Goal: Task Accomplishment & Management: Use online tool/utility

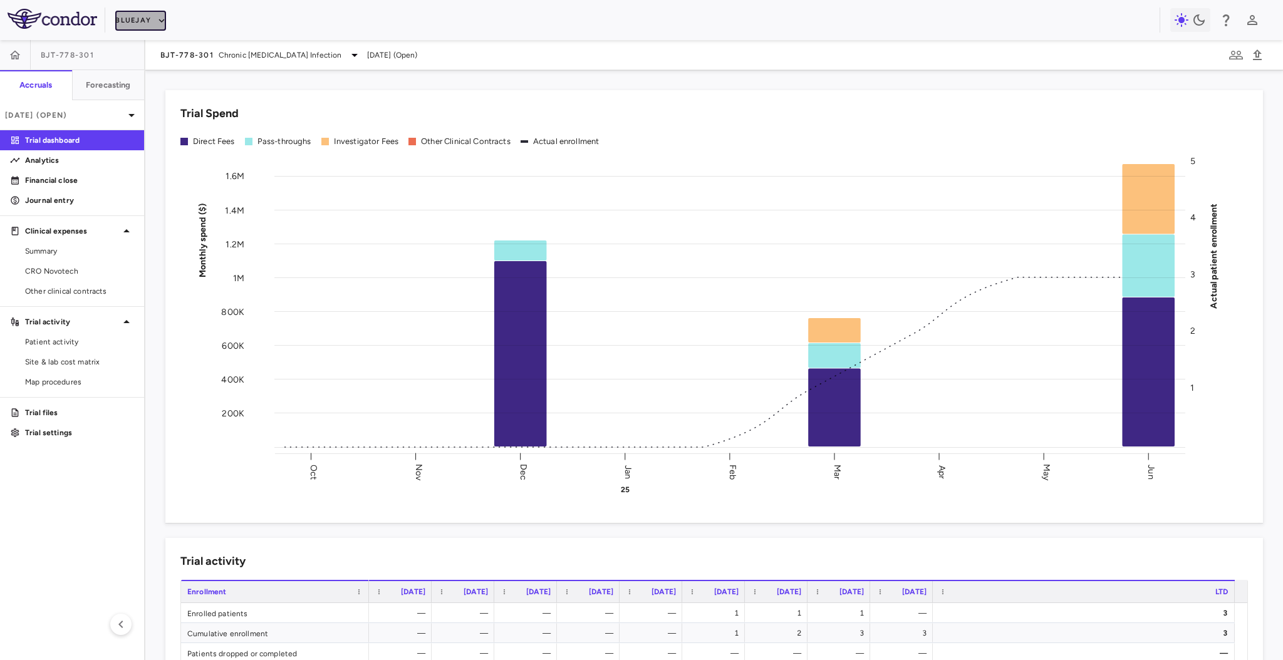
click at [147, 20] on button "Bluejay" at bounding box center [140, 21] width 51 height 20
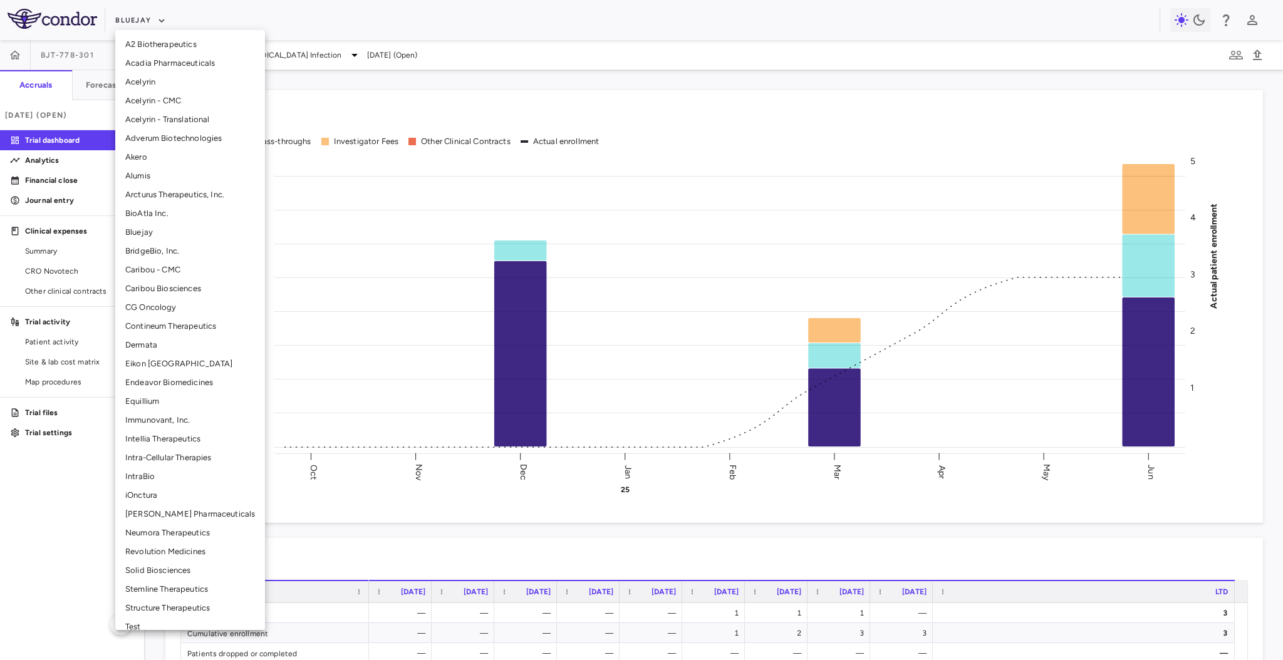
click at [162, 571] on li "Solid Biosciences" at bounding box center [190, 570] width 150 height 19
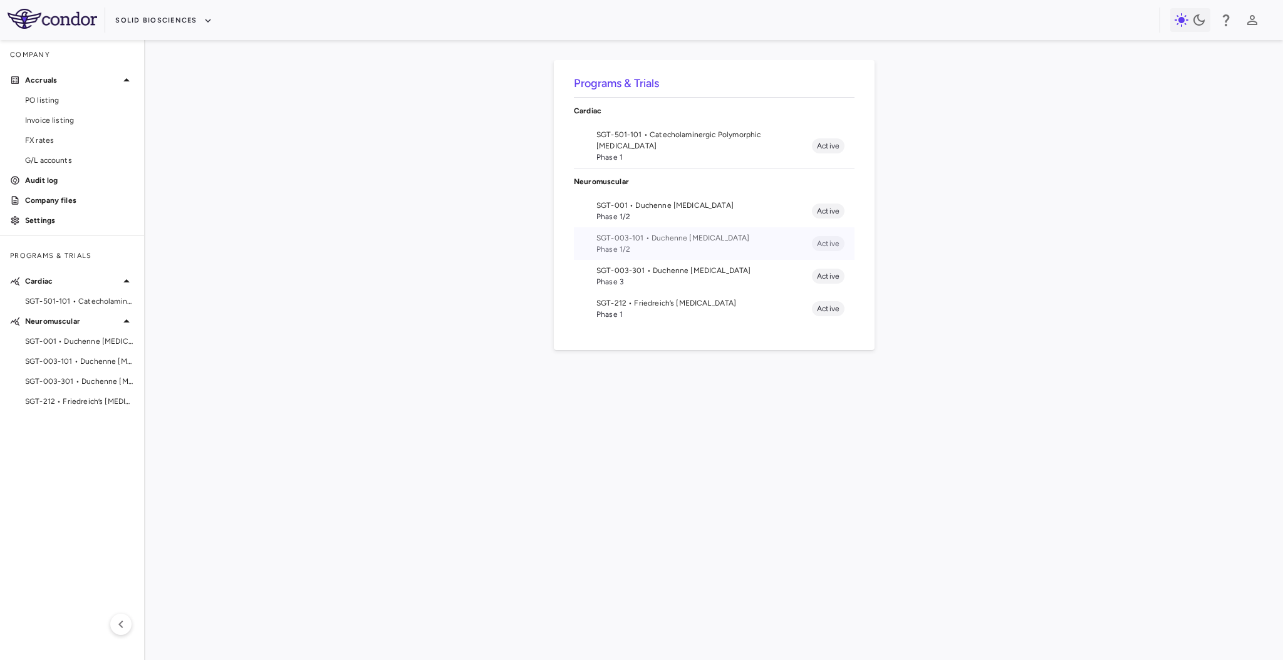
click at [679, 234] on span "SGT-003-101 • Duchenne [MEDICAL_DATA]" at bounding box center [705, 237] width 216 height 11
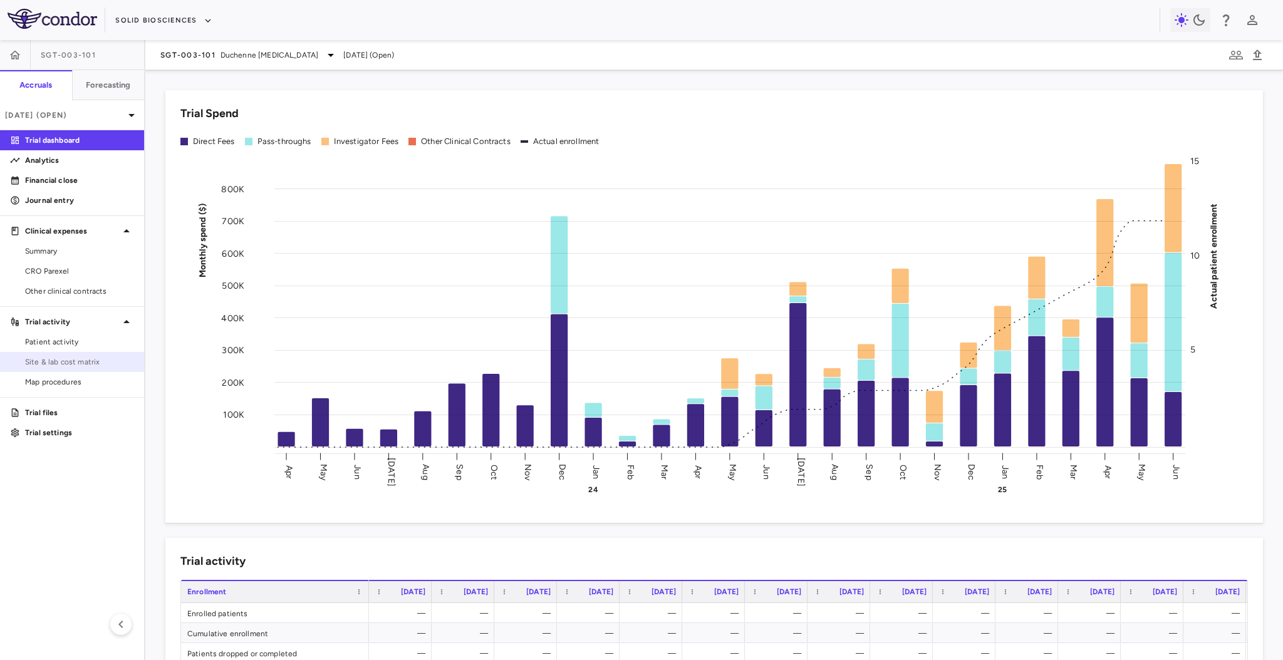
click at [58, 360] on span "Site & lab cost matrix" at bounding box center [79, 362] width 109 height 11
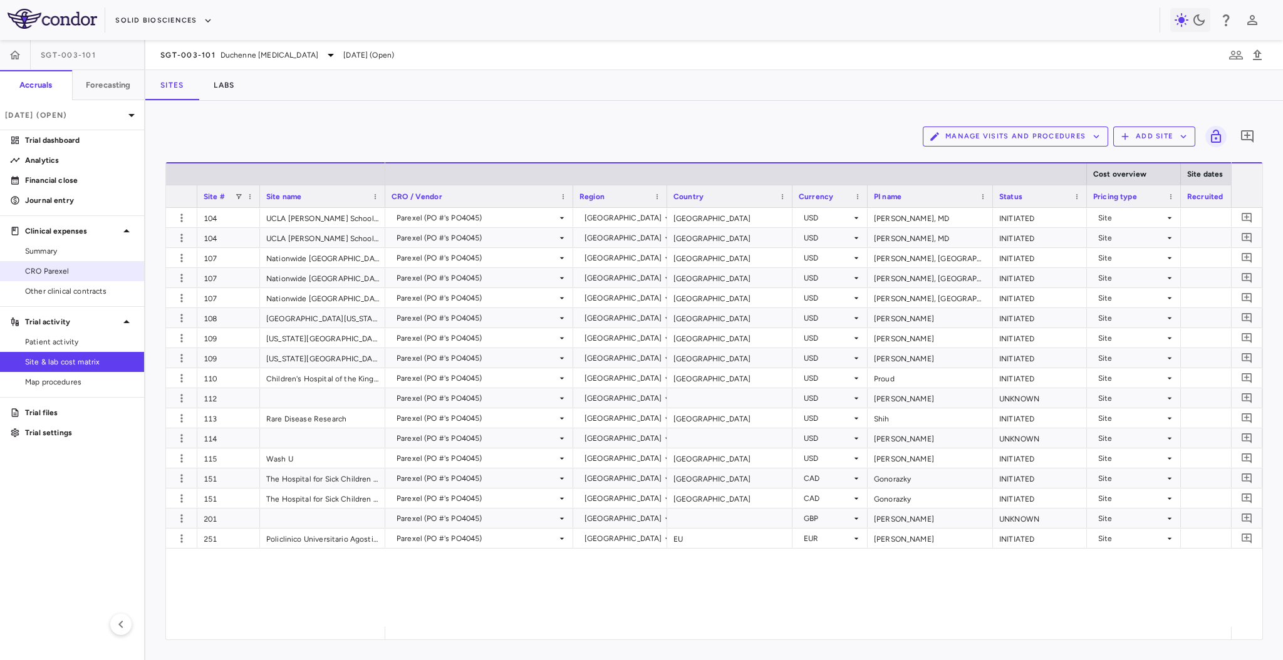
click at [69, 261] on div "CRO Parexel" at bounding box center [72, 271] width 144 height 20
click at [70, 264] on link "CRO Parexel" at bounding box center [72, 271] width 144 height 19
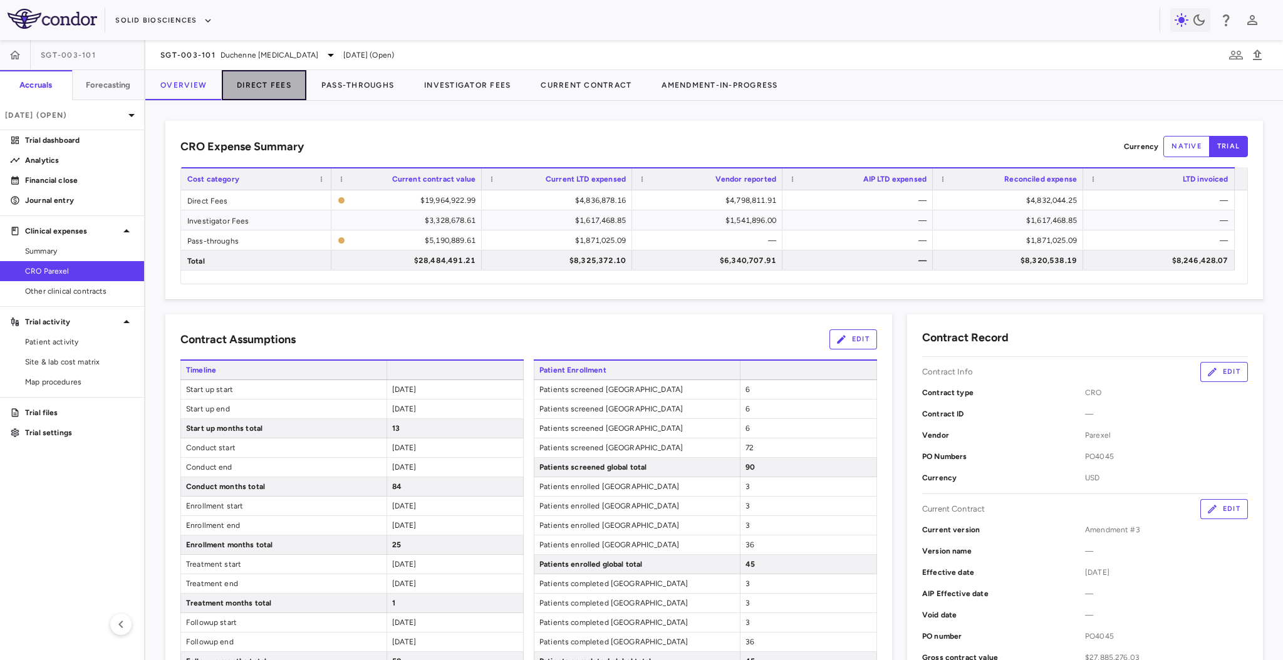
click at [256, 81] on button "Direct Fees" at bounding box center [264, 85] width 85 height 30
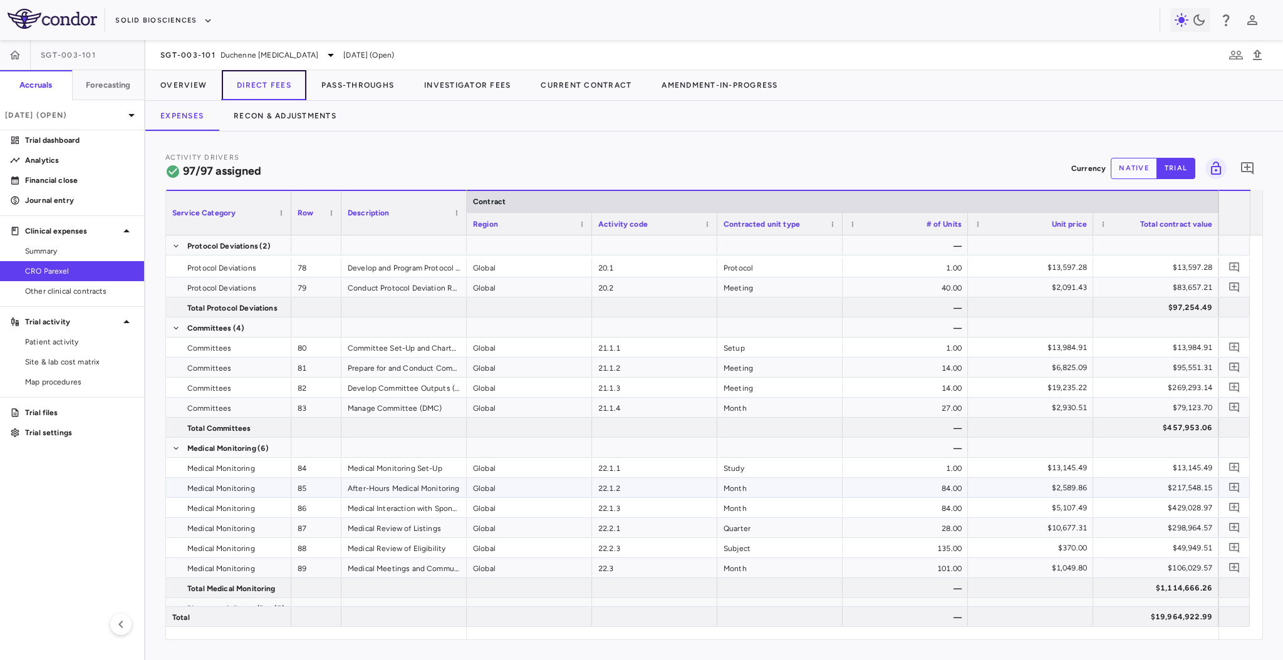
scroll to position [2205, 0]
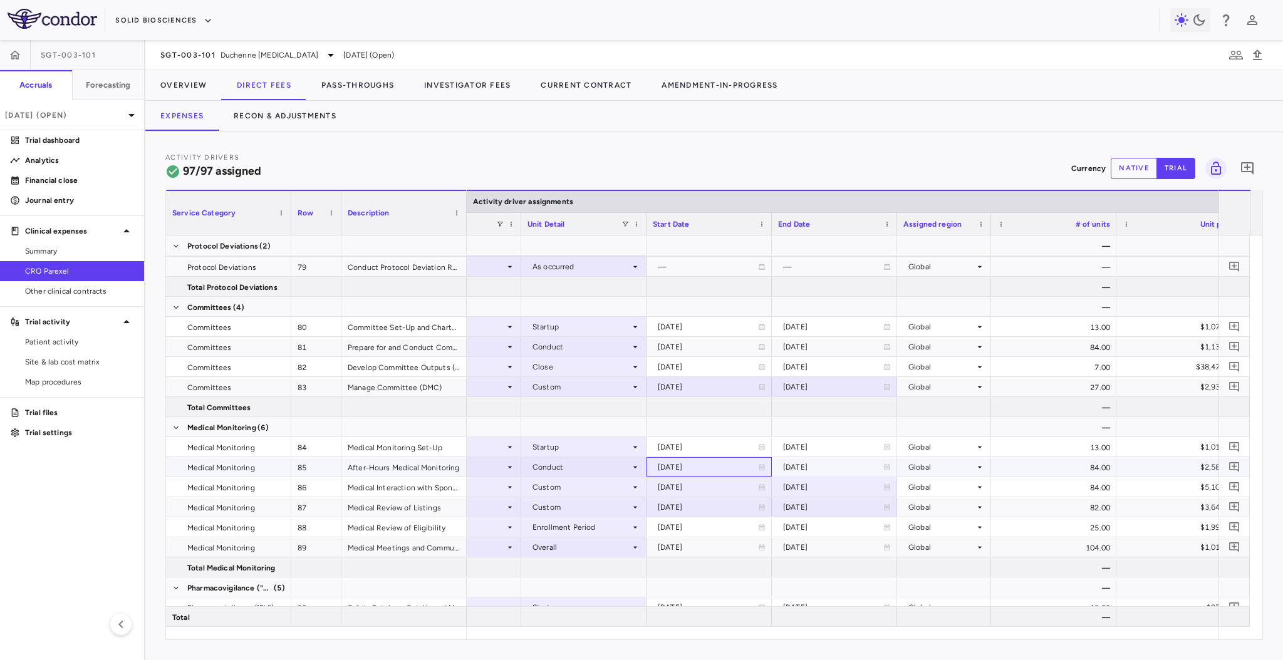
click at [685, 467] on div "2024-05-01" at bounding box center [708, 467] width 100 height 20
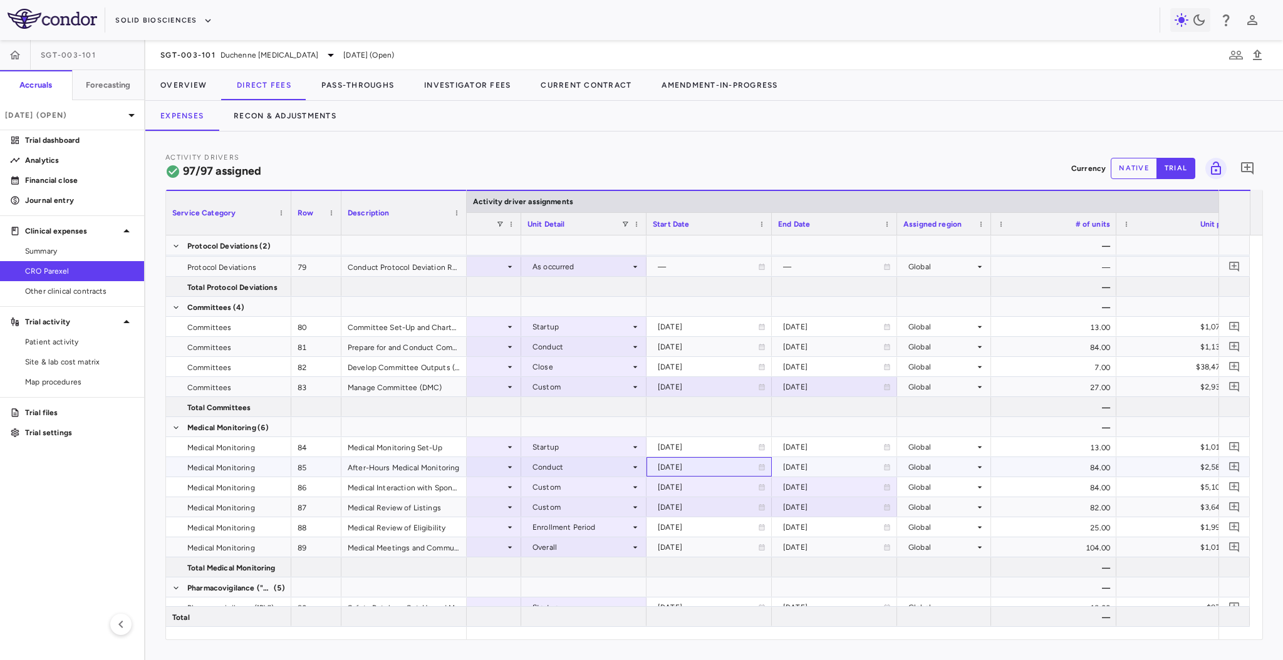
click at [685, 467] on div "2024-05-01" at bounding box center [708, 467] width 100 height 20
click at [696, 446] on div "2023-04-01" at bounding box center [708, 447] width 100 height 20
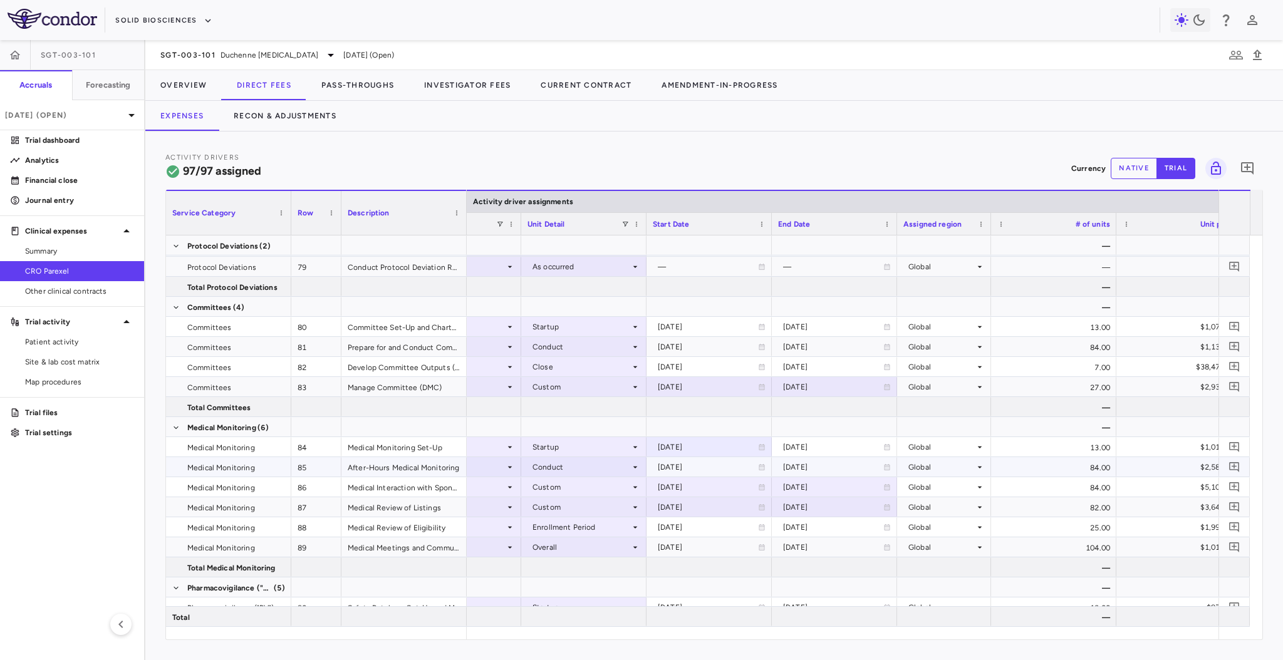
click at [694, 461] on div "2024-05-01" at bounding box center [708, 467] width 100 height 20
click at [692, 486] on div "2023-04-01" at bounding box center [708, 488] width 100 height 20
click at [684, 486] on input "**********" at bounding box center [698, 488] width 102 height 21
click at [691, 462] on div "2024-05-01" at bounding box center [708, 467] width 100 height 20
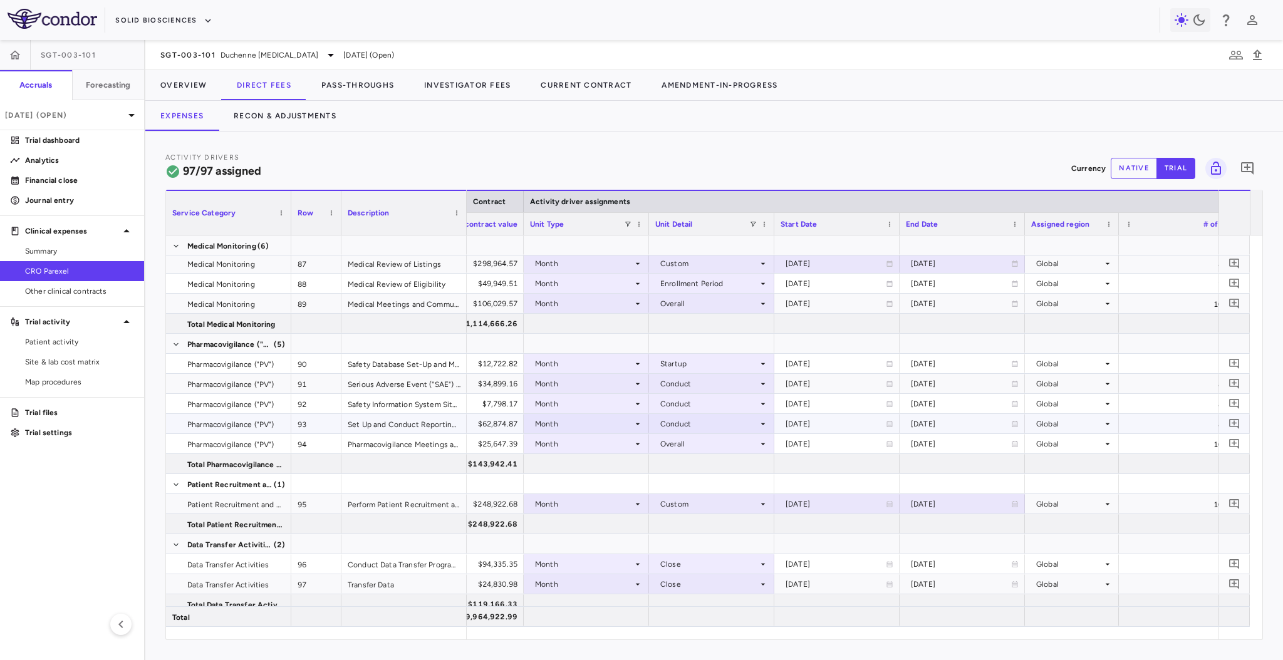
scroll to position [0, 674]
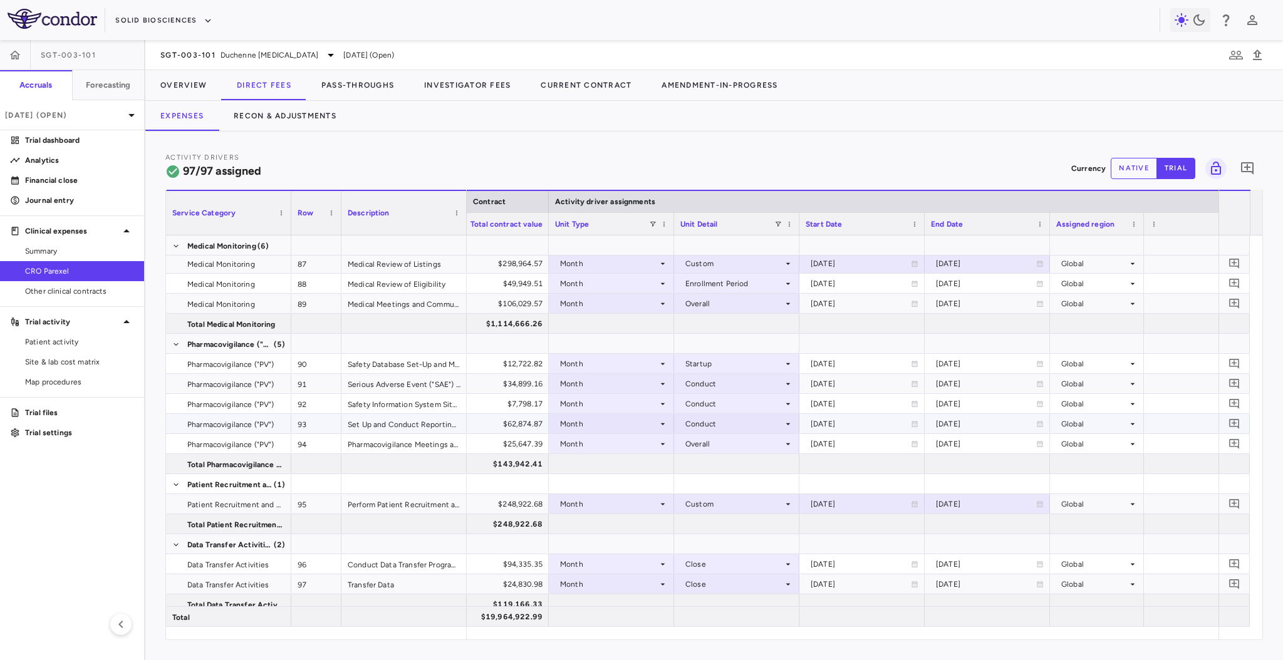
click at [702, 422] on div "Conduct" at bounding box center [735, 424] width 98 height 20
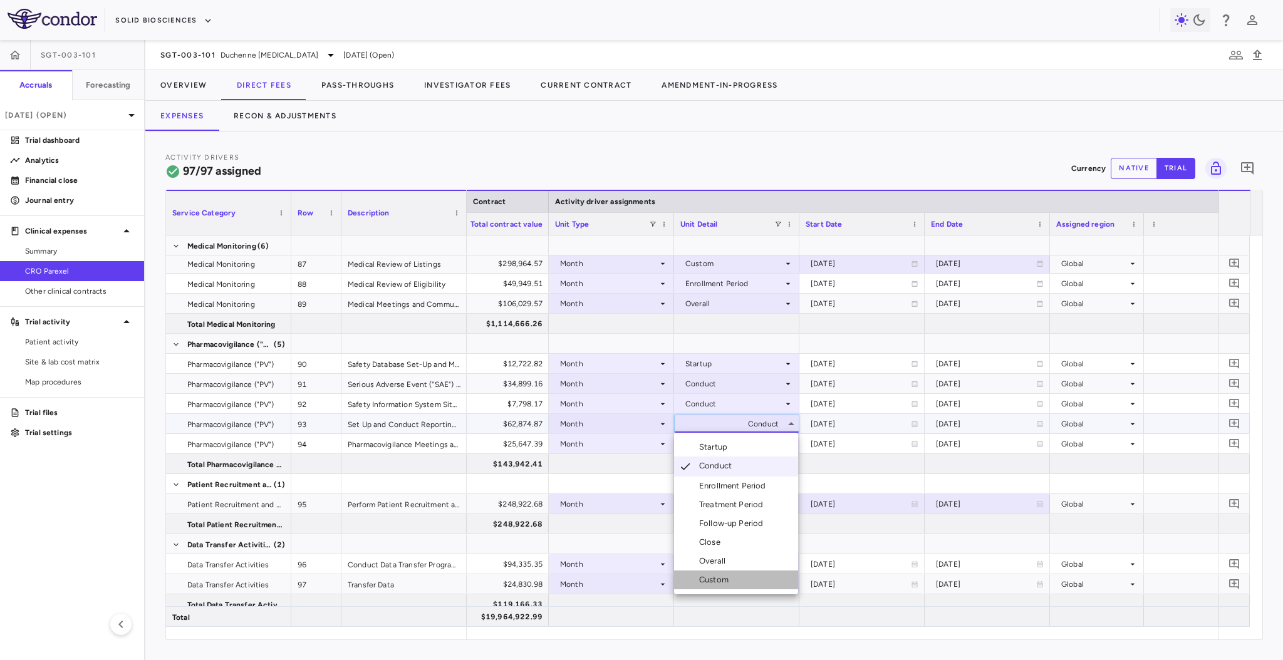
click at [733, 580] on div "Custom" at bounding box center [716, 580] width 34 height 11
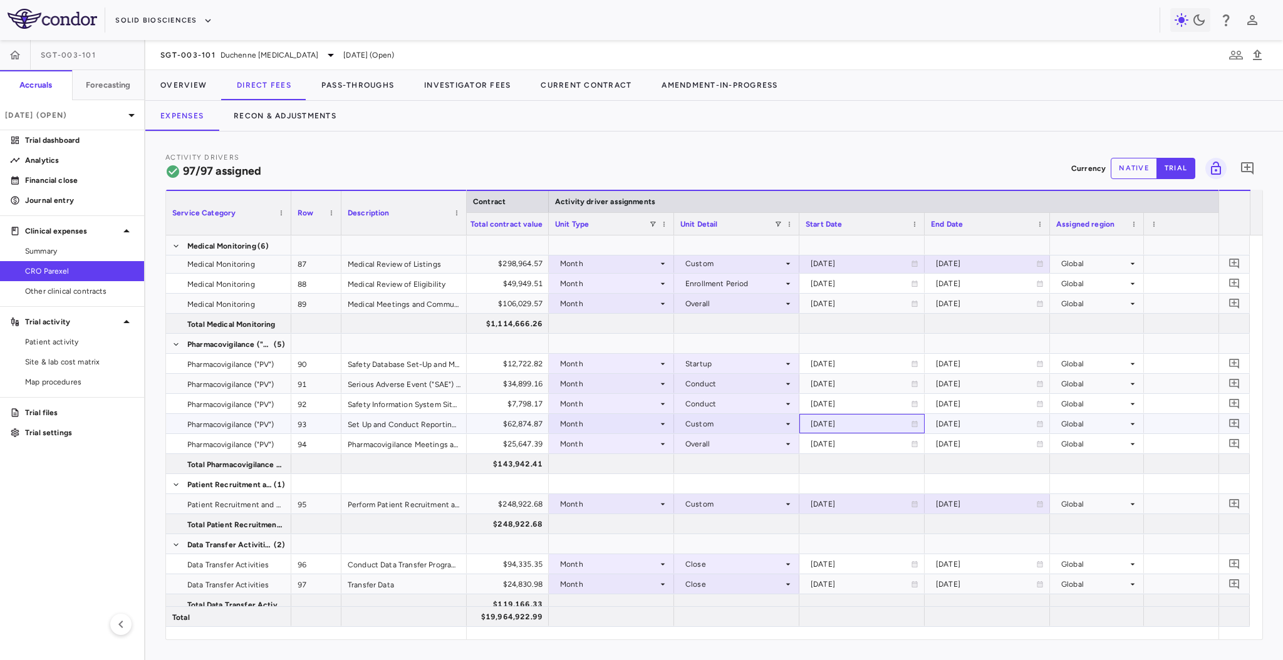
click at [833, 425] on div "2024-05-01" at bounding box center [861, 424] width 100 height 20
click at [860, 424] on input "**********" at bounding box center [851, 425] width 102 height 21
click at [837, 420] on div "2024-05-01" at bounding box center [861, 424] width 100 height 20
click at [844, 420] on input "**********" at bounding box center [851, 425] width 102 height 21
type input "**********"
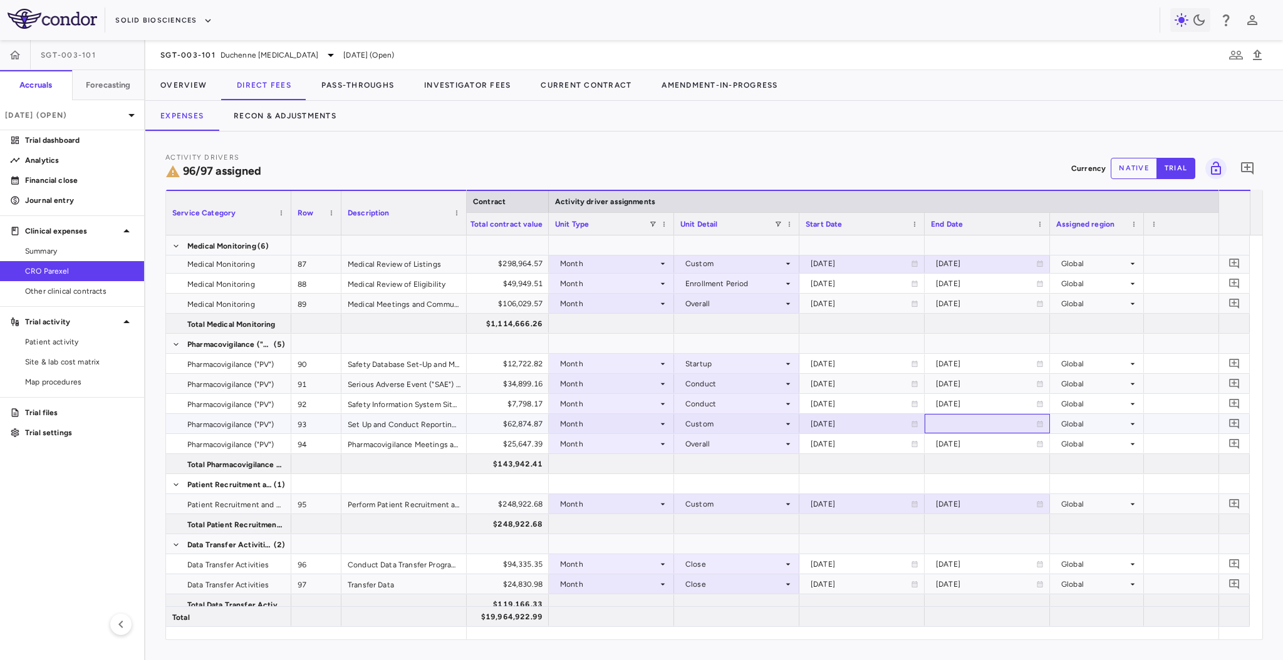
click at [965, 424] on div at bounding box center [987, 424] width 113 height 18
click at [973, 424] on input "**********" at bounding box center [977, 425] width 102 height 21
type input "**********"
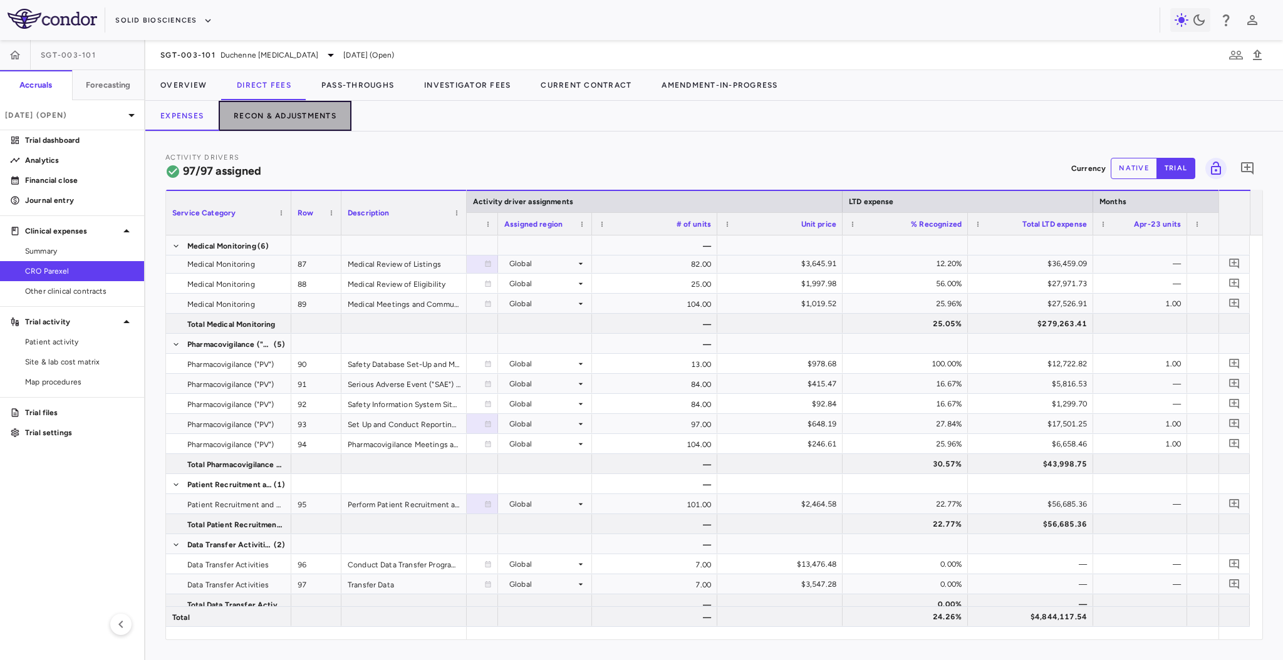
click at [315, 112] on button "Recon & Adjustments" at bounding box center [285, 116] width 133 height 30
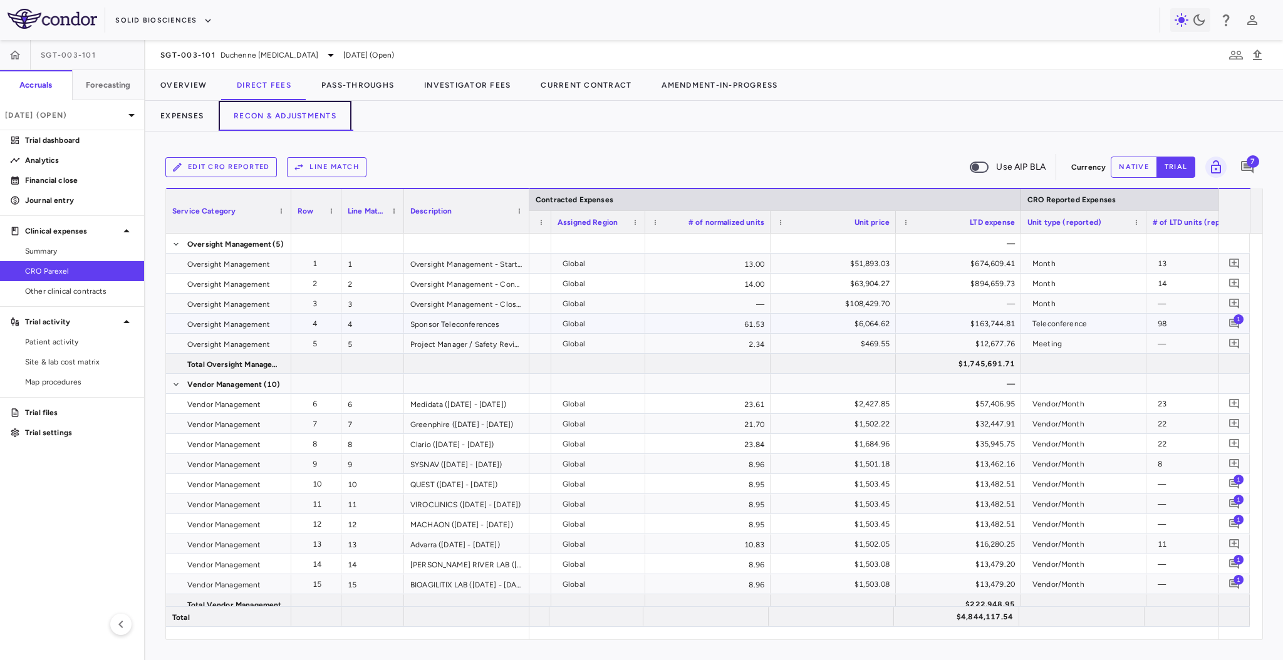
scroll to position [0, 730]
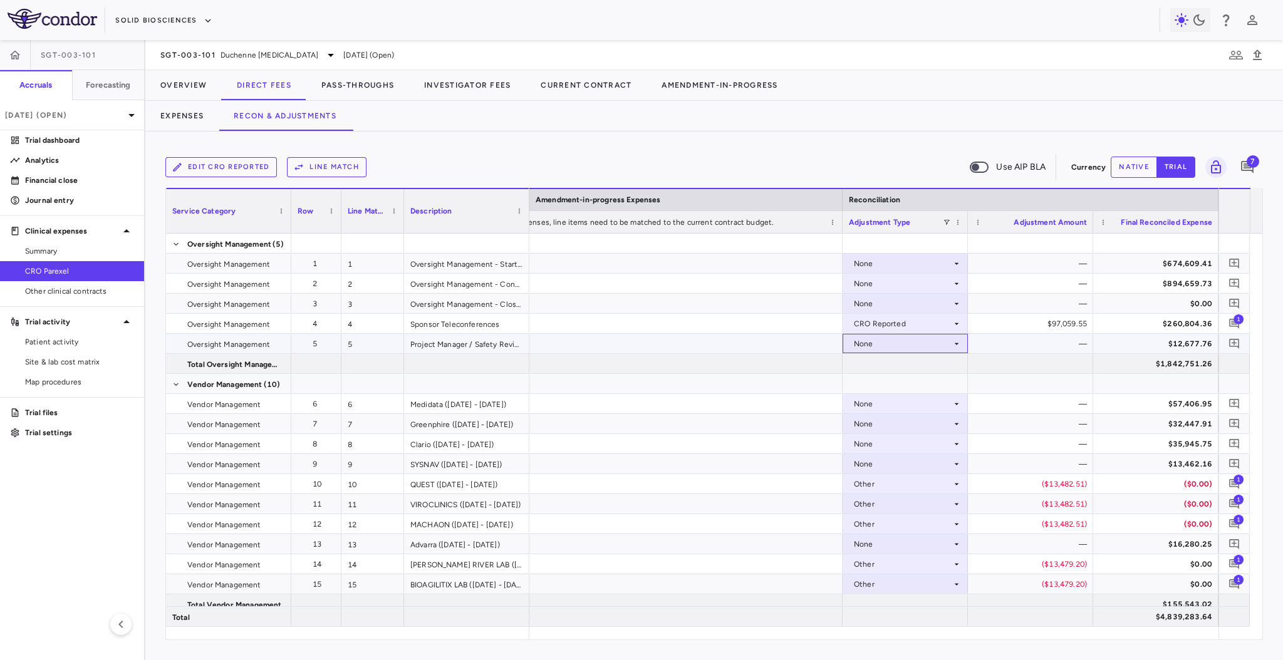
click at [906, 346] on div "None" at bounding box center [903, 344] width 98 height 20
click at [926, 390] on div "CRO Reported" at bounding box center [898, 387] width 60 height 11
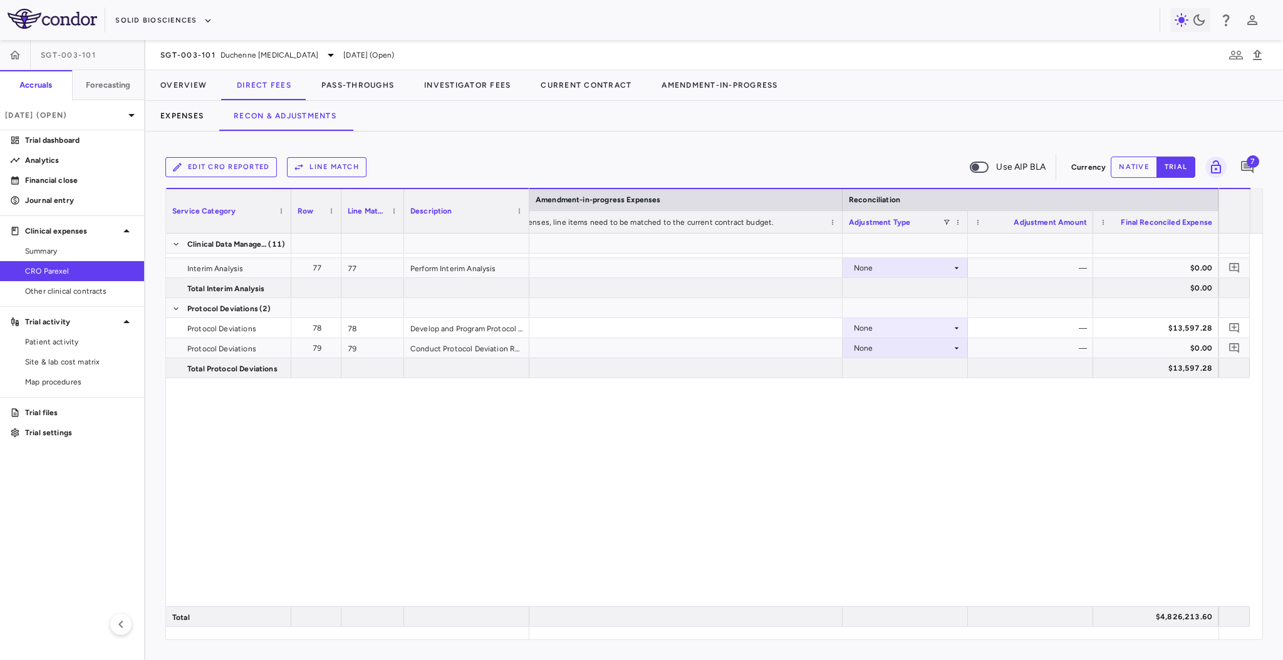
scroll to position [1665, 0]
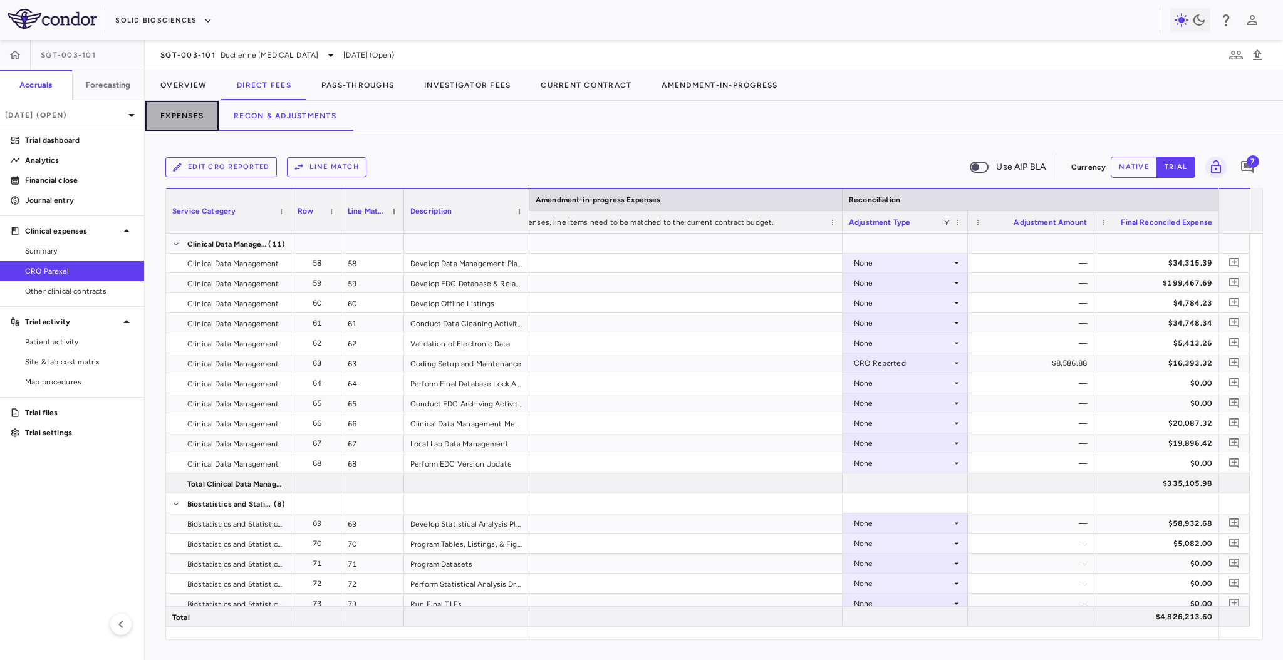
click at [168, 117] on button "Expenses" at bounding box center [181, 116] width 73 height 30
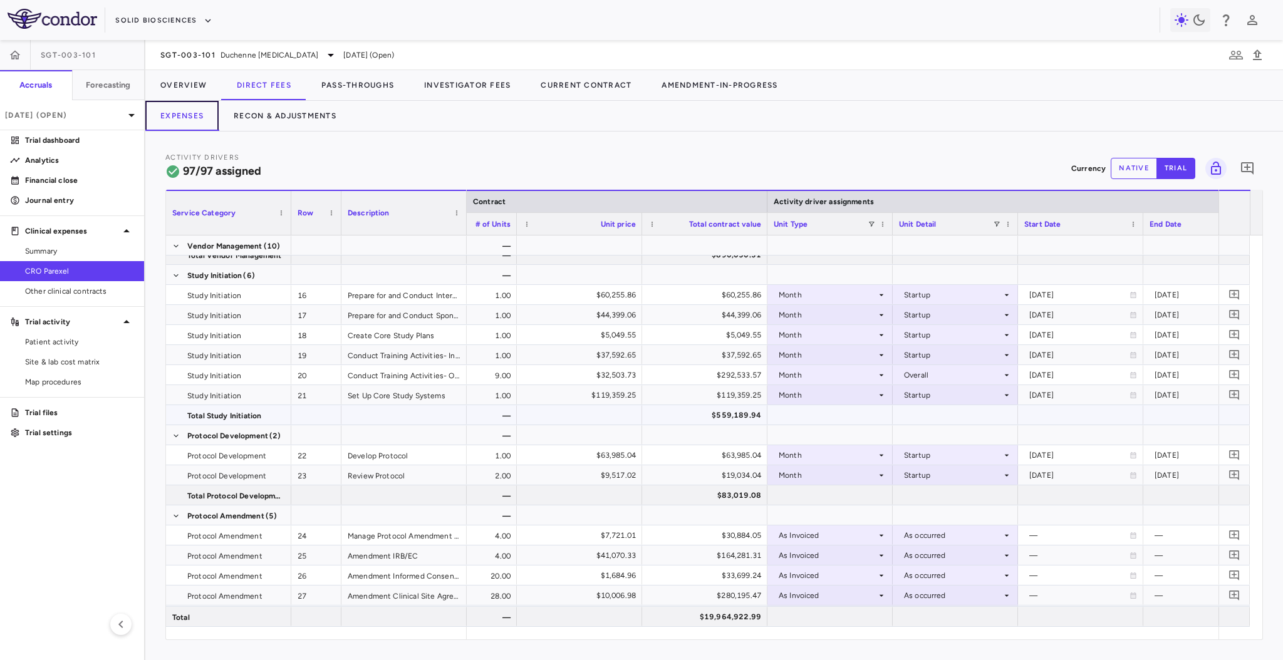
scroll to position [0, 548]
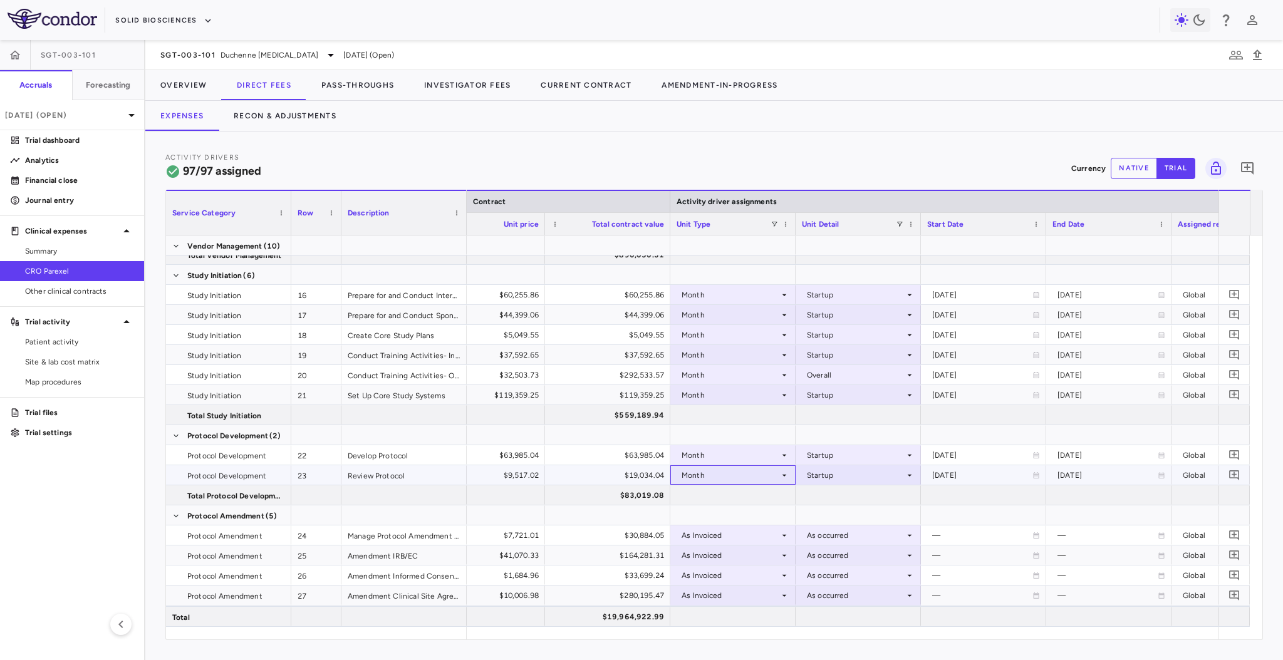
click at [771, 476] on div "Month" at bounding box center [731, 476] width 98 height 20
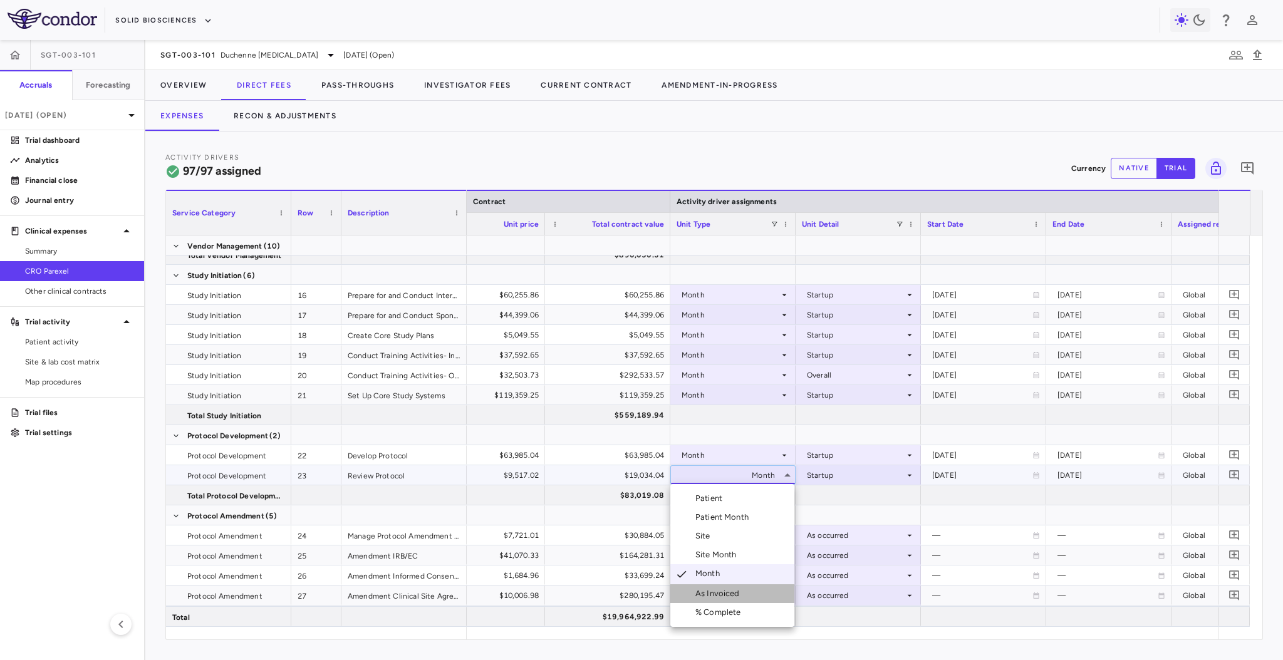
click at [752, 594] on li "As Invoiced" at bounding box center [733, 594] width 124 height 19
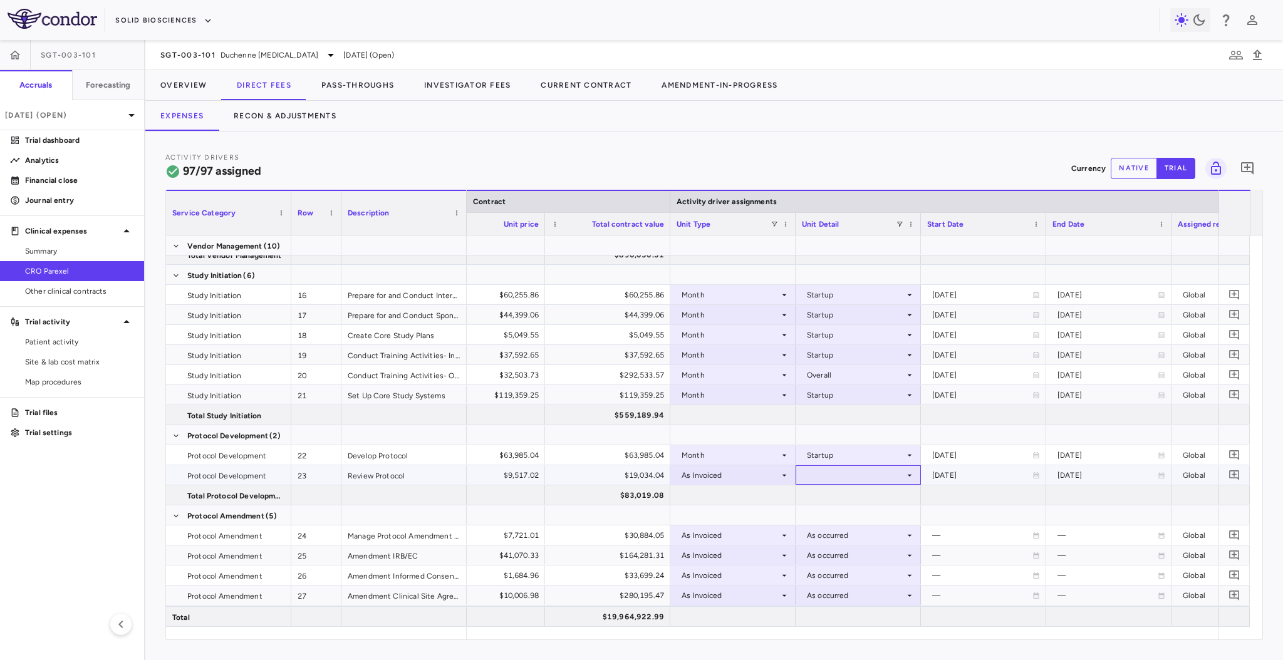
click at [848, 471] on div at bounding box center [858, 475] width 113 height 18
click at [855, 496] on div "As occurred" at bounding box center [846, 498] width 50 height 11
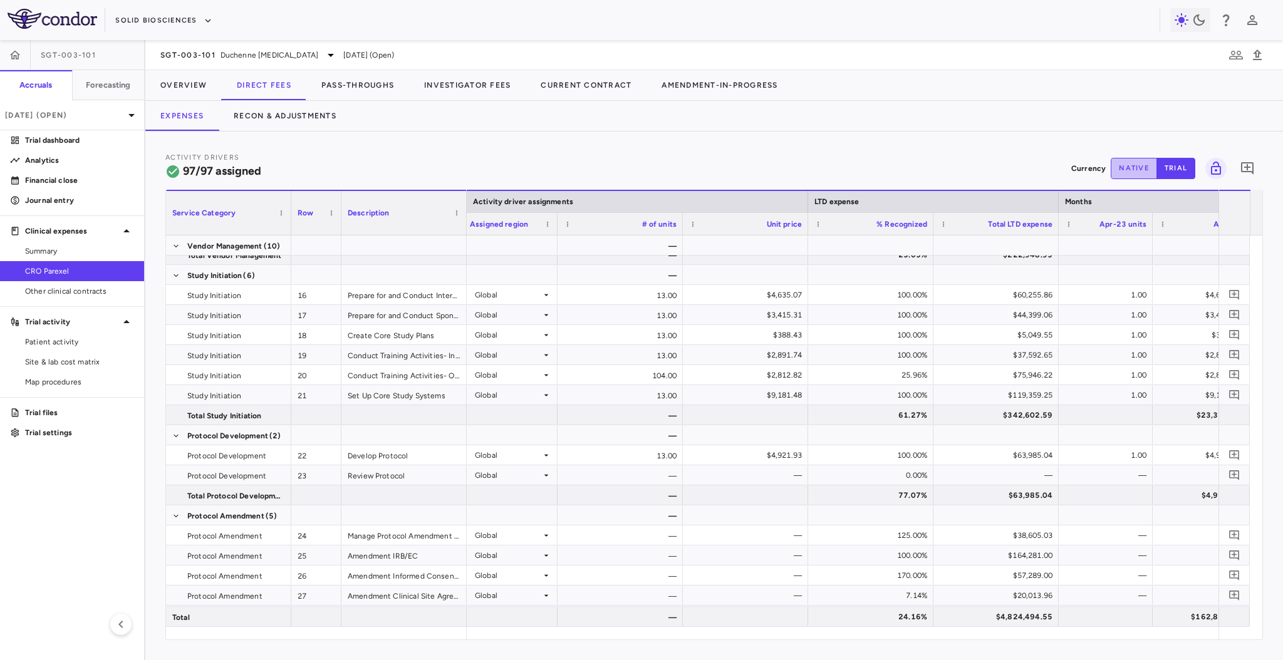
click at [1127, 162] on button "native" at bounding box center [1134, 168] width 46 height 21
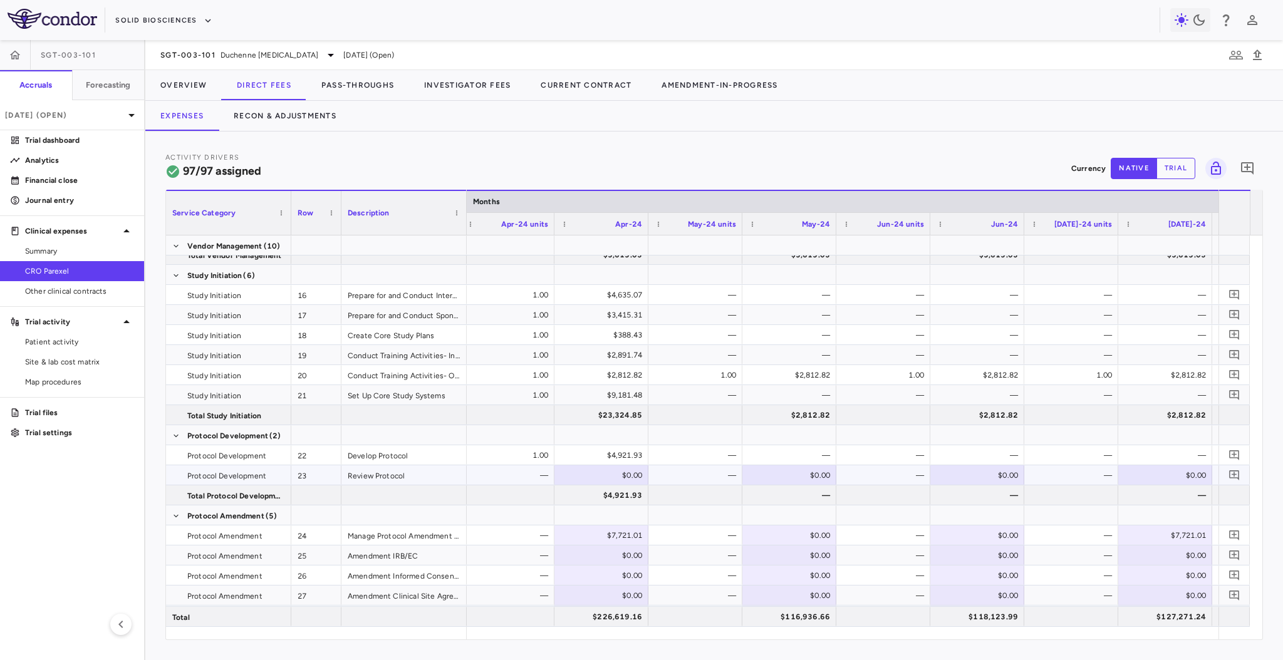
click at [1157, 476] on div "$0.00" at bounding box center [1168, 476] width 76 height 20
paste input "****"
type input "****"
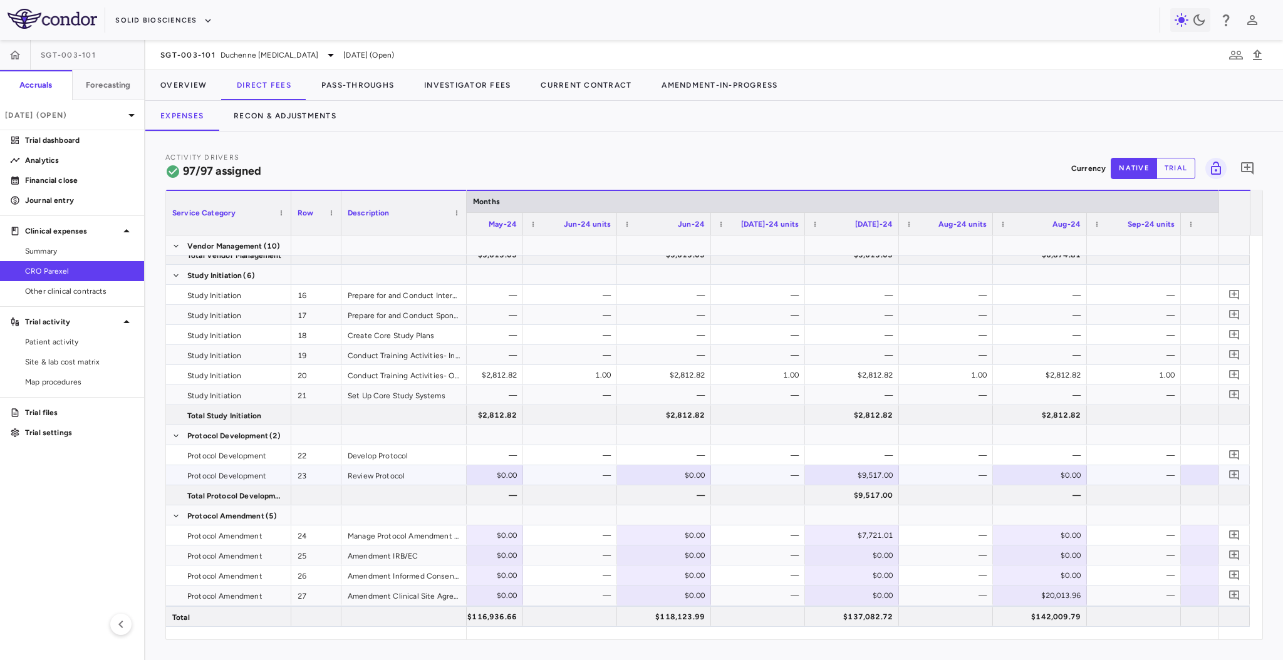
click at [960, 479] on div "—" at bounding box center [949, 476] width 76 height 20
click at [315, 115] on button "Recon & Adjustments" at bounding box center [285, 116] width 133 height 30
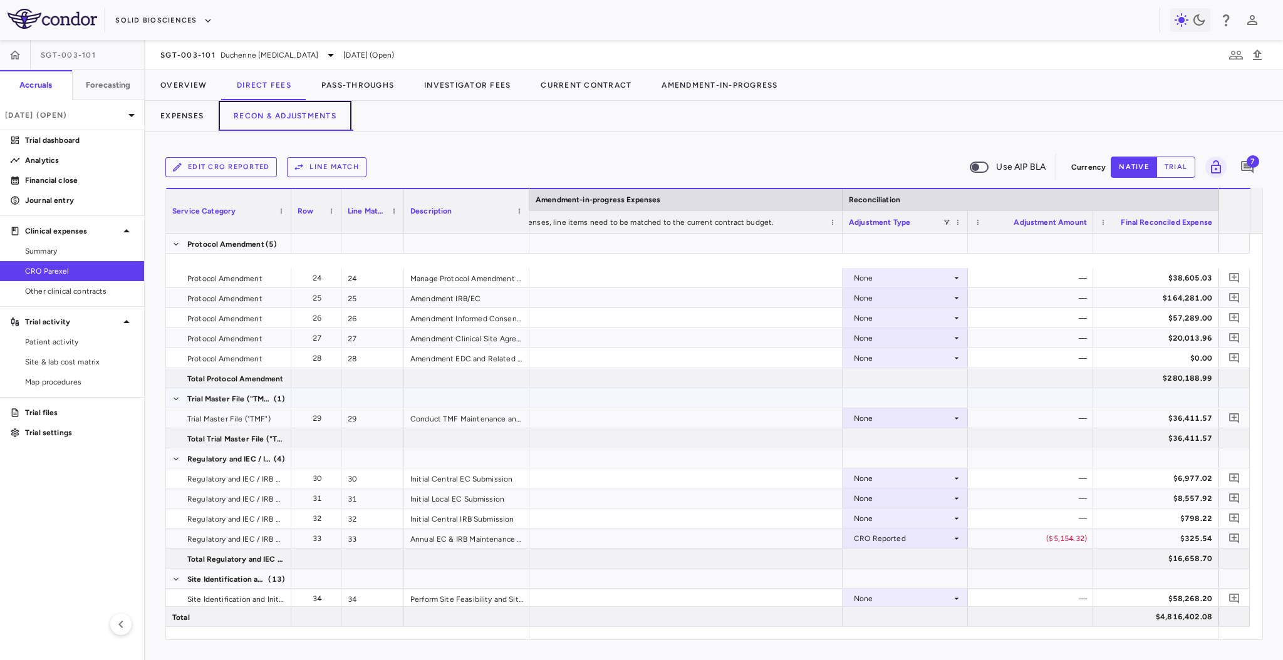
scroll to position [650, 0]
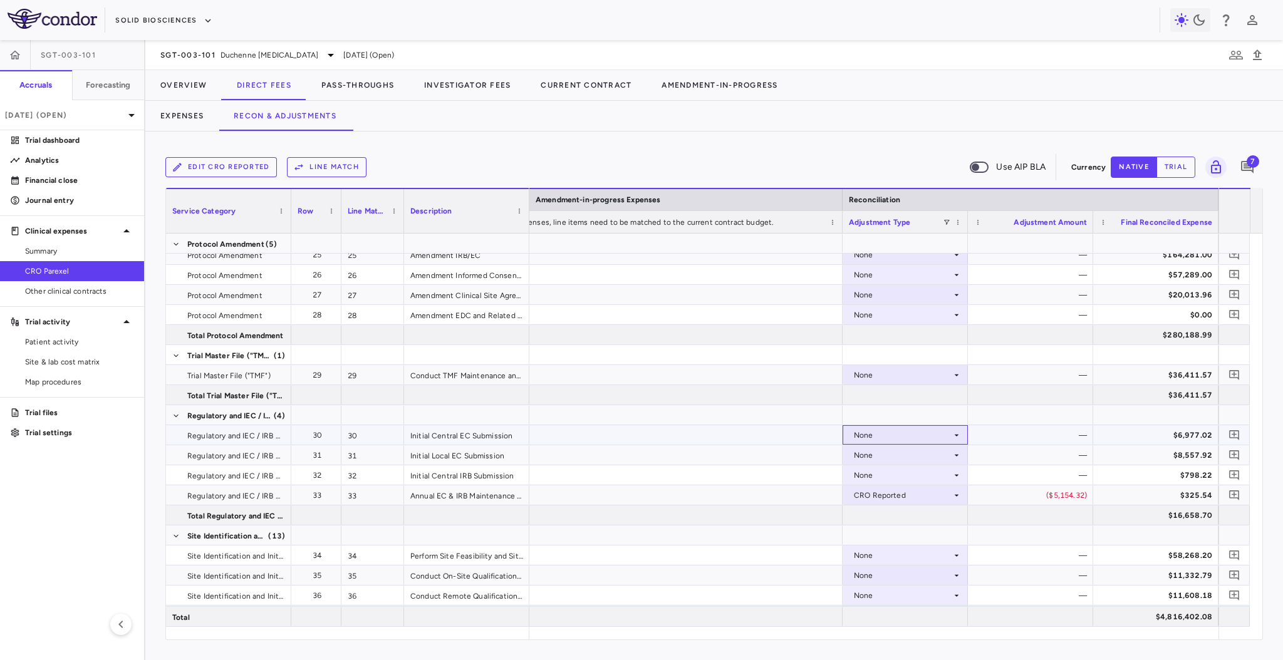
click at [913, 434] on div "None" at bounding box center [903, 435] width 98 height 20
click at [916, 476] on div "CRO Reported" at bounding box center [898, 477] width 60 height 11
click at [198, 76] on button "Overview" at bounding box center [183, 85] width 76 height 30
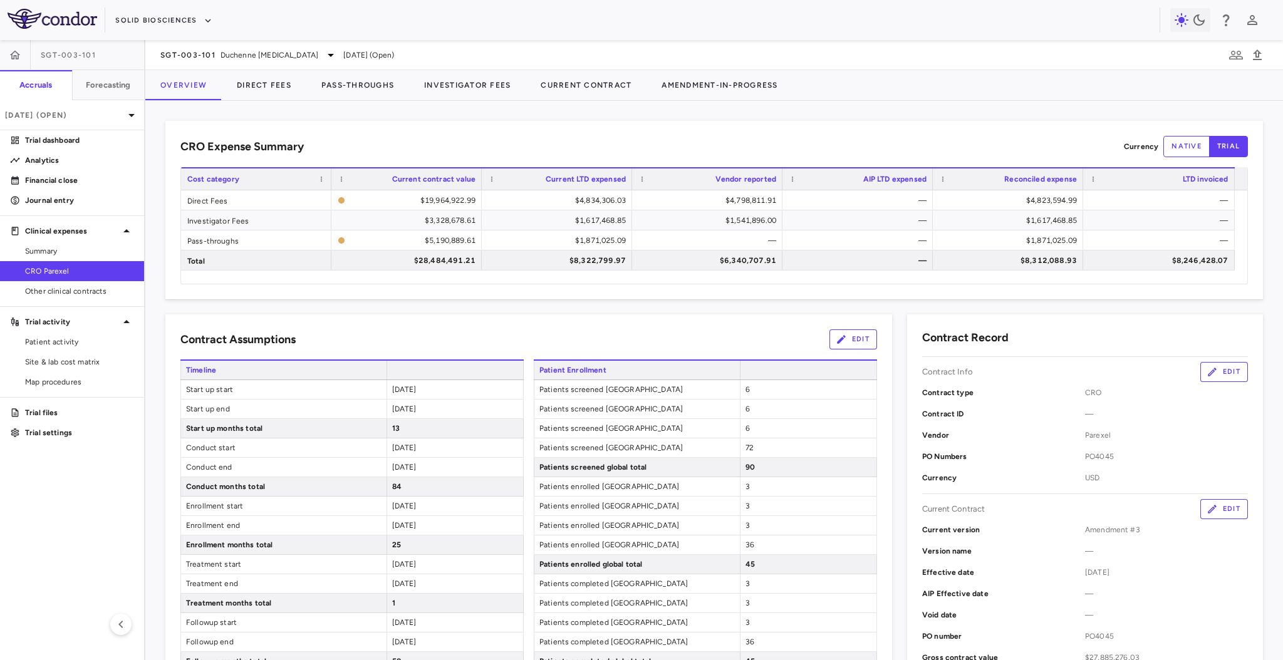
click at [442, 509] on div "2024-05-01" at bounding box center [455, 506] width 137 height 19
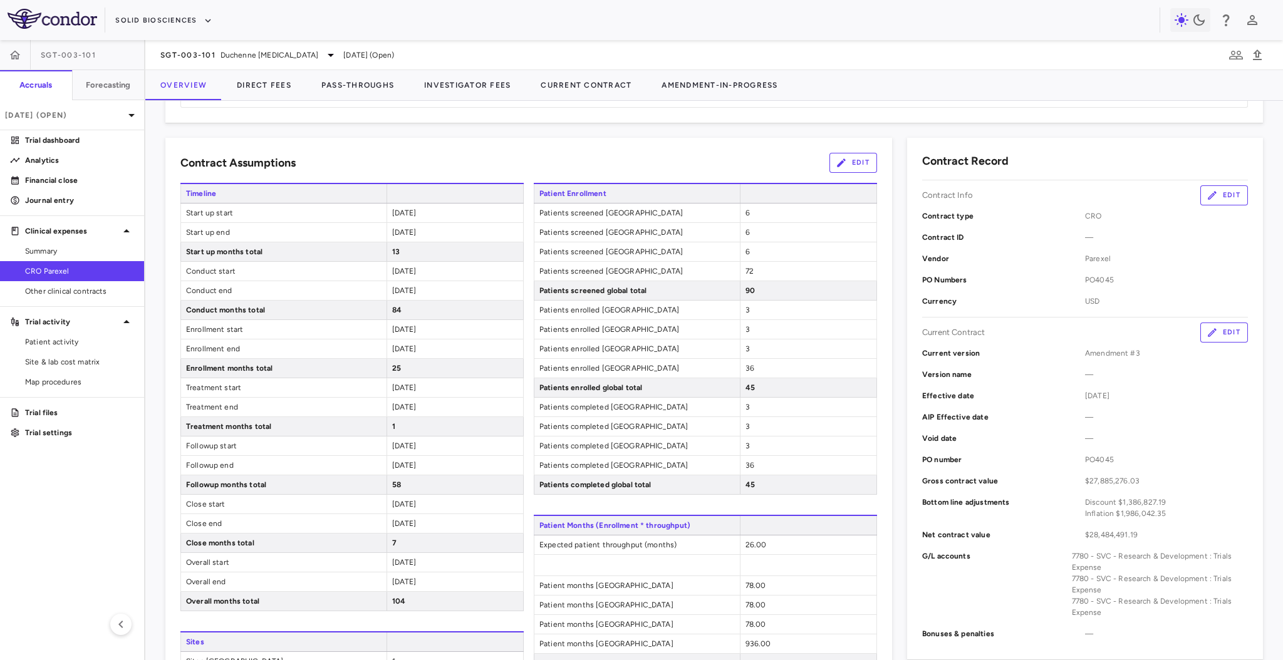
scroll to position [177, 0]
click at [251, 95] on button "Direct Fees" at bounding box center [264, 85] width 85 height 30
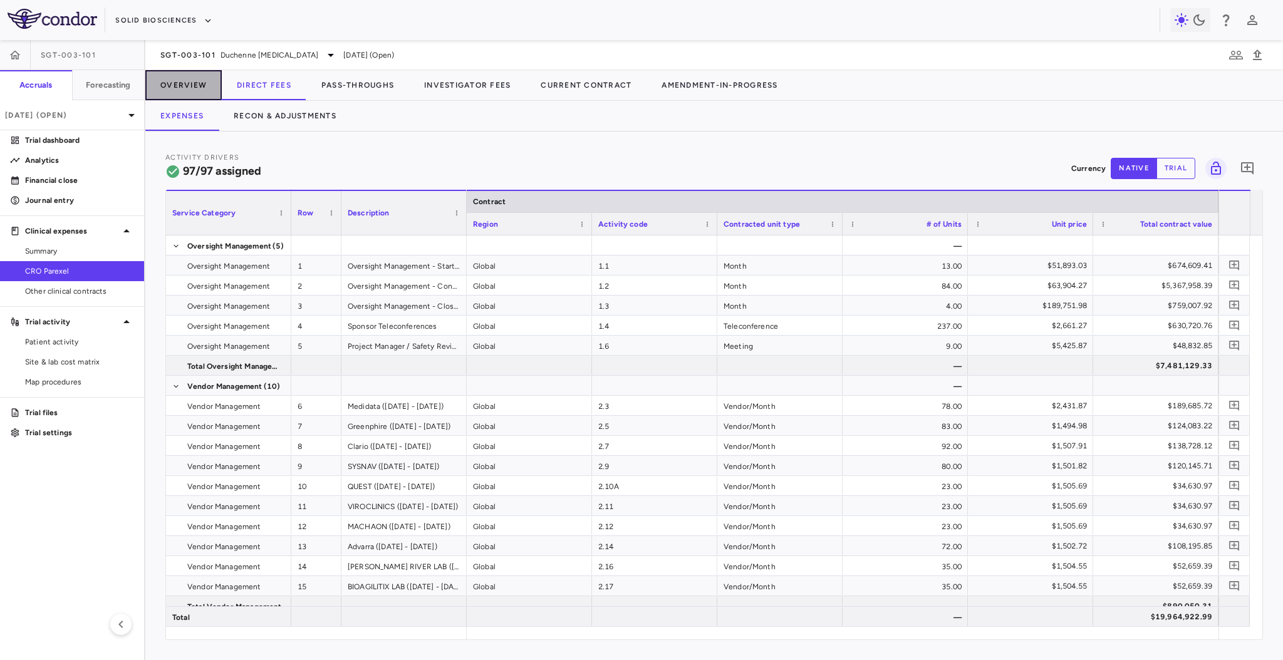
click at [198, 85] on button "Overview" at bounding box center [183, 85] width 76 height 30
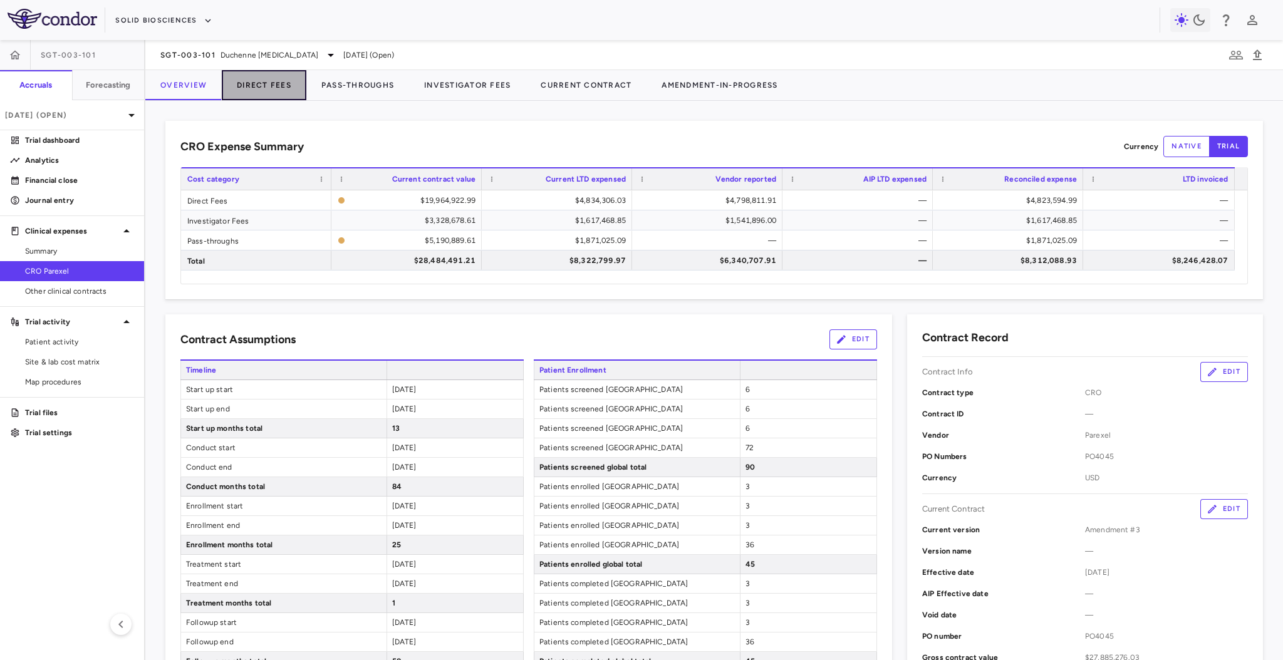
click at [258, 77] on button "Direct Fees" at bounding box center [264, 85] width 85 height 30
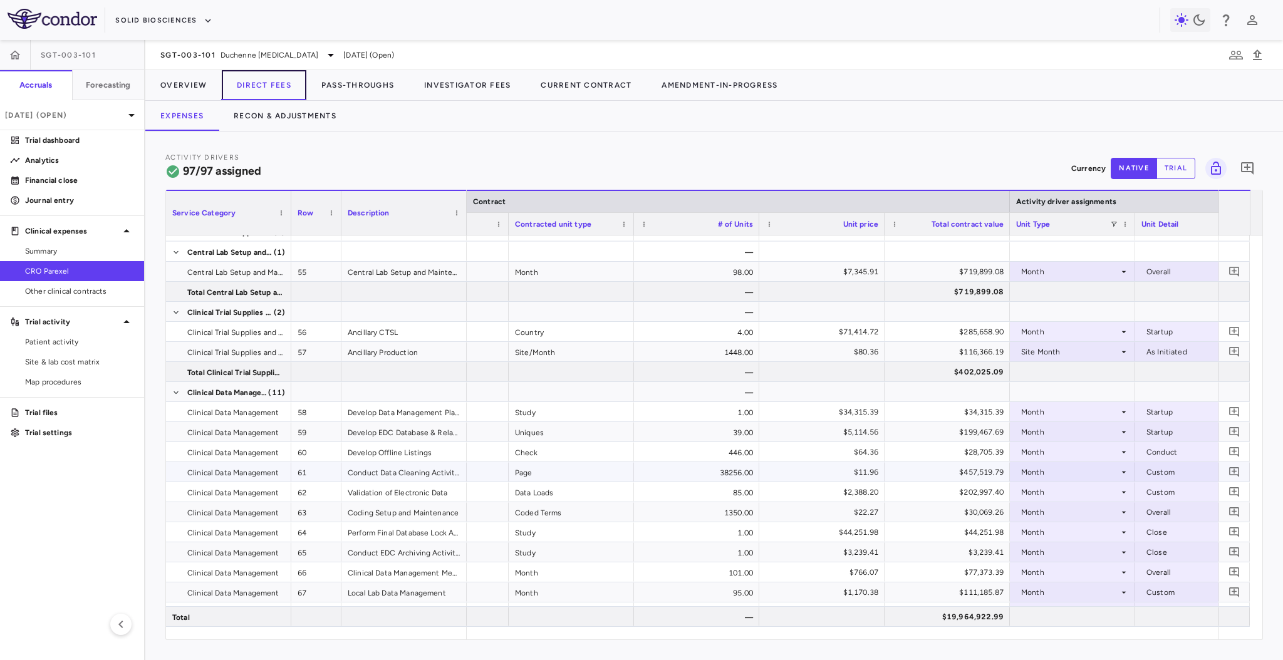
scroll to position [0, 209]
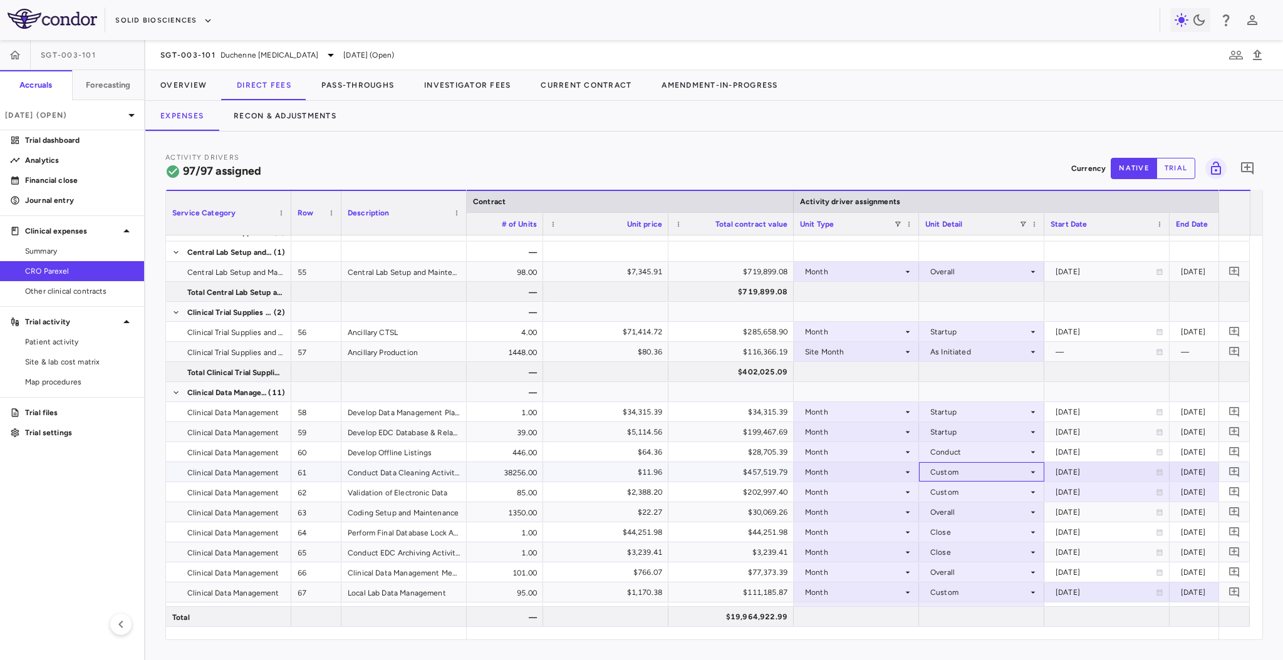
click at [984, 466] on div "Custom" at bounding box center [980, 472] width 98 height 20
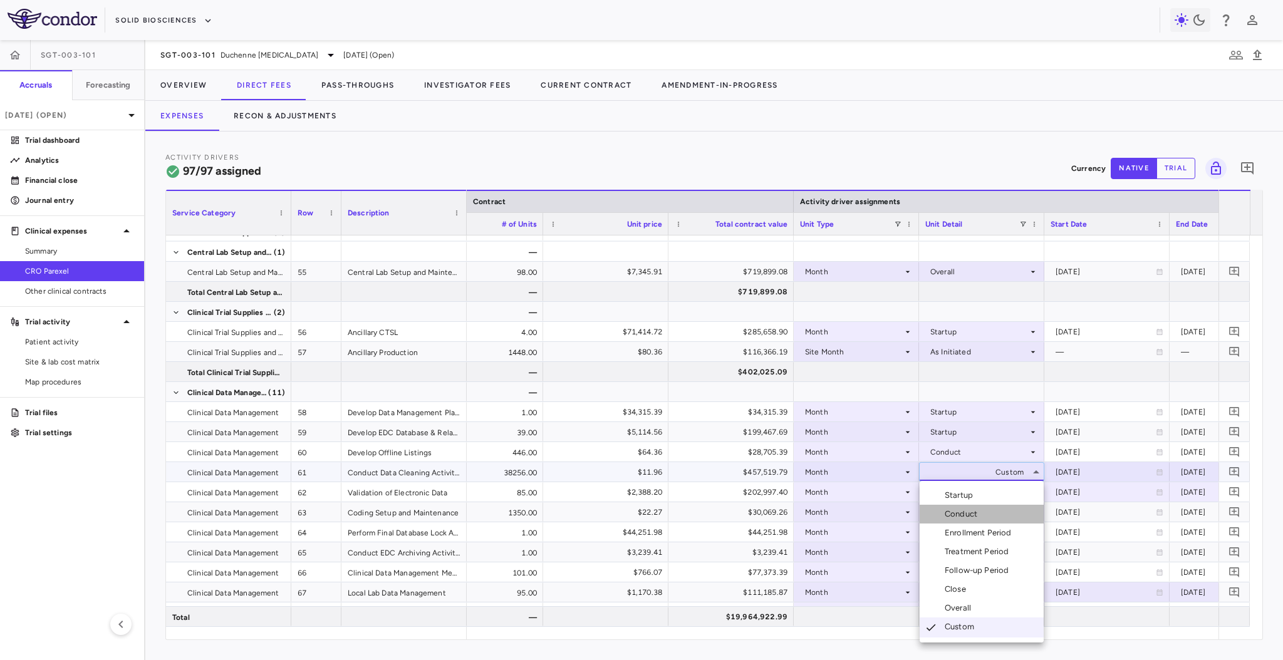
click at [980, 511] on div "Conduct" at bounding box center [964, 514] width 38 height 11
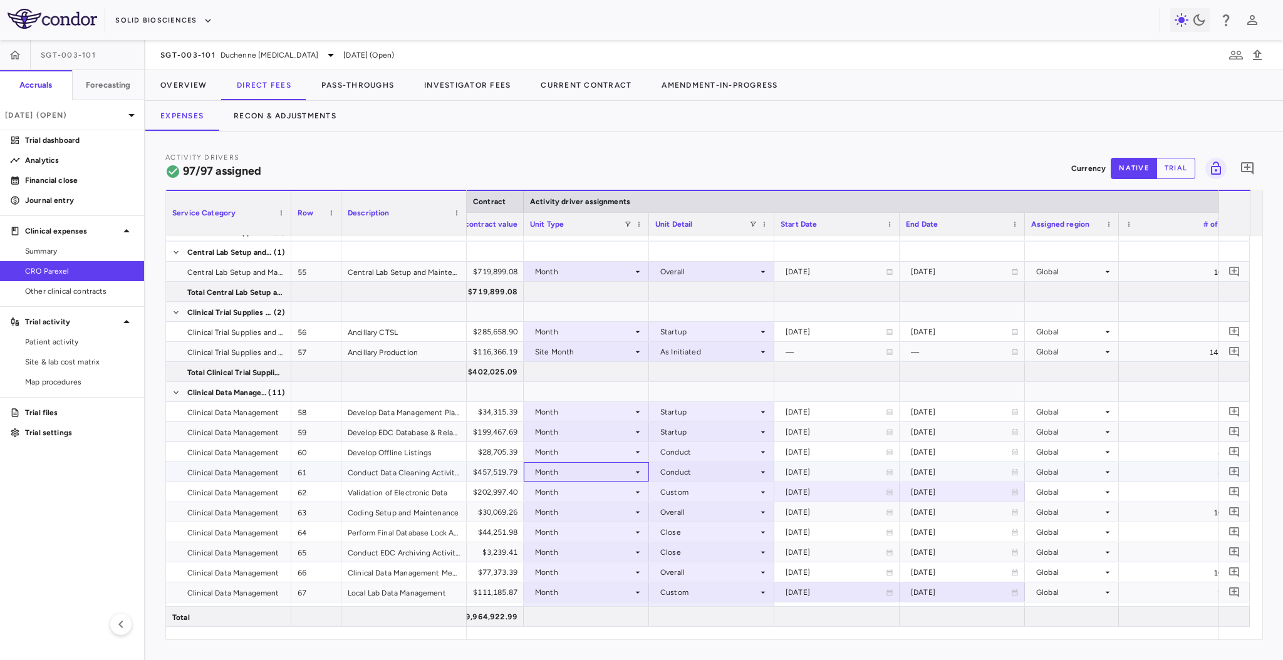
click at [602, 474] on div "Month" at bounding box center [584, 472] width 98 height 20
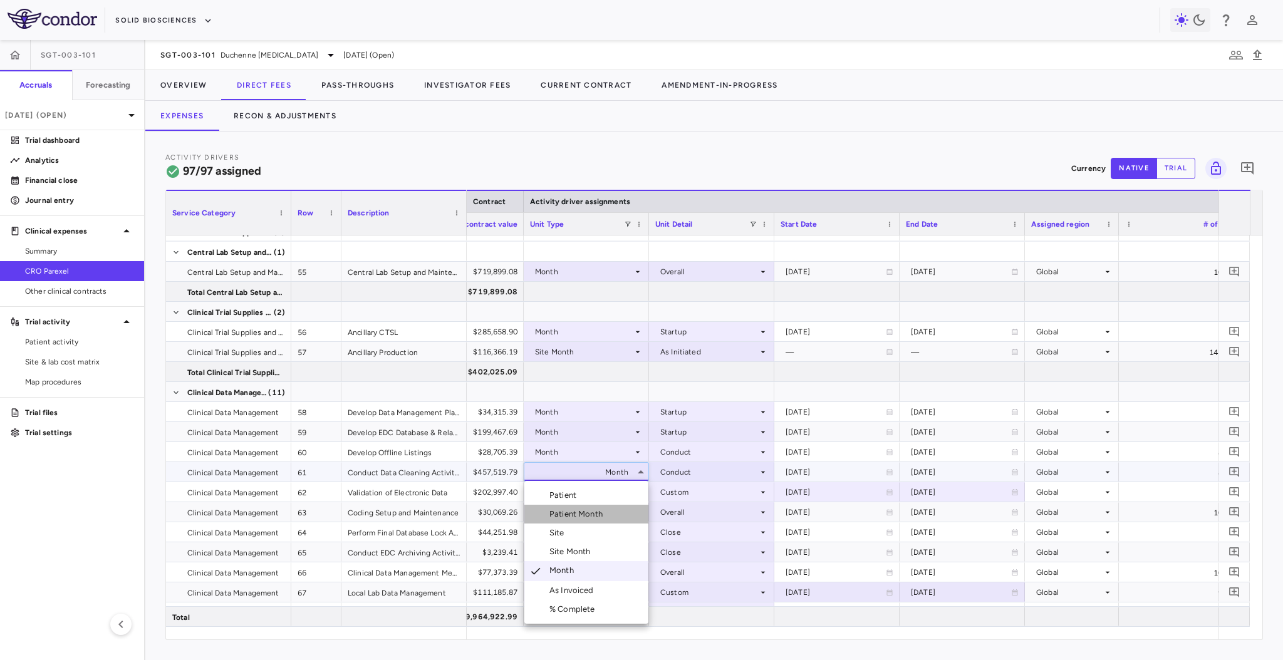
click at [608, 514] on li "Patient Month" at bounding box center [587, 514] width 124 height 19
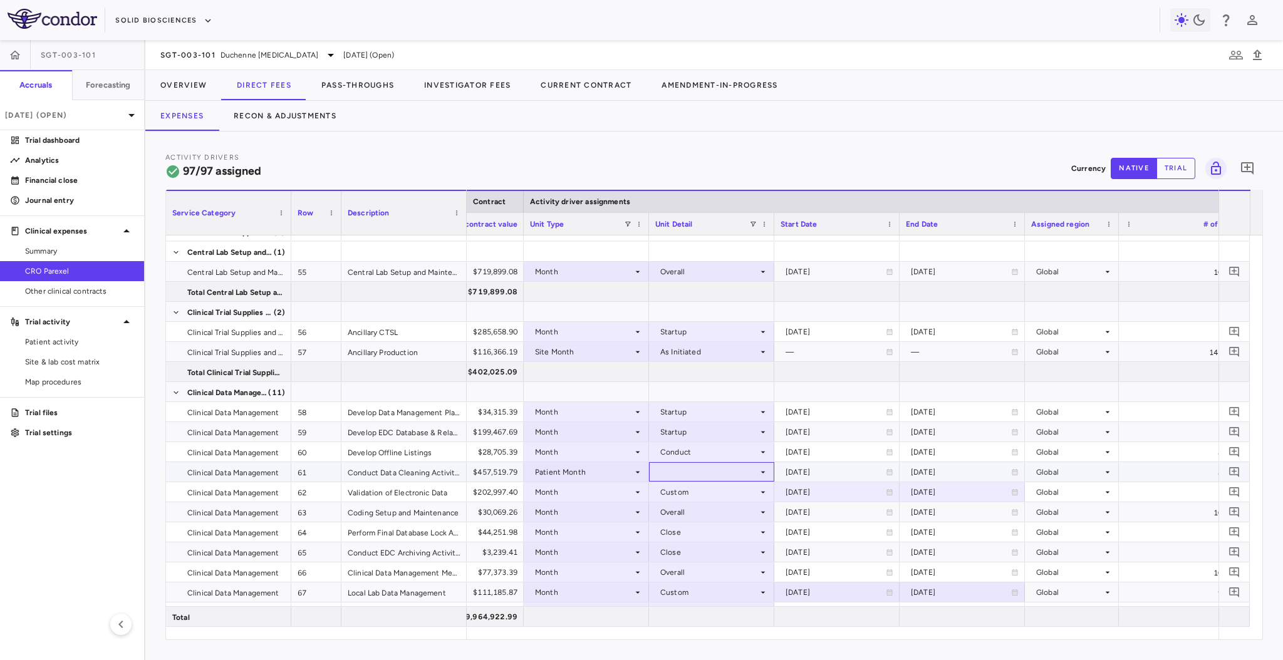
click at [699, 465] on div at bounding box center [711, 472] width 113 height 18
click at [707, 488] on li "As occurred" at bounding box center [712, 495] width 124 height 19
click at [592, 477] on div "Patient Month" at bounding box center [584, 472] width 98 height 20
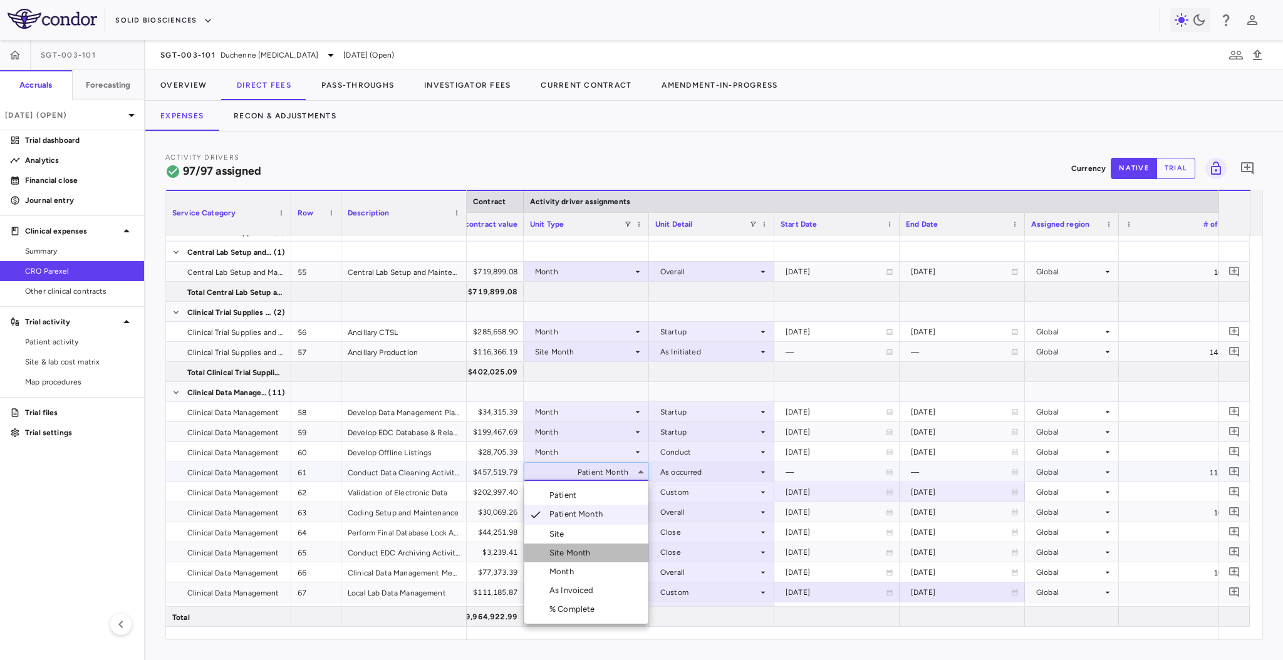
click at [593, 555] on div "Site Month" at bounding box center [573, 553] width 46 height 11
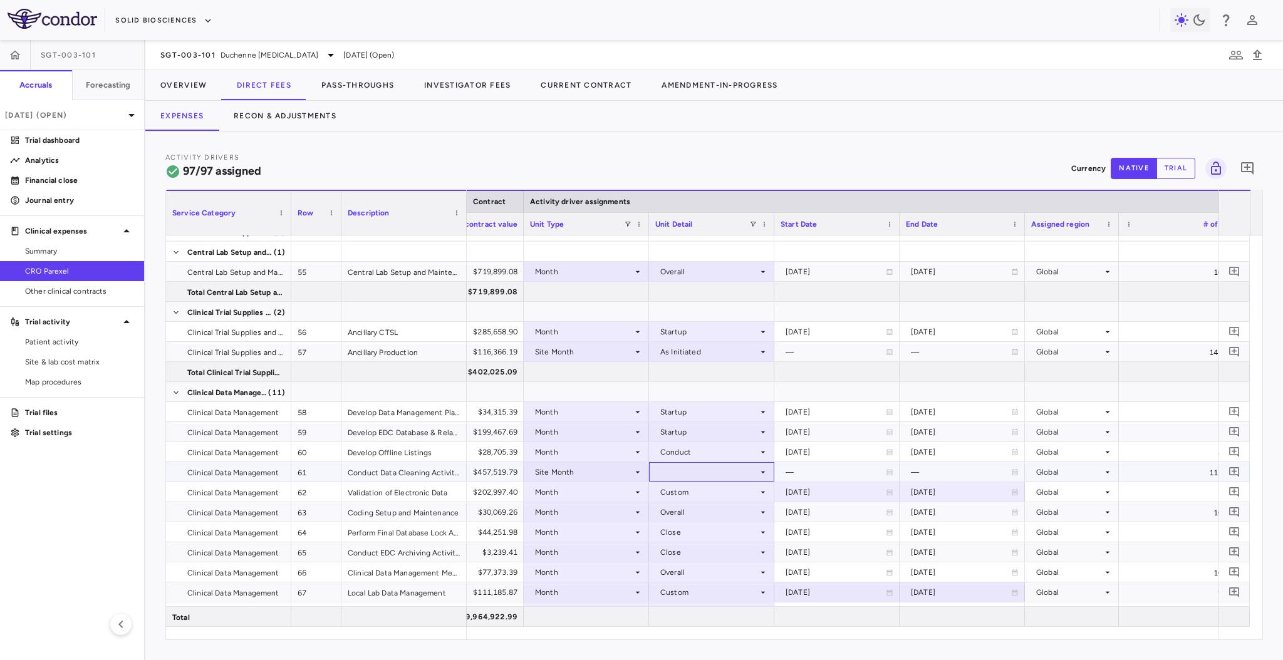
click at [740, 471] on div at bounding box center [711, 472] width 113 height 18
click at [740, 494] on li "As Initiated" at bounding box center [712, 495] width 124 height 19
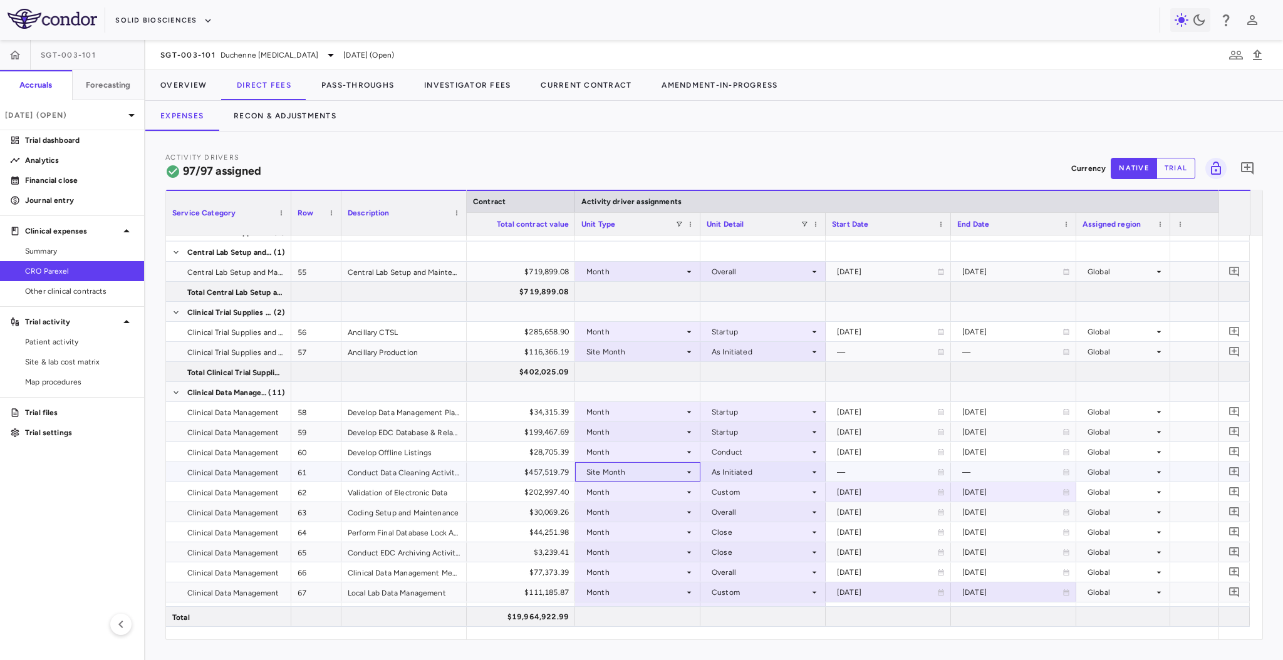
click at [677, 471] on div "Site Month" at bounding box center [636, 472] width 98 height 20
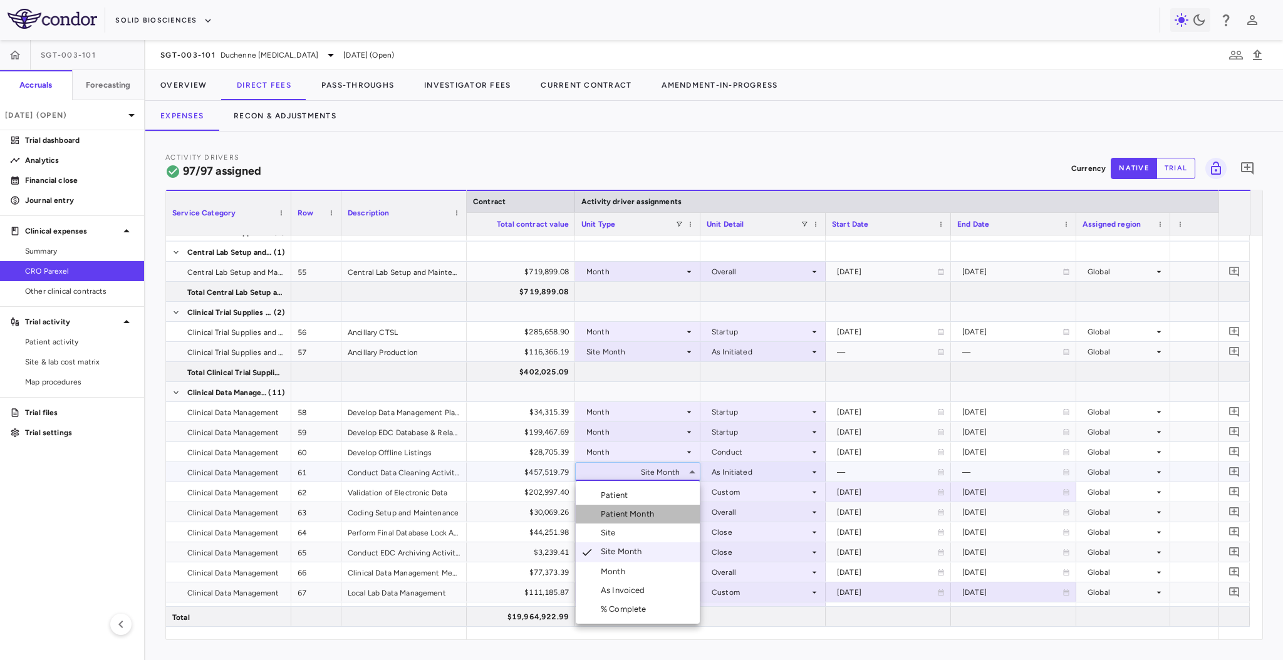
click at [667, 513] on li "Patient Month" at bounding box center [638, 514] width 124 height 19
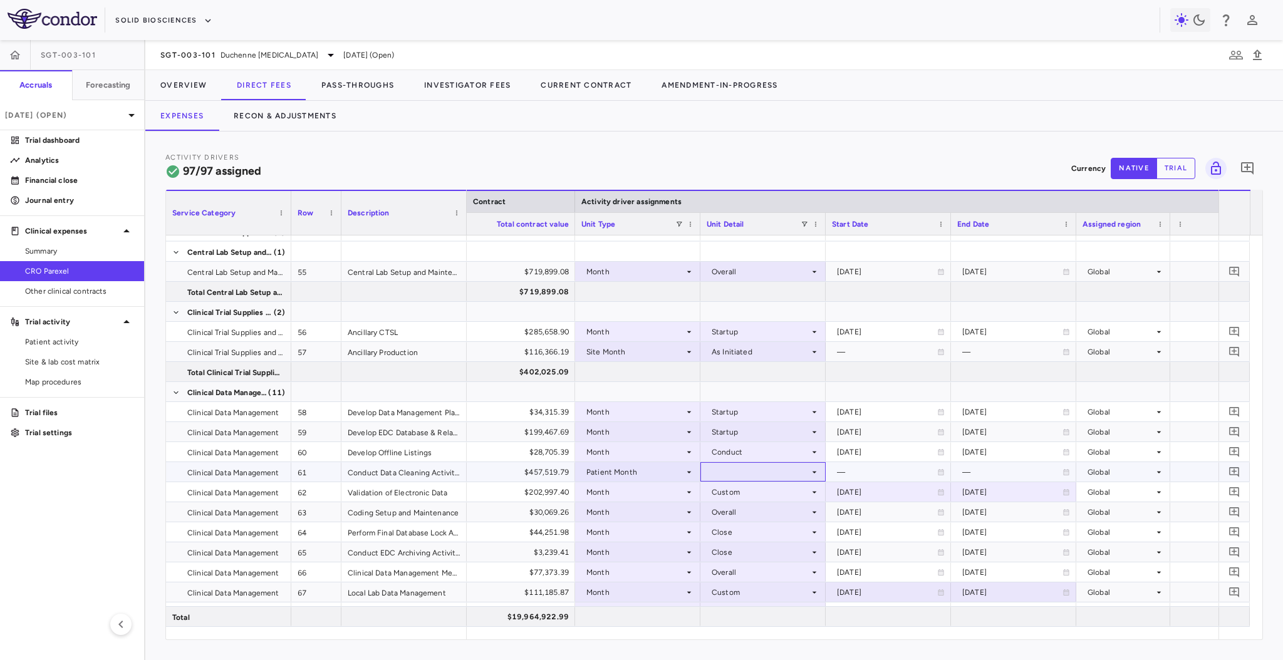
click at [748, 477] on div at bounding box center [763, 472] width 113 height 18
click at [759, 493] on div "As occurred" at bounding box center [751, 495] width 50 height 11
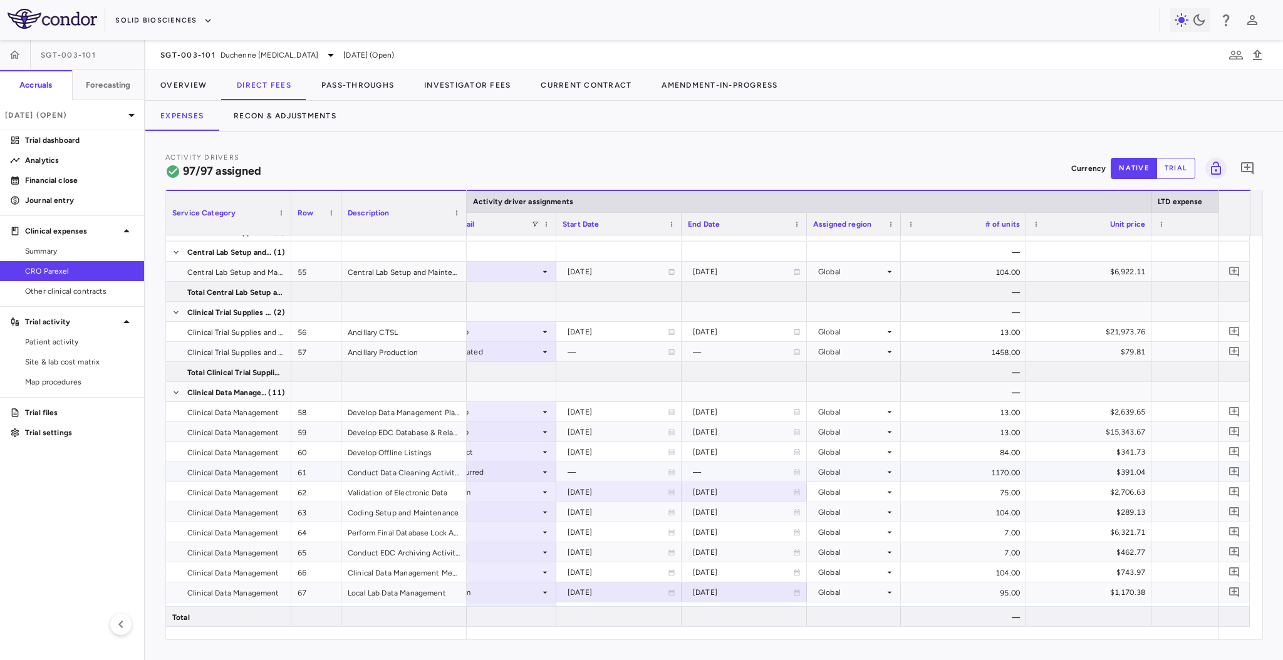
scroll to position [0, 969]
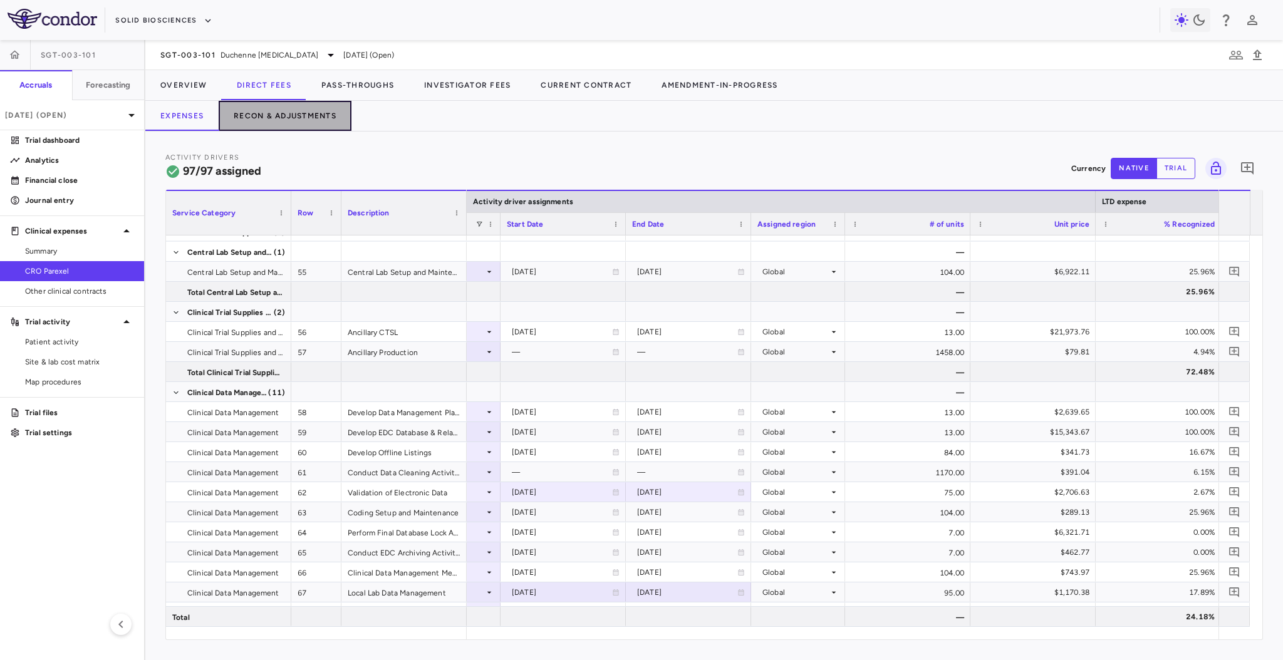
click at [305, 113] on button "Recon & Adjustments" at bounding box center [285, 116] width 133 height 30
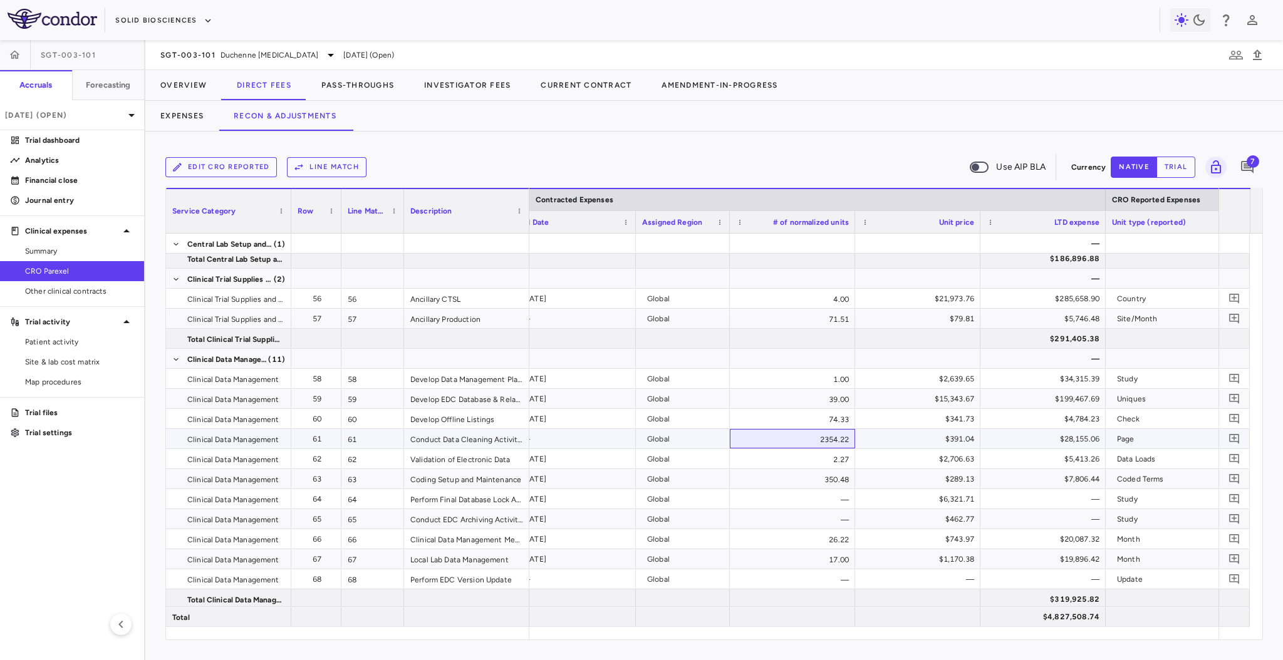
click at [798, 436] on div "2354.22" at bounding box center [792, 438] width 125 height 19
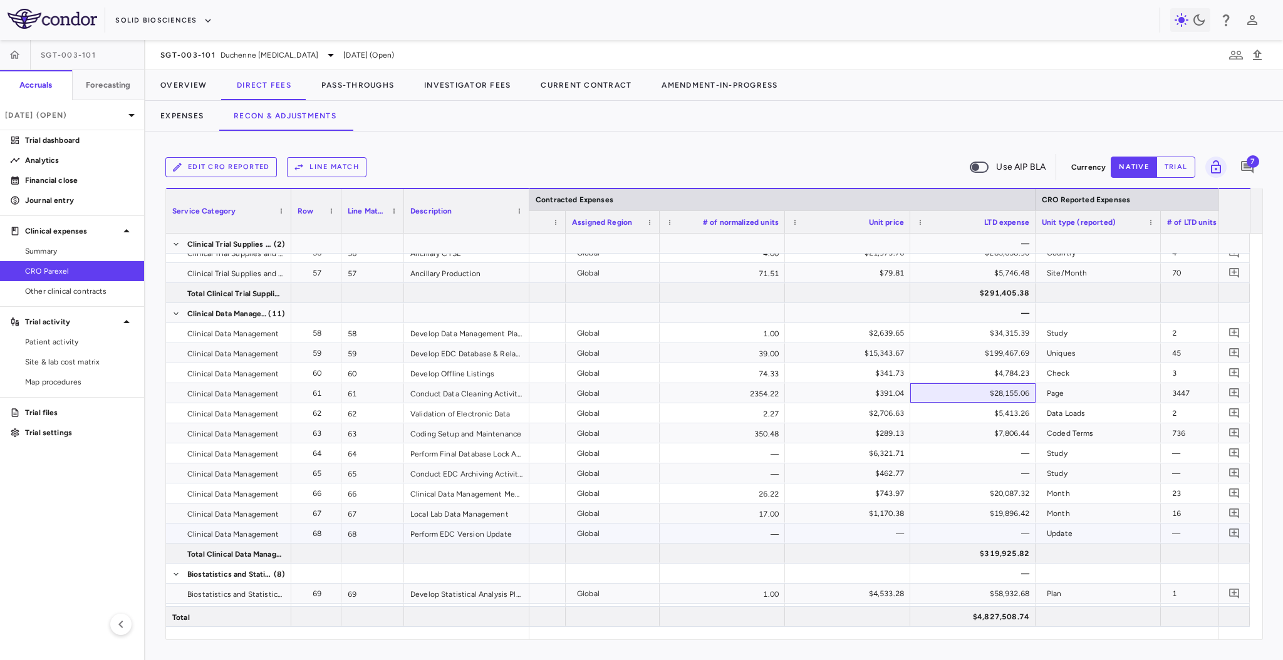
scroll to position [1596, 0]
click at [185, 113] on button "Expenses" at bounding box center [181, 116] width 73 height 30
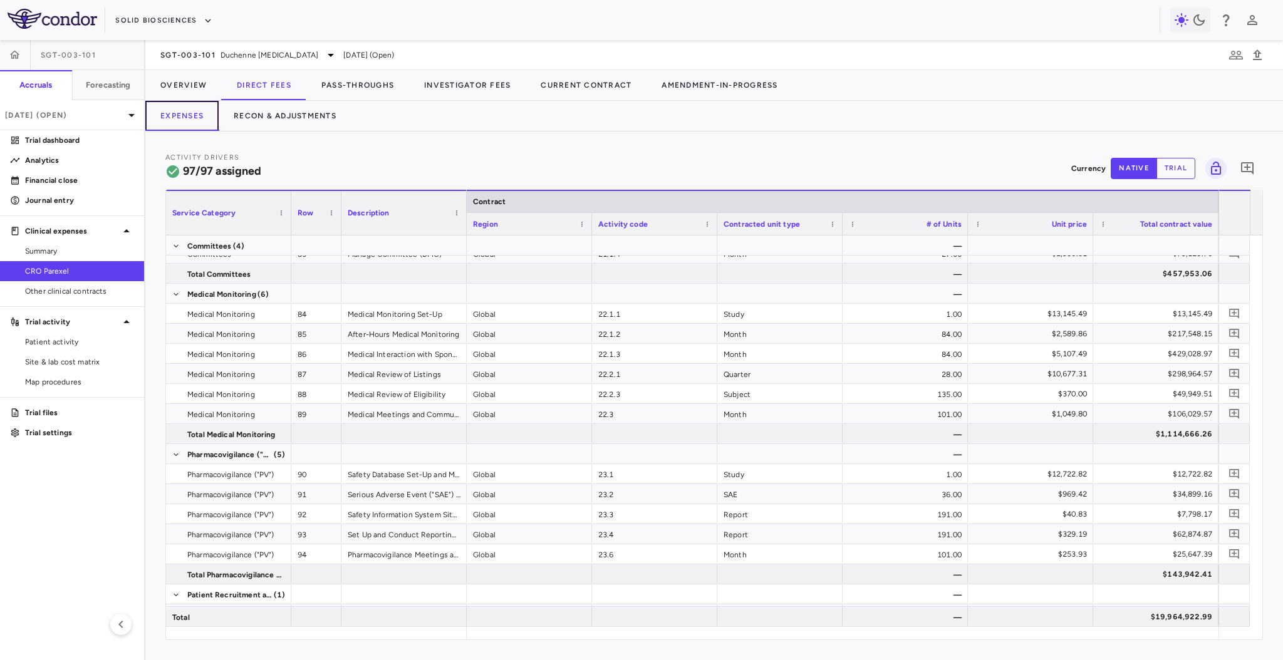
scroll to position [0, 123]
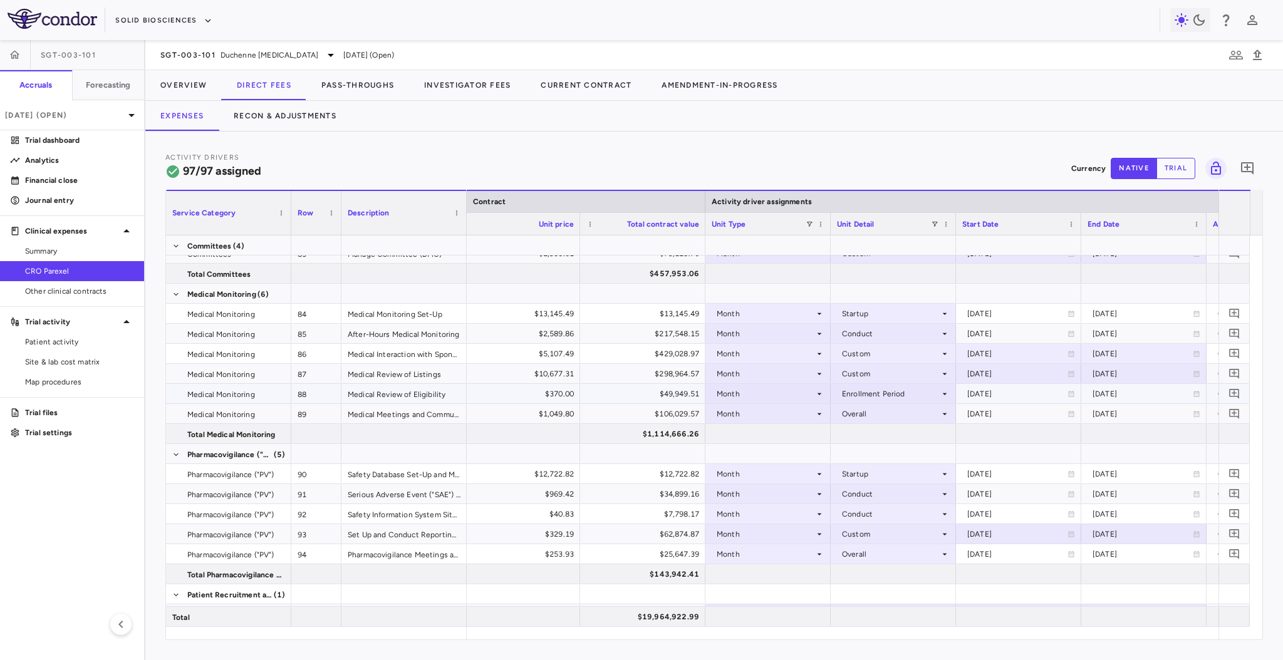
click at [748, 397] on div "Month" at bounding box center [766, 394] width 98 height 20
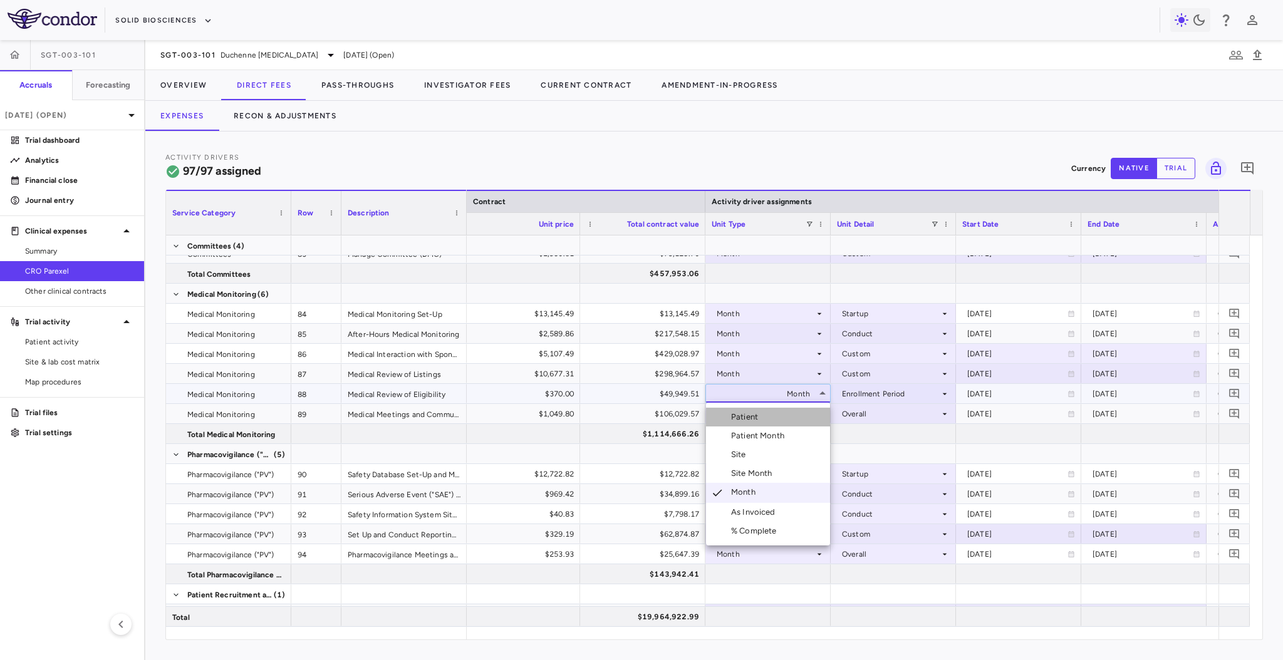
click at [783, 420] on li "Patient" at bounding box center [768, 417] width 124 height 19
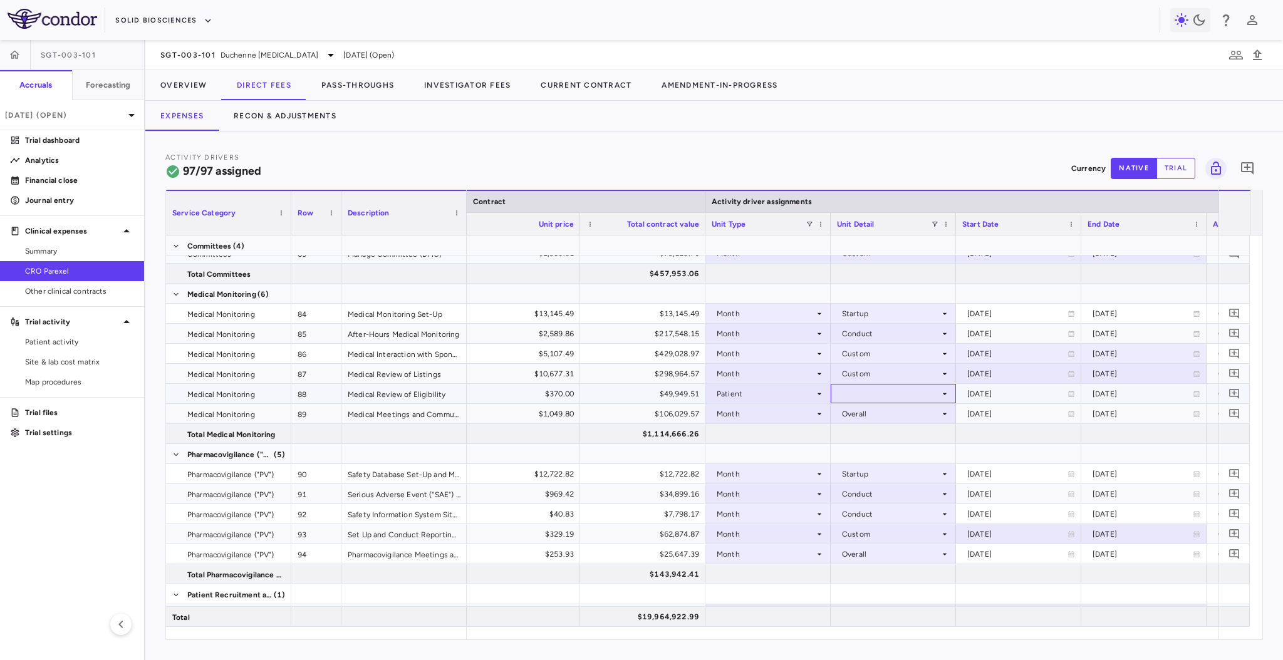
click at [890, 391] on div at bounding box center [893, 394] width 113 height 18
click at [898, 412] on li "Enrolled" at bounding box center [894, 417] width 124 height 19
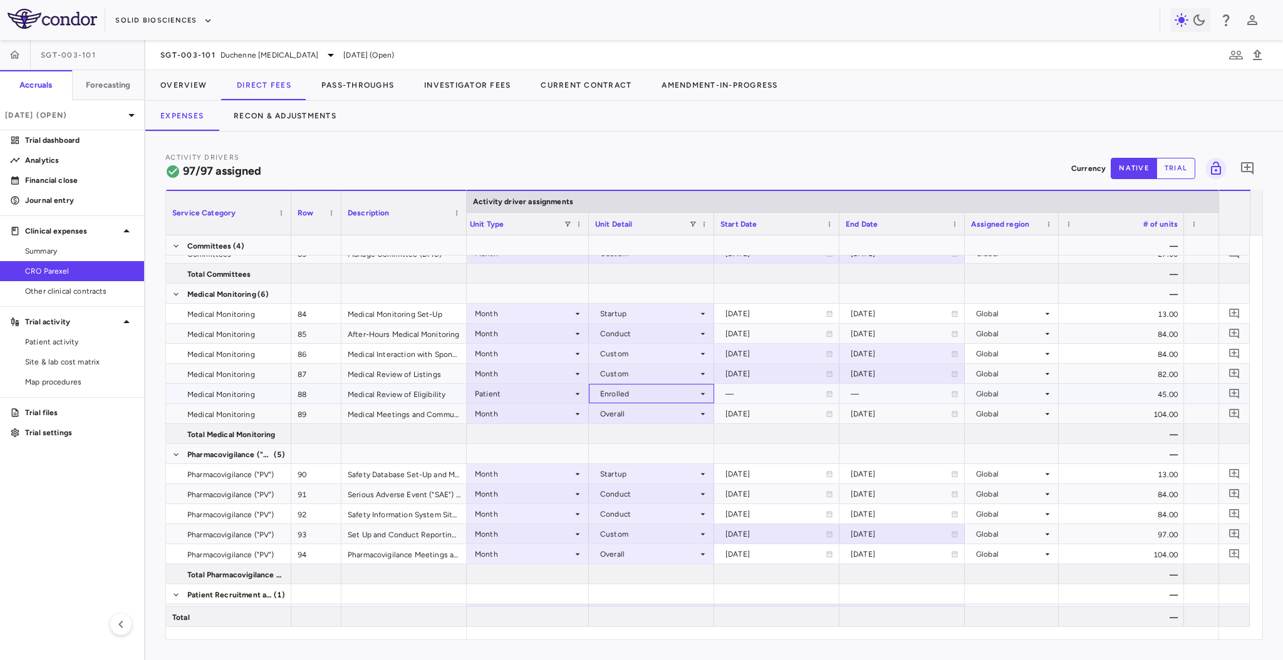
click at [686, 397] on div "Enrolled" at bounding box center [649, 394] width 98 height 20
click at [676, 439] on li "Screened" at bounding box center [652, 437] width 124 height 19
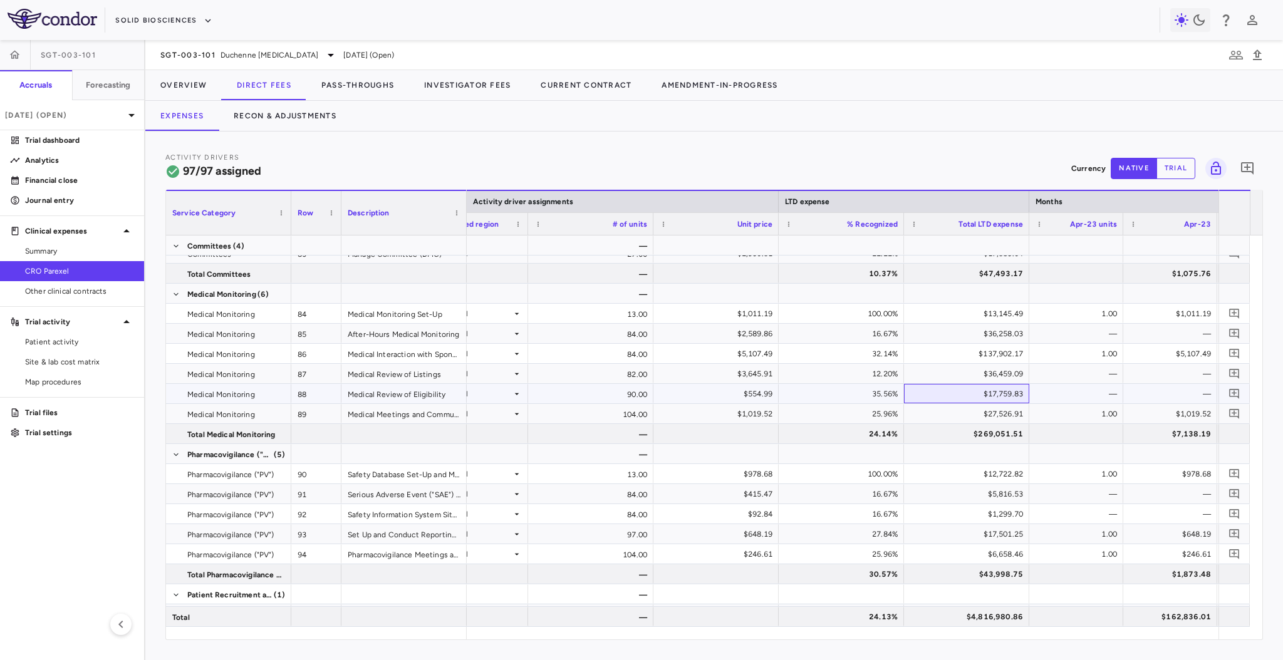
click at [951, 396] on div "$17,759.83" at bounding box center [970, 394] width 108 height 20
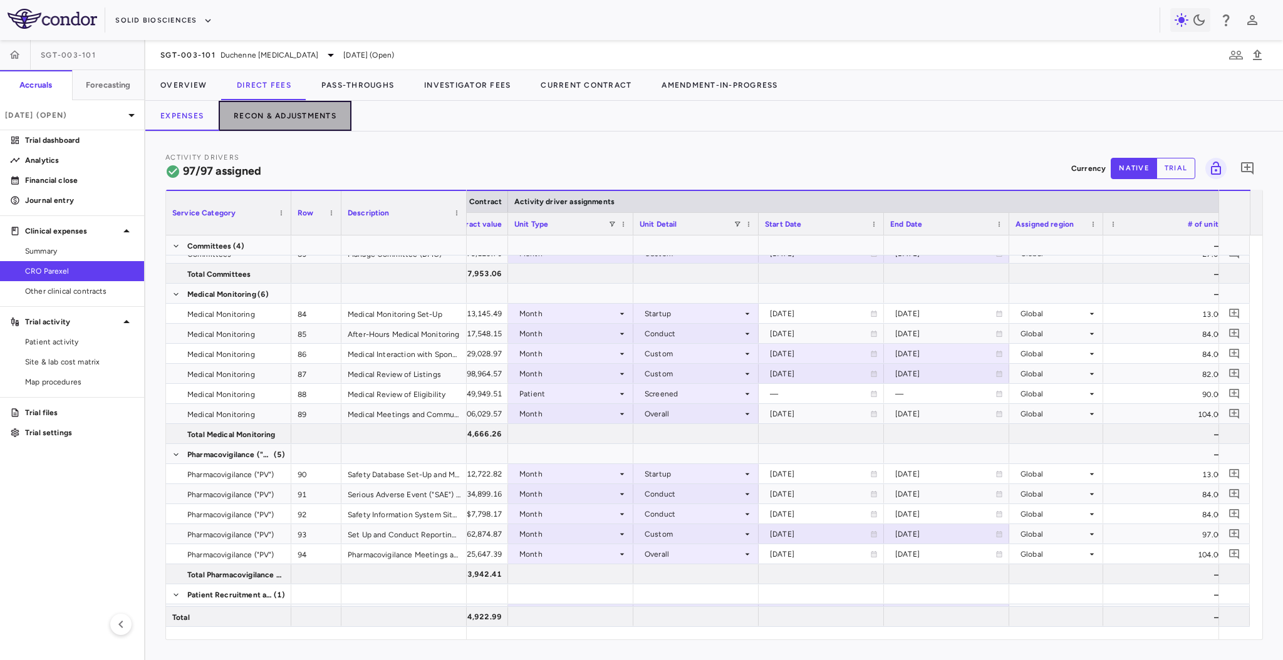
click at [301, 115] on button "Recon & Adjustments" at bounding box center [285, 116] width 133 height 30
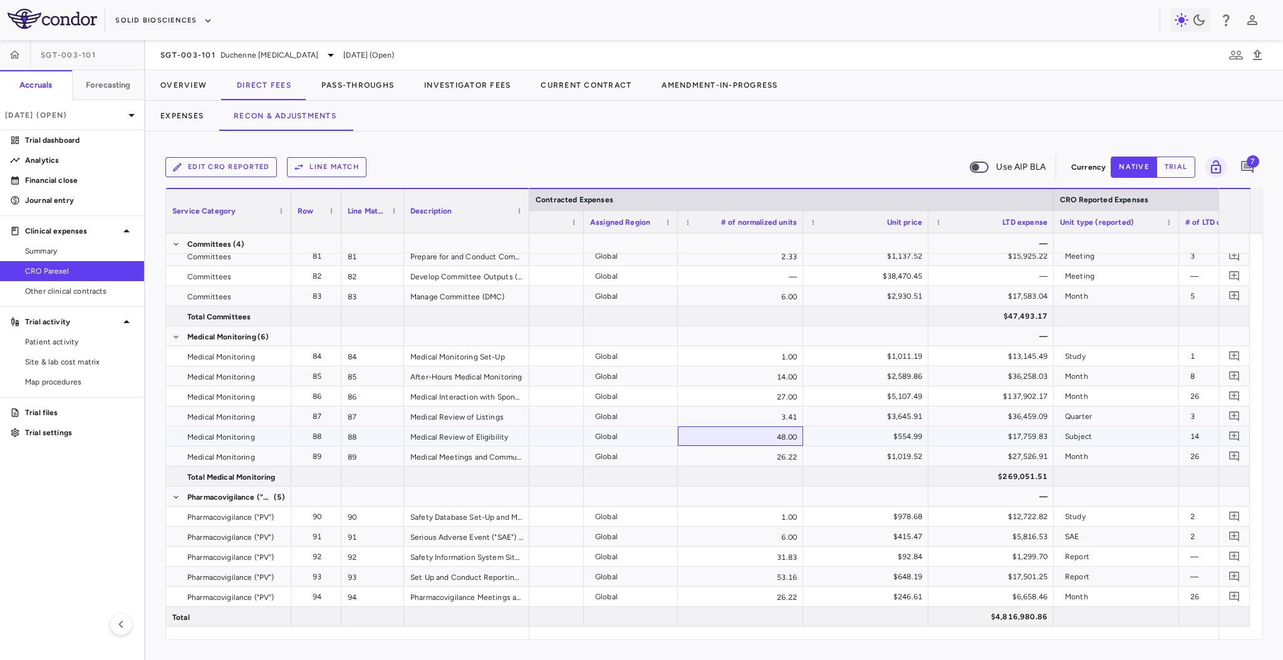
click at [724, 437] on div "48.00" at bounding box center [740, 436] width 125 height 19
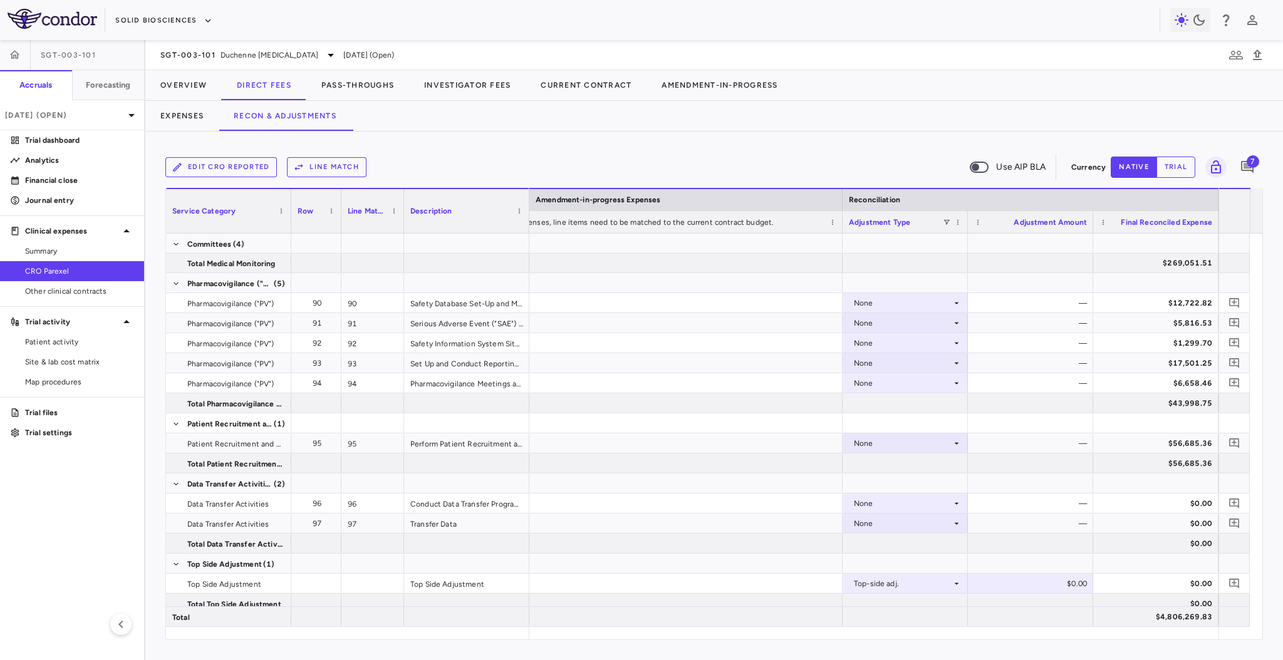
scroll to position [2325, 0]
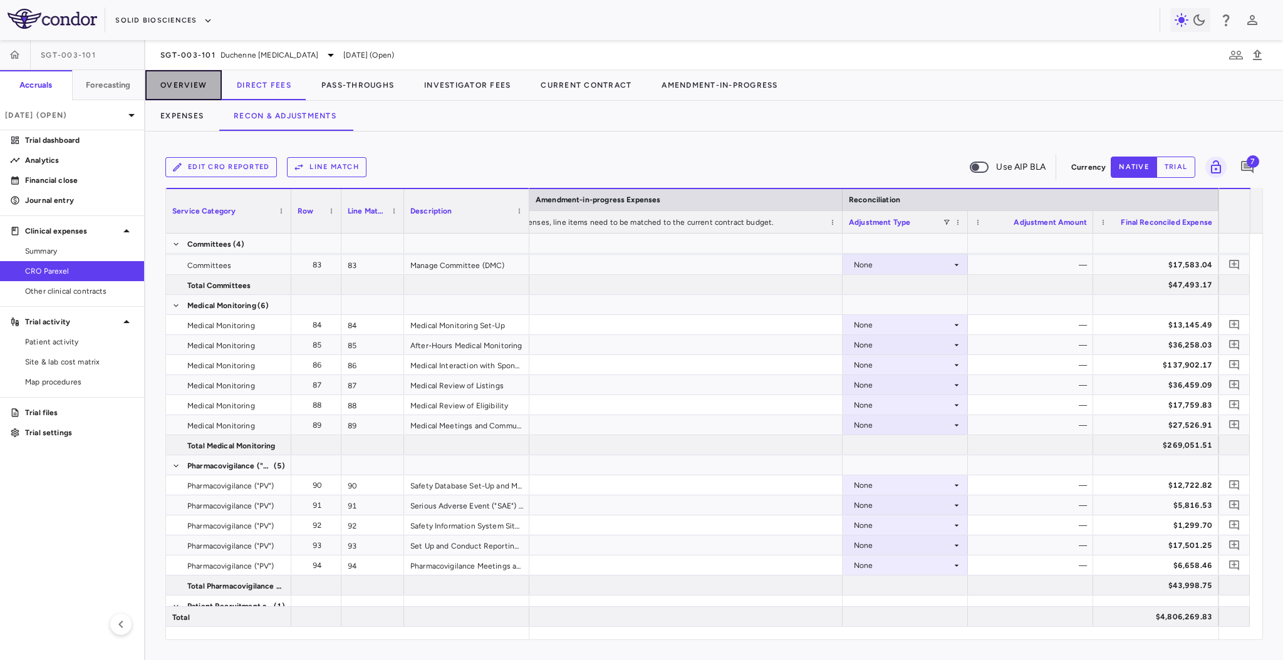
click at [198, 81] on button "Overview" at bounding box center [183, 85] width 76 height 30
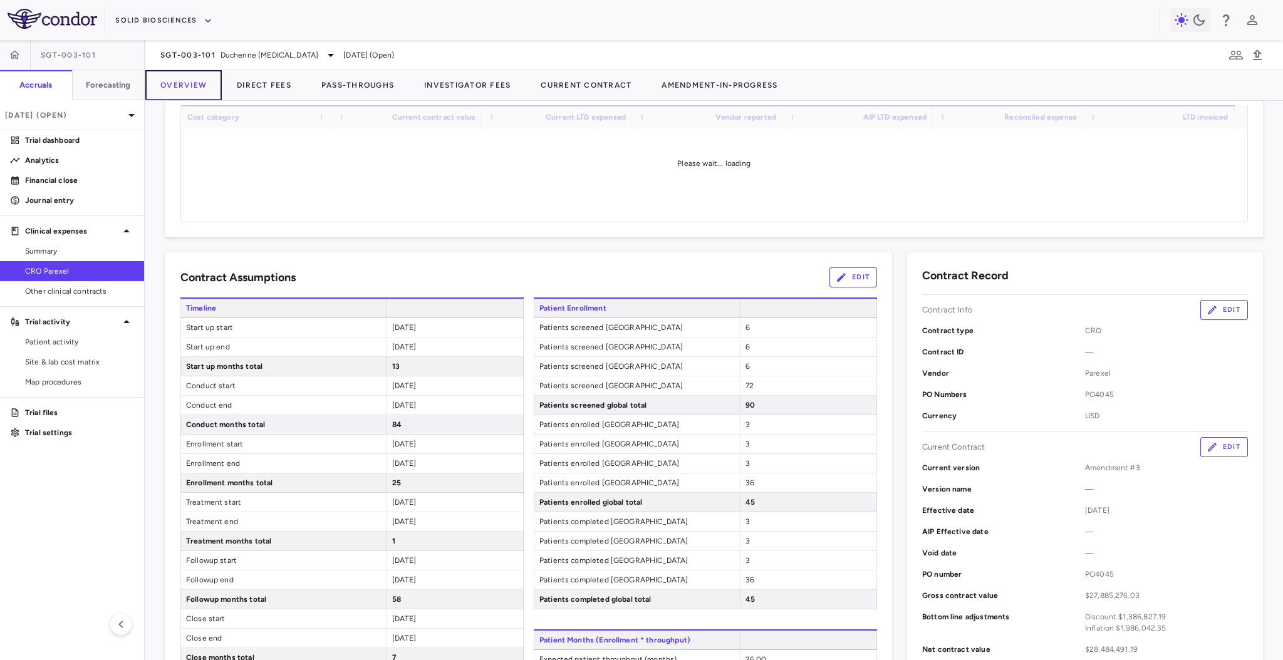
scroll to position [64, 0]
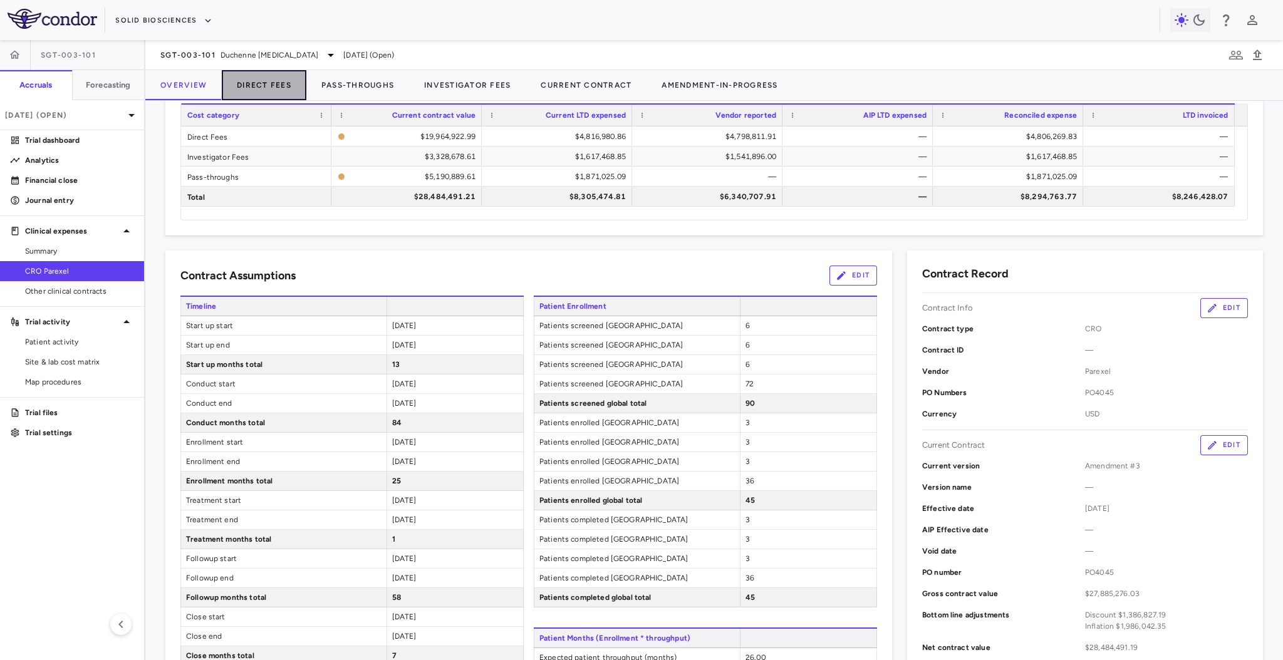
click at [276, 88] on button "Direct Fees" at bounding box center [264, 85] width 85 height 30
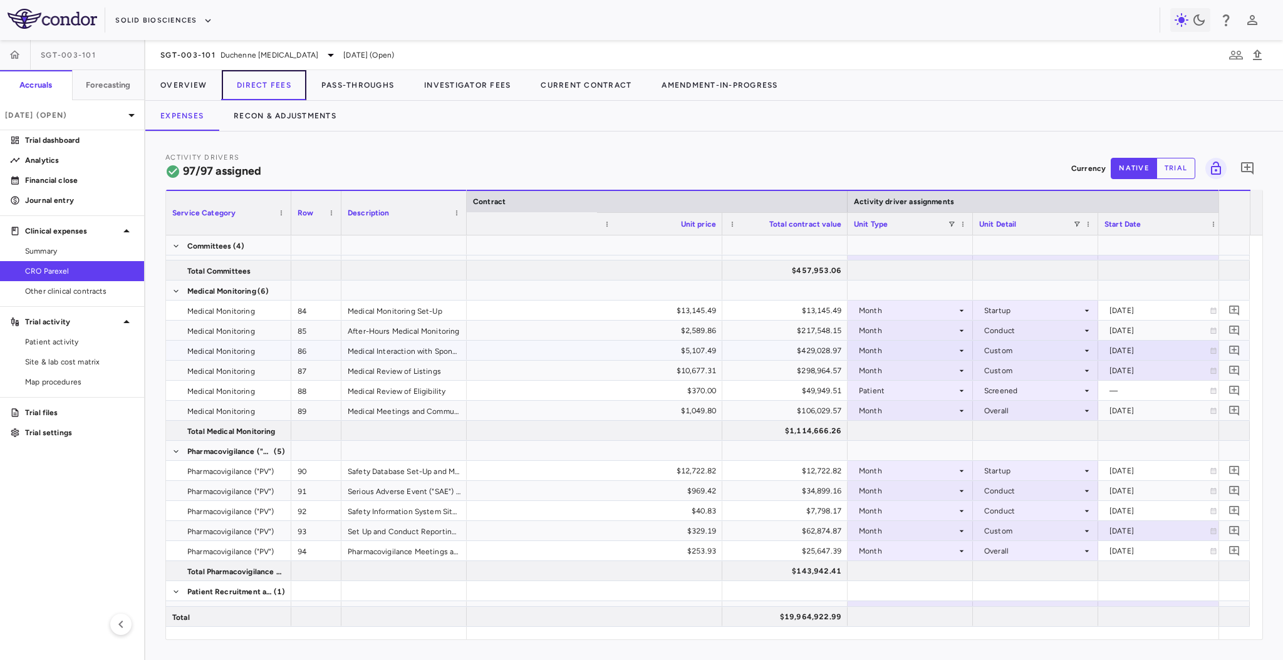
scroll to position [0, 675]
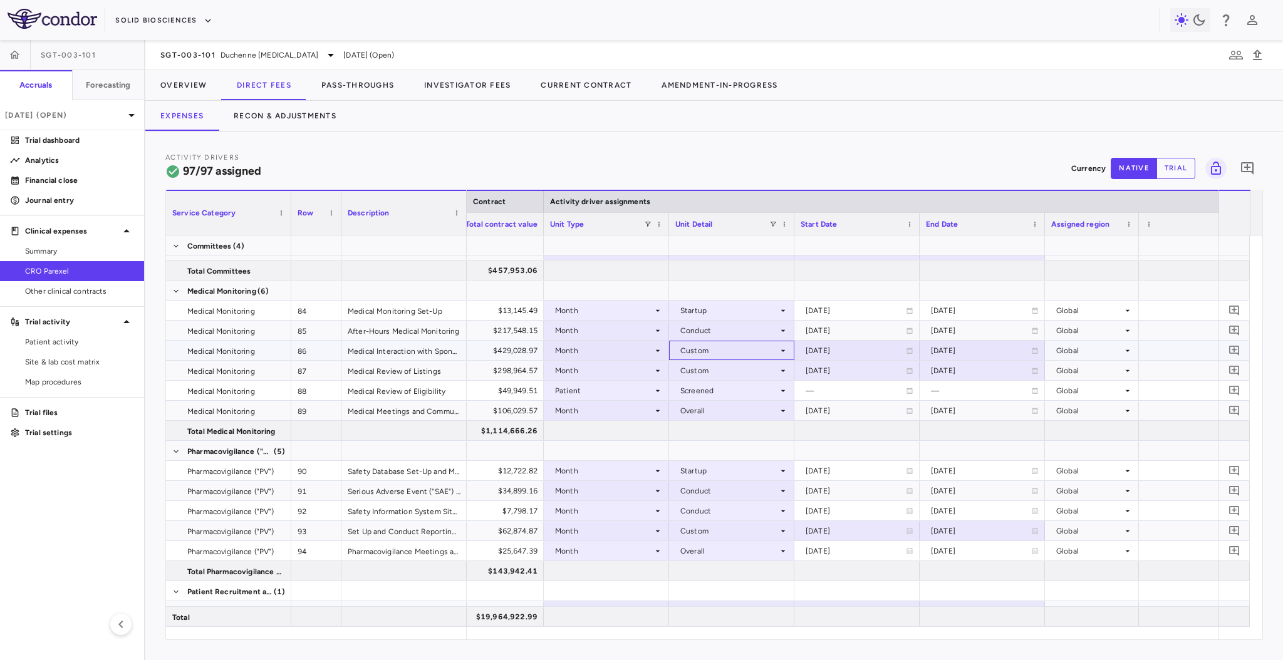
click at [704, 348] on div "Custom" at bounding box center [730, 351] width 98 height 20
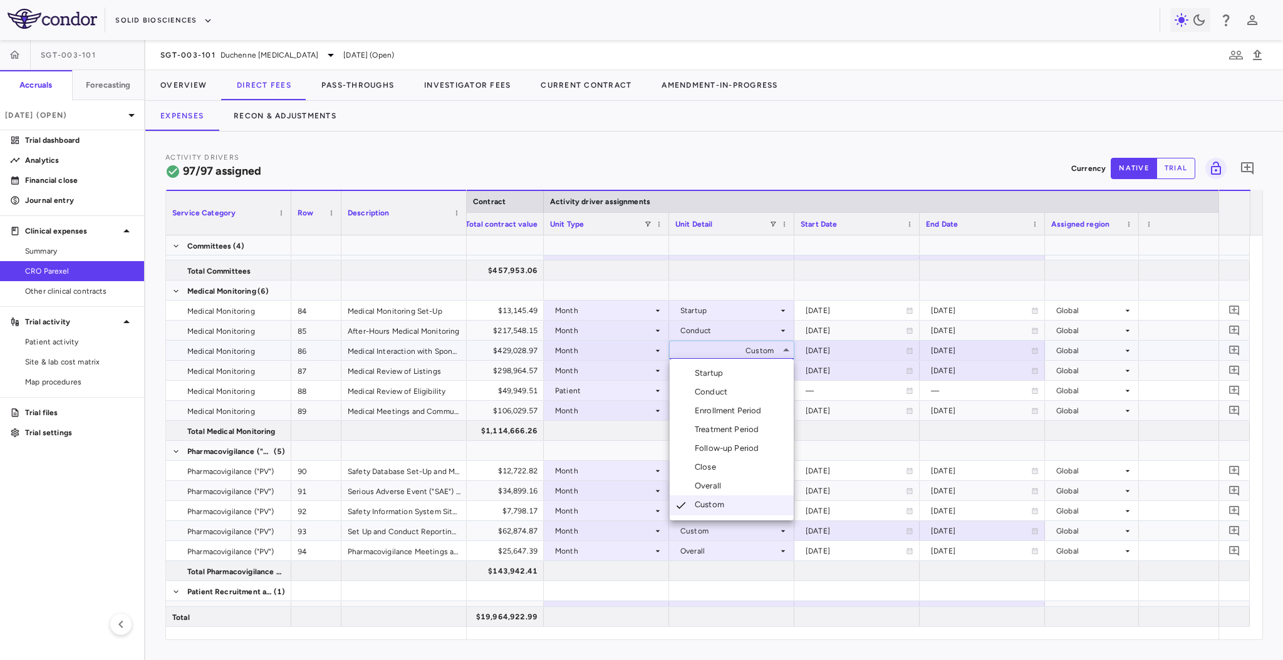
click at [704, 348] on div at bounding box center [641, 330] width 1283 height 660
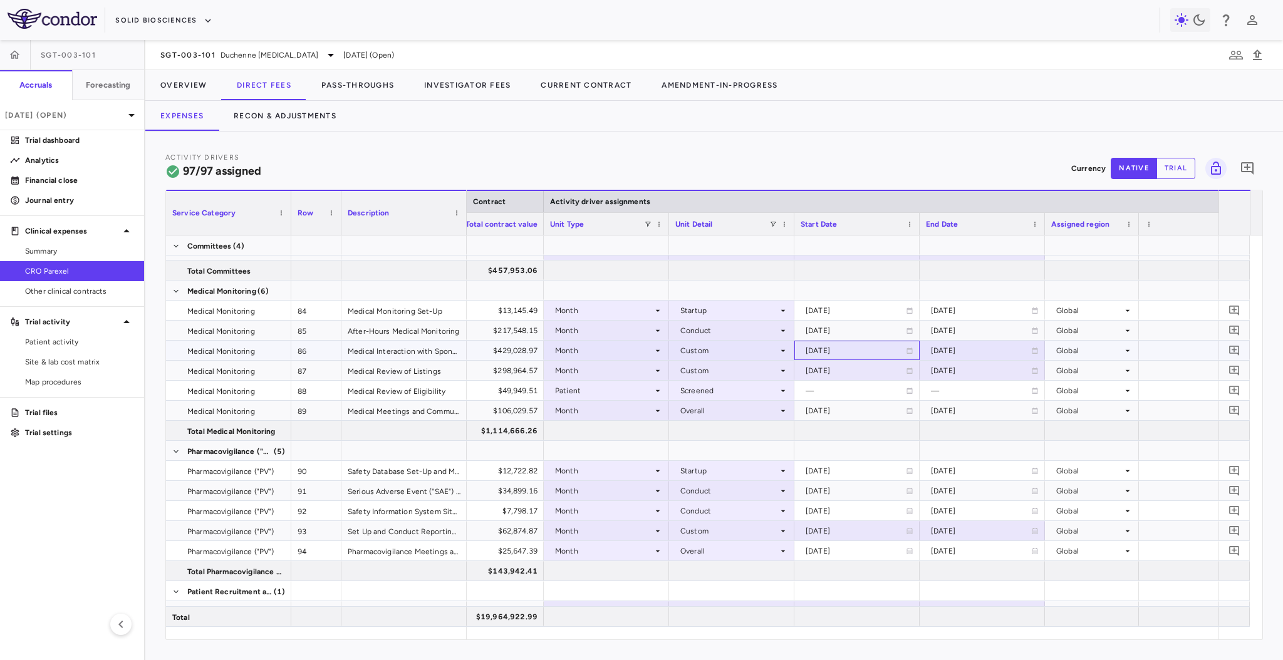
click at [828, 346] on div "2023-04-01" at bounding box center [856, 351] width 100 height 20
click at [867, 345] on input "**********" at bounding box center [846, 352] width 102 height 21
type input "**********"
click at [966, 353] on div "2030-03-31" at bounding box center [981, 351] width 100 height 20
click at [989, 350] on input "**********" at bounding box center [972, 352] width 102 height 21
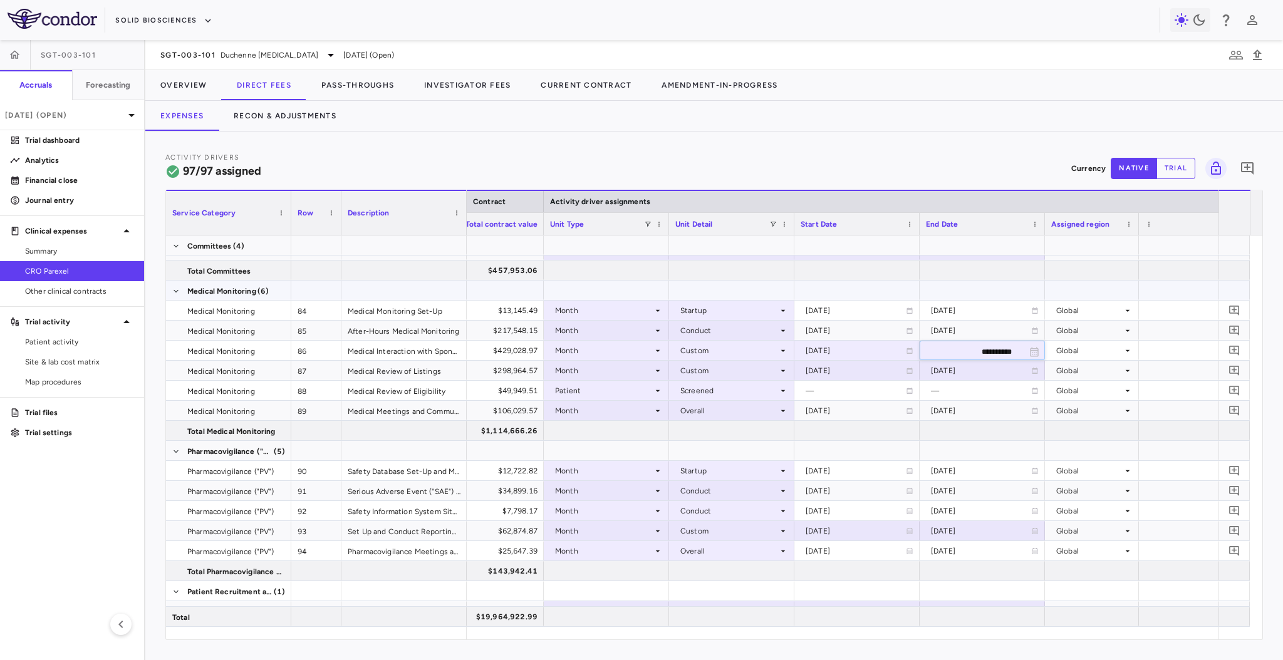
type input "**********"
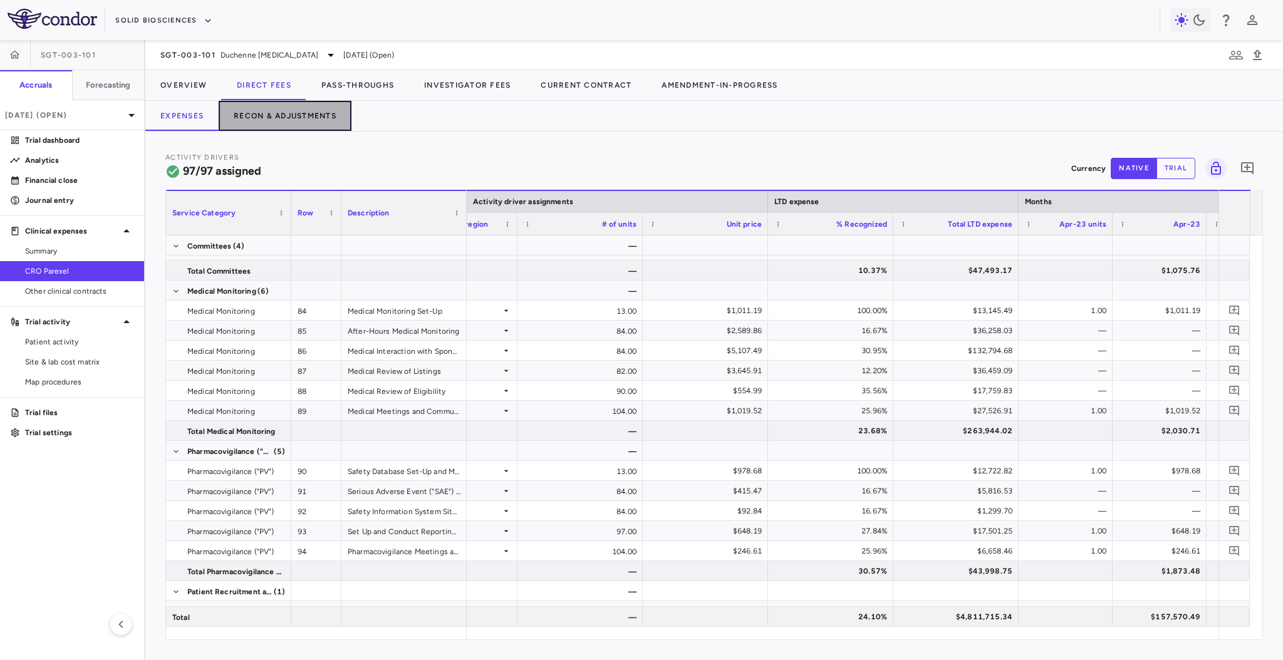
click at [269, 113] on button "Recon & Adjustments" at bounding box center [285, 116] width 133 height 30
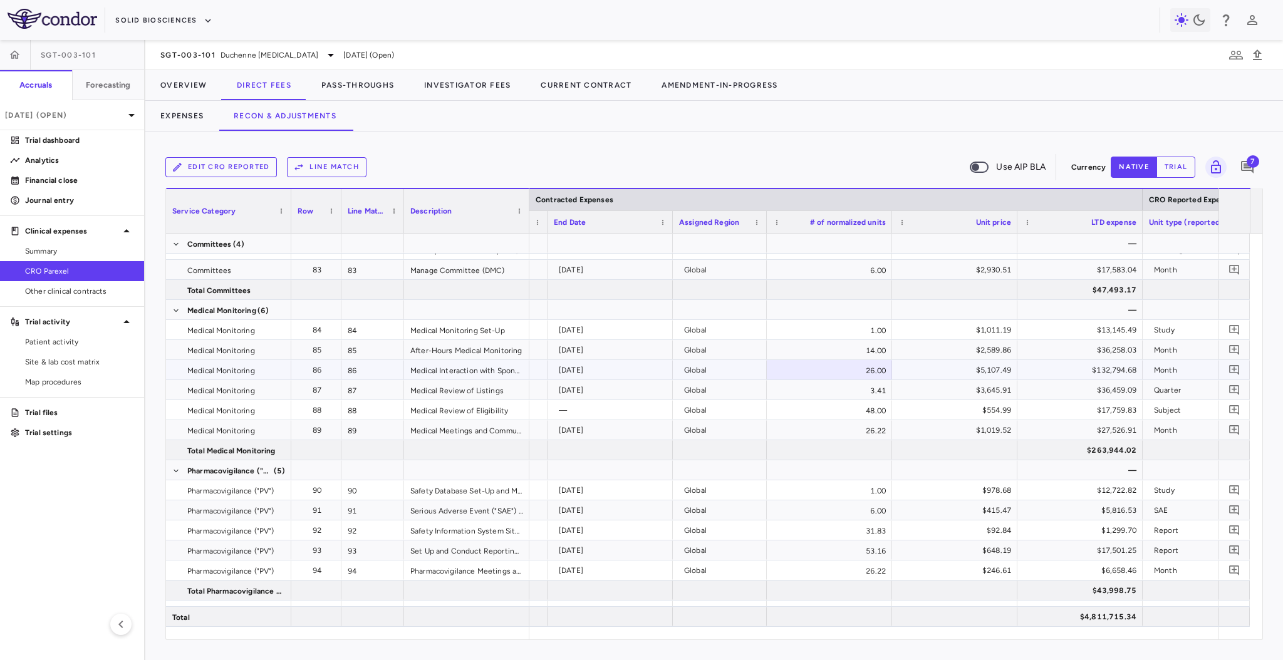
click at [831, 366] on div "26.00" at bounding box center [829, 369] width 125 height 19
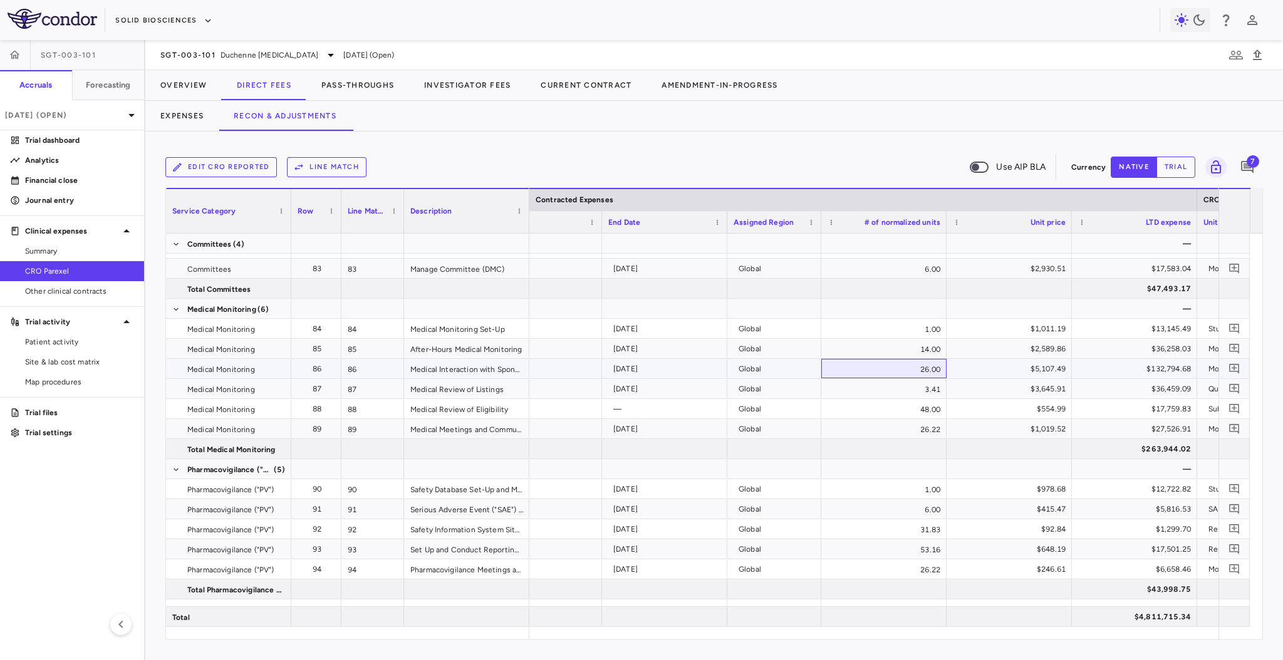
scroll to position [0, 543]
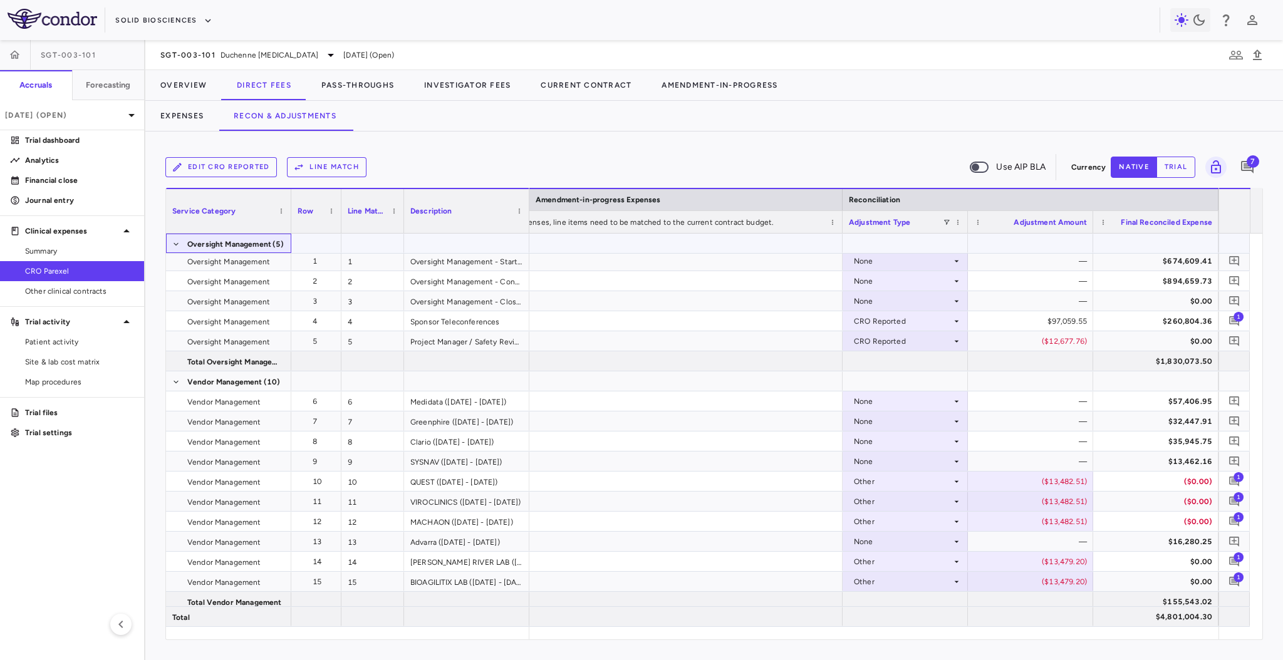
click at [170, 239] on div "Oversight Management (5)" at bounding box center [228, 243] width 125 height 19
click at [172, 246] on span at bounding box center [176, 245] width 8 height 8
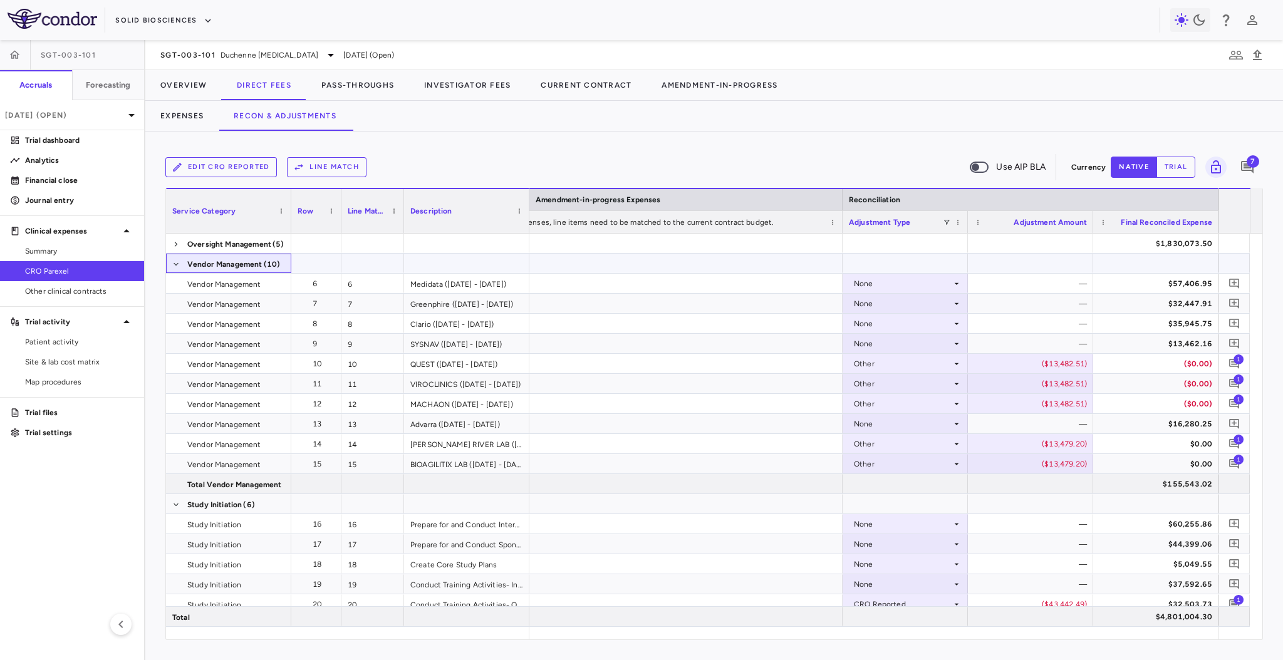
click at [174, 271] on span at bounding box center [176, 264] width 8 height 20
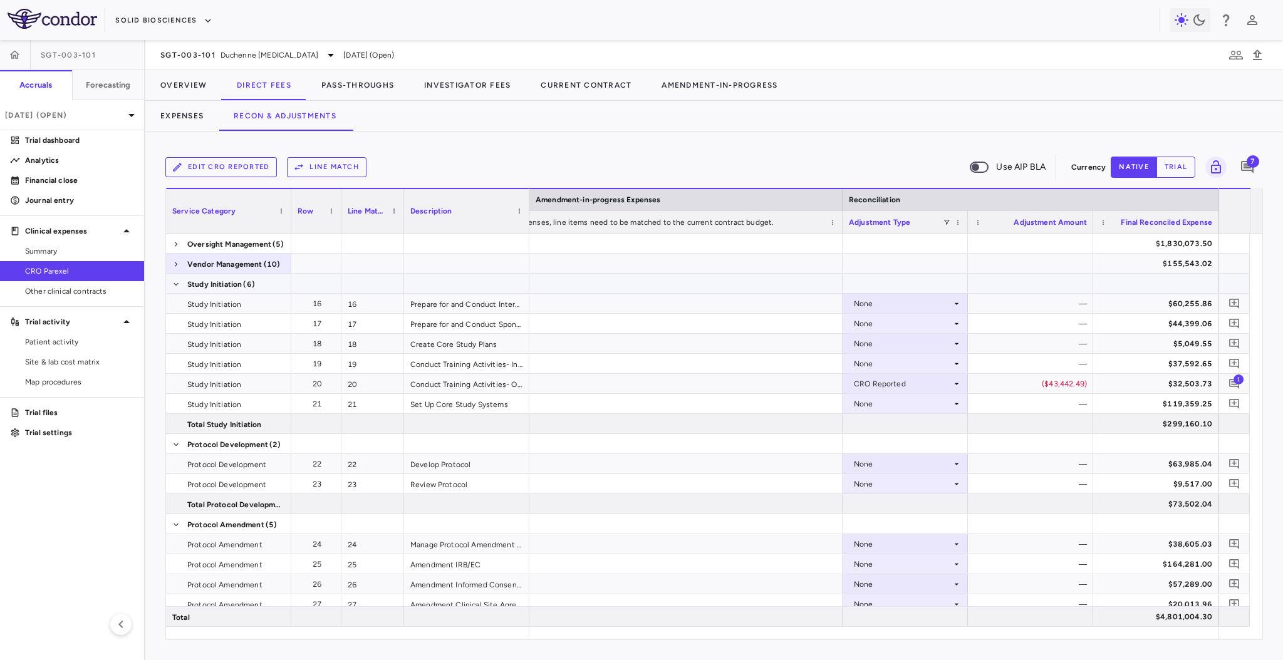
click at [173, 278] on span at bounding box center [176, 284] width 8 height 20
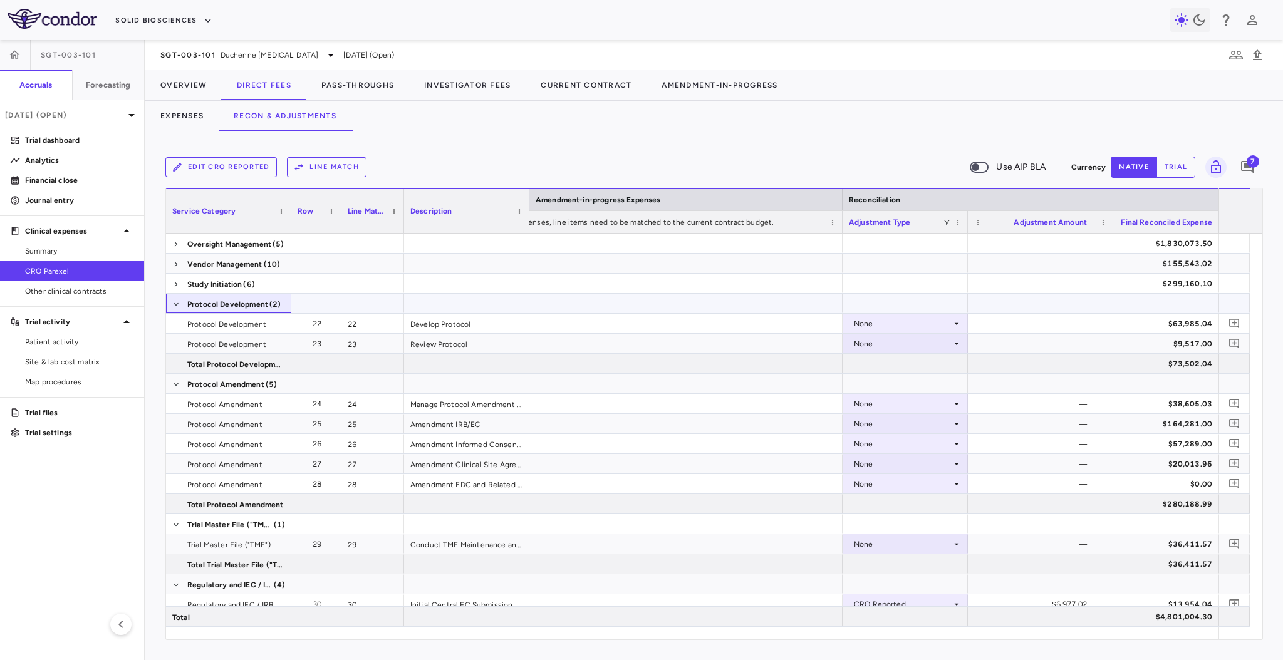
click at [175, 309] on span at bounding box center [176, 305] width 8 height 20
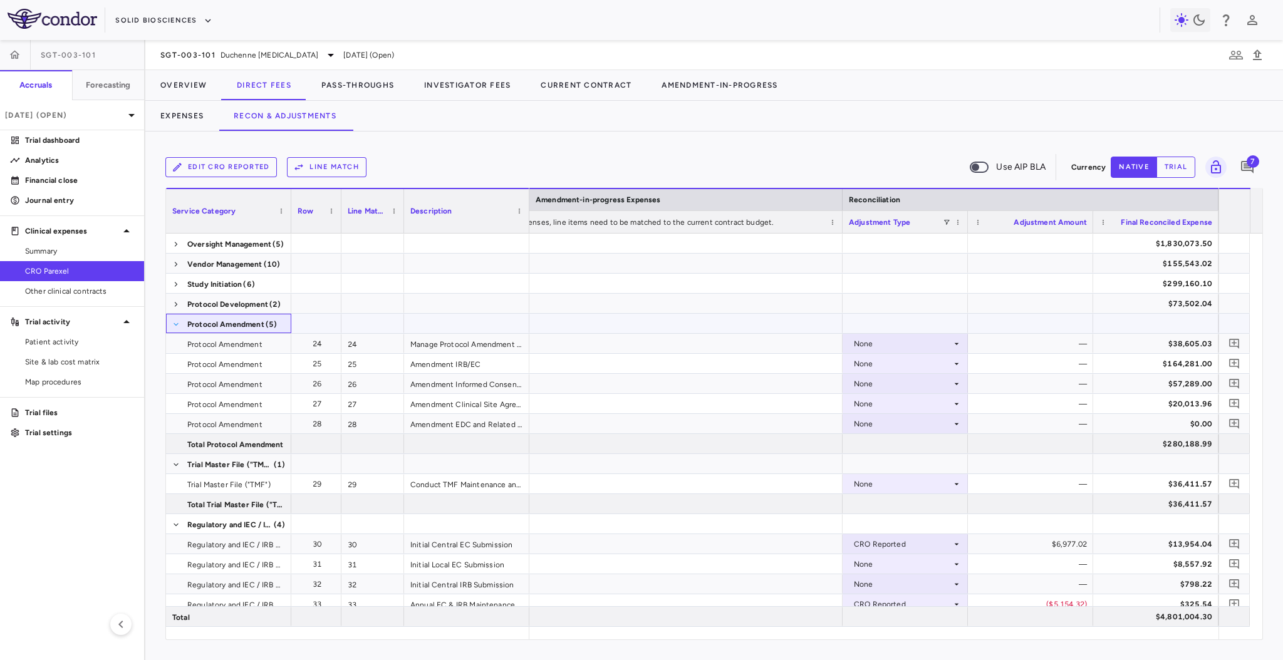
click at [177, 322] on span at bounding box center [176, 325] width 8 height 8
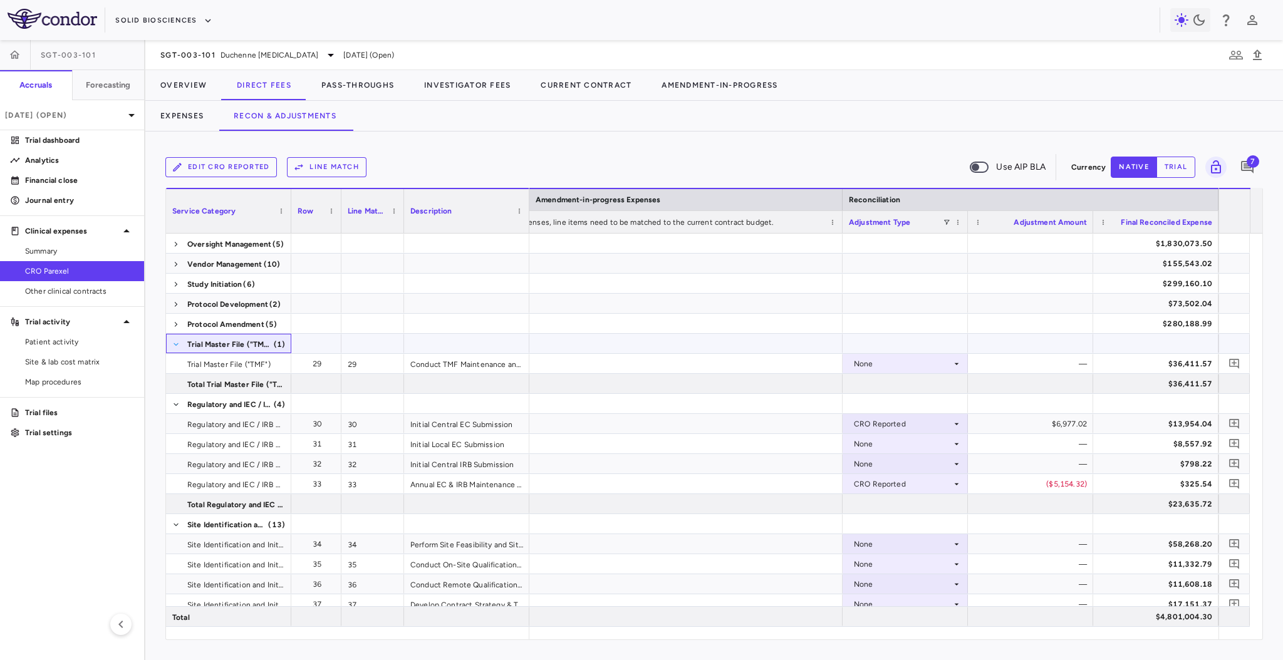
click at [176, 347] on span at bounding box center [176, 345] width 8 height 8
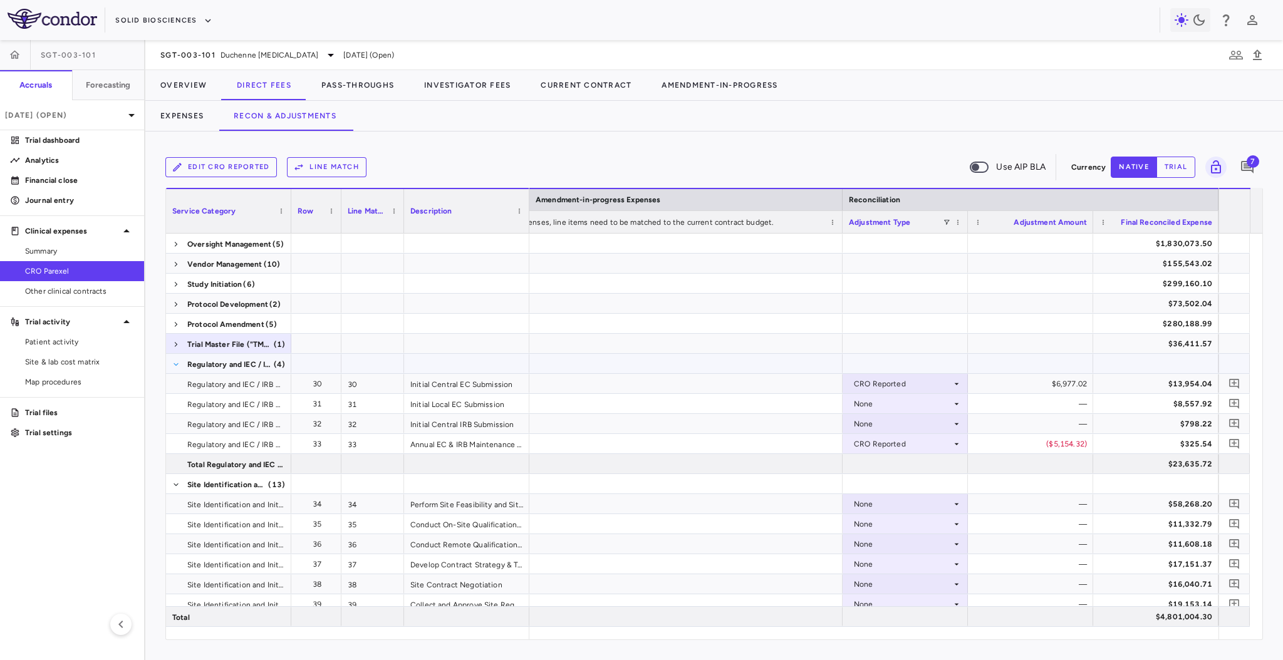
click at [176, 365] on span at bounding box center [176, 365] width 8 height 8
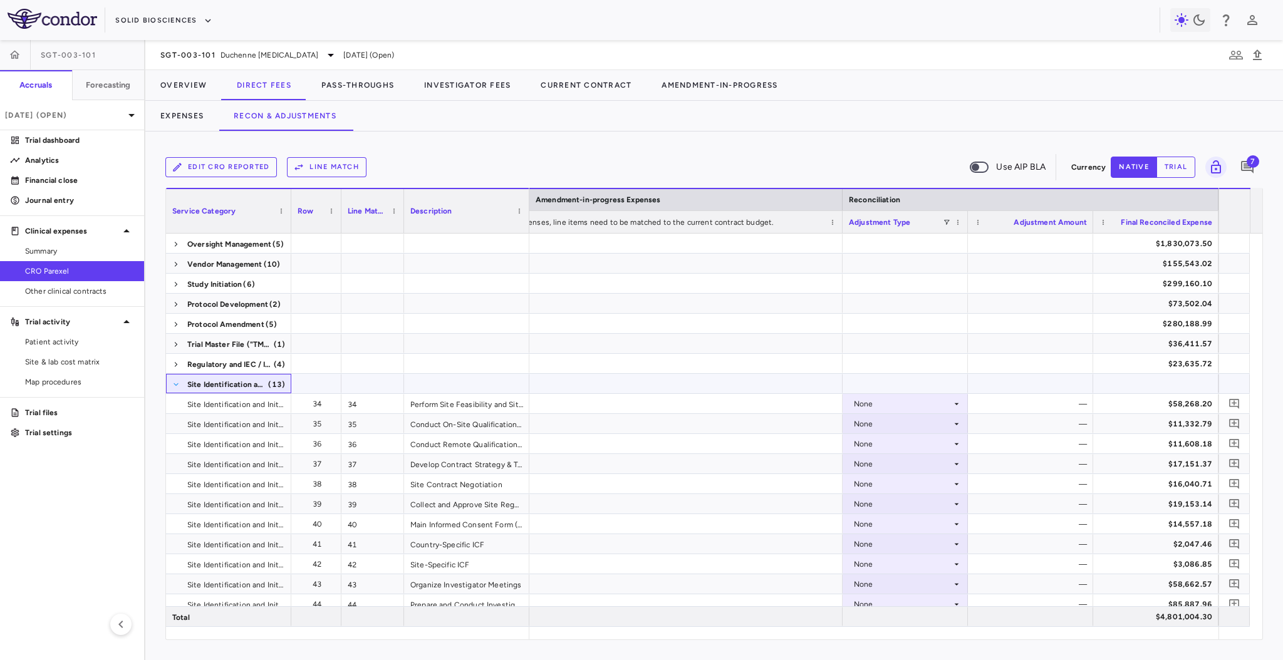
click at [178, 384] on span at bounding box center [176, 385] width 8 height 8
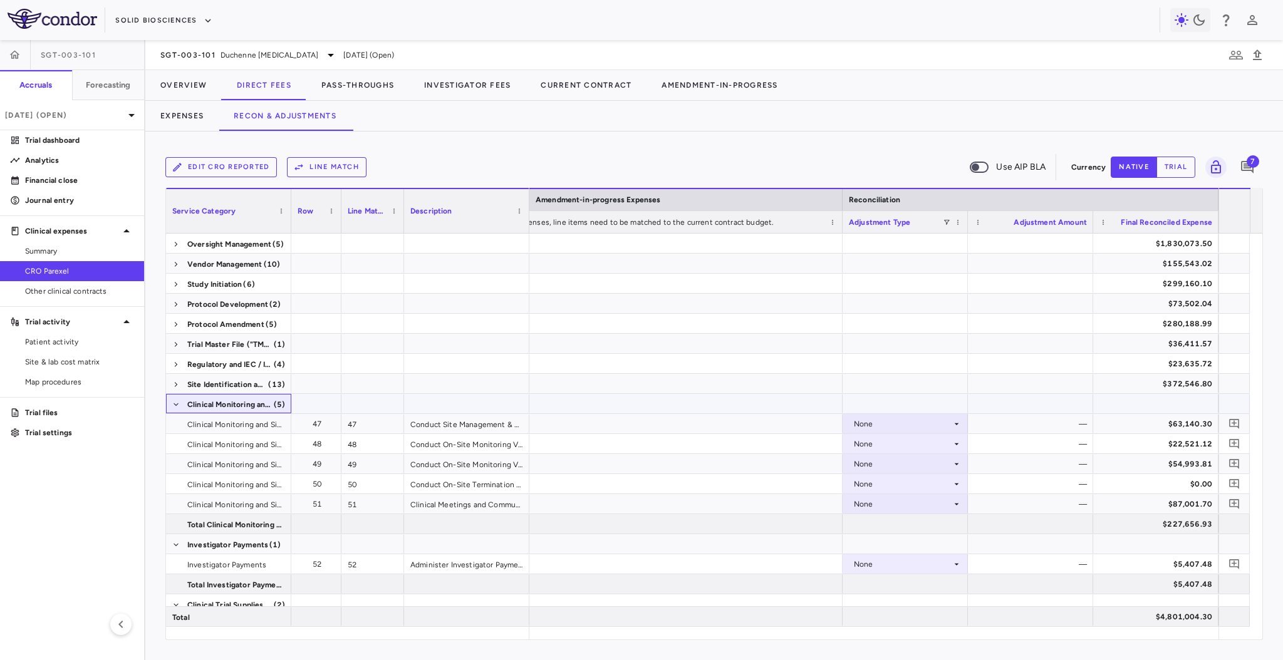
click at [178, 401] on span at bounding box center [176, 405] width 8 height 8
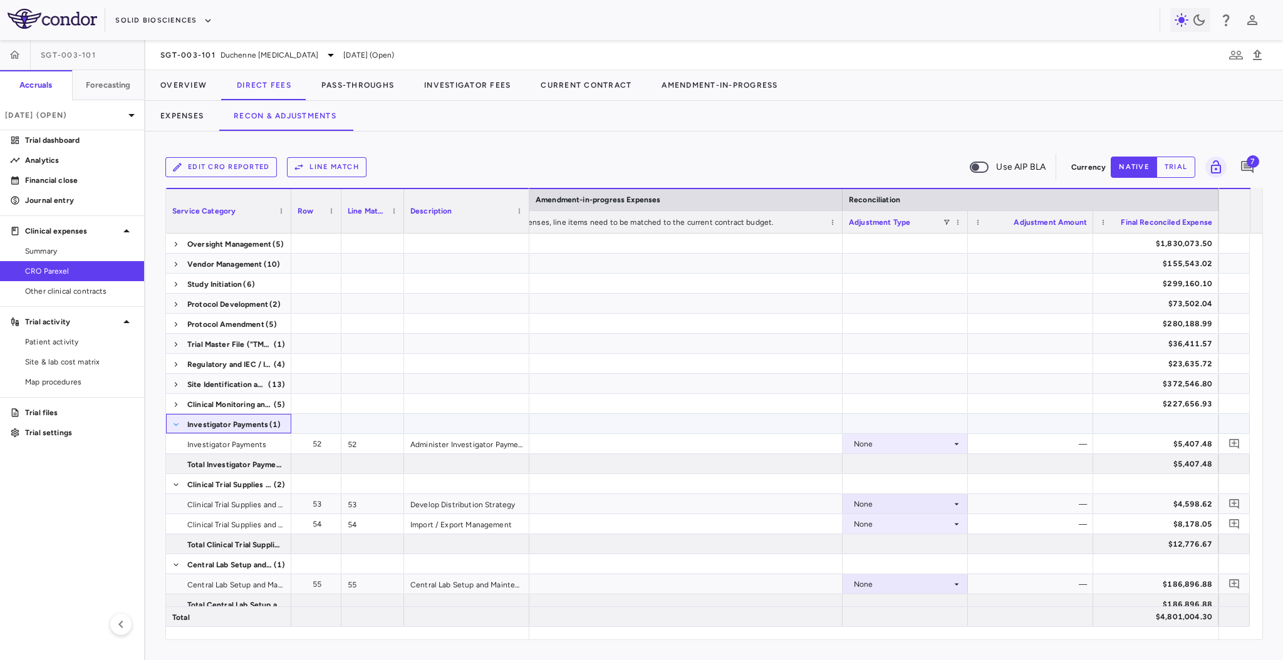
click at [175, 422] on span at bounding box center [176, 425] width 8 height 8
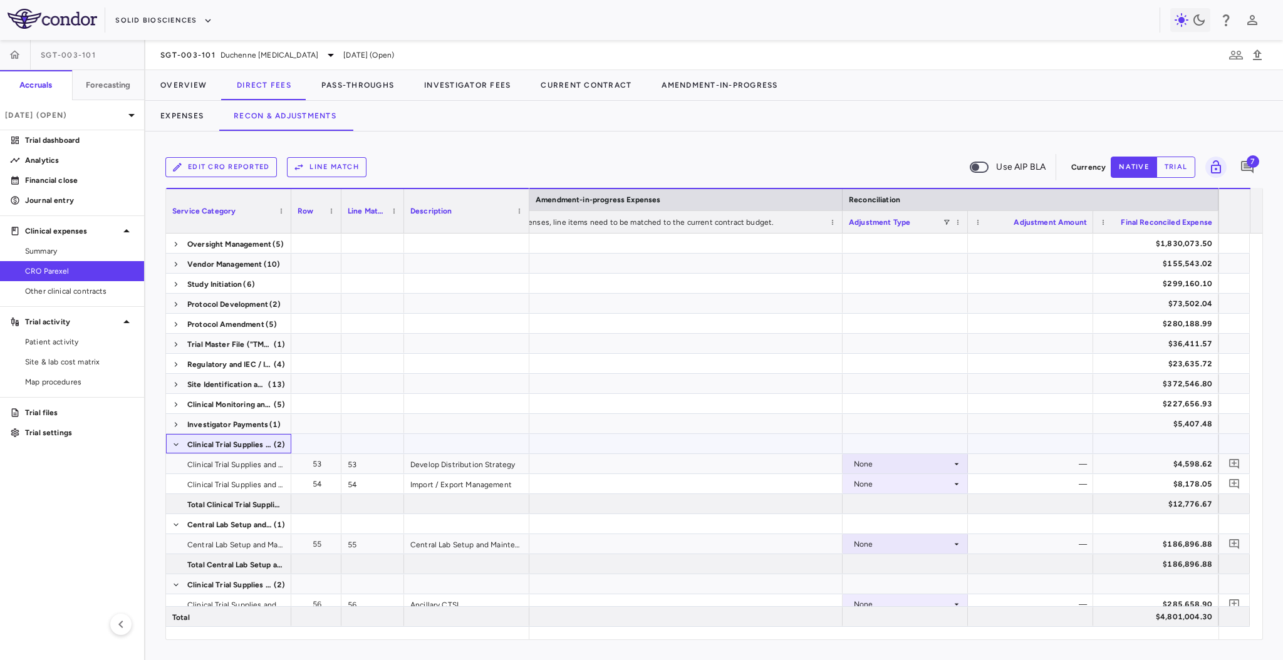
click at [182, 442] on span "Clinical Trial Supplies and Logistics Management (2)" at bounding box center [228, 445] width 113 height 20
click at [175, 446] on span at bounding box center [176, 445] width 8 height 8
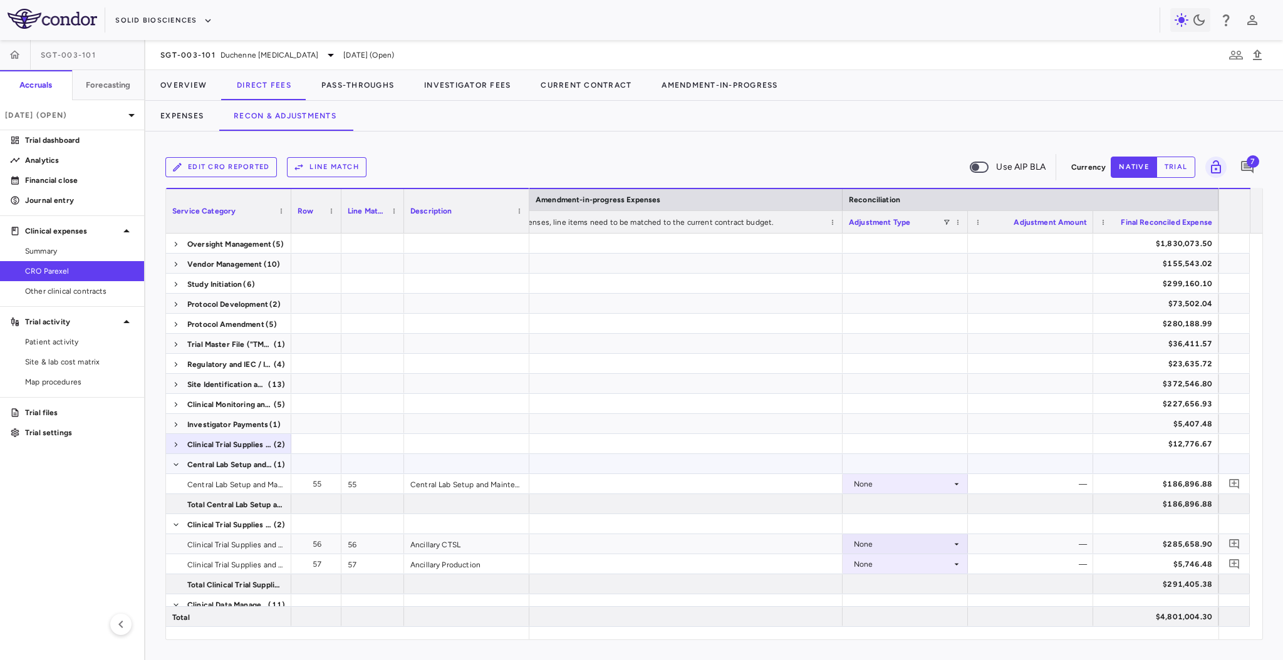
click at [173, 459] on span at bounding box center [176, 465] width 8 height 20
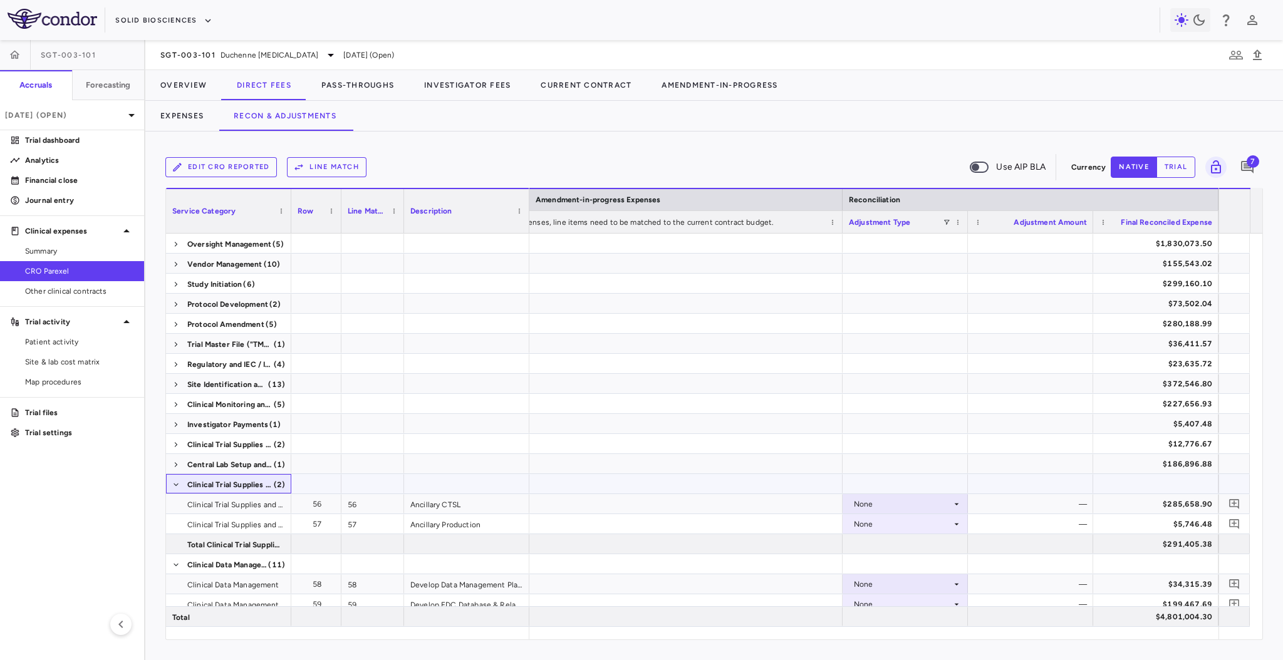
click at [173, 479] on span at bounding box center [176, 485] width 8 height 20
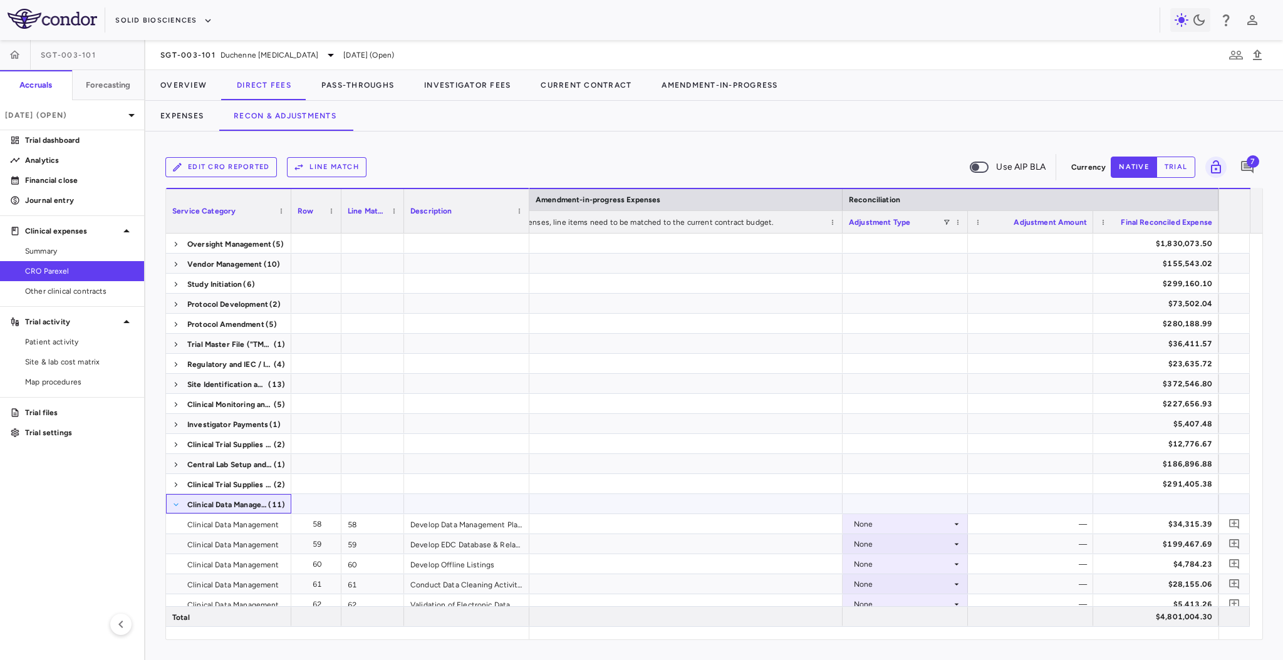
click at [174, 505] on span at bounding box center [176, 505] width 8 height 8
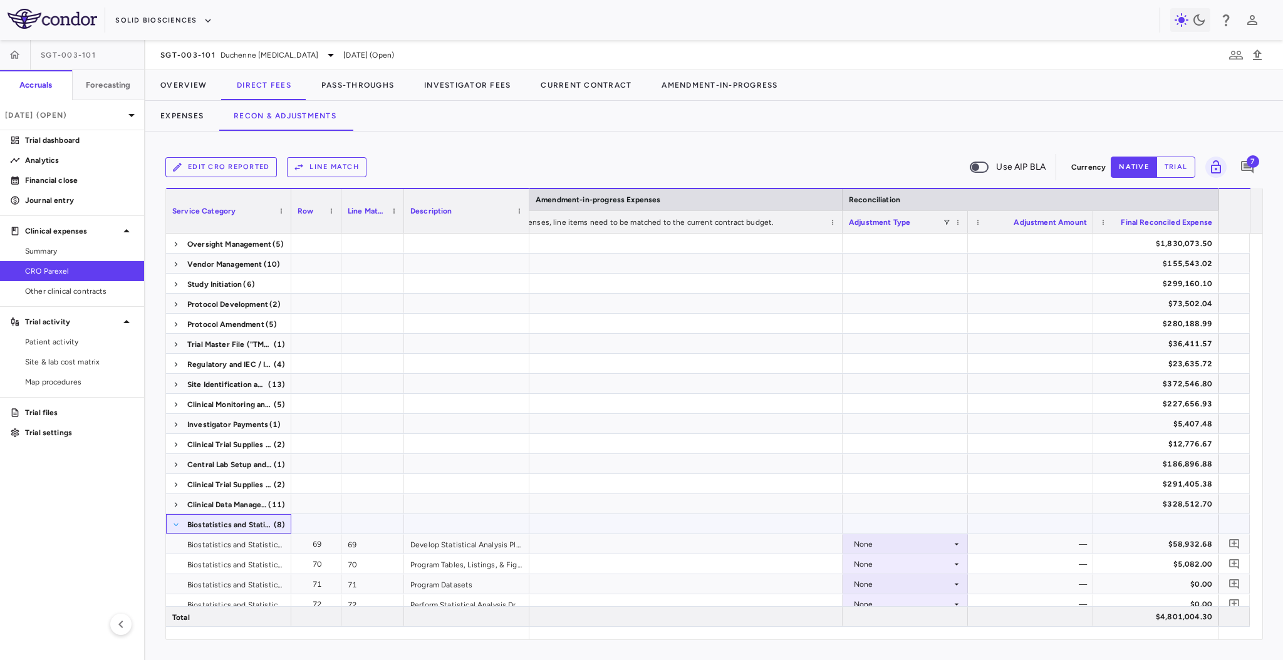
click at [174, 528] on span at bounding box center [176, 525] width 8 height 8
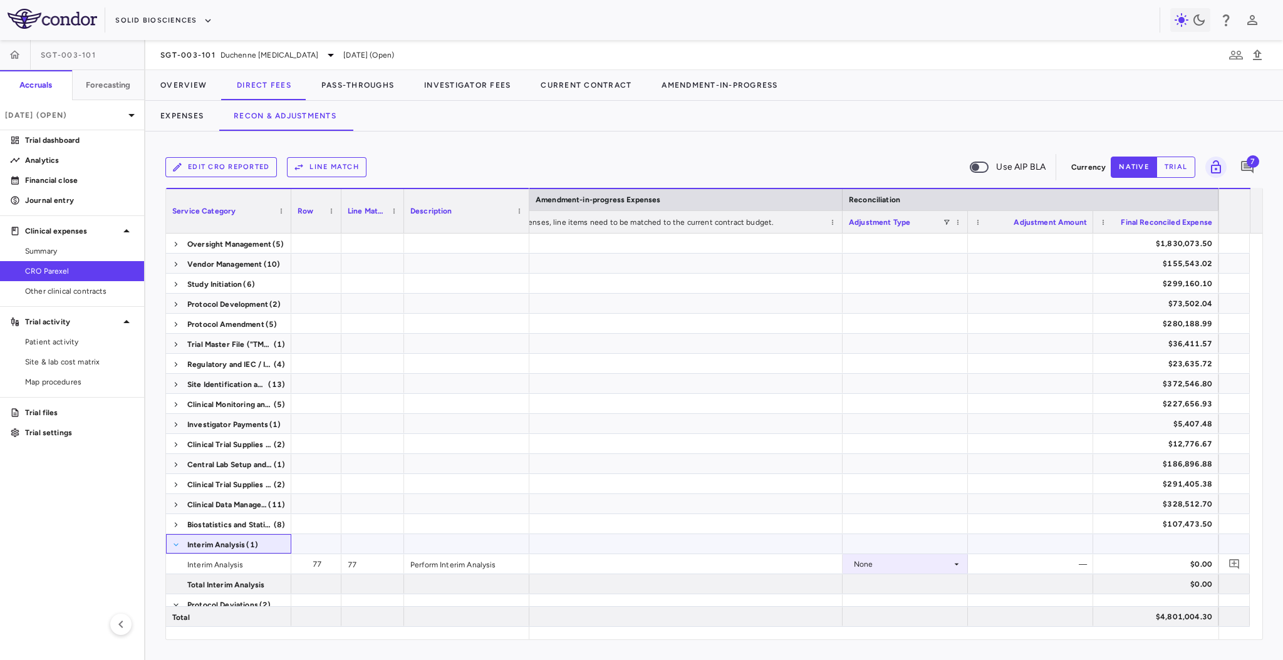
click at [174, 541] on span at bounding box center [176, 545] width 8 height 8
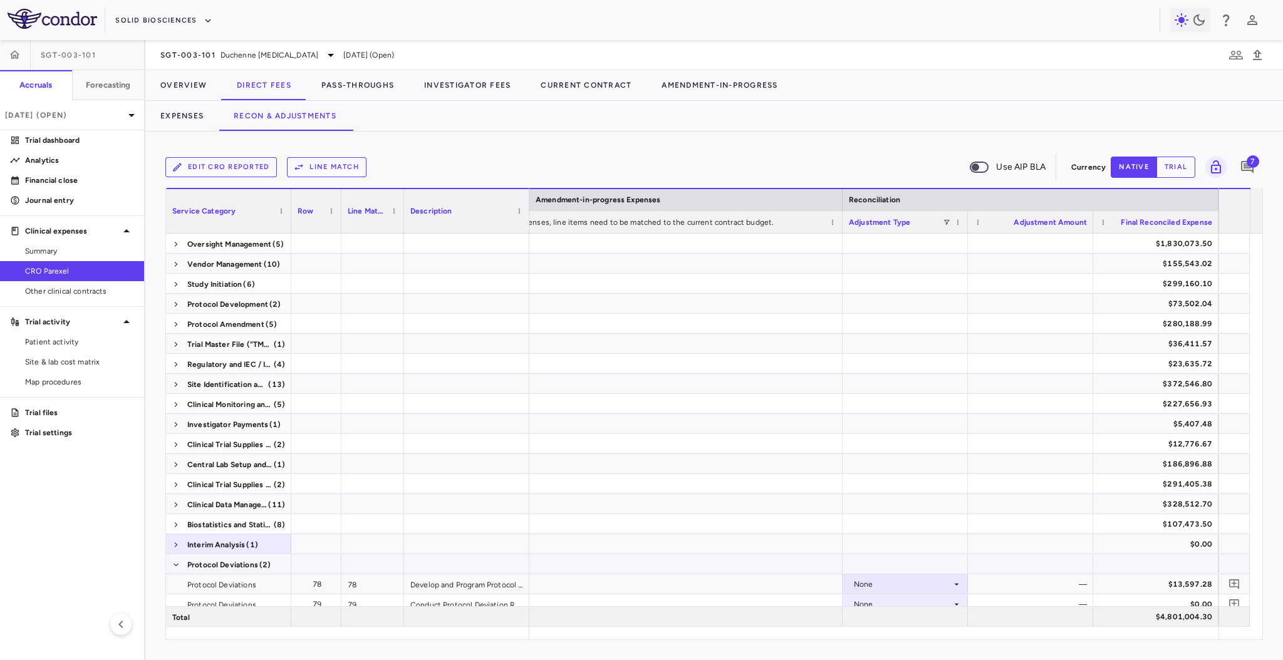
click at [174, 560] on span at bounding box center [176, 565] width 8 height 20
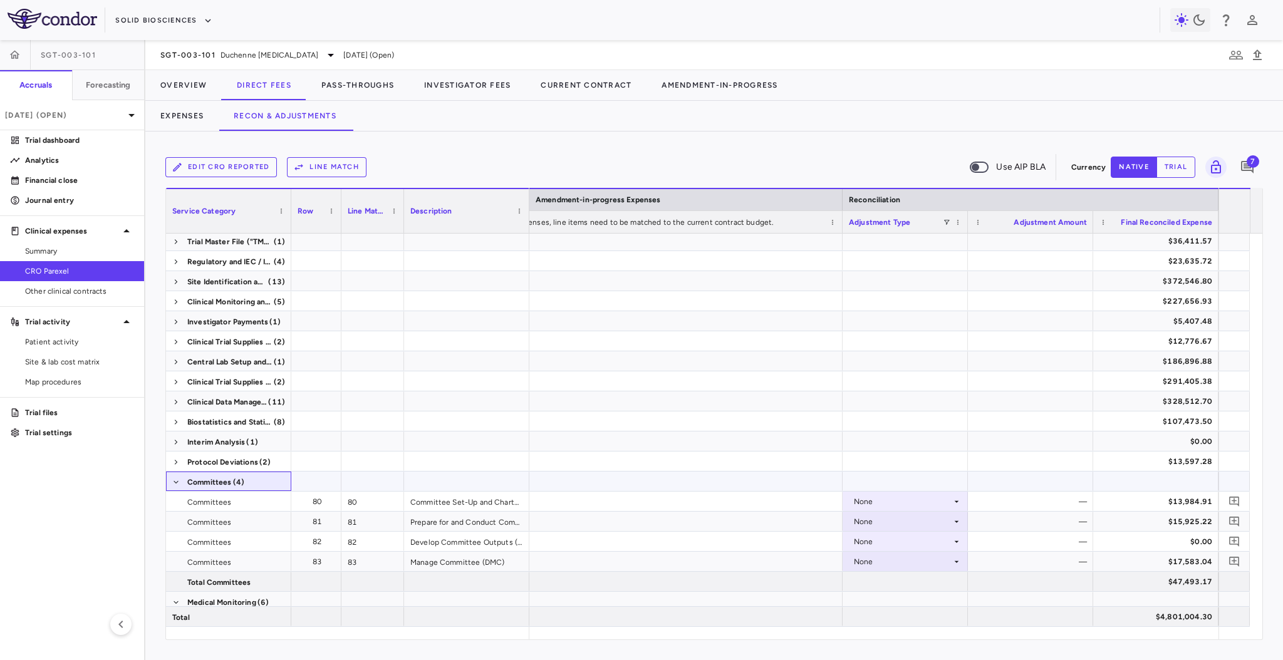
click at [175, 476] on span at bounding box center [176, 482] width 8 height 20
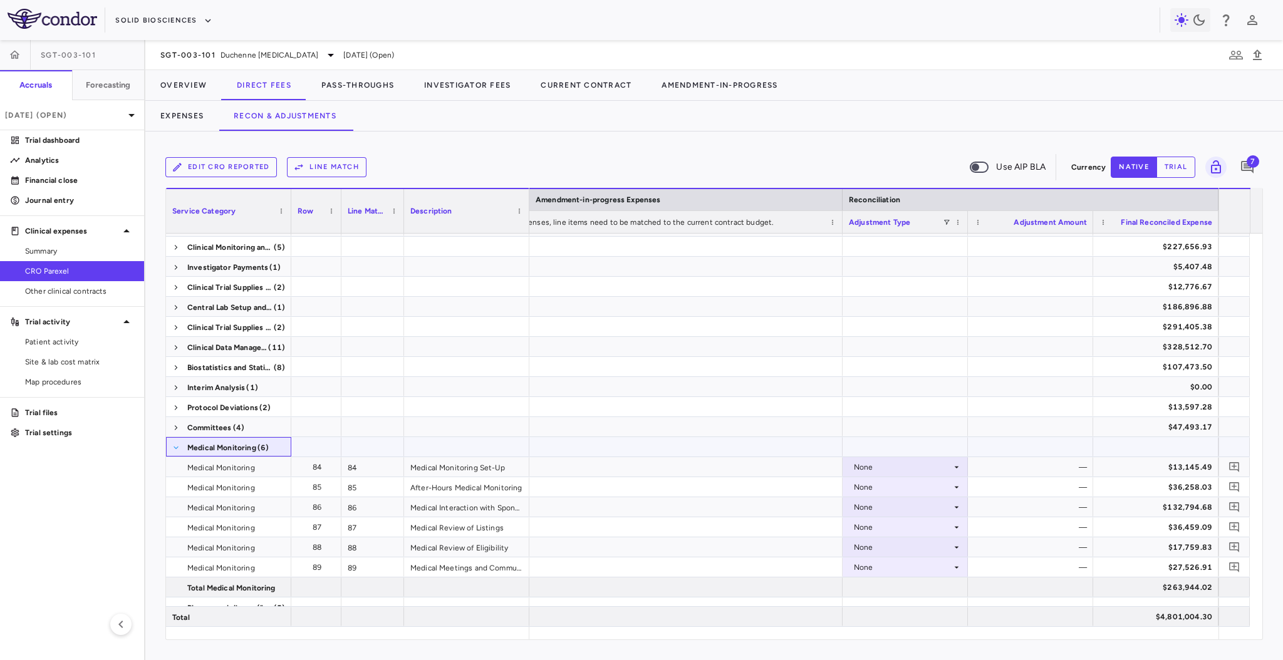
click at [176, 444] on span at bounding box center [176, 448] width 8 height 8
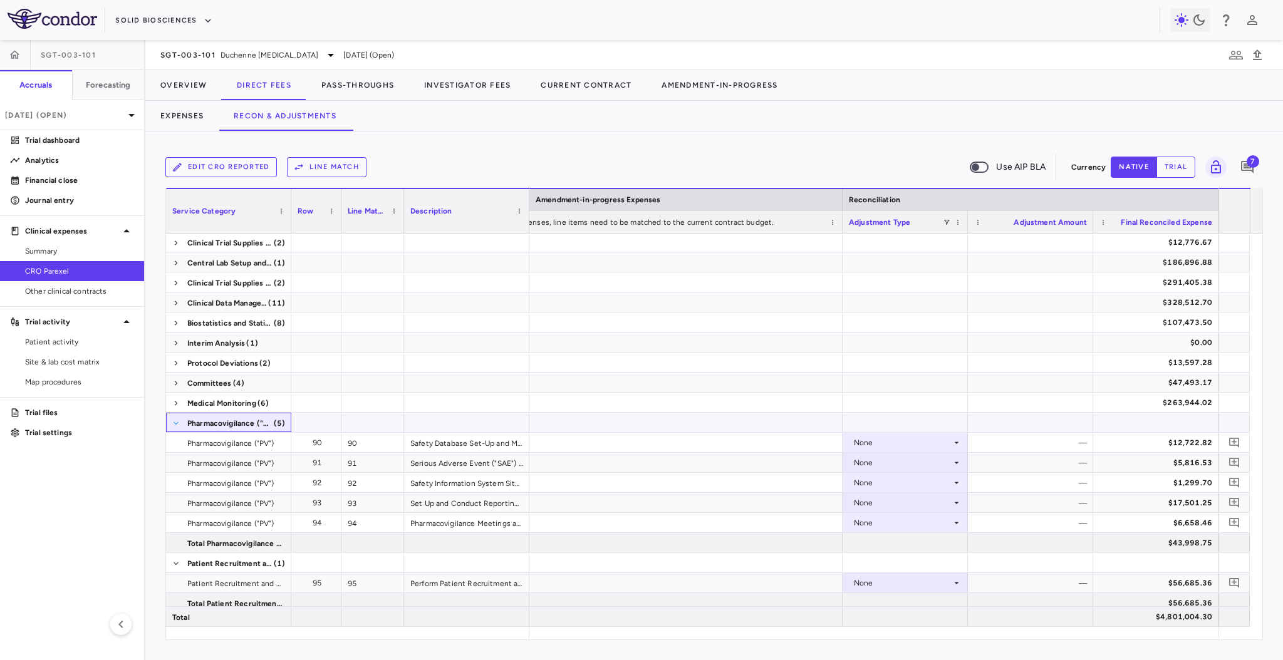
click at [176, 420] on span at bounding box center [176, 424] width 8 height 8
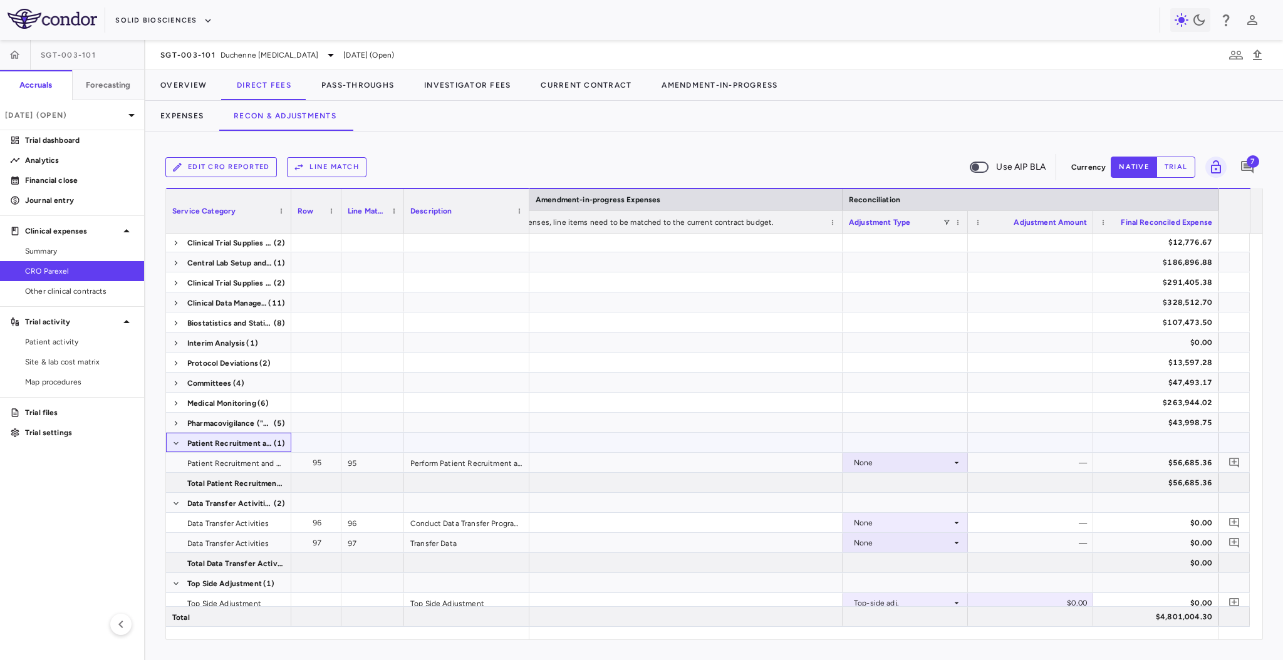
click at [176, 447] on span at bounding box center [176, 444] width 8 height 20
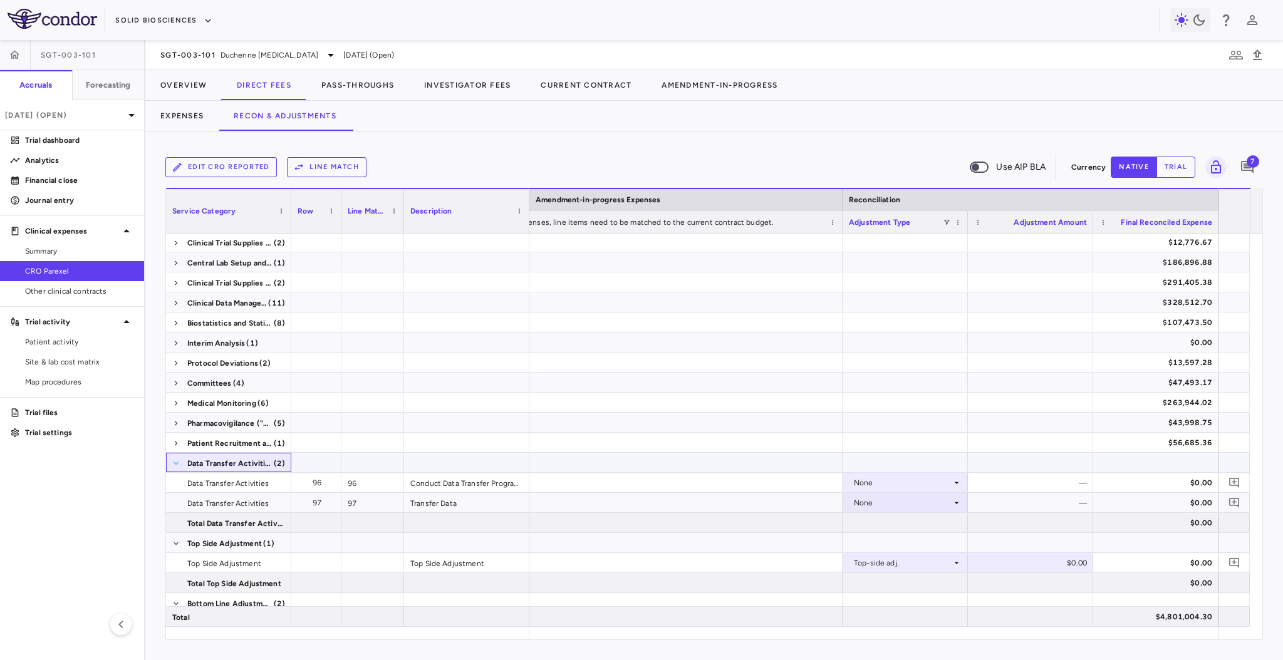
click at [179, 464] on span at bounding box center [176, 464] width 8 height 8
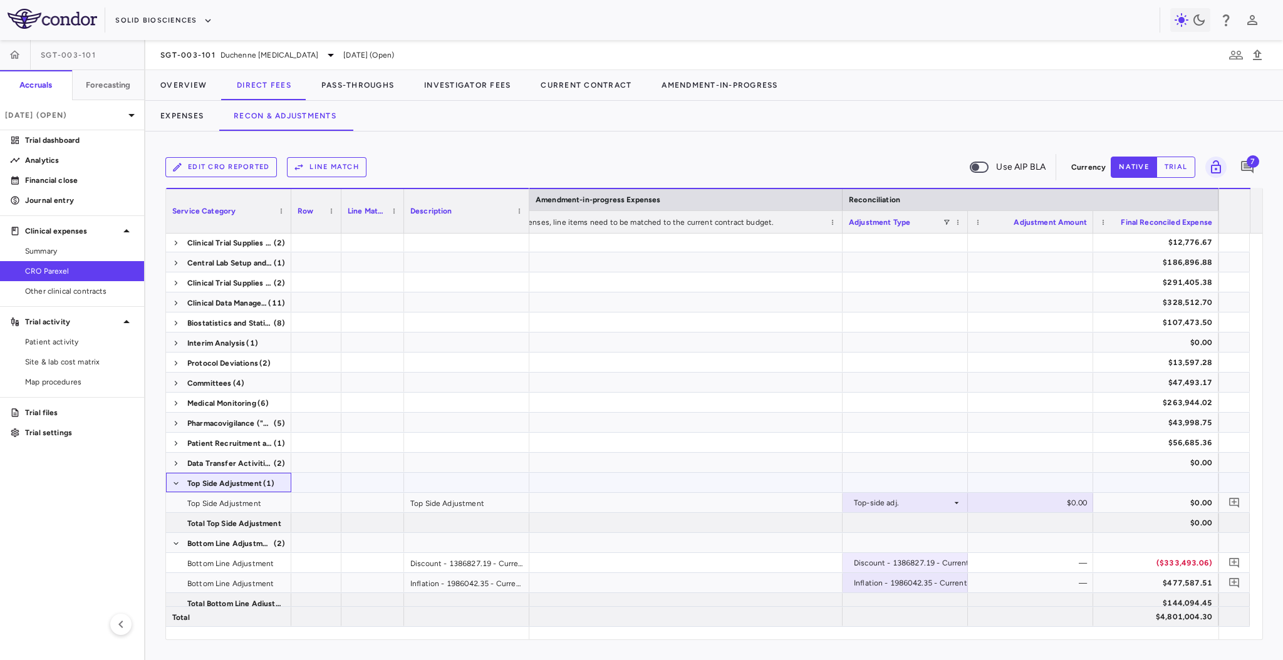
click at [179, 479] on span at bounding box center [176, 484] width 8 height 20
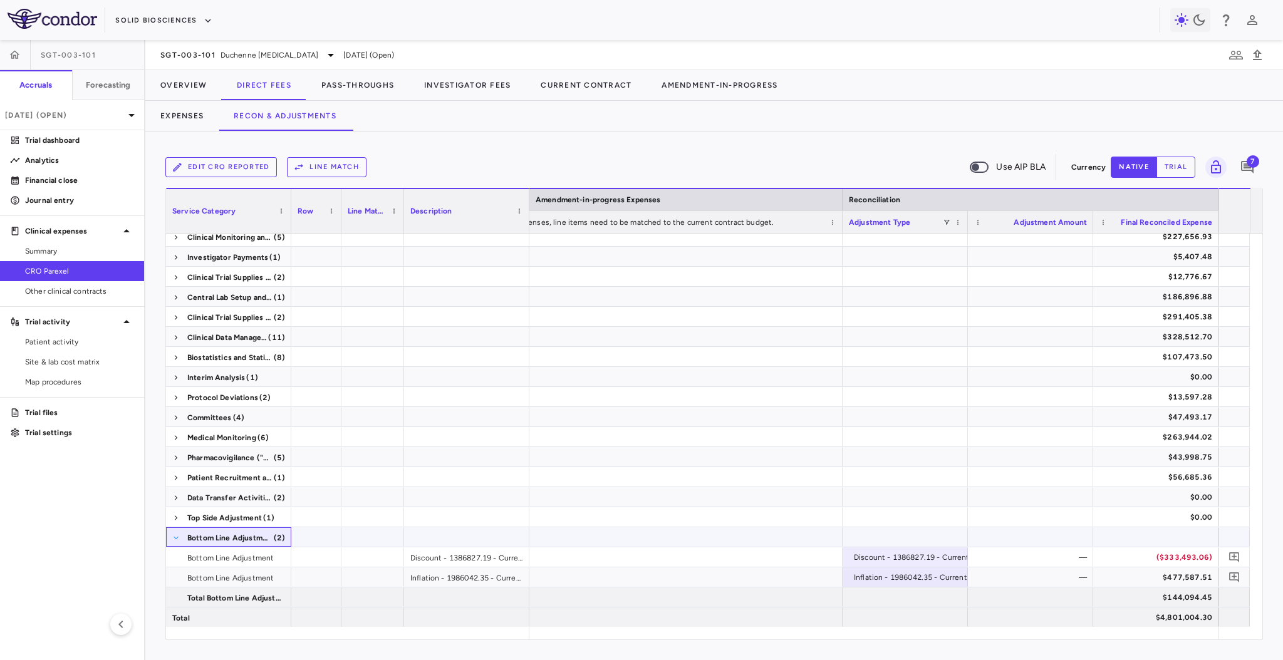
click at [175, 536] on span at bounding box center [176, 539] width 8 height 8
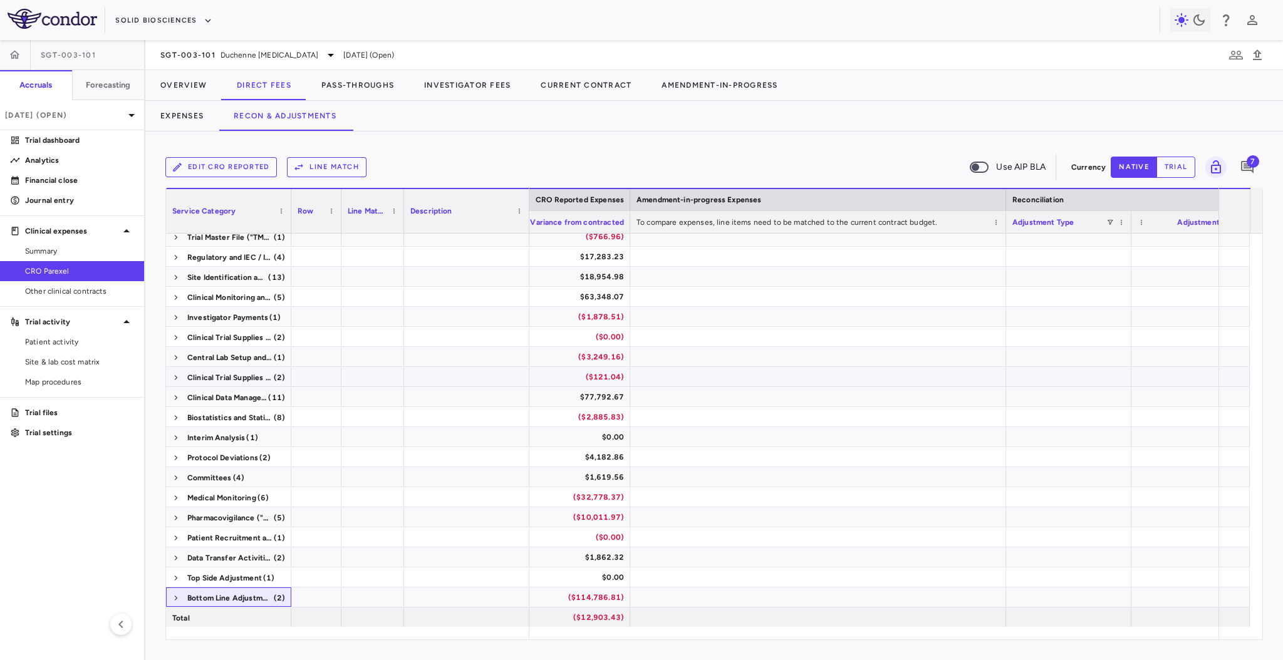
scroll to position [0, 1665]
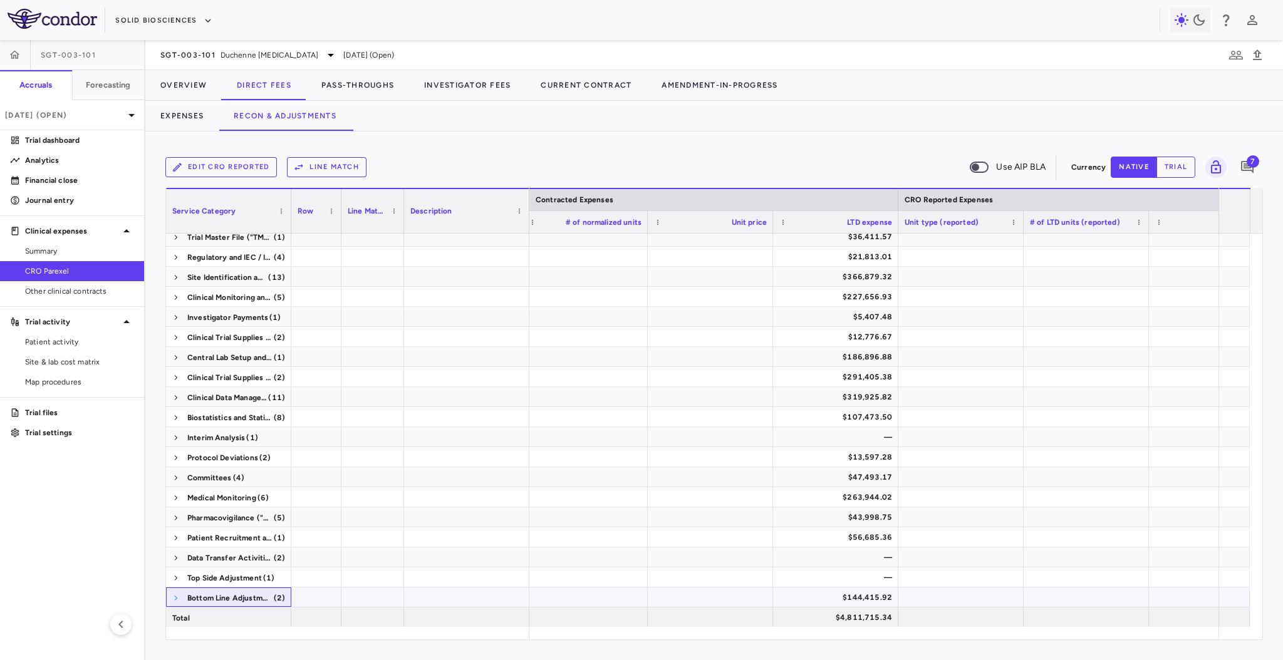
click at [179, 597] on span at bounding box center [176, 599] width 8 height 8
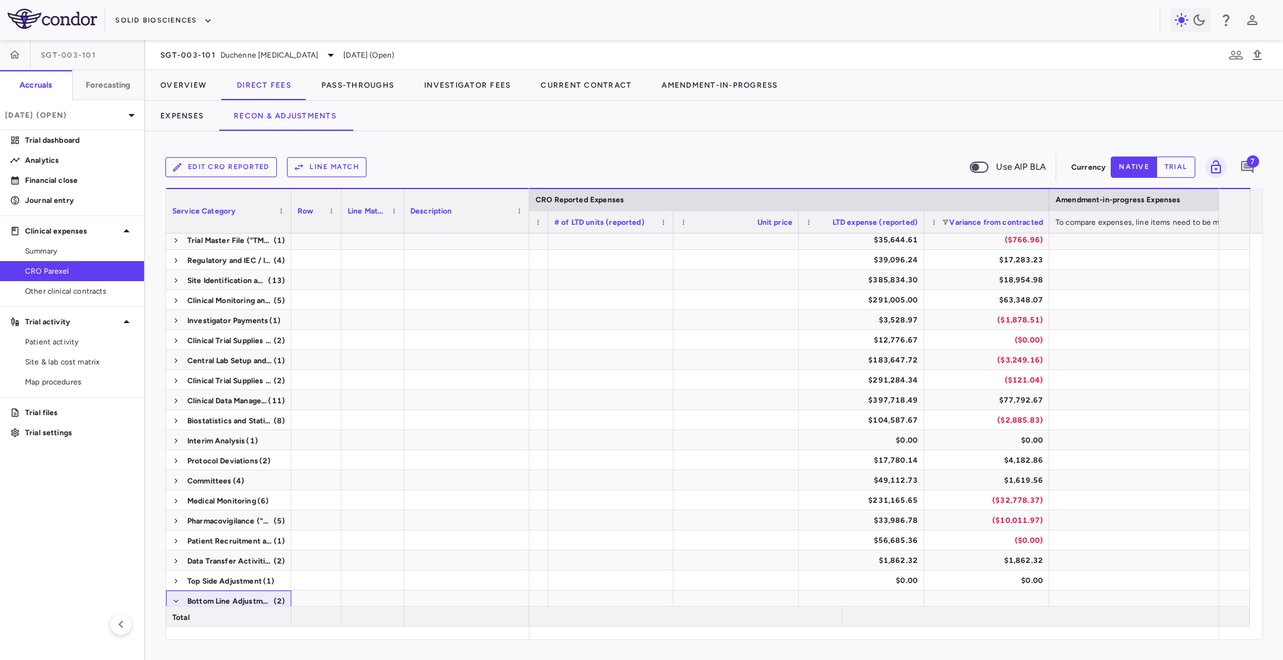
scroll to position [103, 0]
click at [174, 401] on span at bounding box center [176, 402] width 8 height 8
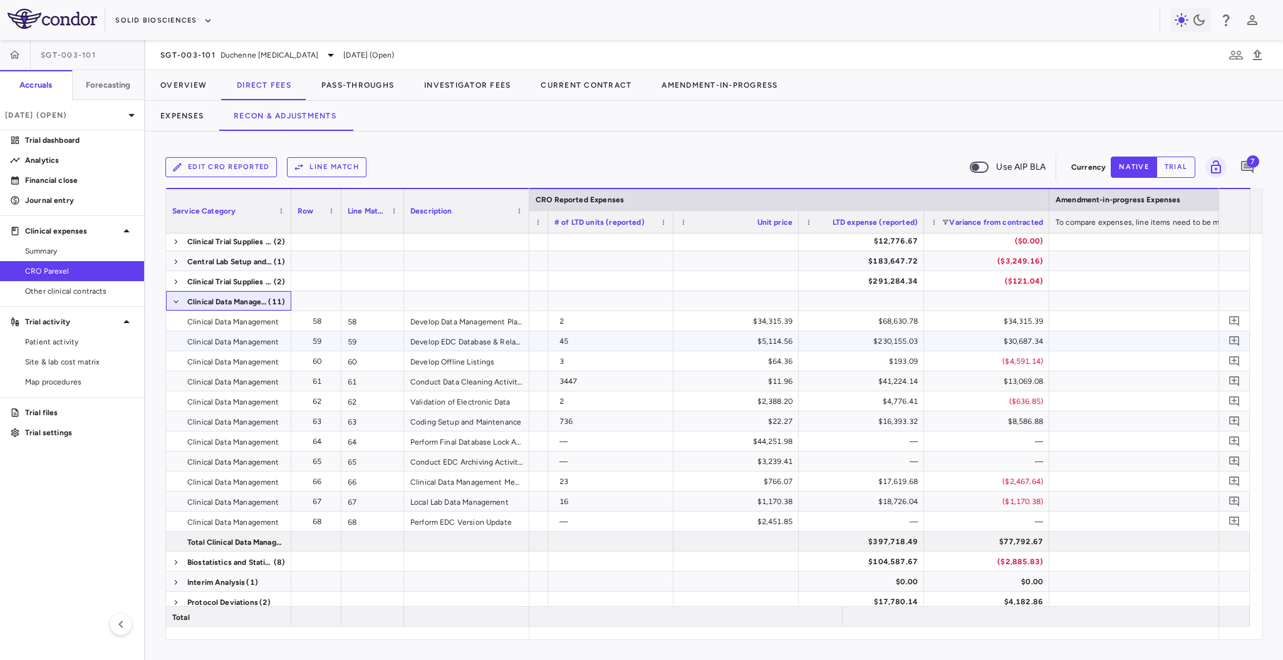
scroll to position [202, 0]
click at [175, 299] on span at bounding box center [176, 303] width 8 height 8
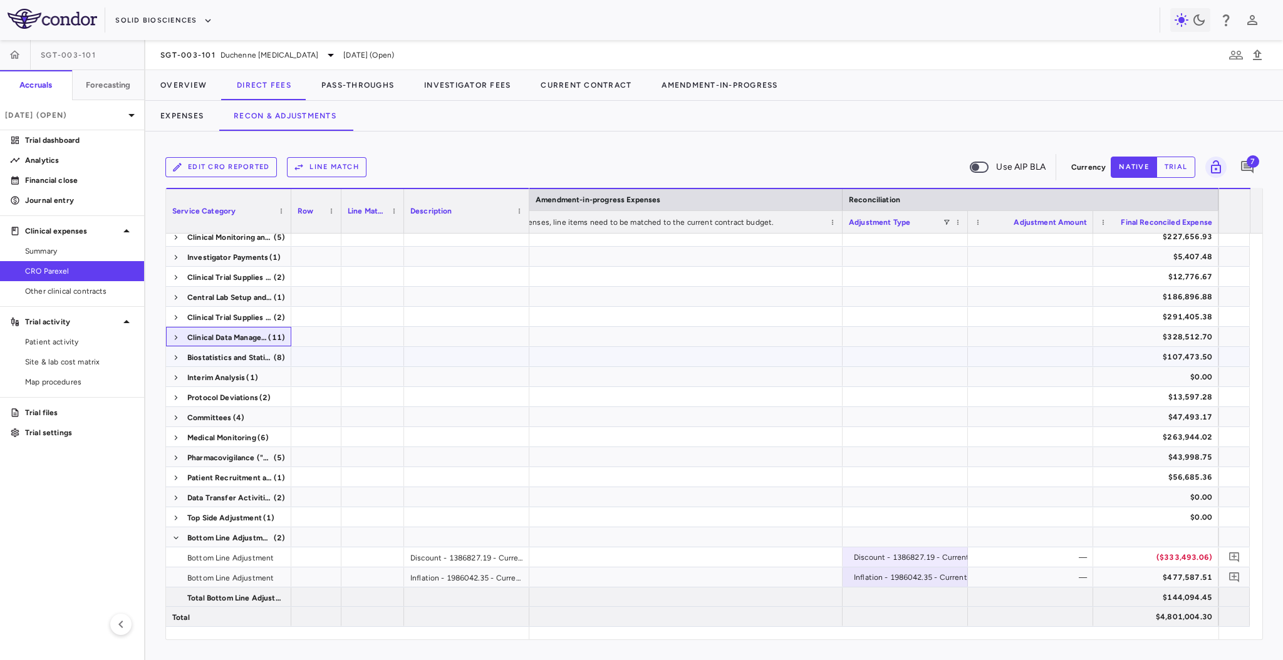
scroll to position [167, 0]
click at [174, 459] on span at bounding box center [176, 458] width 8 height 8
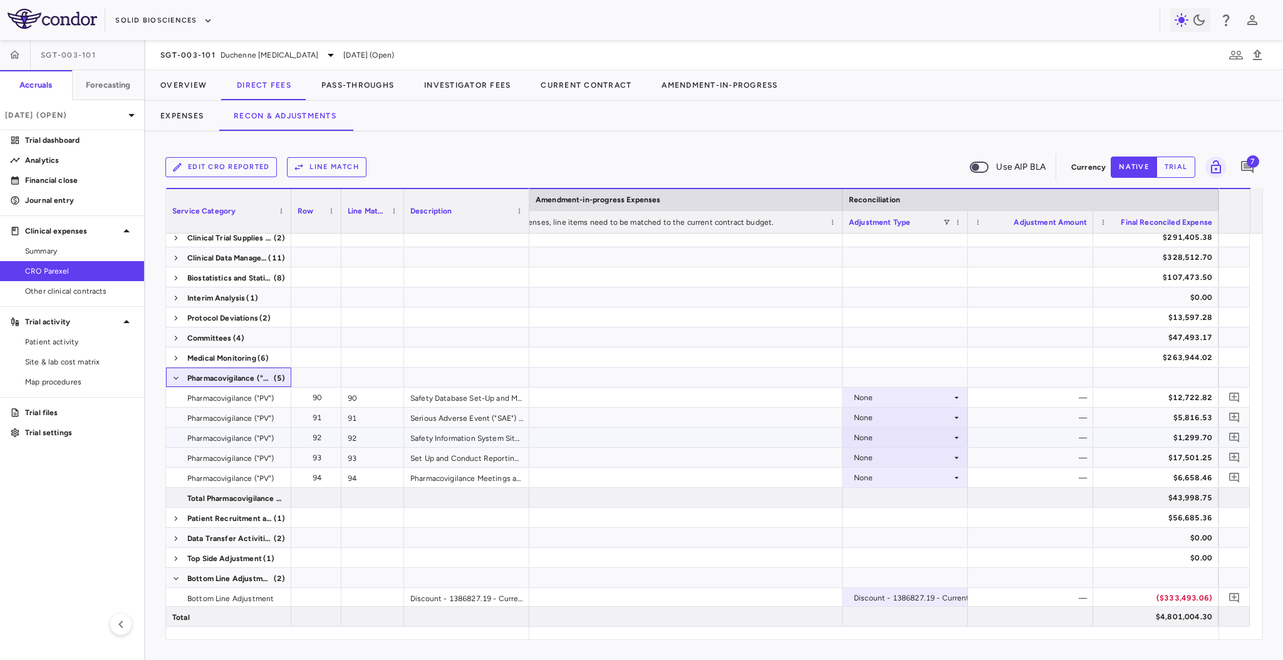
scroll to position [288, 0]
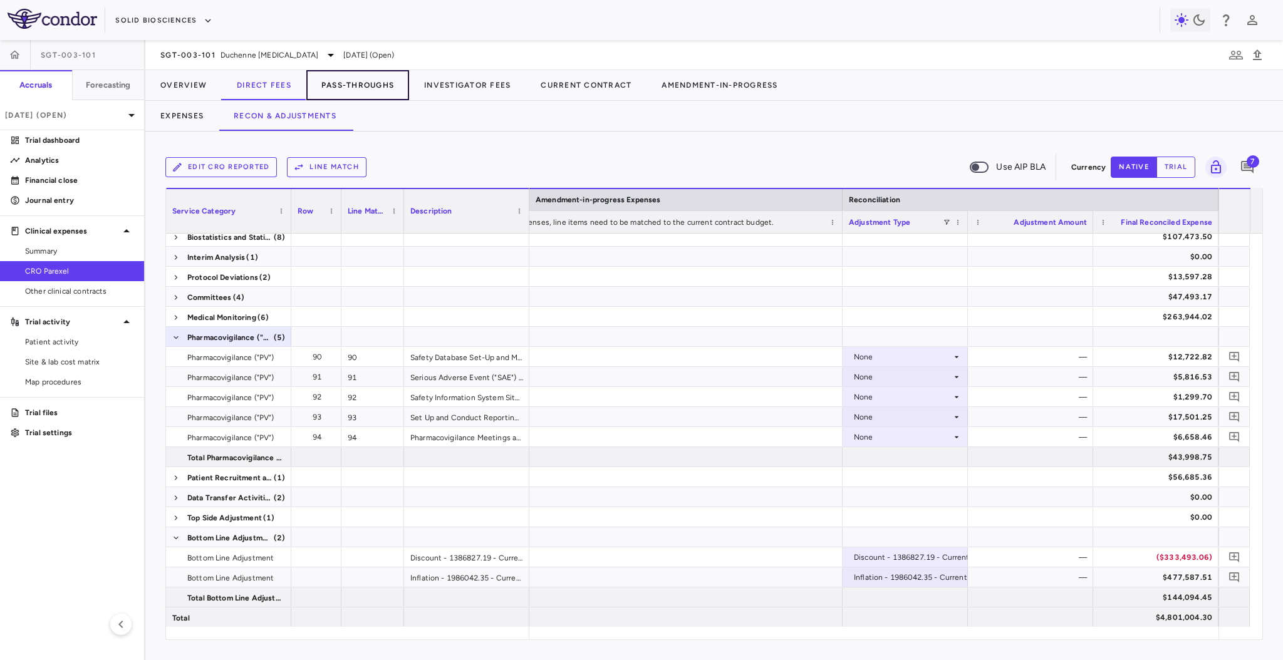
click at [352, 77] on button "Pass-Throughs" at bounding box center [357, 85] width 103 height 30
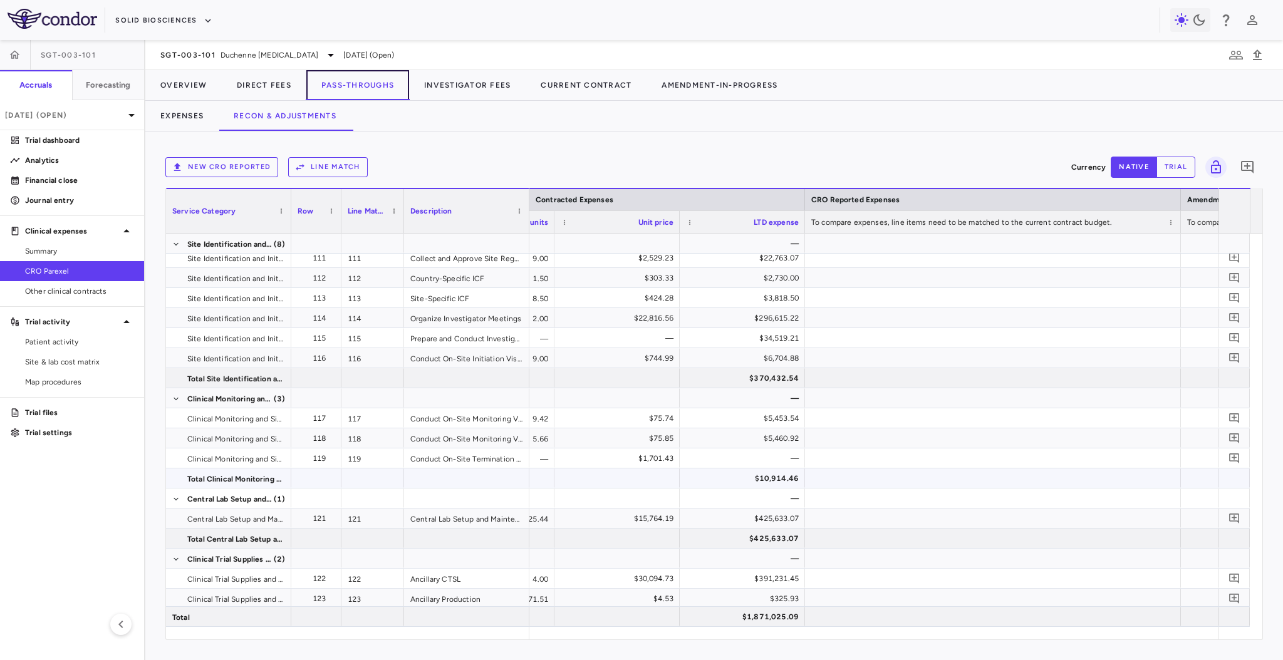
scroll to position [0, 968]
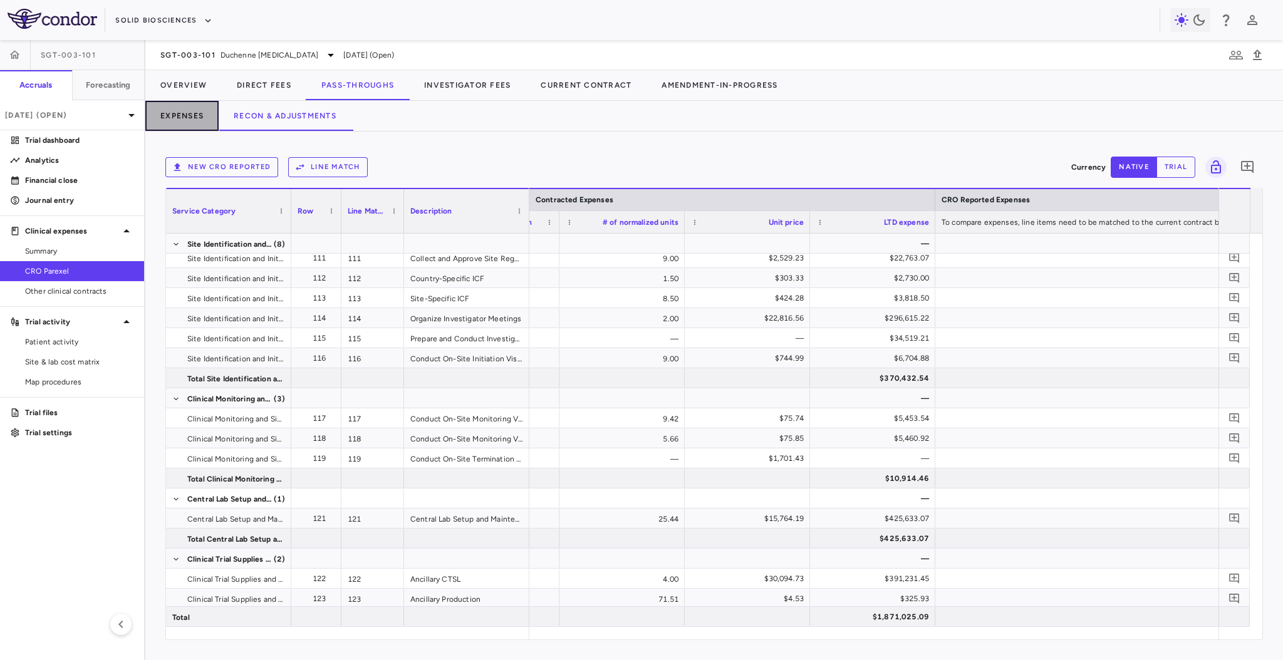
click at [195, 103] on button "Expenses" at bounding box center [181, 116] width 73 height 30
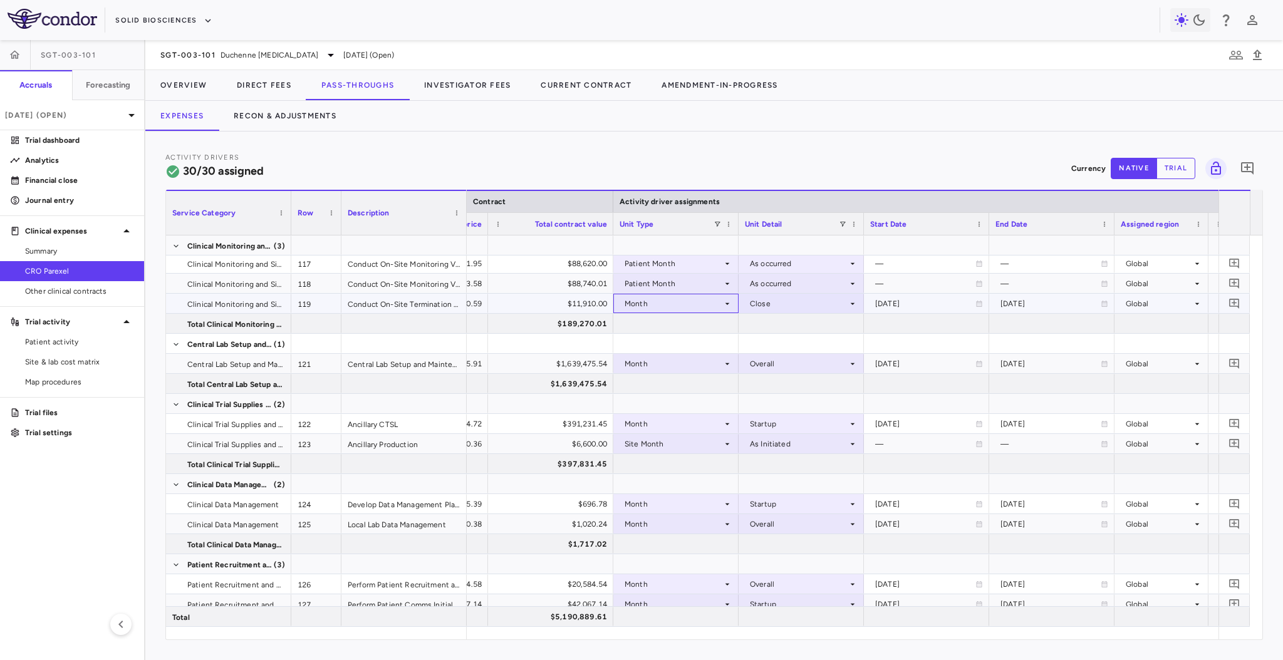
click at [670, 298] on div "Month" at bounding box center [674, 304] width 98 height 20
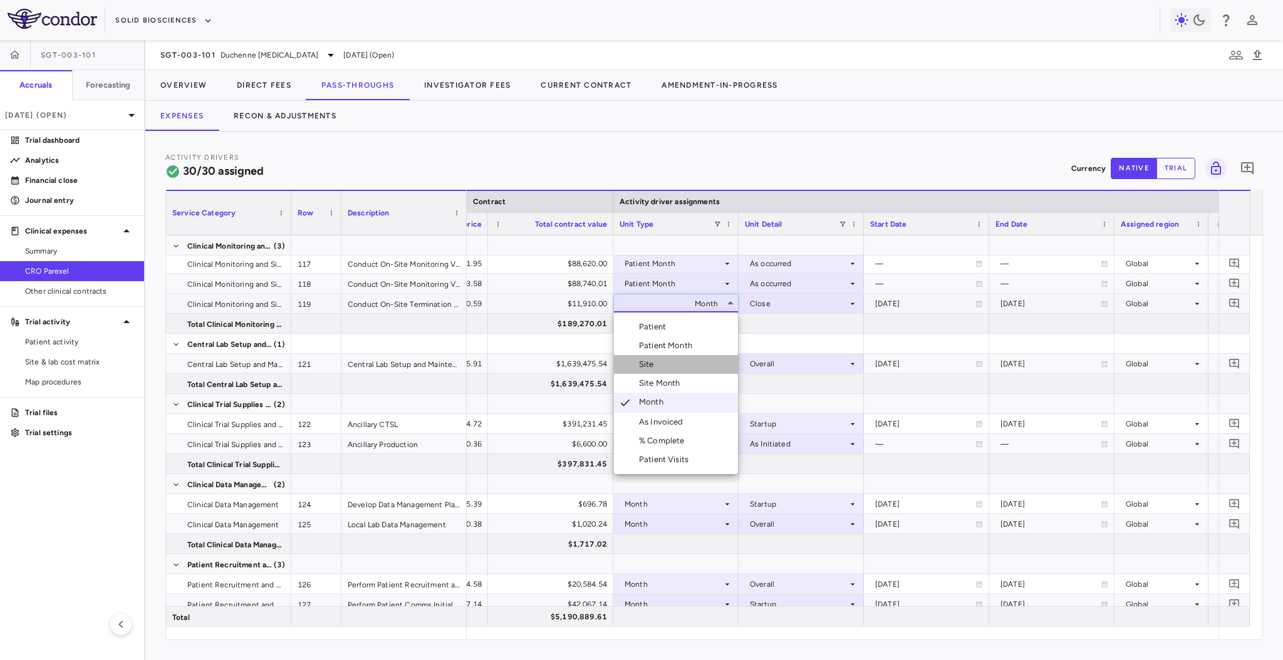
click at [685, 367] on li "Site" at bounding box center [676, 364] width 124 height 19
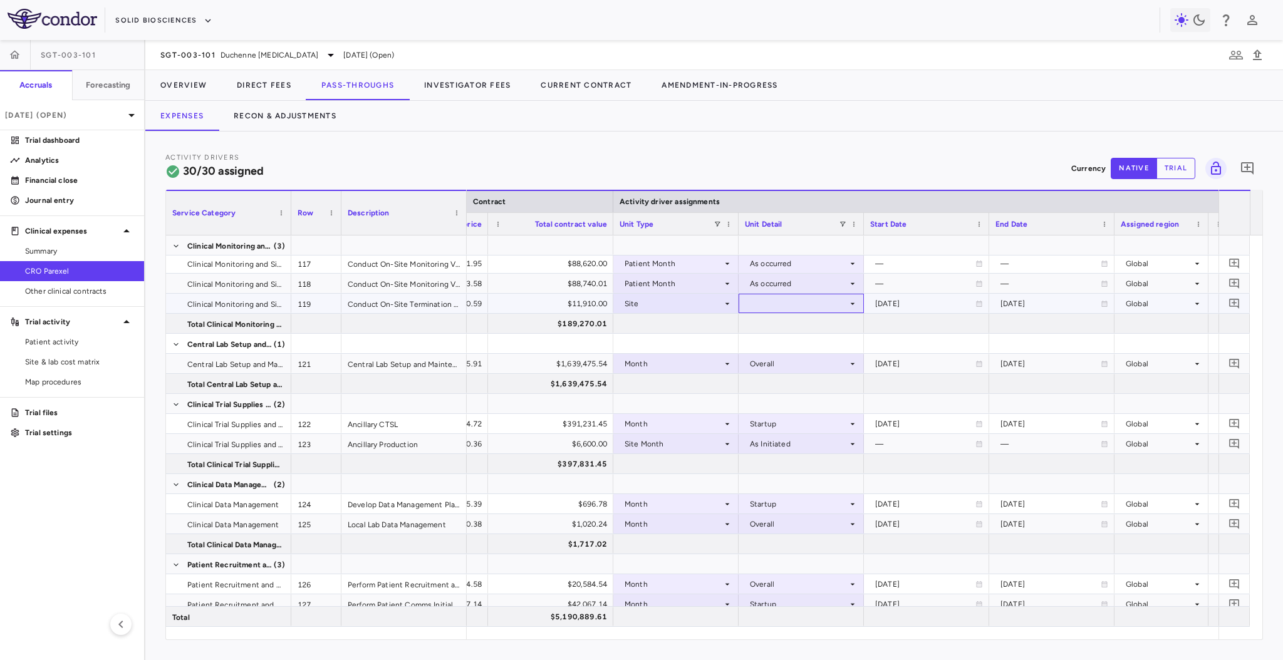
click at [809, 298] on div at bounding box center [801, 304] width 113 height 18
click at [813, 362] on li "Close" at bounding box center [801, 364] width 124 height 19
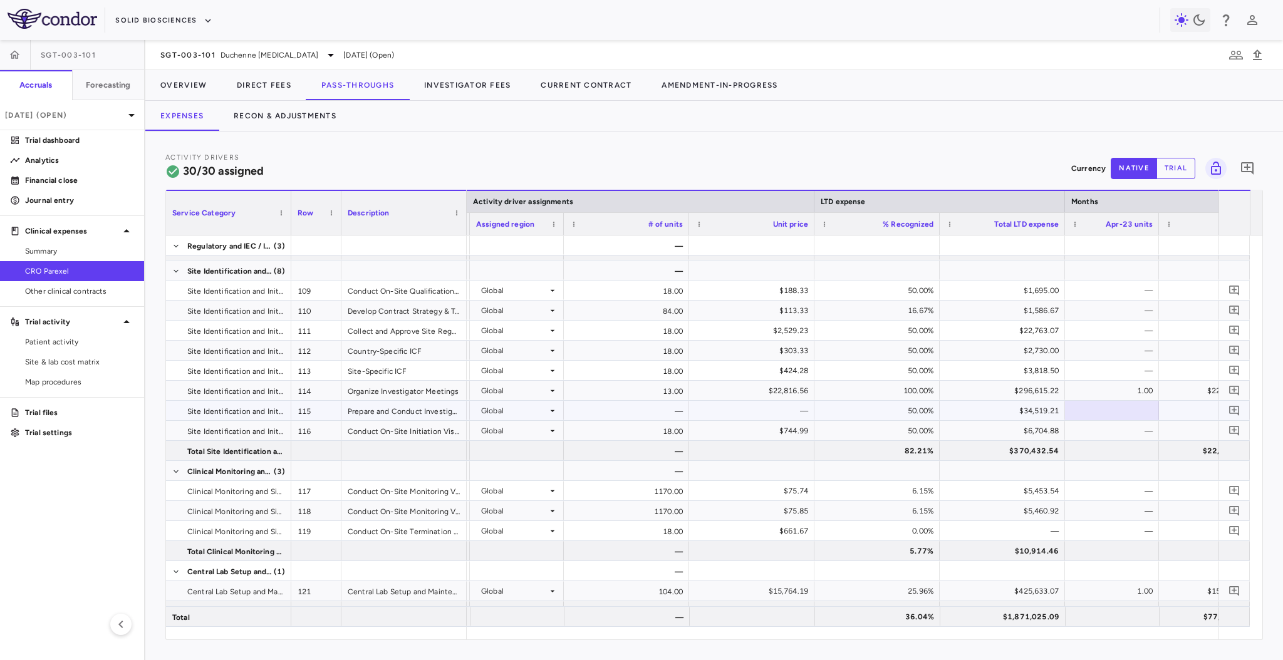
scroll to position [0, 1250]
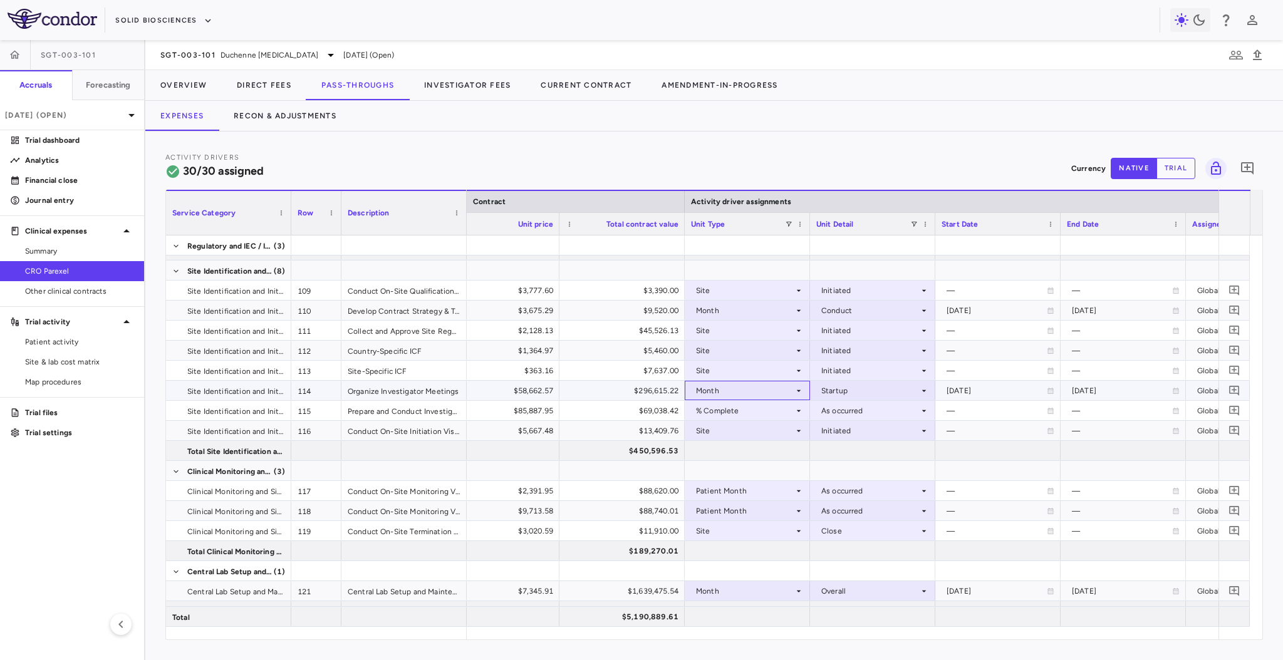
click at [733, 394] on div "Month" at bounding box center [745, 391] width 98 height 20
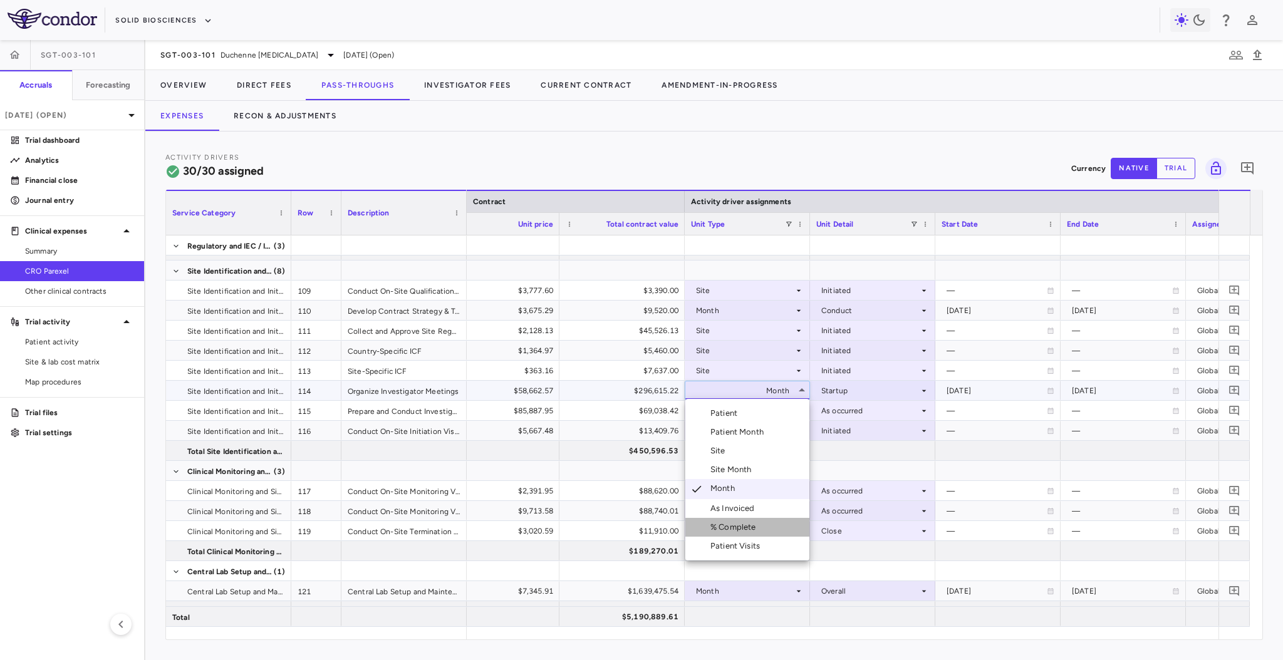
click at [731, 520] on li "% Complete" at bounding box center [748, 527] width 124 height 19
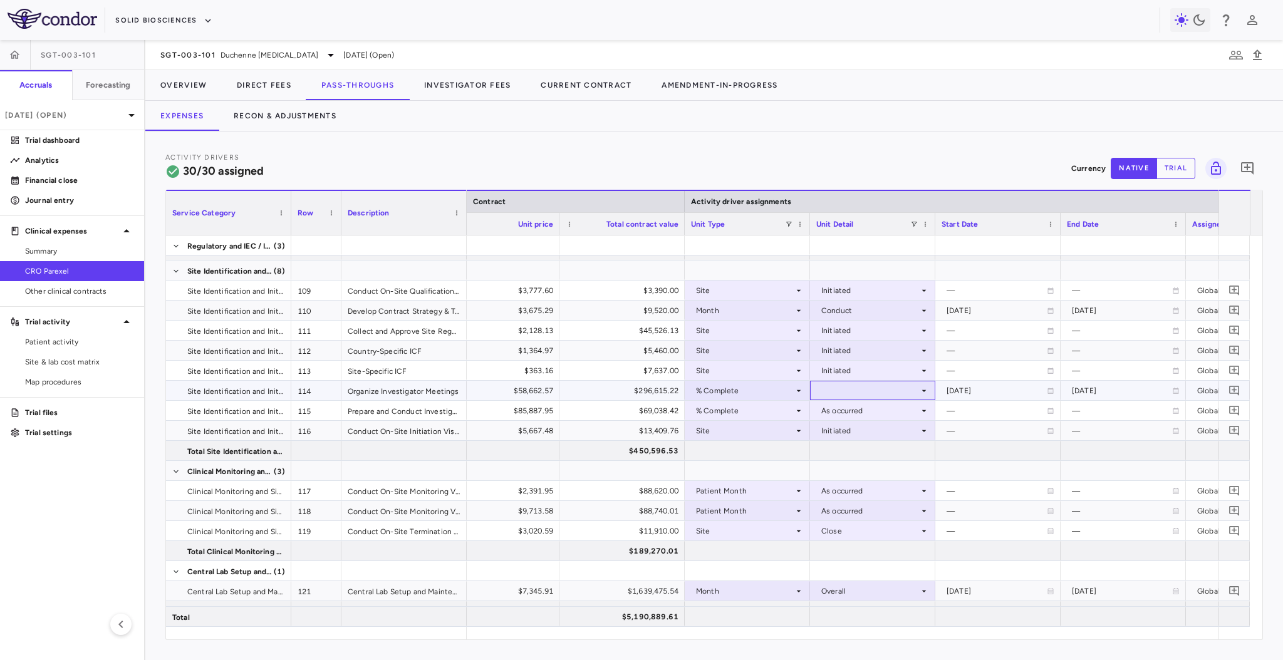
click at [897, 392] on div at bounding box center [873, 391] width 113 height 18
click at [895, 412] on li "As occurred" at bounding box center [873, 413] width 124 height 19
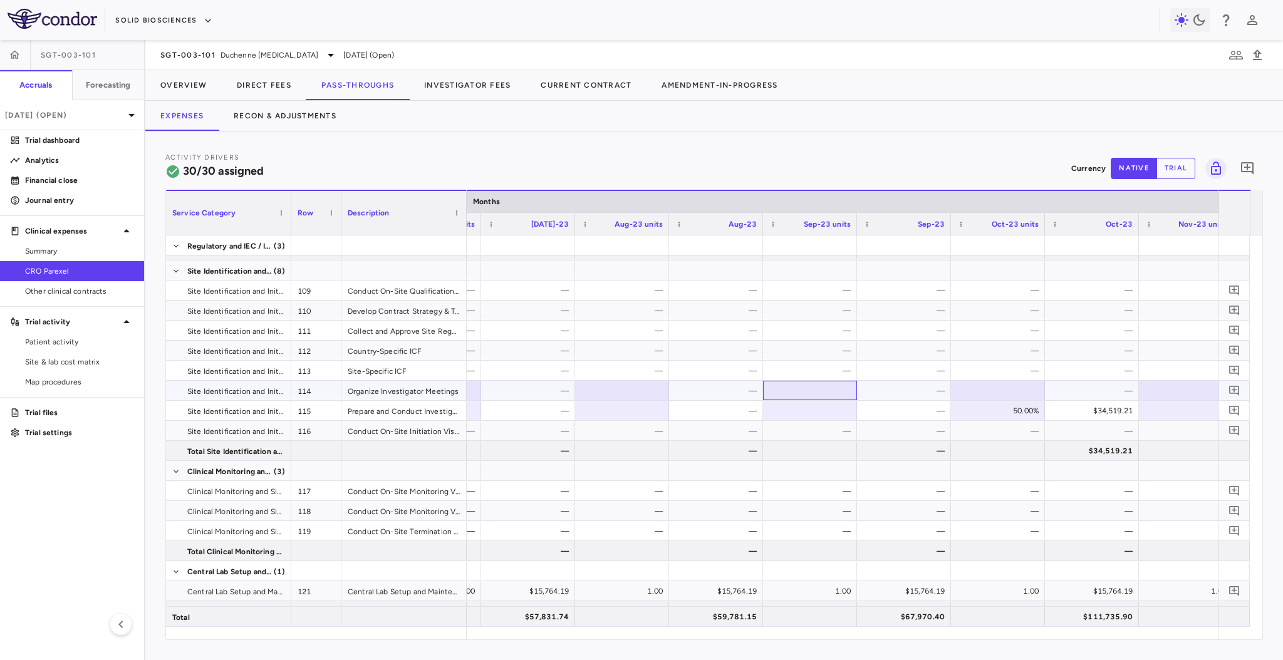
click at [837, 385] on div at bounding box center [810, 391] width 81 height 18
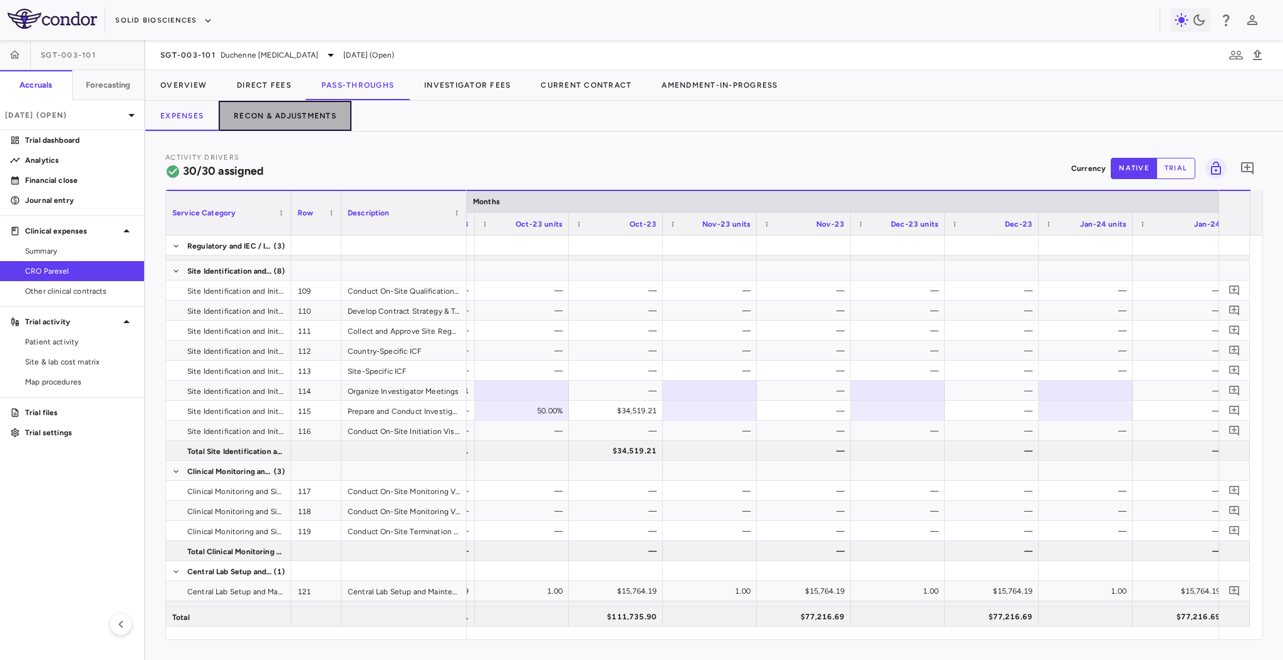
click at [323, 116] on button "Recon & Adjustments" at bounding box center [285, 116] width 133 height 30
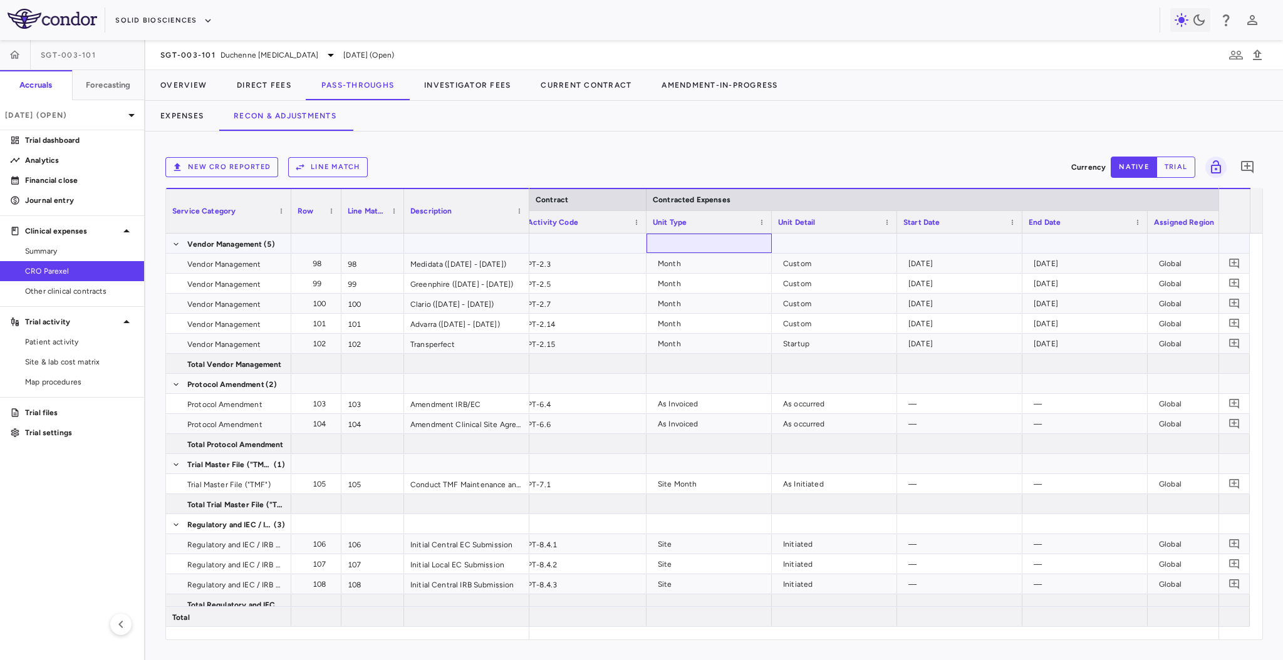
click at [767, 243] on div at bounding box center [709, 243] width 125 height 19
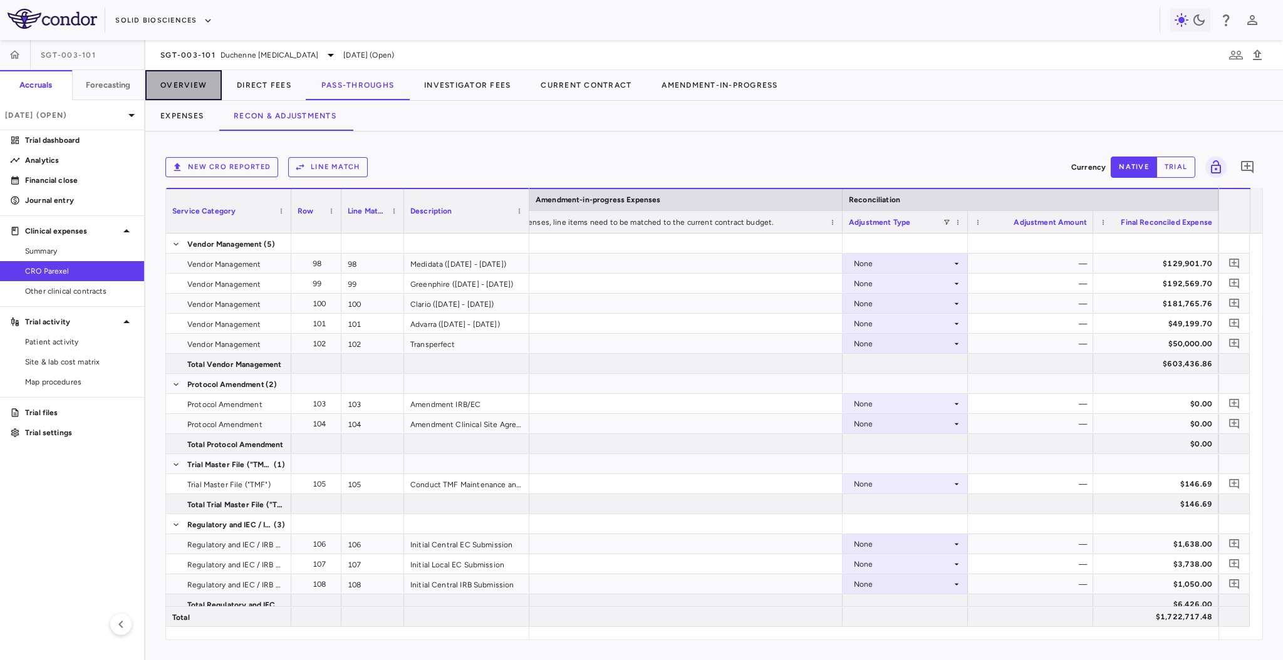
click at [187, 86] on button "Overview" at bounding box center [183, 85] width 76 height 30
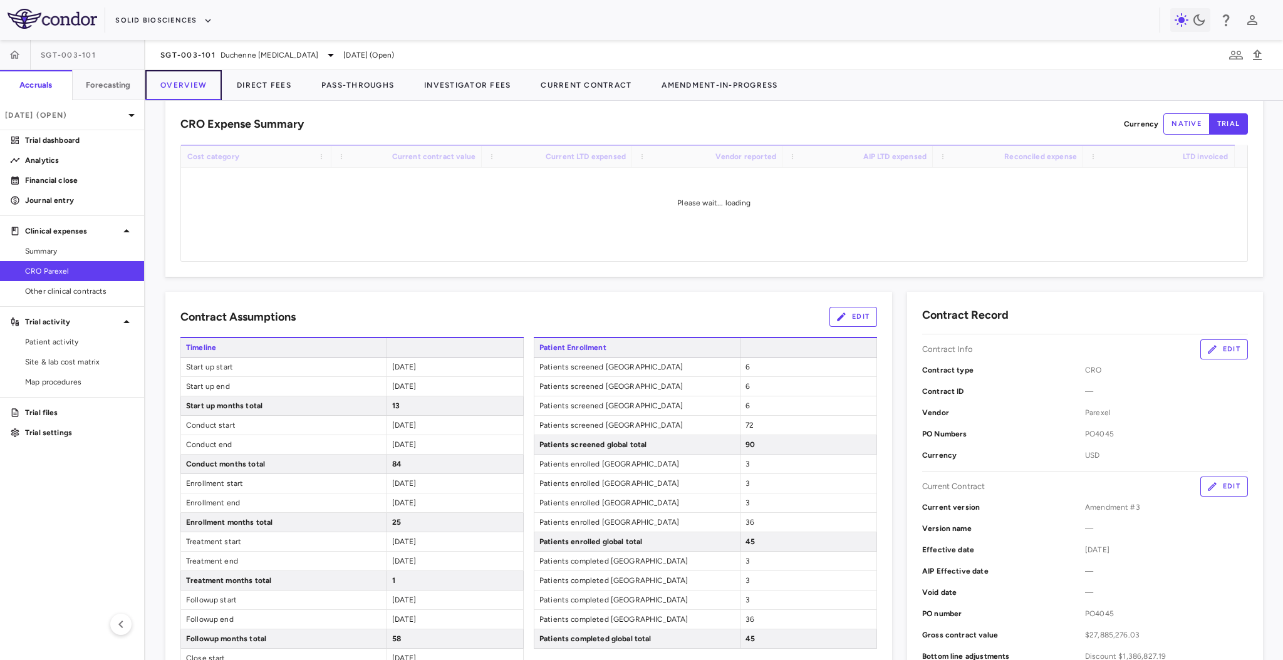
scroll to position [26, 0]
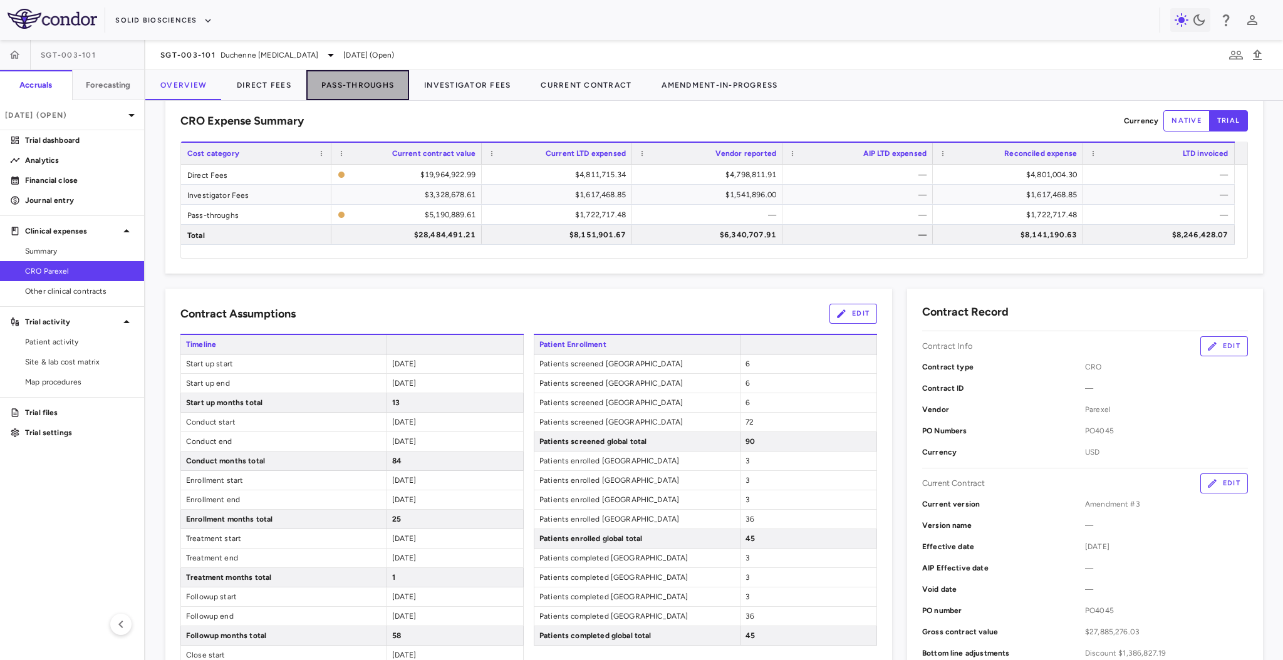
click at [335, 86] on button "Pass-Throughs" at bounding box center [357, 85] width 103 height 30
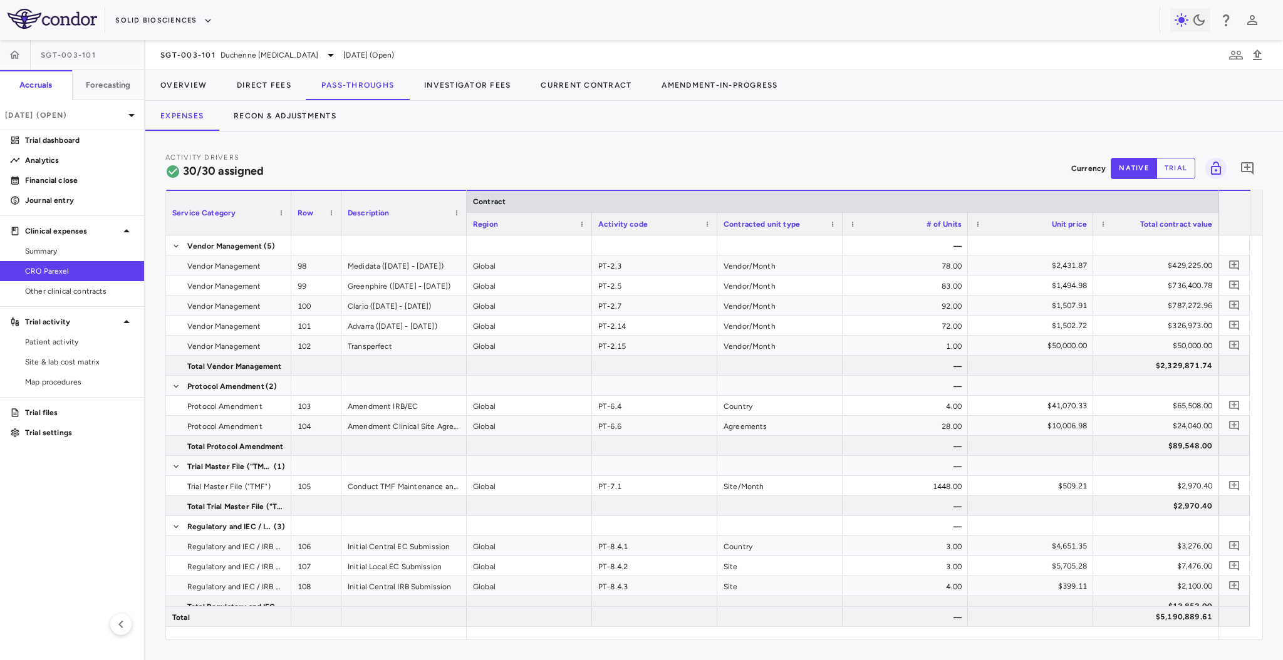
click at [670, 635] on div "Service Category Row Description Contract Activity driver assignments 98" at bounding box center [714, 415] width 1097 height 450
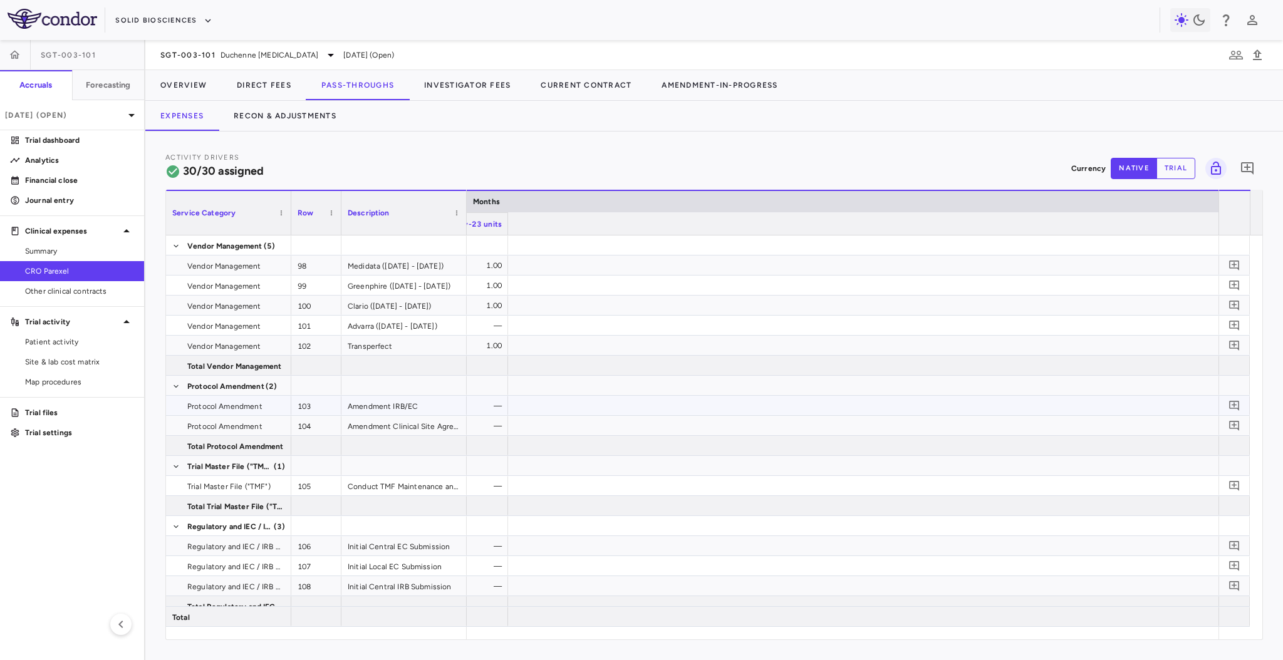
scroll to position [0, 2359]
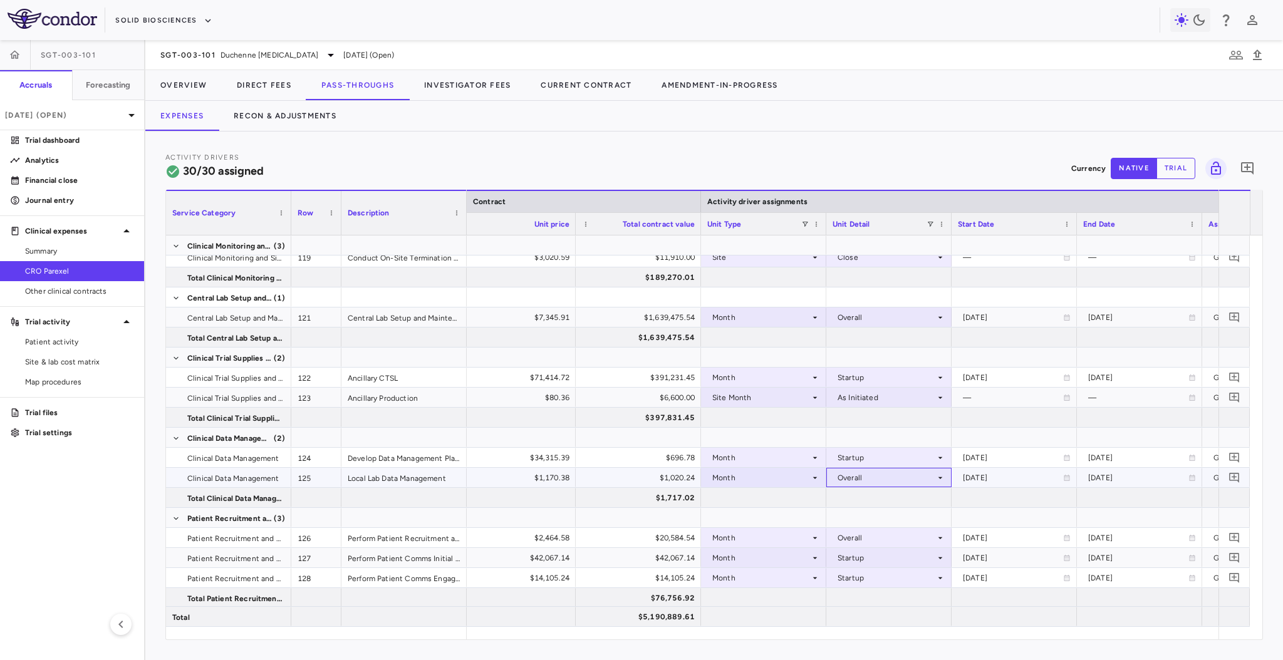
click at [866, 484] on div "Overall" at bounding box center [887, 478] width 98 height 20
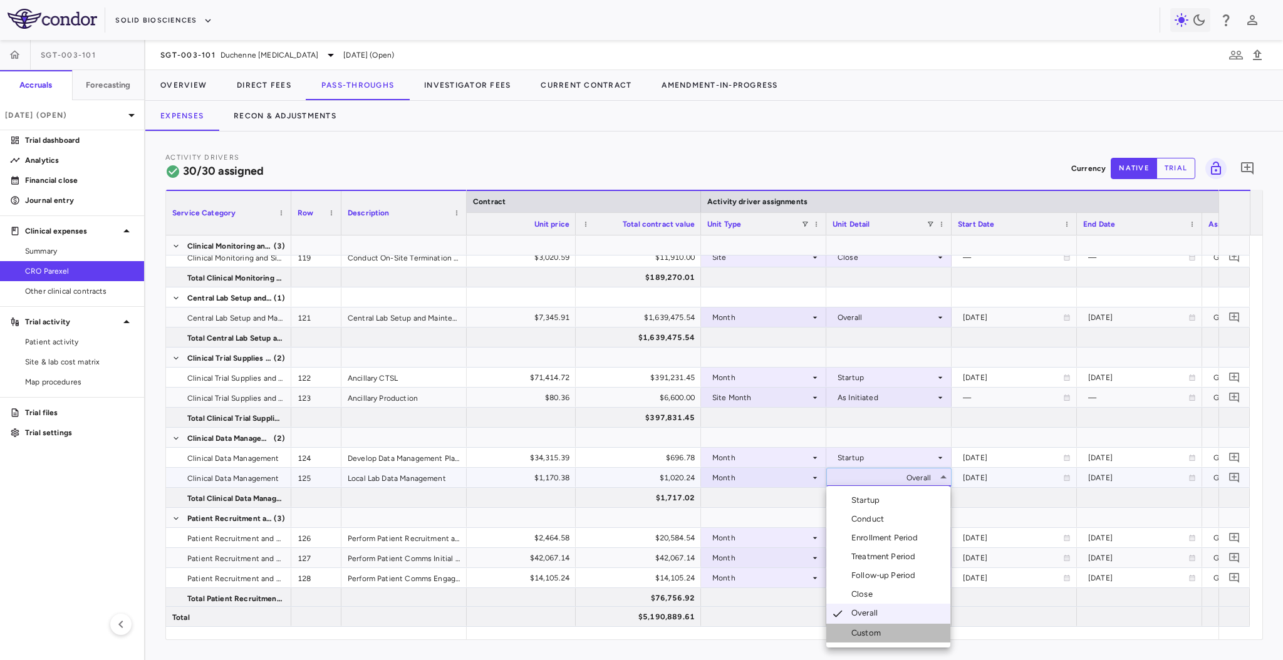
click at [899, 634] on li "Custom" at bounding box center [889, 633] width 124 height 19
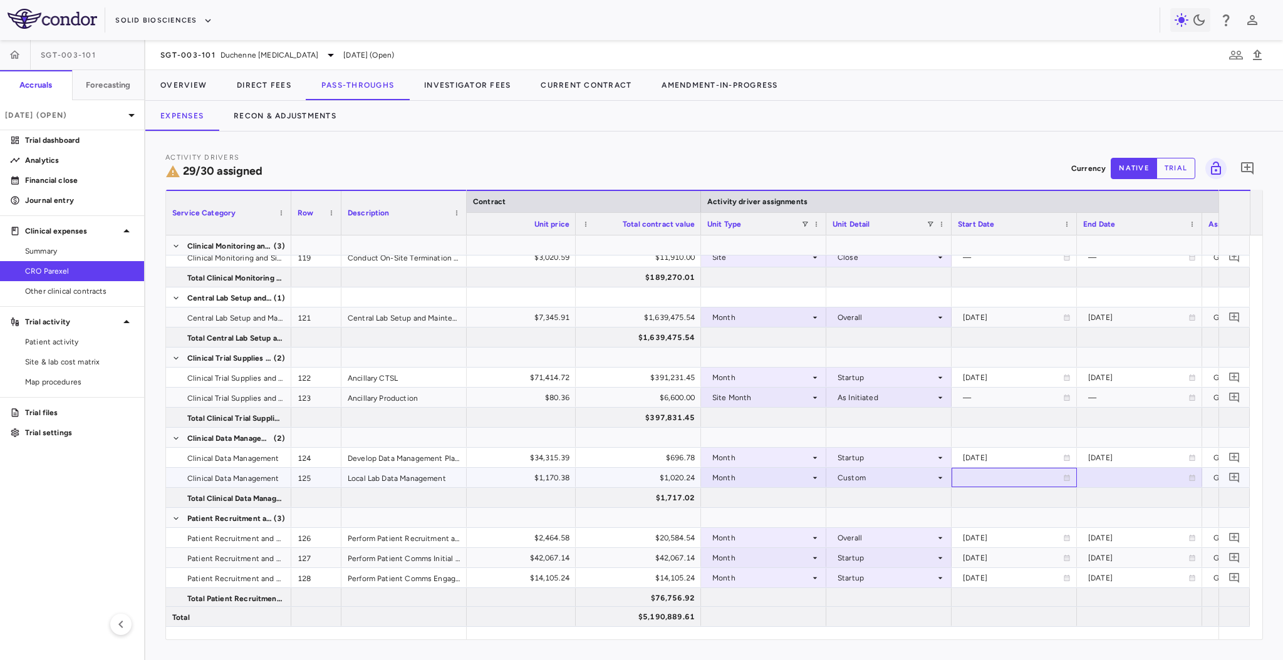
click at [1001, 477] on div at bounding box center [1014, 478] width 113 height 18
click at [271, 112] on button "Recon & Adjustments" at bounding box center [285, 116] width 133 height 30
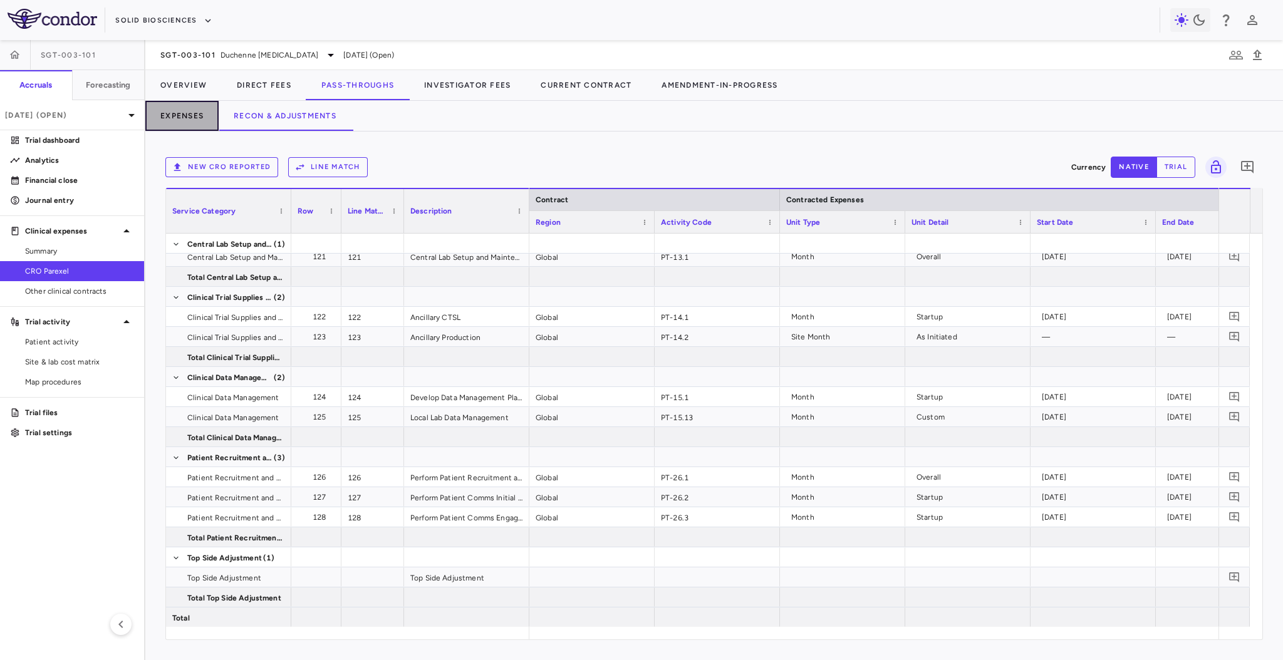
click at [209, 117] on button "Expenses" at bounding box center [181, 116] width 73 height 30
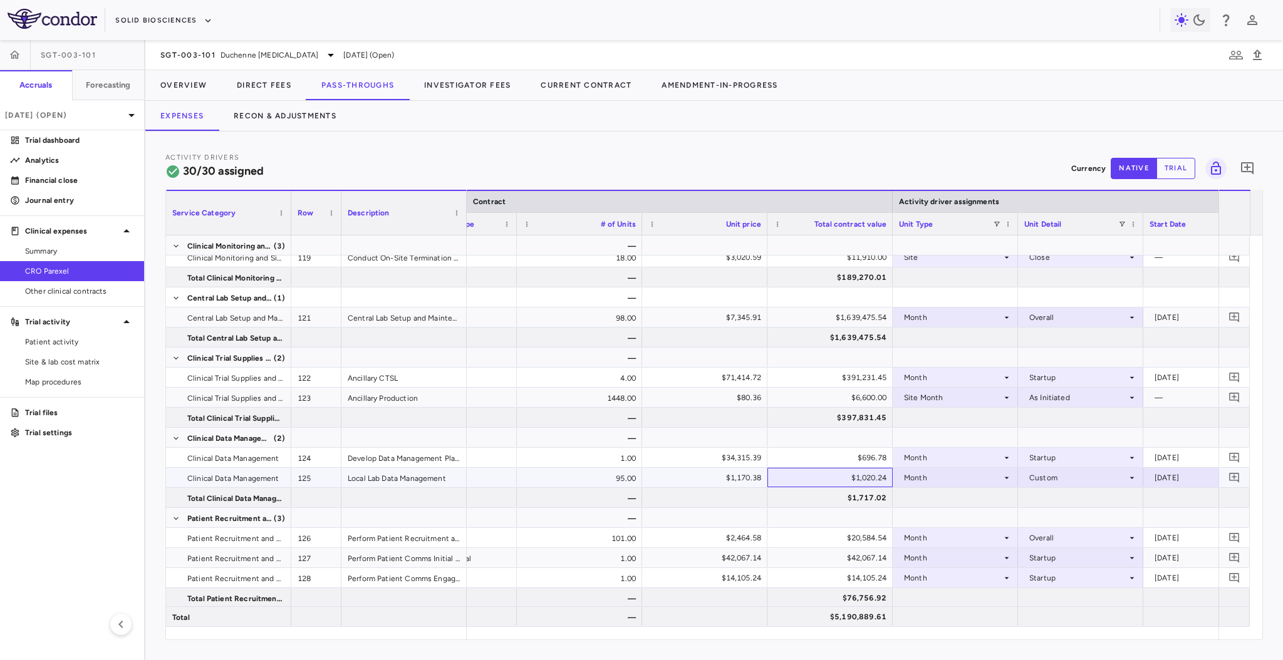
click at [810, 483] on div "$1,020.24" at bounding box center [833, 478] width 108 height 20
click at [708, 476] on div "$1,170.38" at bounding box center [708, 478] width 108 height 20
click at [814, 479] on div "$1,020.24" at bounding box center [833, 478] width 108 height 20
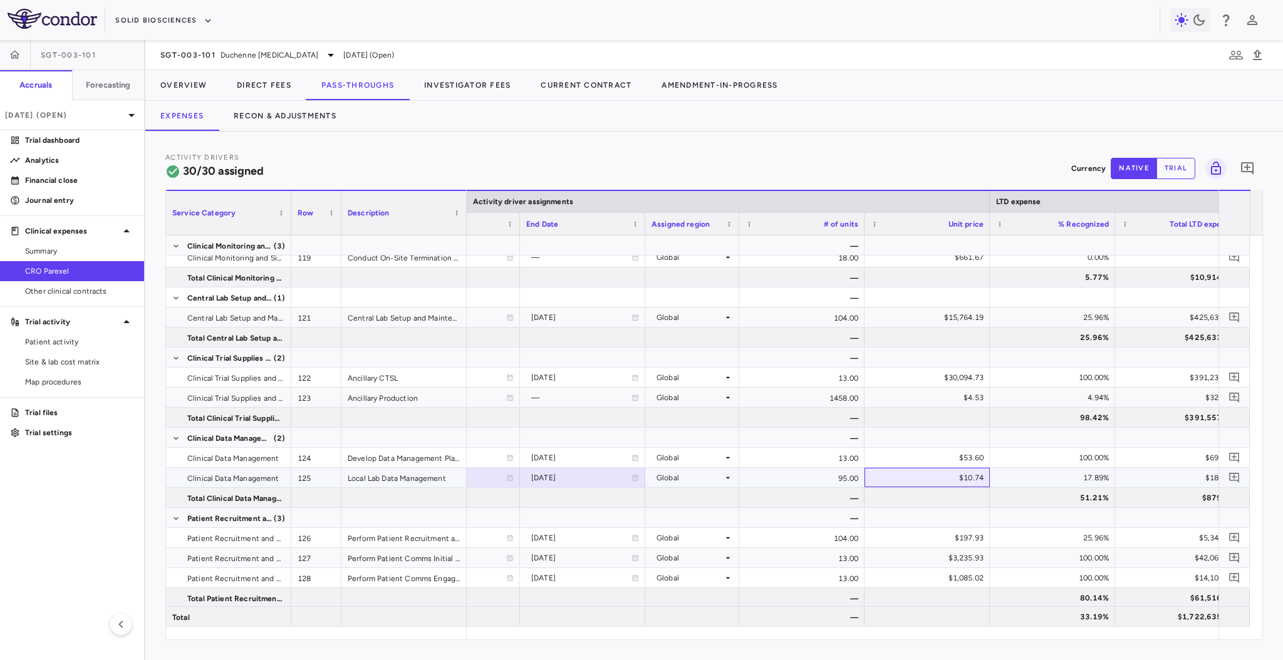
click at [921, 472] on div "$10.74" at bounding box center [930, 478] width 108 height 20
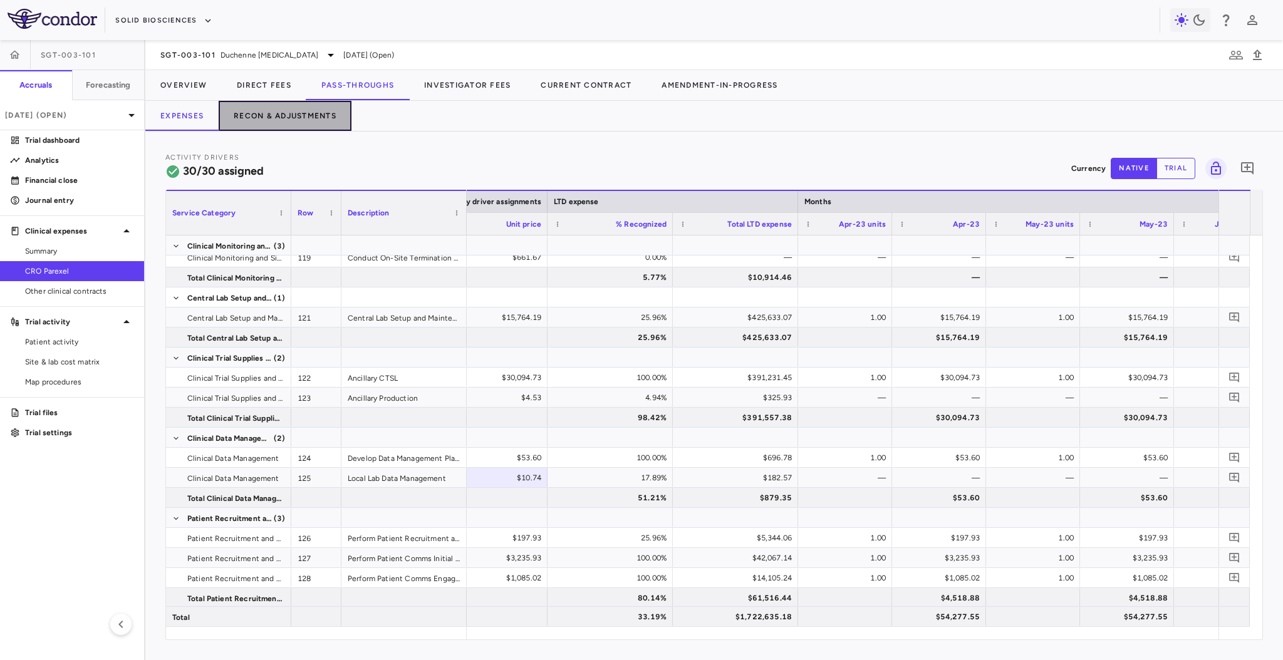
click at [249, 114] on button "Recon & Adjustments" at bounding box center [285, 116] width 133 height 30
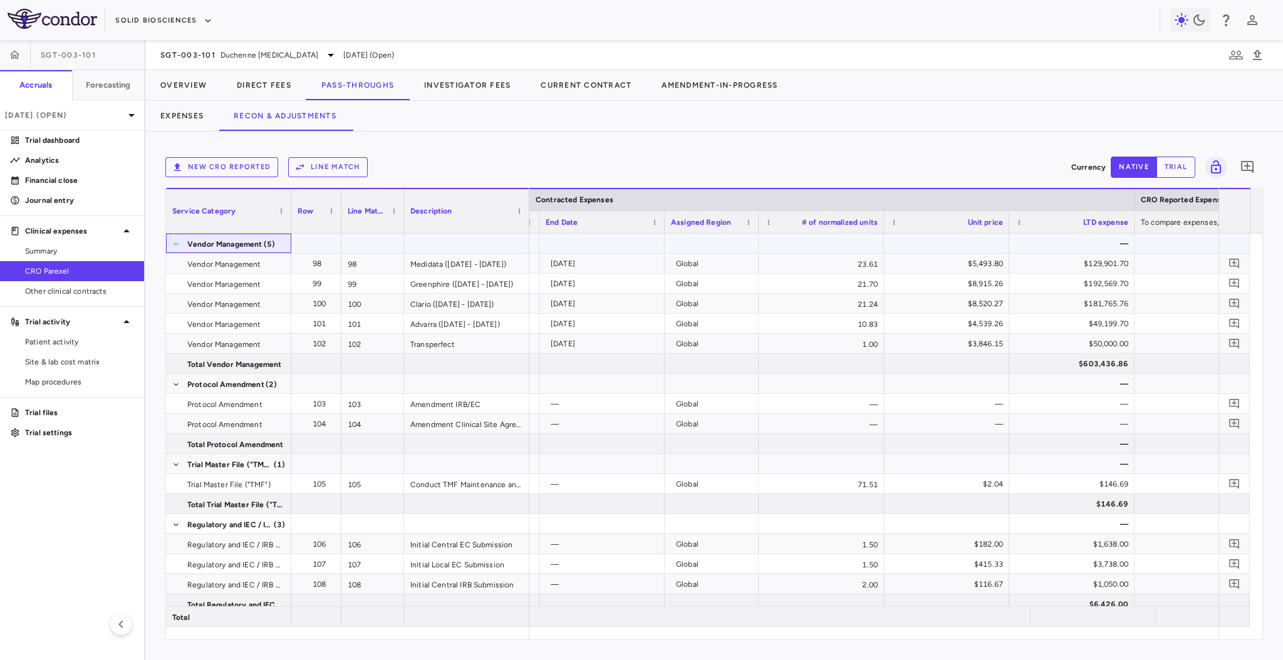
click at [175, 244] on span at bounding box center [176, 245] width 8 height 8
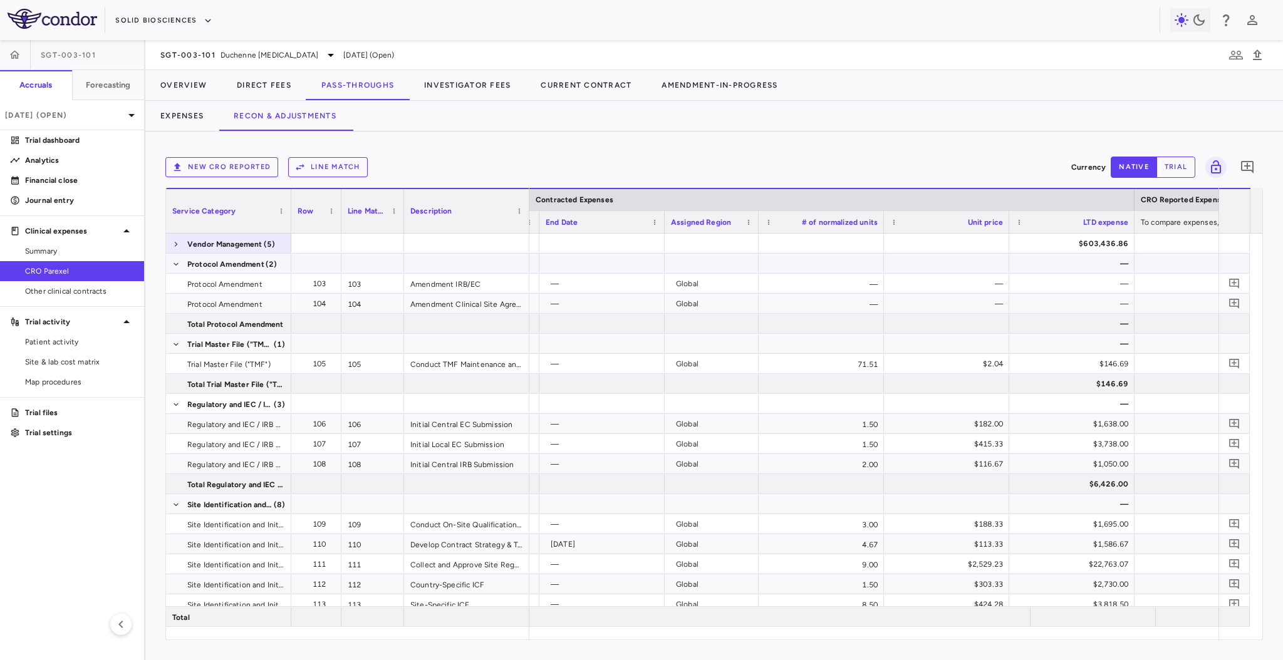
click at [175, 268] on div "Protocol Amendment (2)" at bounding box center [347, 264] width 363 height 20
click at [175, 268] on span at bounding box center [176, 264] width 8 height 20
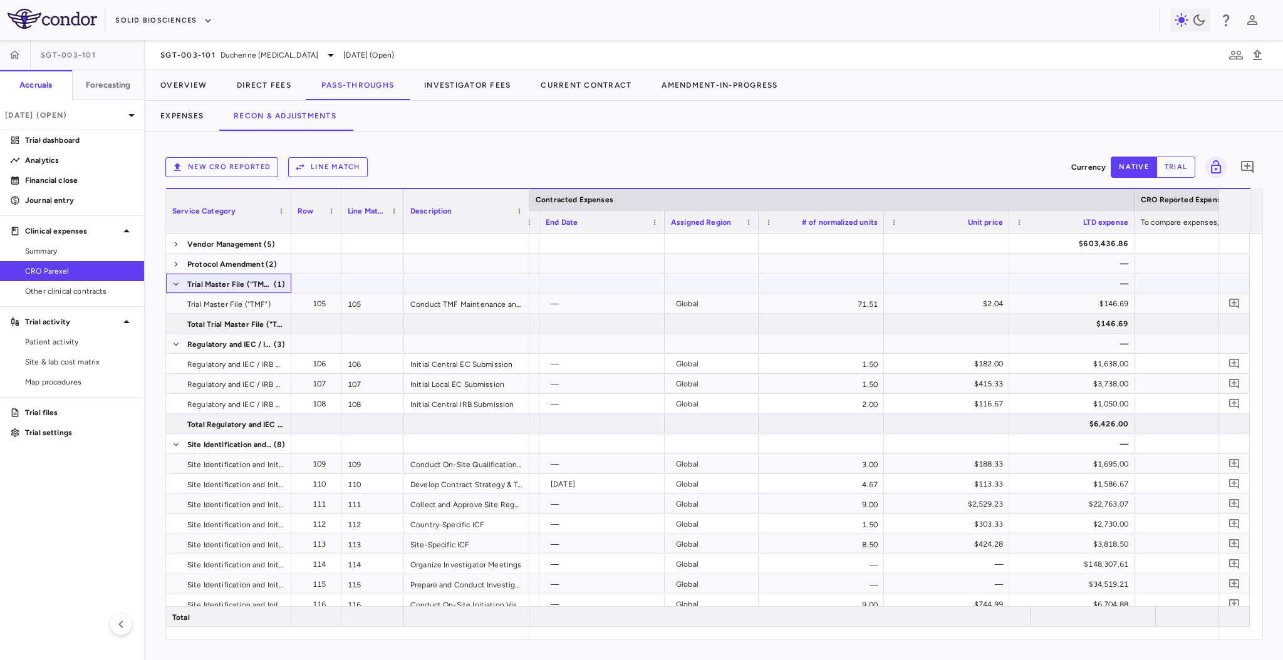
click at [175, 278] on span at bounding box center [176, 284] width 8 height 20
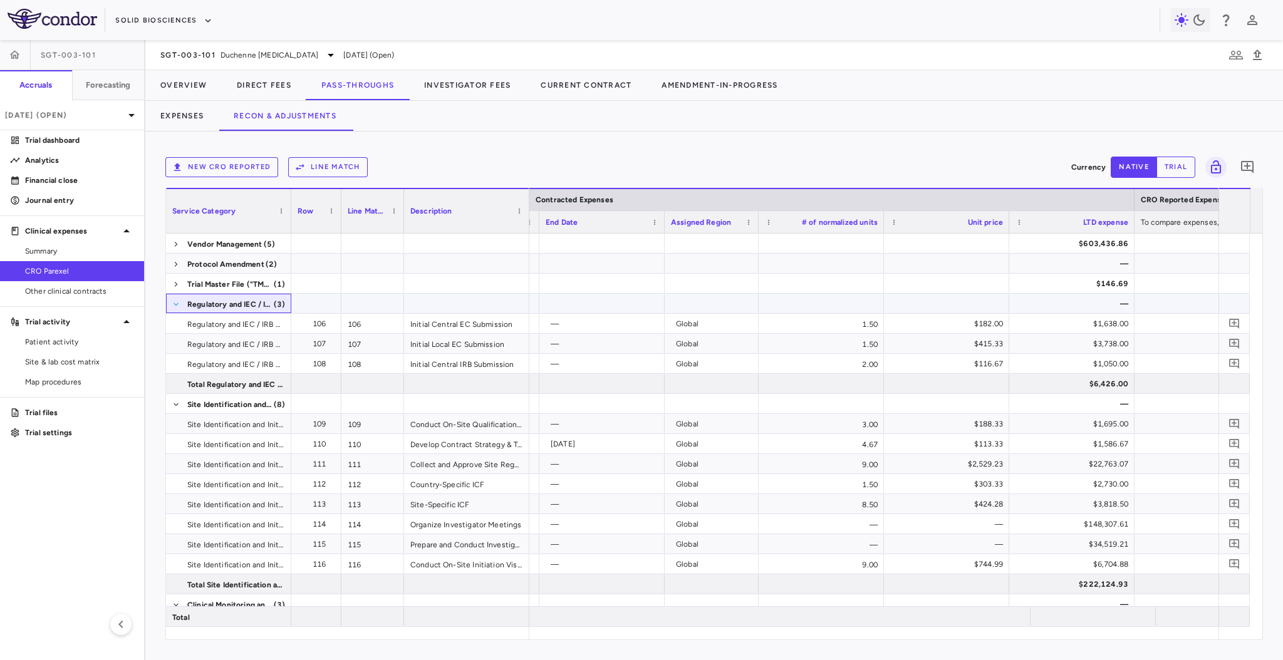
click at [176, 301] on span at bounding box center [176, 305] width 8 height 8
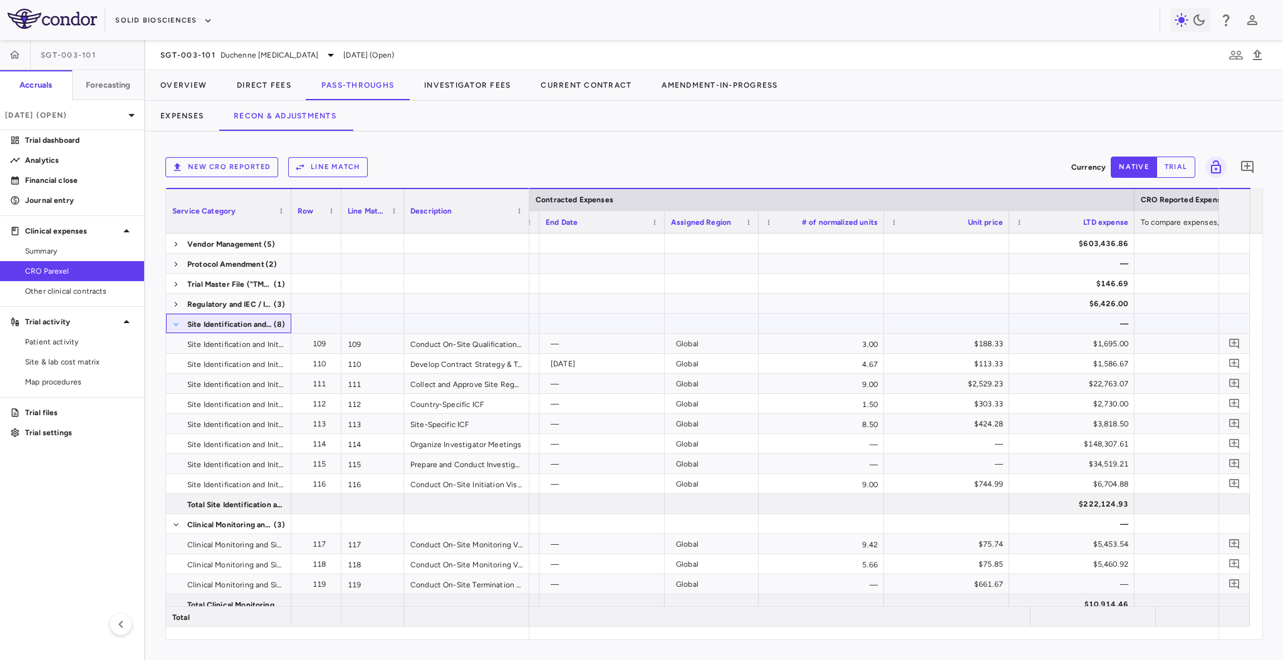
click at [178, 325] on span at bounding box center [176, 325] width 8 height 8
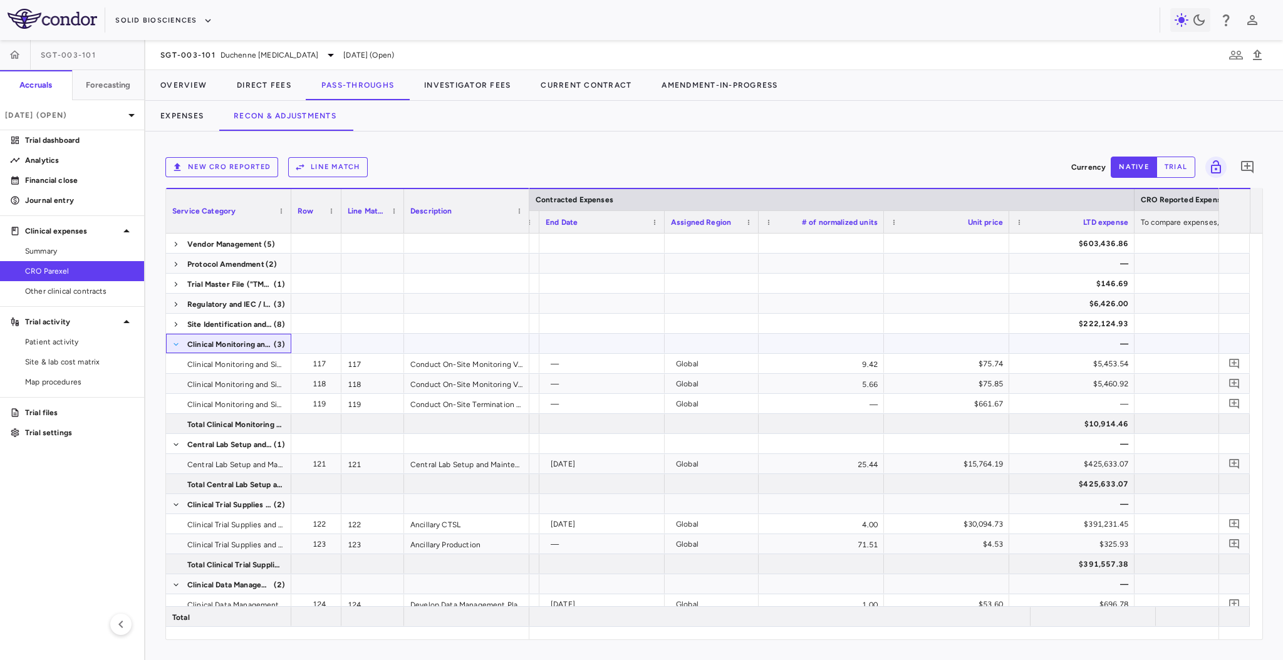
click at [178, 345] on span at bounding box center [176, 345] width 8 height 8
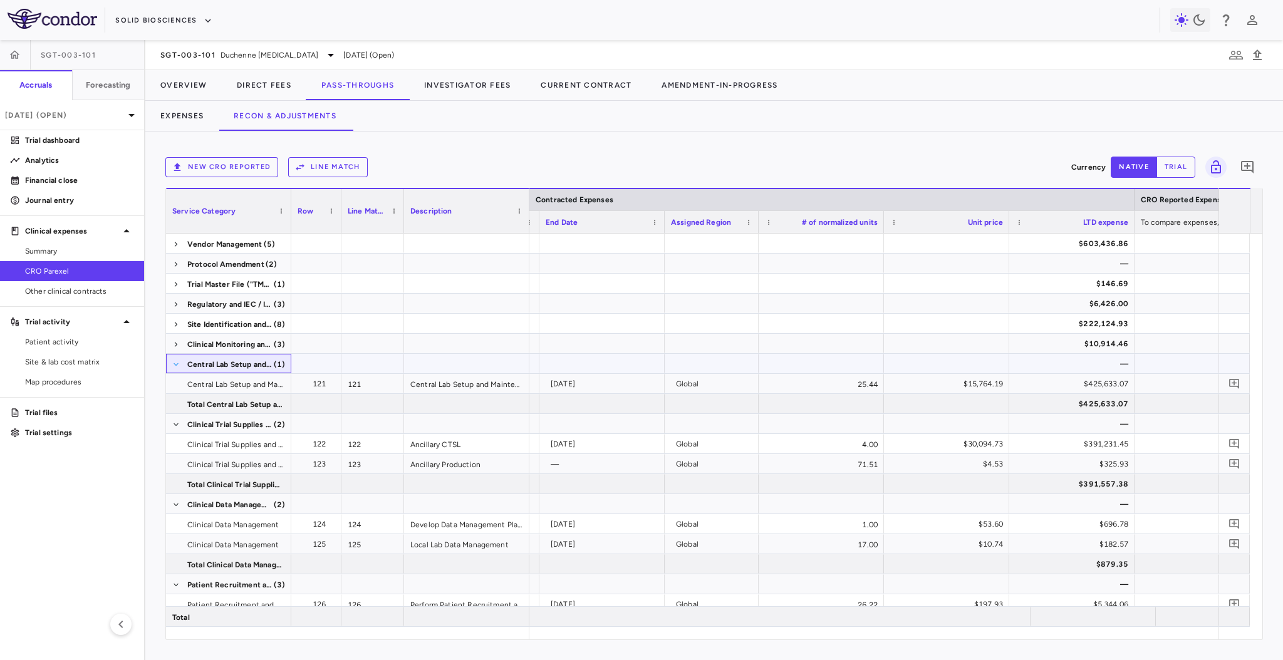
click at [176, 363] on span at bounding box center [176, 365] width 8 height 8
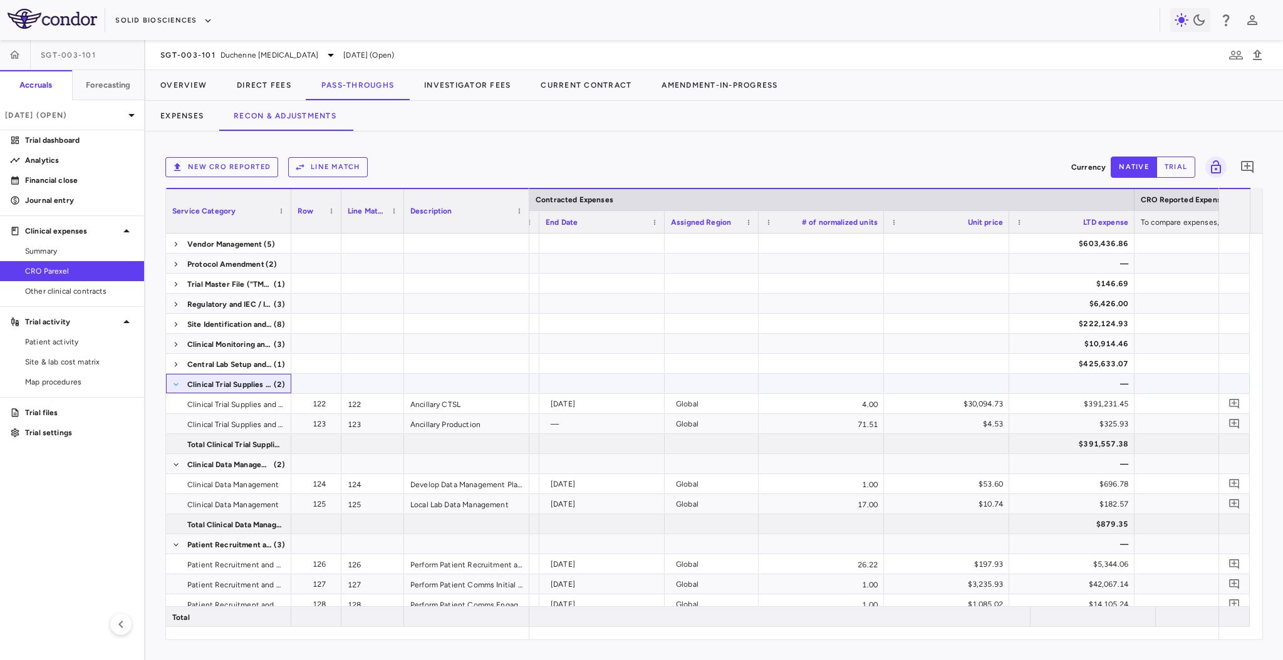
click at [177, 381] on span at bounding box center [176, 385] width 8 height 8
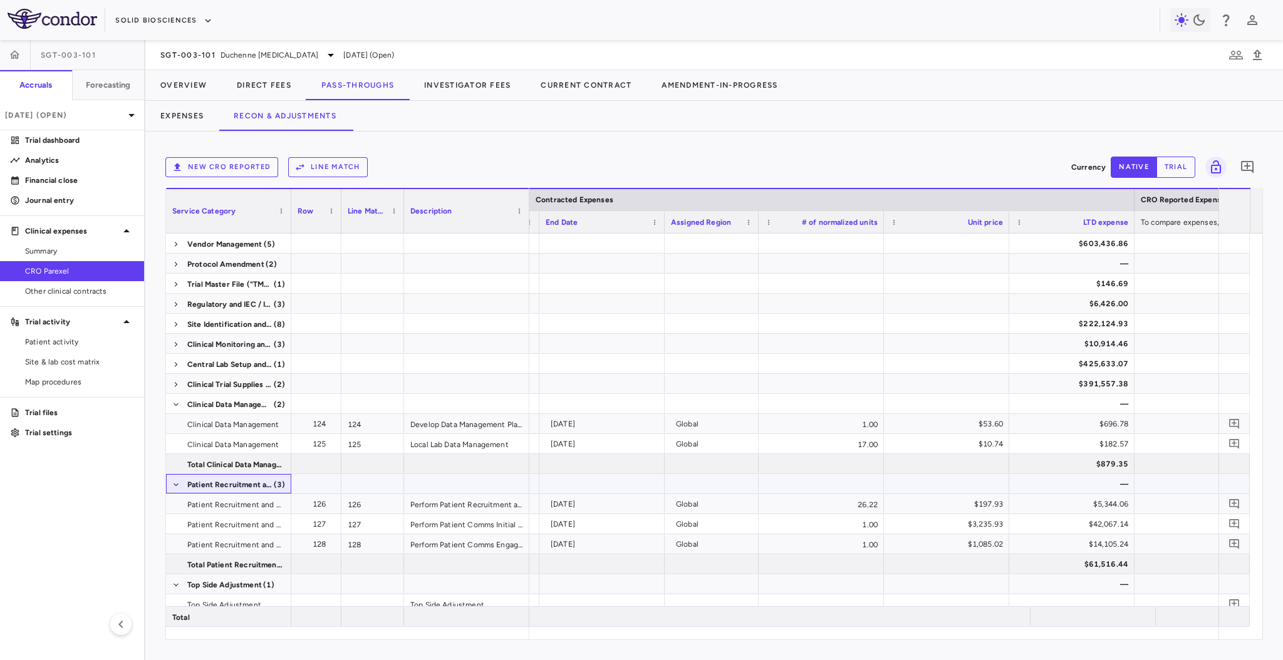
click at [177, 479] on span at bounding box center [176, 485] width 8 height 20
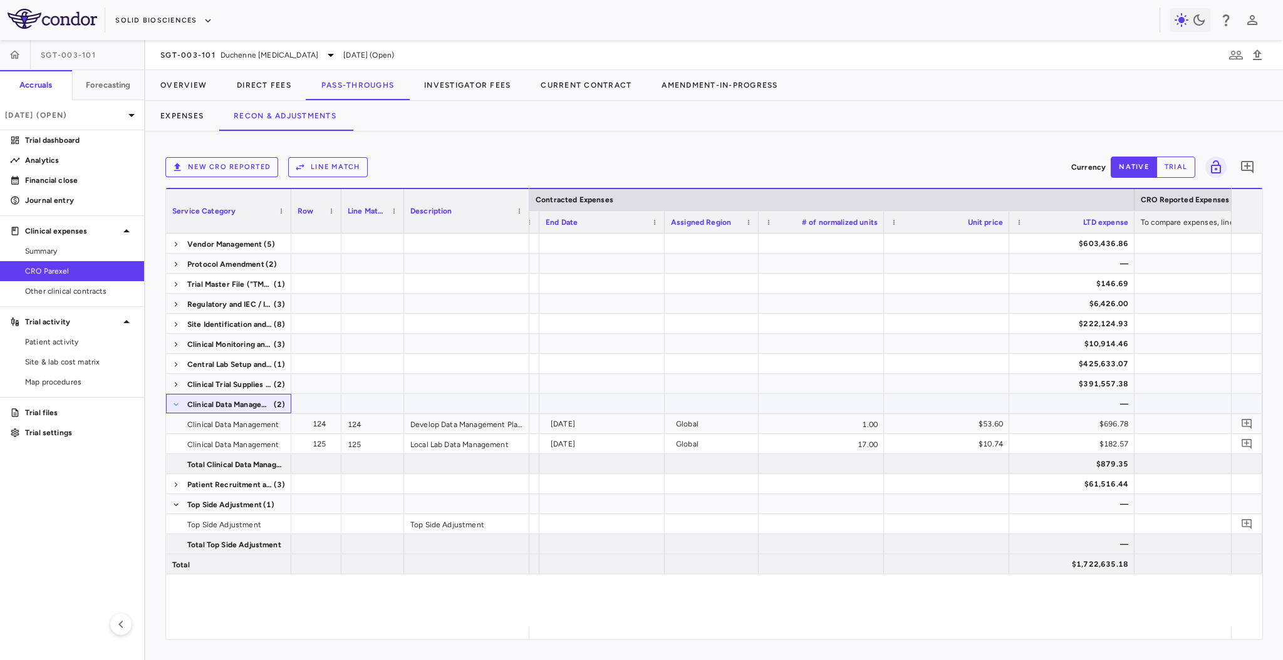
click at [173, 405] on span at bounding box center [176, 405] width 8 height 8
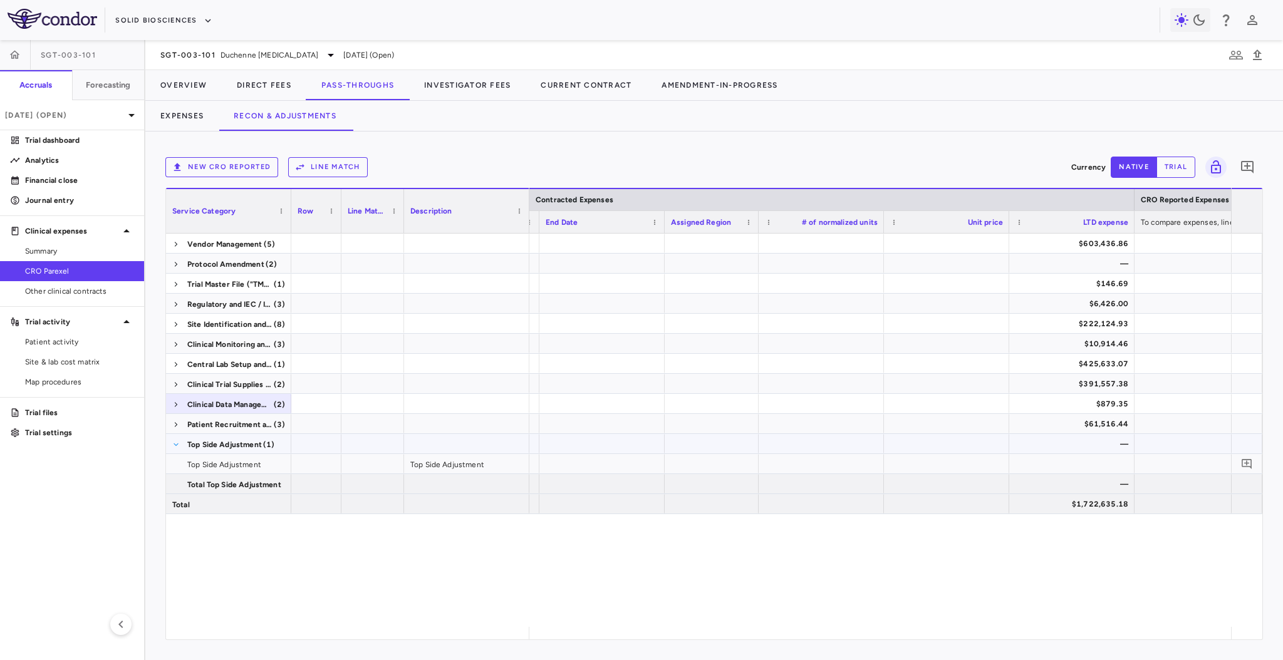
click at [174, 446] on span at bounding box center [176, 445] width 8 height 8
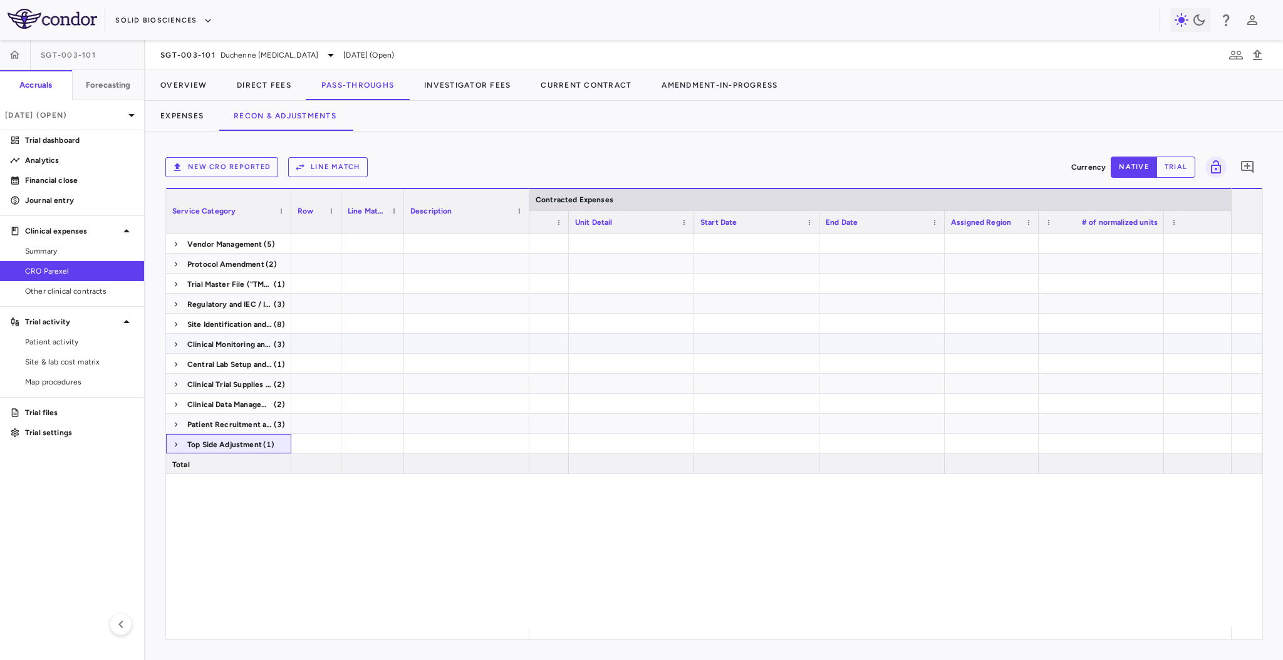
scroll to position [0, 336]
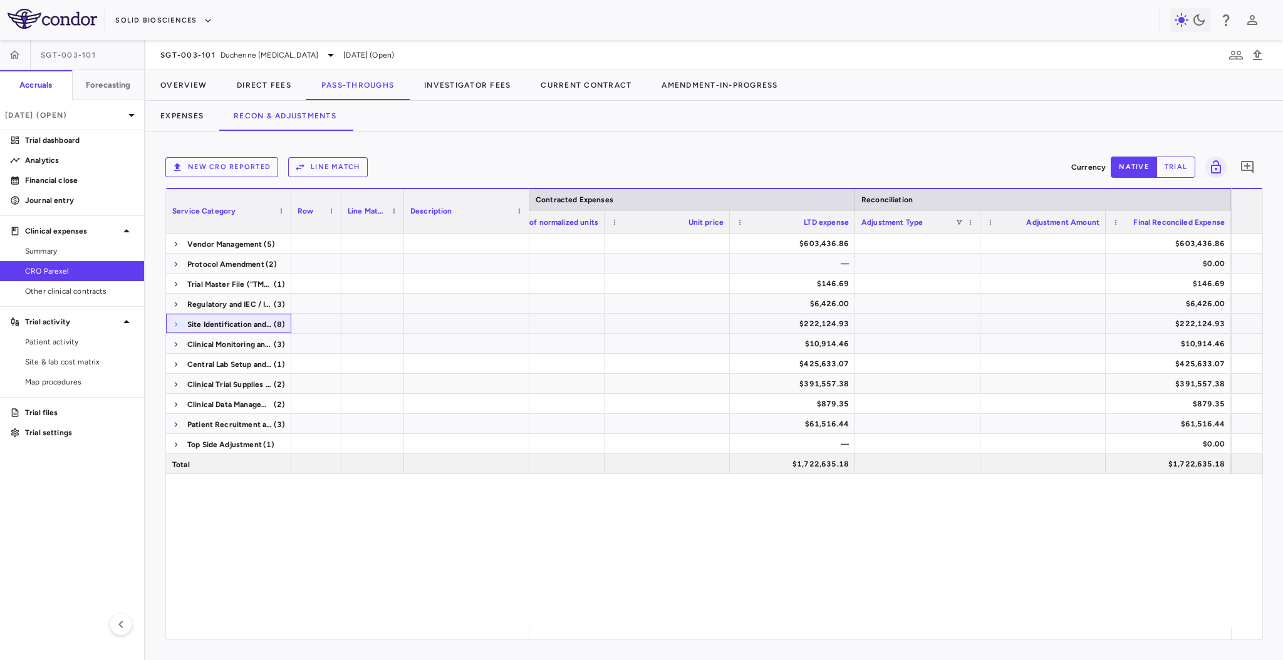
click at [175, 326] on span at bounding box center [176, 325] width 8 height 8
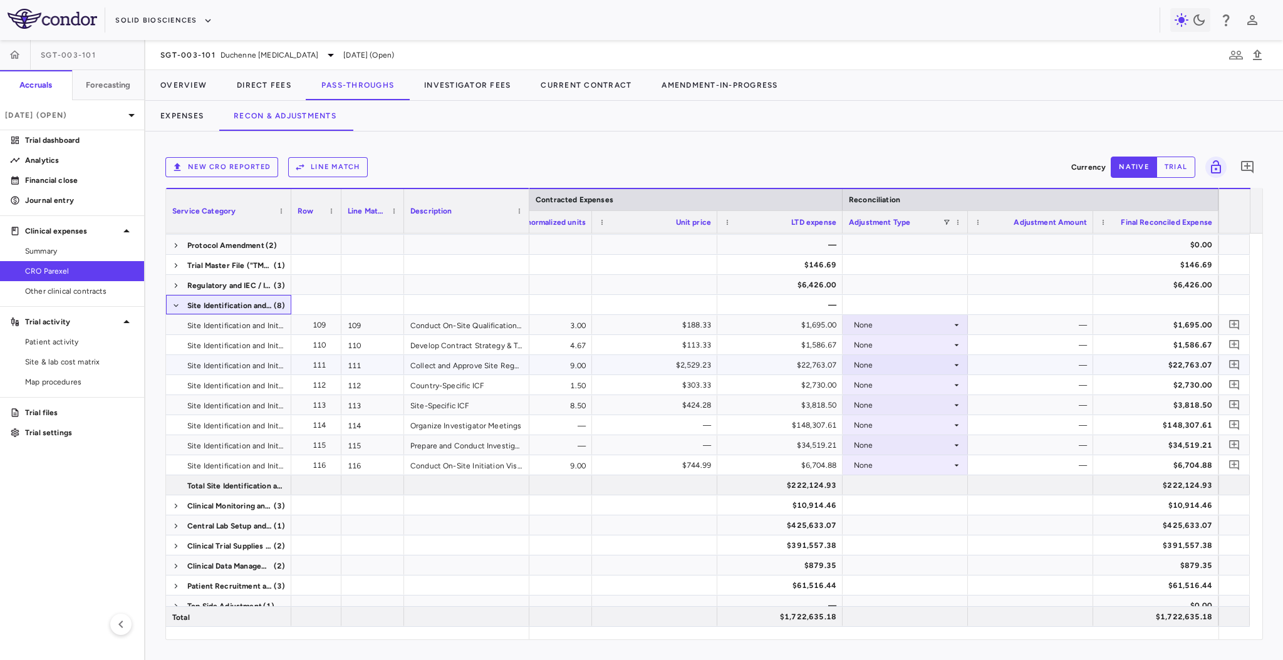
scroll to position [27, 0]
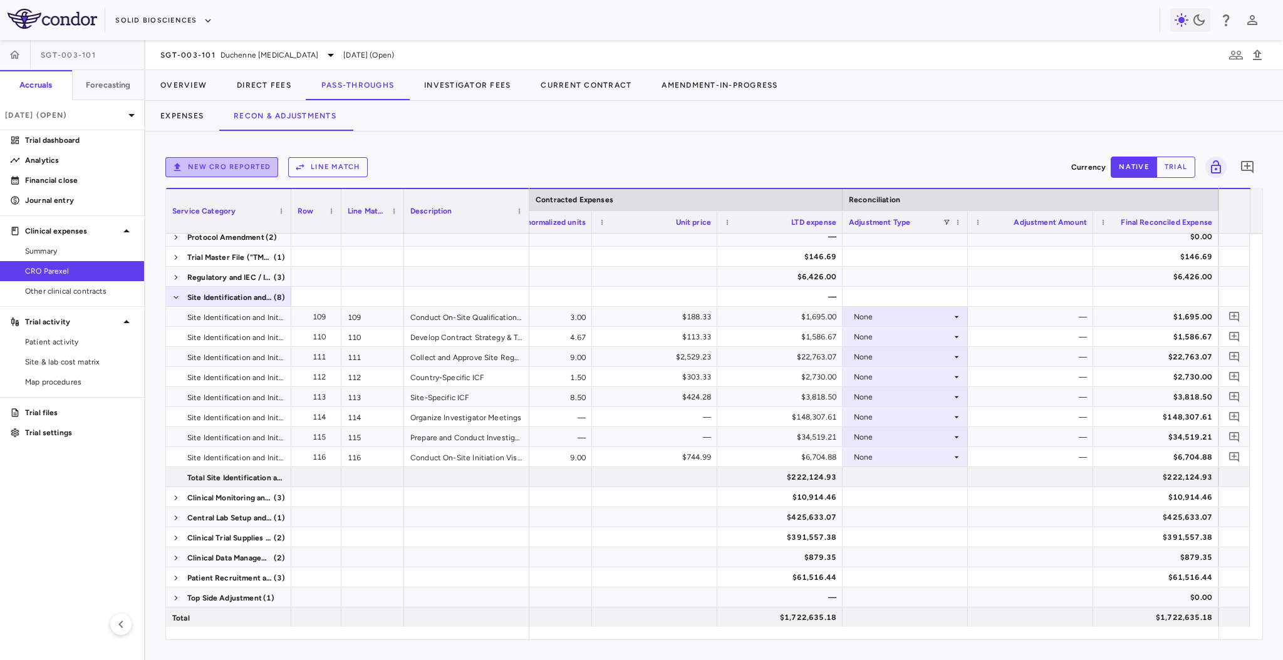
click at [263, 170] on button "New CRO reported" at bounding box center [221, 167] width 113 height 20
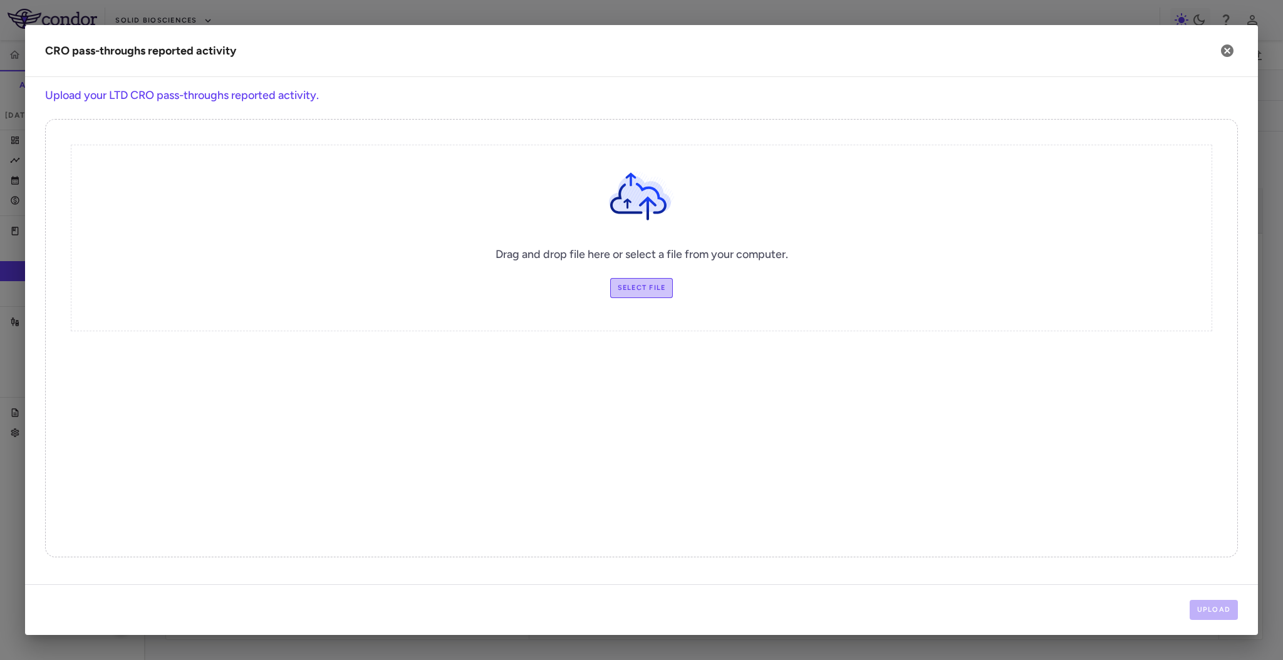
click at [656, 295] on label "Select file" at bounding box center [641, 288] width 63 height 20
click at [0, 0] on input "Select file" at bounding box center [0, 0] width 0 height 0
click at [1228, 609] on button "Upload" at bounding box center [1214, 610] width 49 height 20
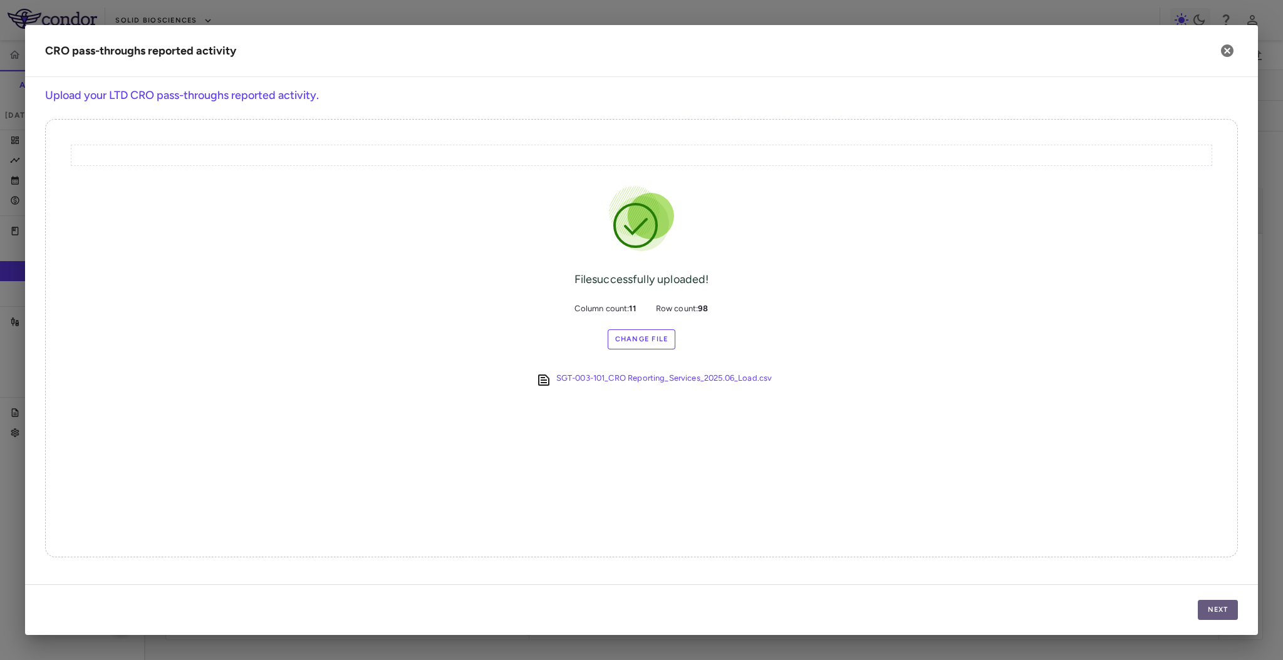
click at [1208, 614] on button "Next" at bounding box center [1218, 610] width 40 height 20
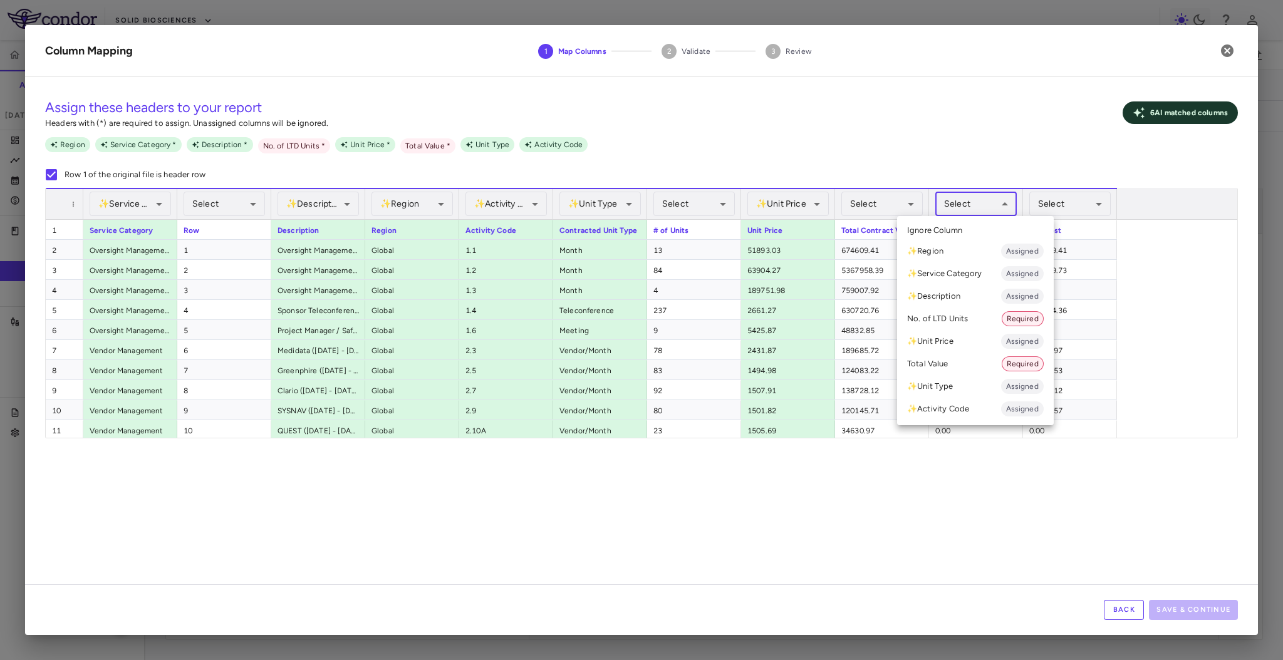
click at [989, 205] on body "Skip to sidebar Skip to main content Solid Biosciences SGT-003-101 Accruals For…" at bounding box center [641, 330] width 1283 height 660
click at [990, 310] on li "No. of LTD Units Required" at bounding box center [975, 319] width 157 height 23
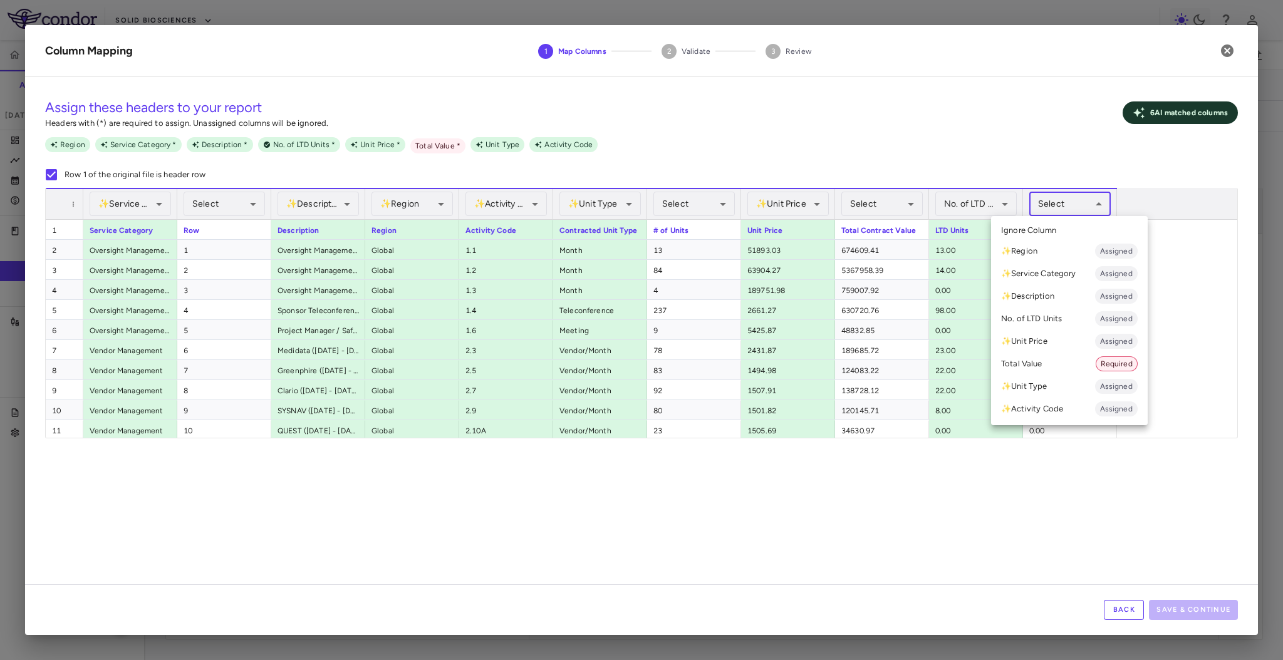
click at [1079, 201] on body "Skip to sidebar Skip to main content Solid Biosciences SGT-003-101 Accruals For…" at bounding box center [641, 330] width 1283 height 660
click at [1227, 50] on div at bounding box center [641, 330] width 1283 height 660
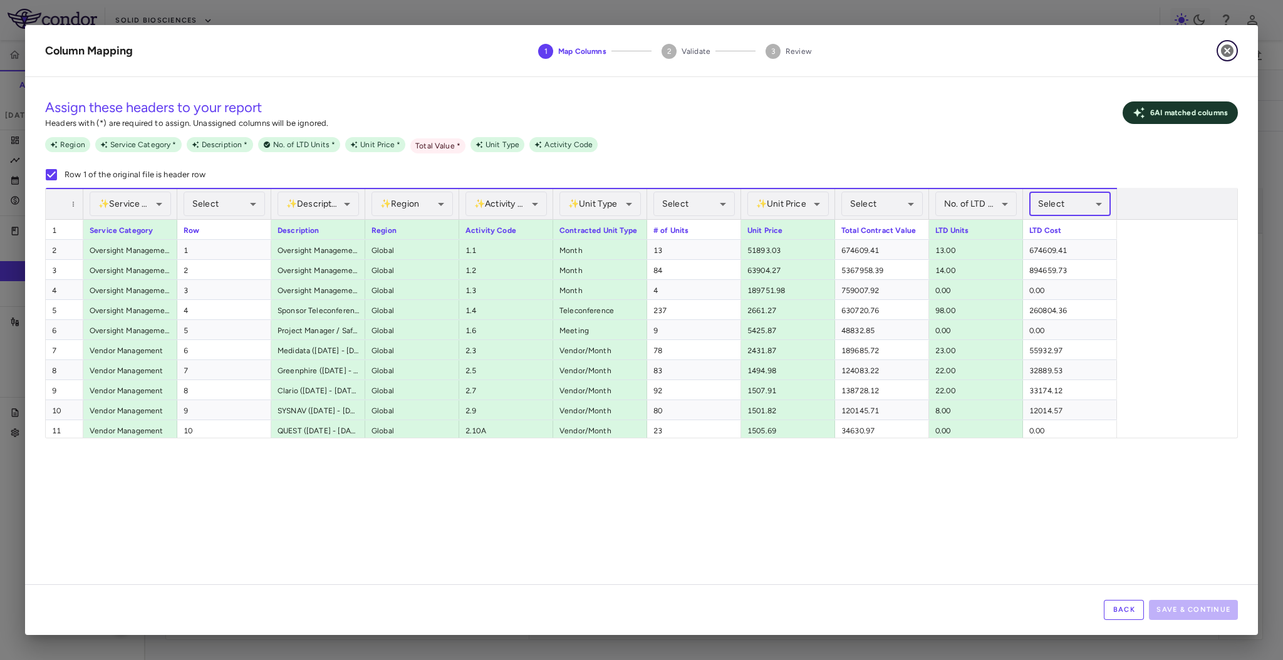
click at [1227, 50] on icon "button" at bounding box center [1227, 50] width 15 height 15
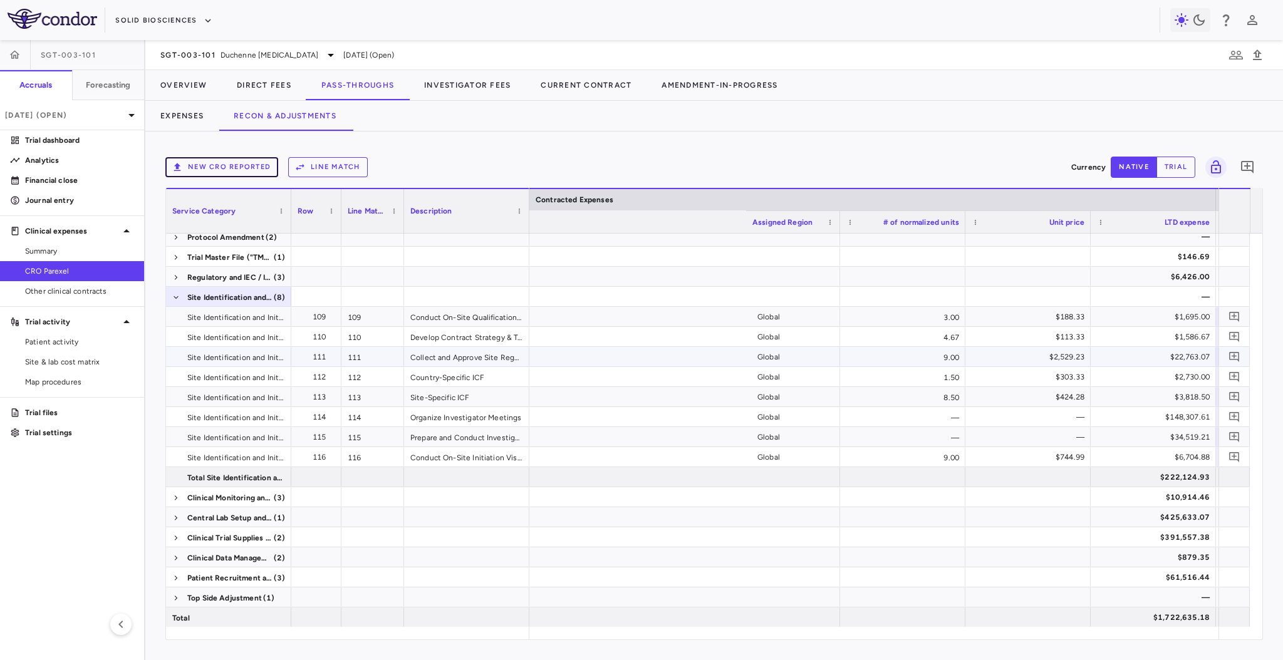
scroll to position [0, 909]
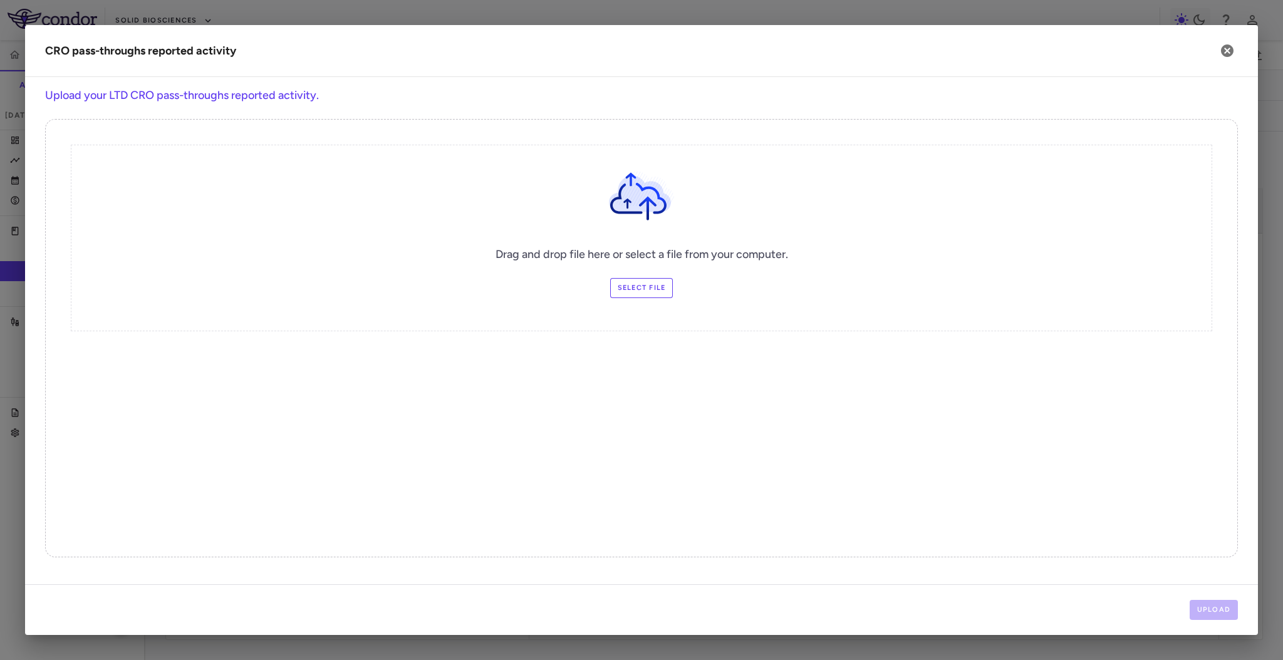
scroll to position [0, 909]
click at [634, 286] on label "Select file" at bounding box center [641, 288] width 63 height 20
click at [0, 0] on input "Select file" at bounding box center [0, 0] width 0 height 0
click at [1206, 608] on button "Upload" at bounding box center [1214, 610] width 49 height 20
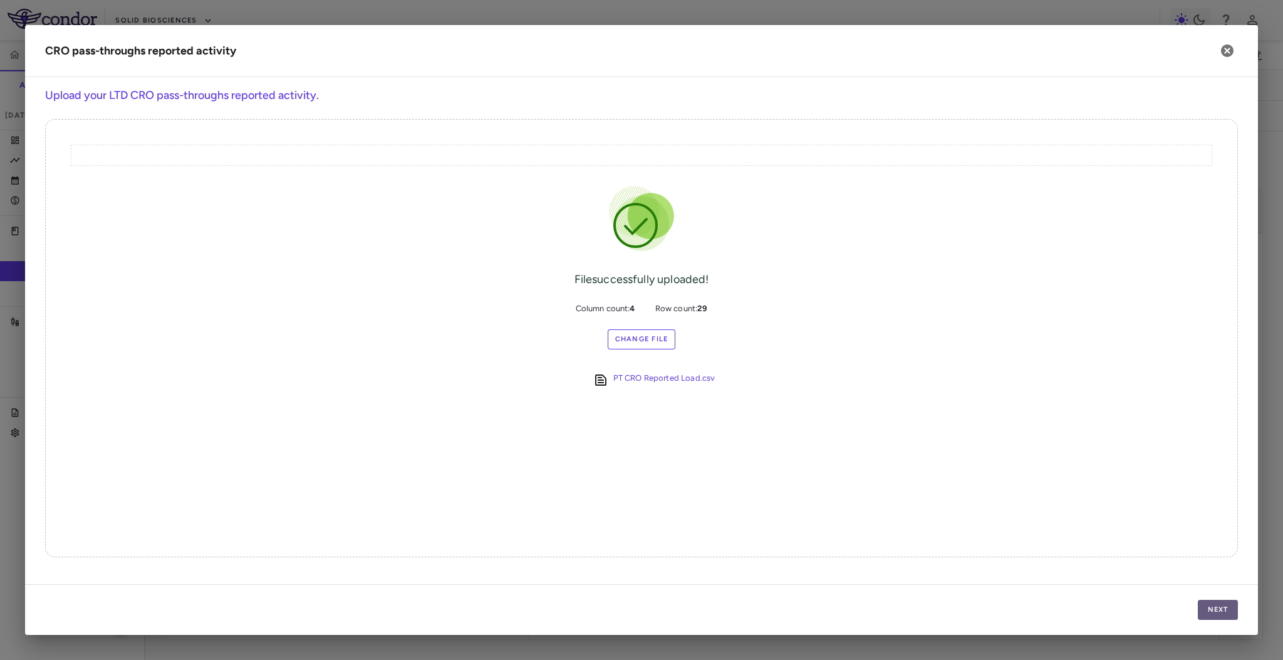
click at [1206, 608] on button "Next" at bounding box center [1218, 610] width 40 height 20
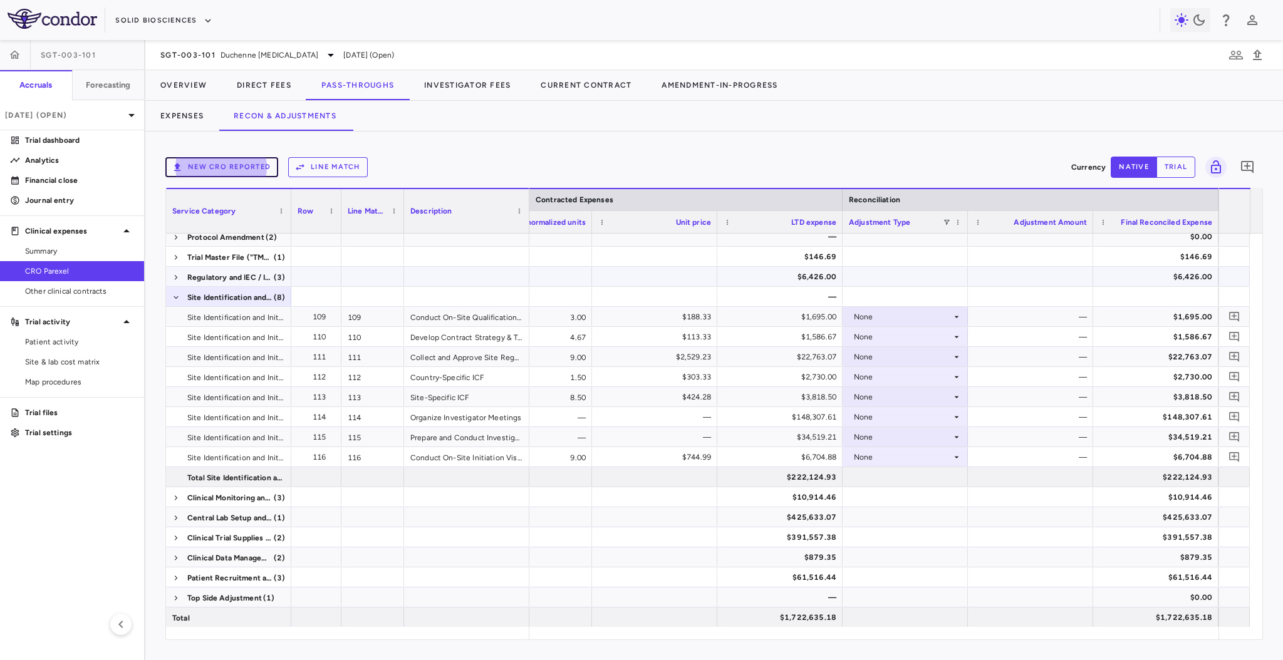
scroll to position [0, 0]
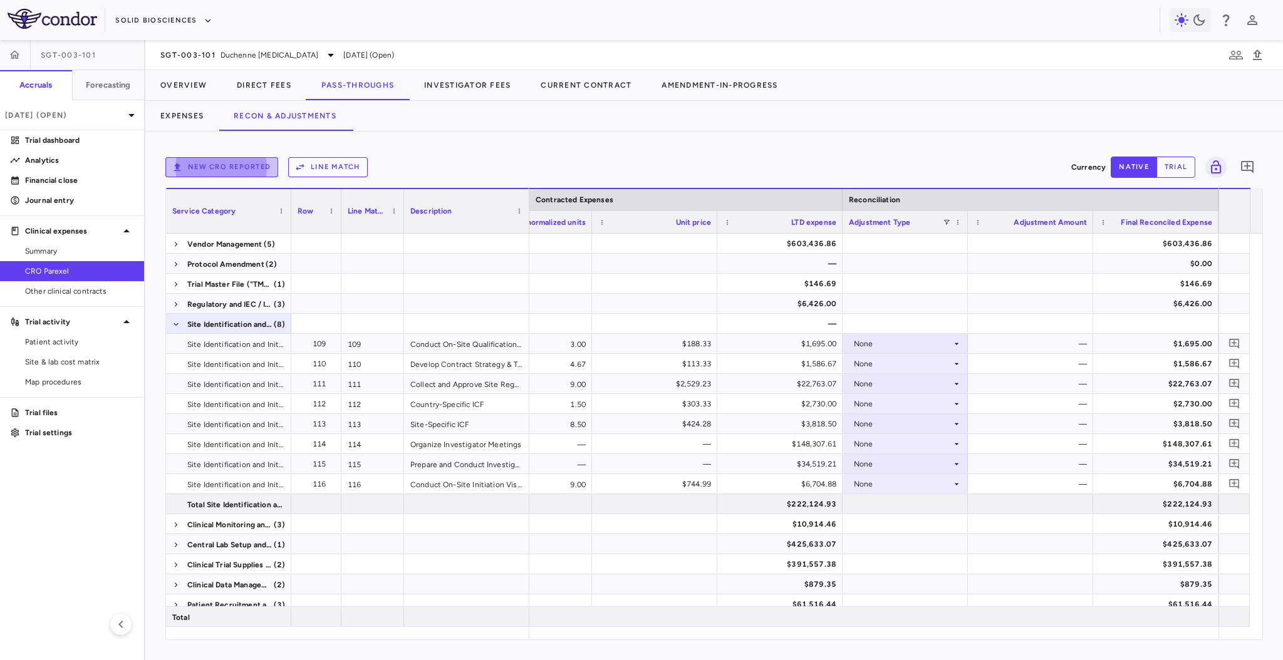
click at [236, 167] on button "New CRO reported" at bounding box center [221, 167] width 113 height 20
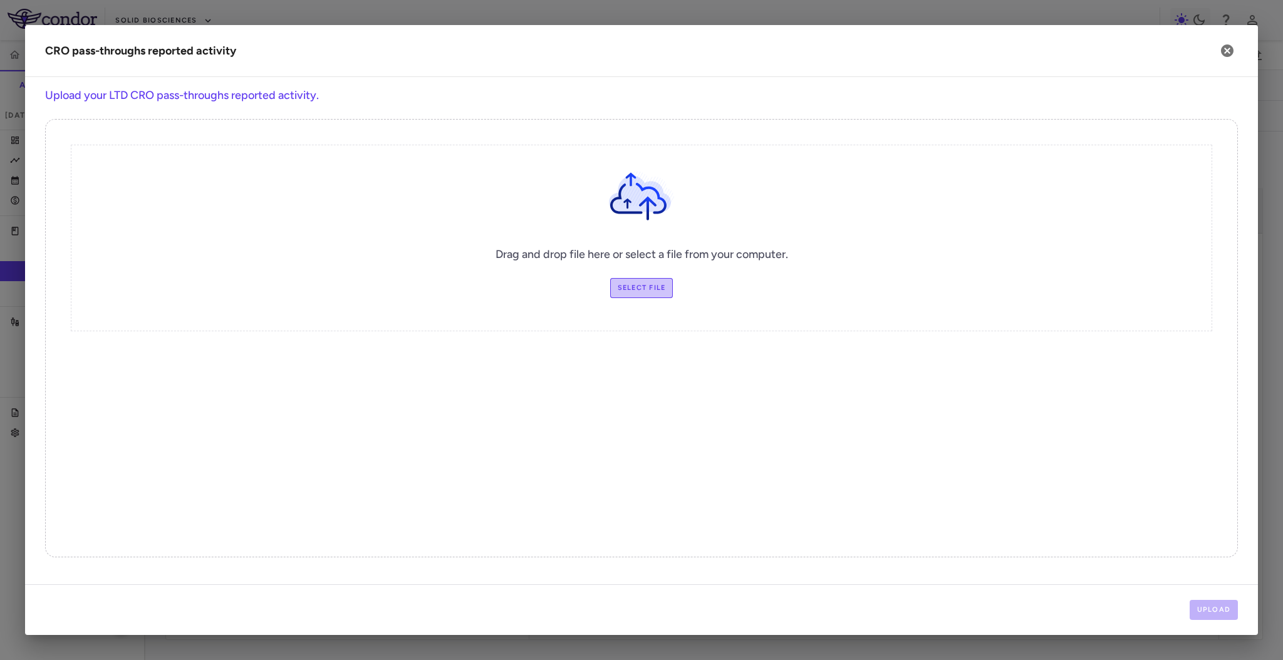
click at [639, 289] on label "Select file" at bounding box center [641, 288] width 63 height 20
click at [0, 0] on input "Select file" at bounding box center [0, 0] width 0 height 0
click at [1191, 605] on button "Upload" at bounding box center [1214, 610] width 49 height 20
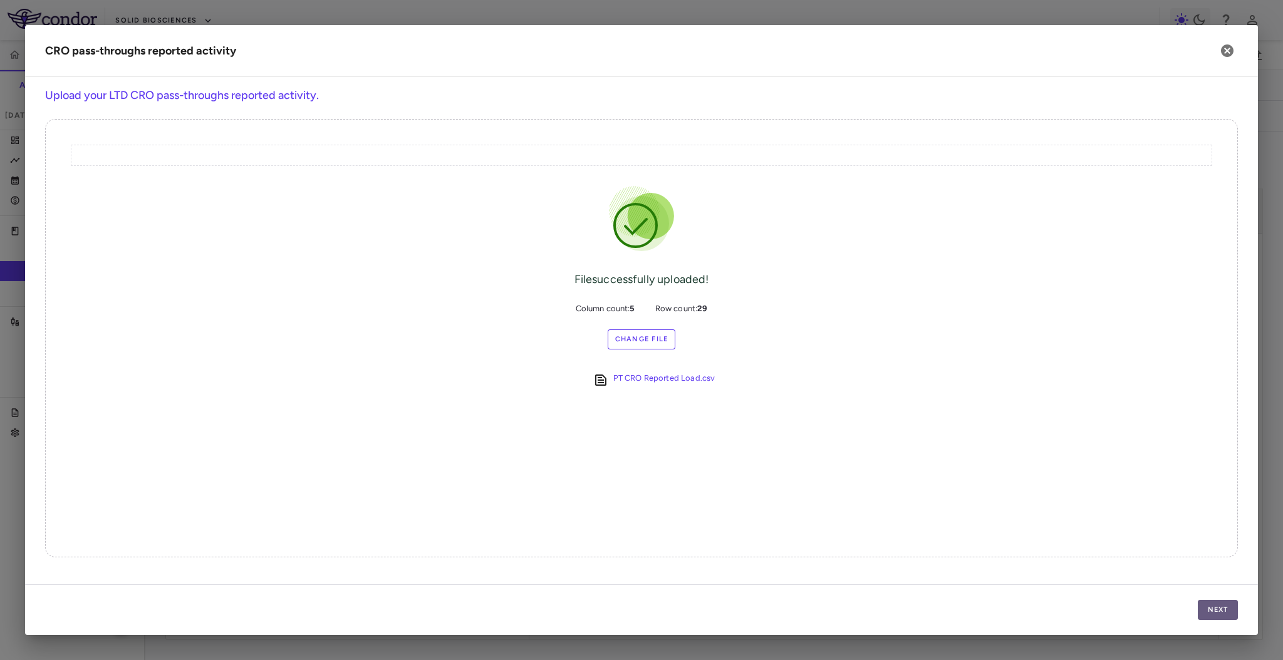
click at [1212, 607] on button "Next" at bounding box center [1218, 610] width 40 height 20
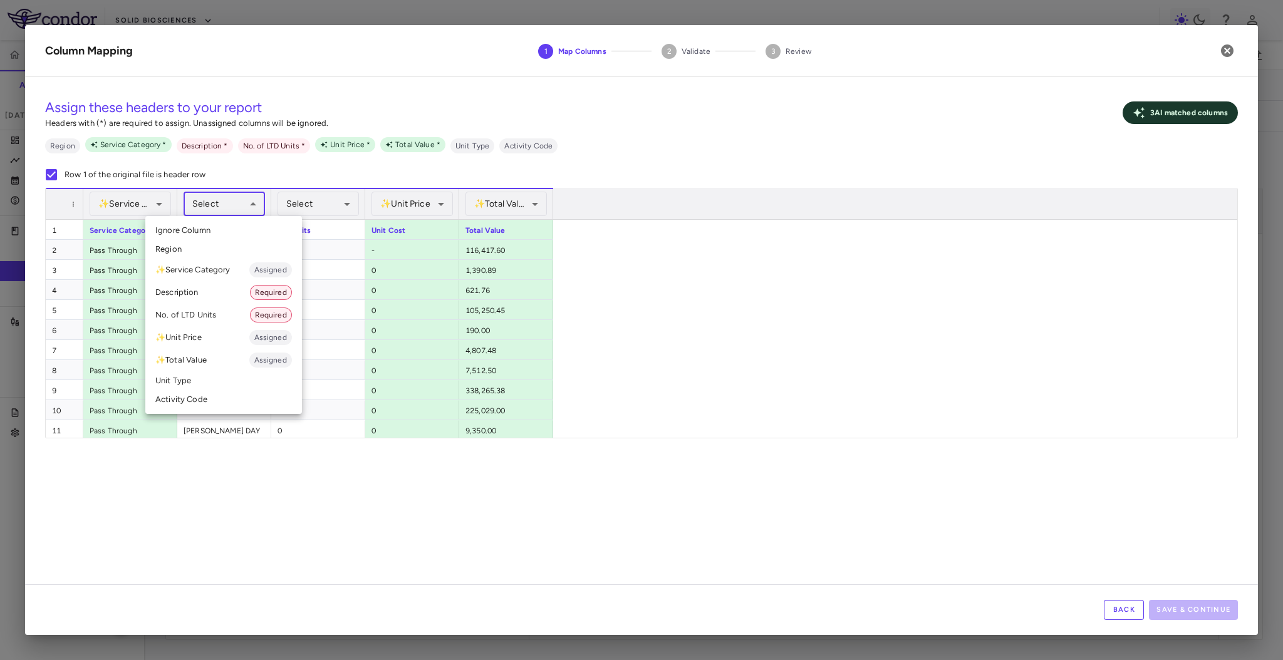
click at [251, 204] on body "Skip to sidebar Skip to main content Solid Biosciences SGT-003-101 Accruals For…" at bounding box center [641, 330] width 1283 height 660
click at [222, 287] on li "Description Required" at bounding box center [223, 292] width 157 height 23
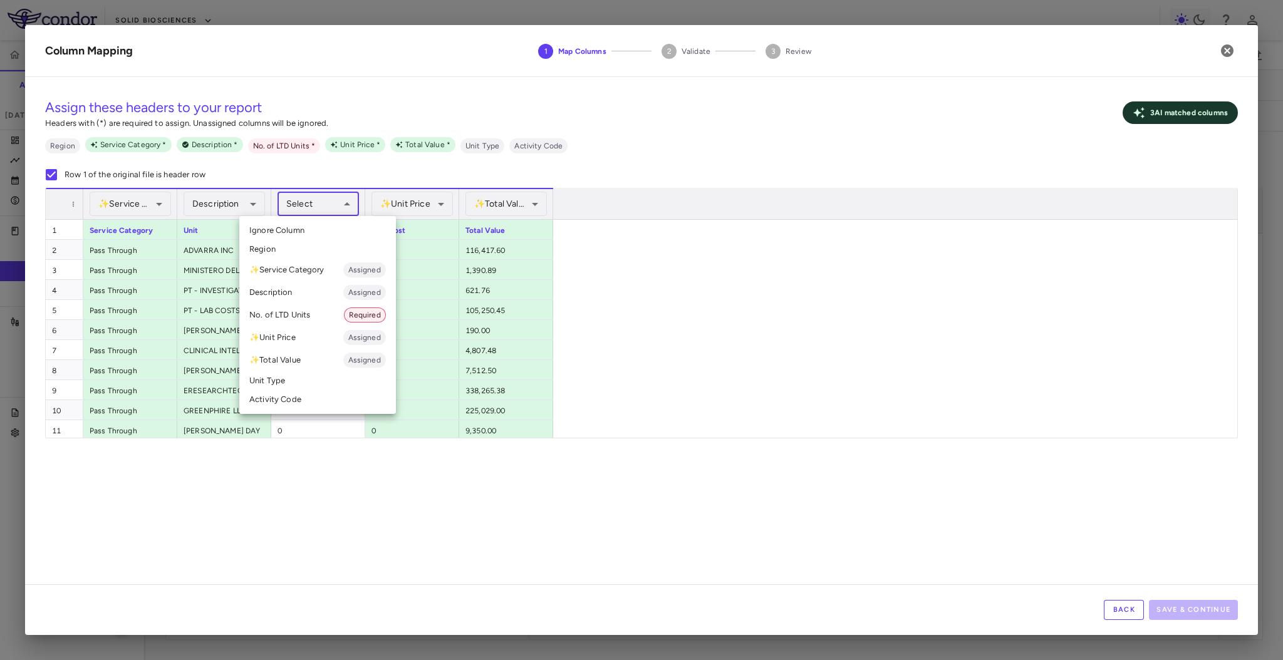
click at [310, 209] on body "Skip to sidebar Skip to main content Solid Biosciences SGT-003-101 Accruals For…" at bounding box center [641, 330] width 1283 height 660
click at [314, 311] on li "No. of LTD Units Required" at bounding box center [317, 315] width 157 height 23
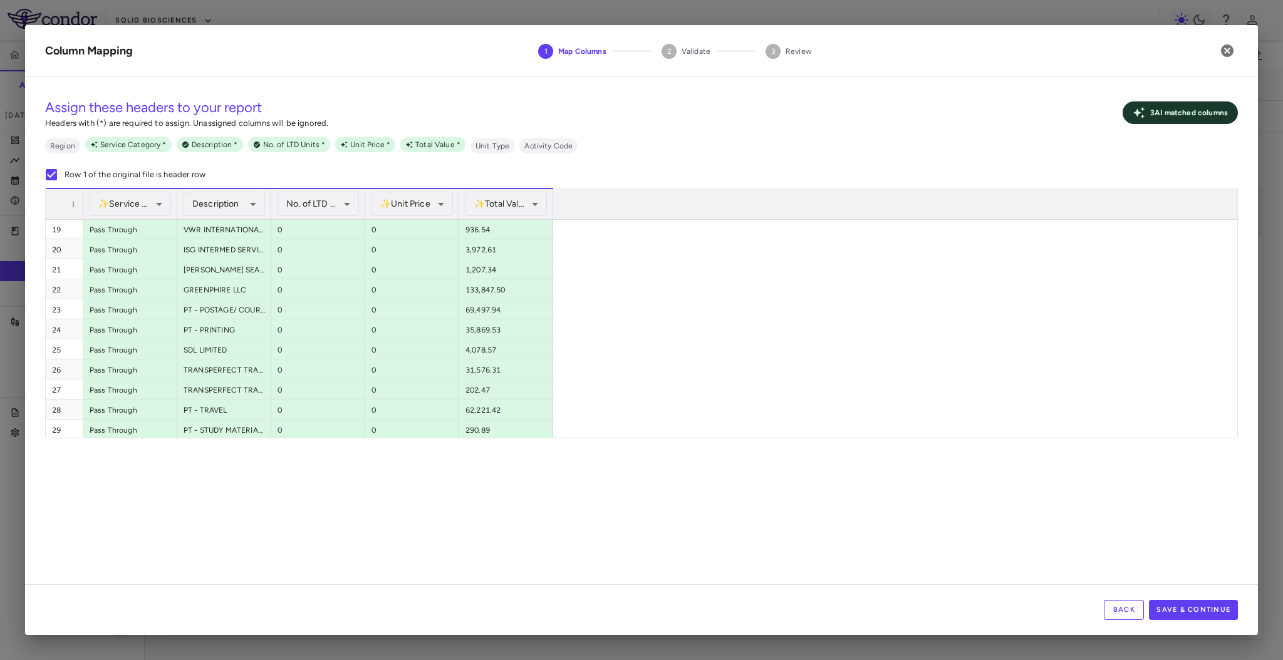
scroll to position [363, 0]
click at [1210, 611] on button "Save & Continue" at bounding box center [1193, 610] width 89 height 20
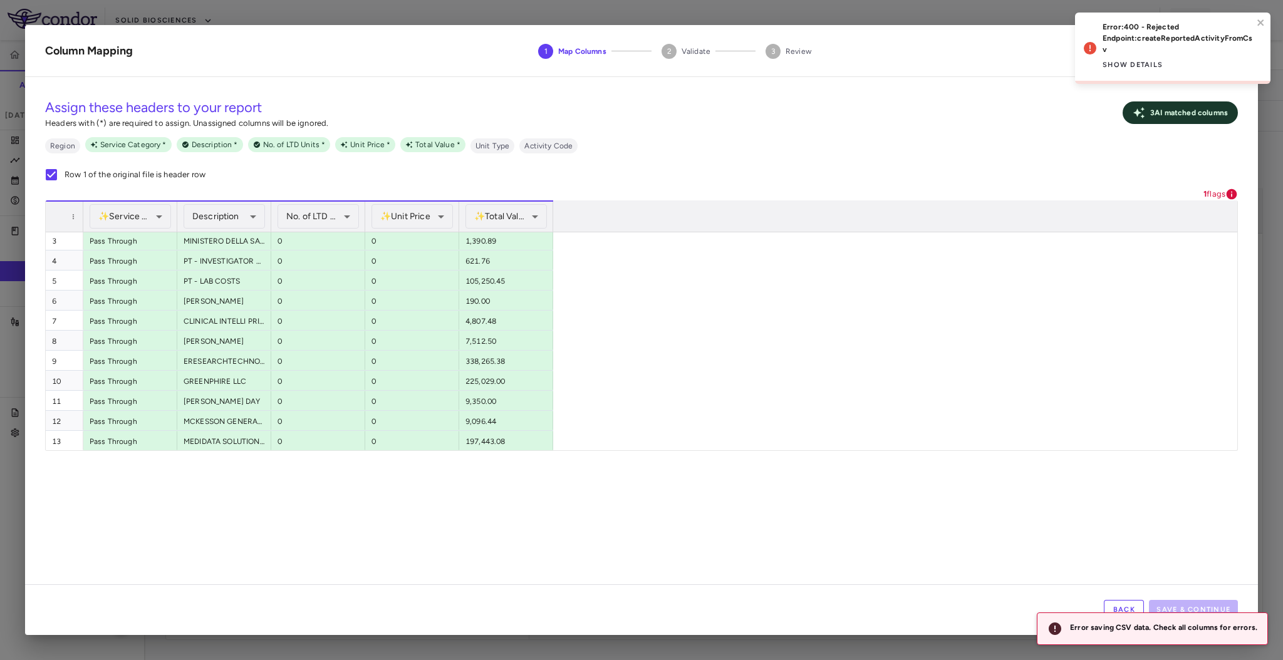
scroll to position [0, 0]
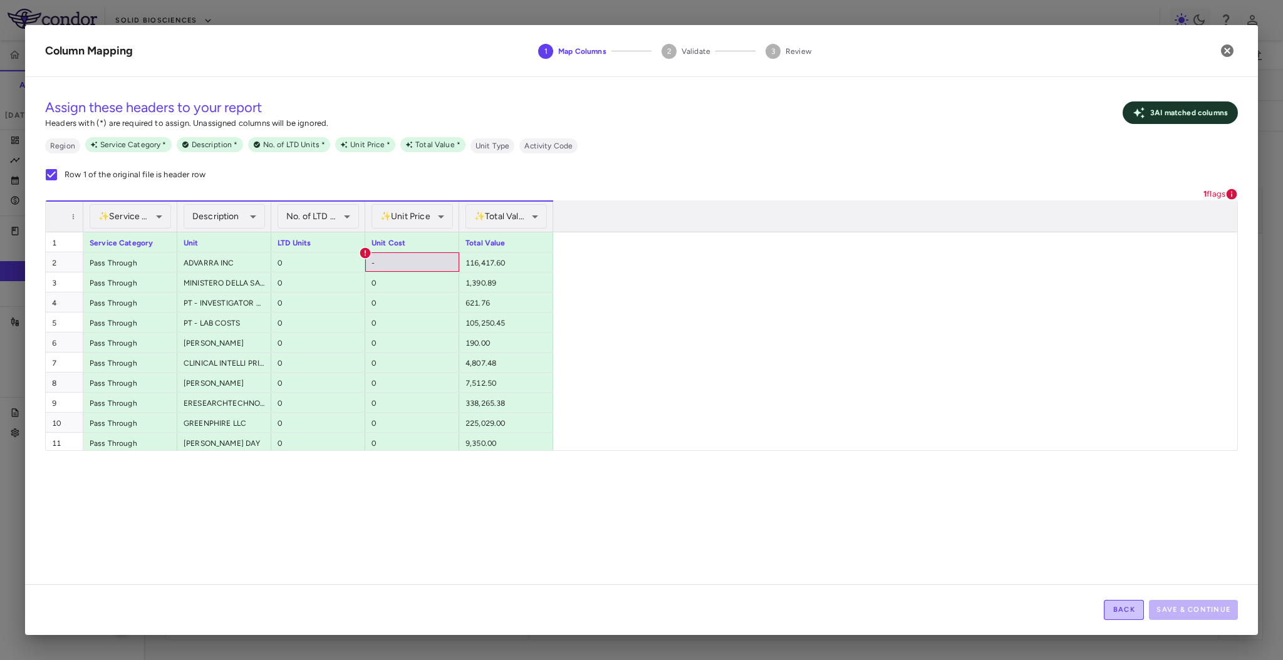
click at [1115, 617] on button "Back" at bounding box center [1124, 610] width 40 height 20
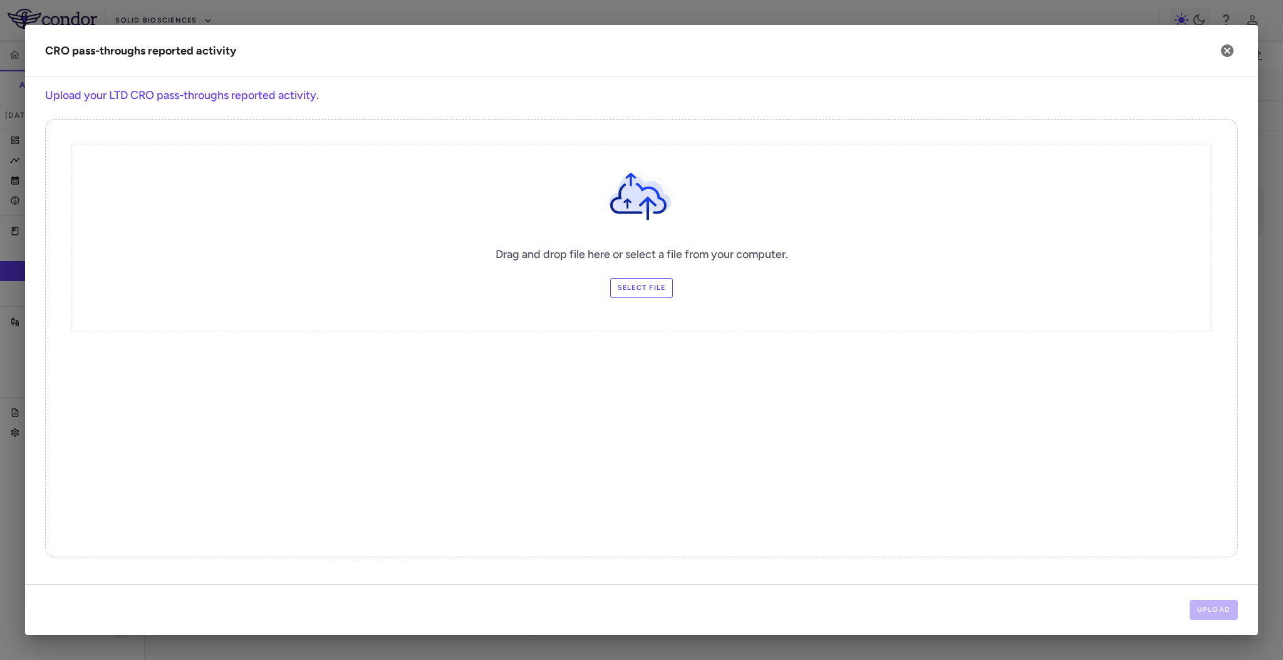
click at [645, 300] on div "Drag and drop file here or select a file from your computer. Select file" at bounding box center [642, 238] width 1142 height 187
click at [644, 294] on label "Select file" at bounding box center [641, 288] width 63 height 20
click at [0, 0] on input "Select file" at bounding box center [0, 0] width 0 height 0
click at [1211, 607] on button "Upload" at bounding box center [1214, 610] width 49 height 20
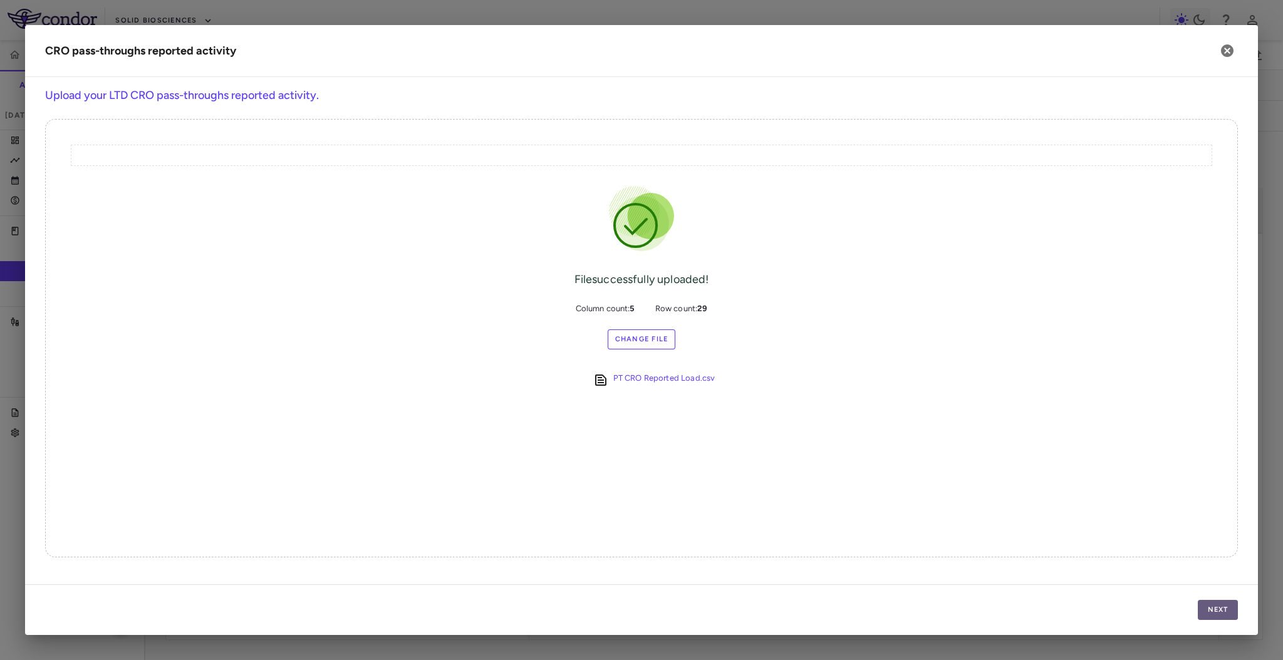
click at [1211, 607] on button "Next" at bounding box center [1218, 610] width 40 height 20
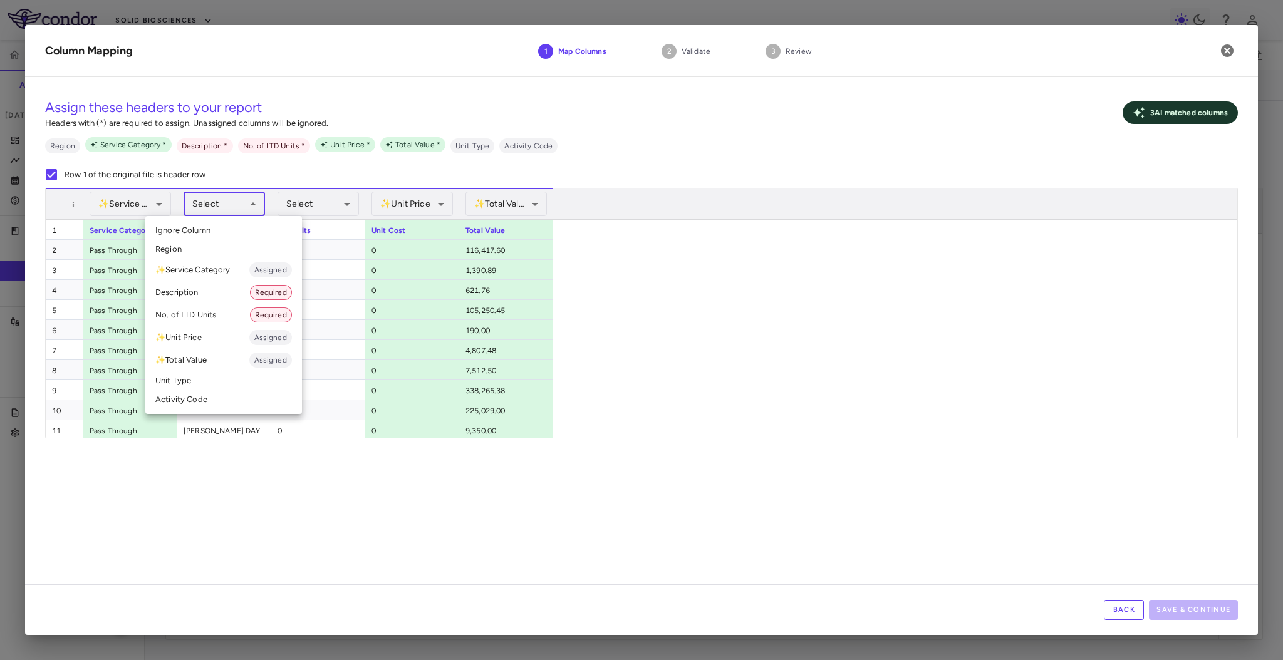
click at [214, 213] on body "Skip to sidebar Skip to main content Solid Biosciences SGT-003-101 Accruals For…" at bounding box center [641, 330] width 1283 height 660
click at [231, 274] on li "✨ Service Category Assigned" at bounding box center [223, 270] width 157 height 23
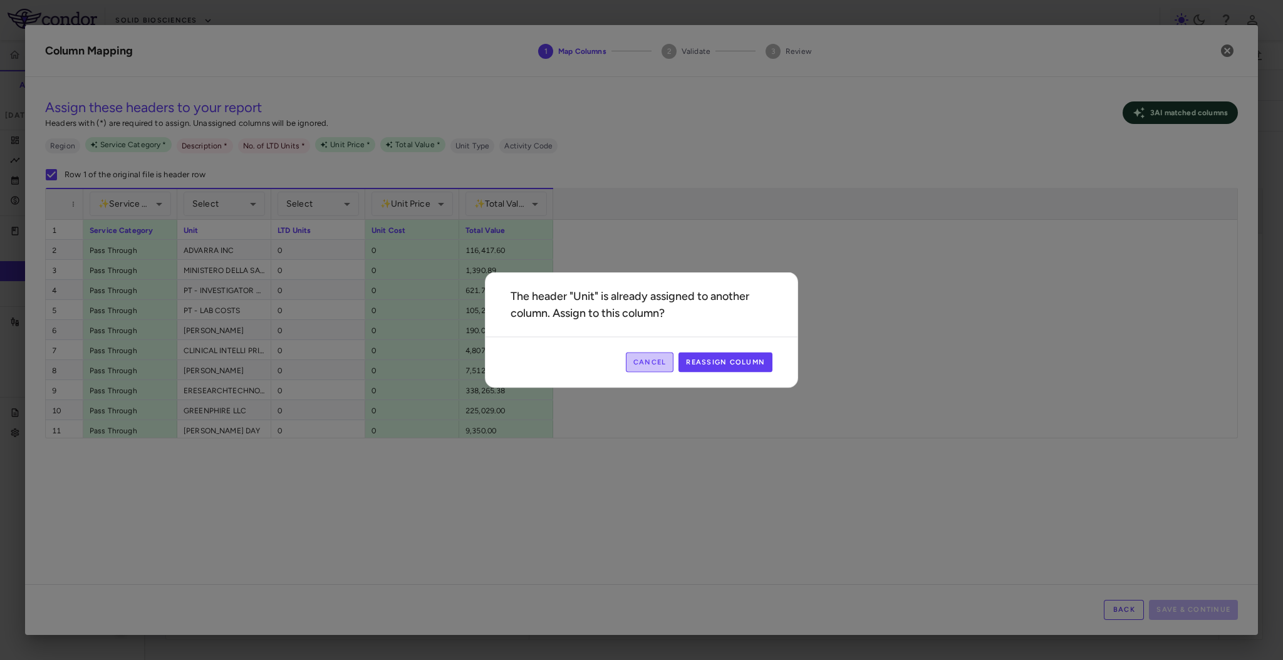
click at [669, 364] on button "Cancel" at bounding box center [650, 363] width 48 height 20
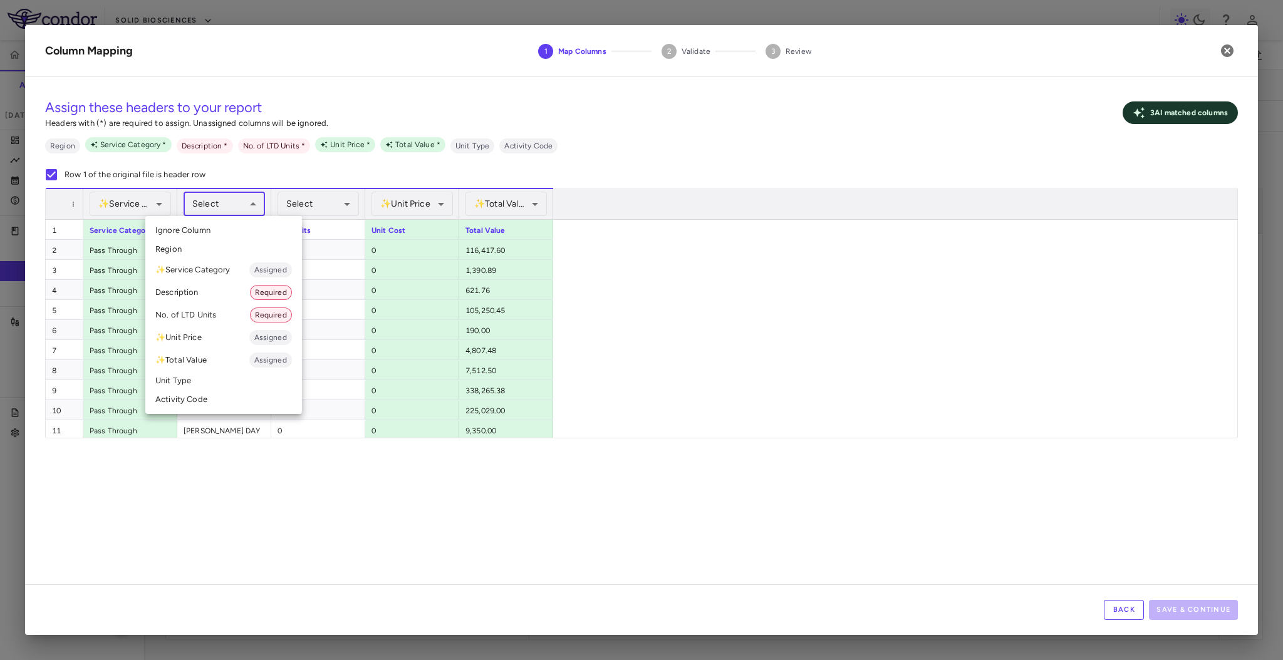
click at [254, 197] on body "Skip to sidebar Skip to main content Solid Biosciences SGT-003-101 Accruals For…" at bounding box center [641, 330] width 1283 height 660
click at [234, 286] on li "Description Required" at bounding box center [223, 292] width 157 height 23
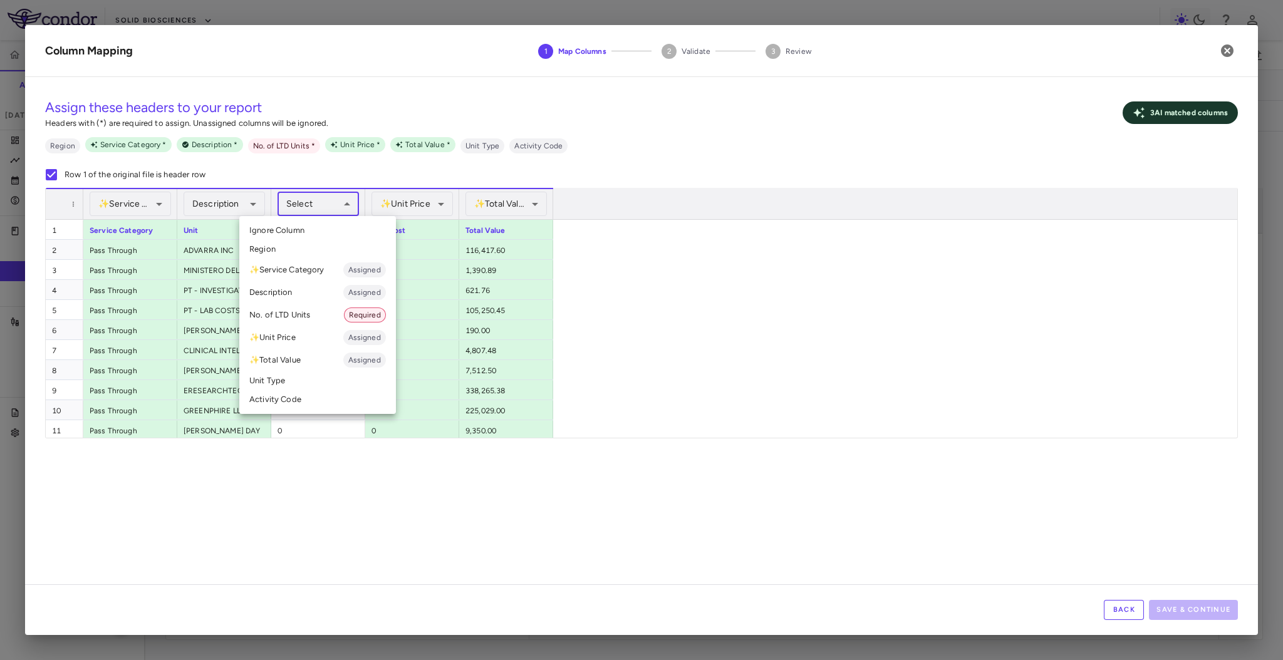
click at [333, 200] on body "Skip to sidebar Skip to main content Solid Biosciences SGT-003-101 Accruals For…" at bounding box center [641, 330] width 1283 height 660
click at [334, 312] on li "No. of LTD Units Required" at bounding box center [317, 315] width 157 height 23
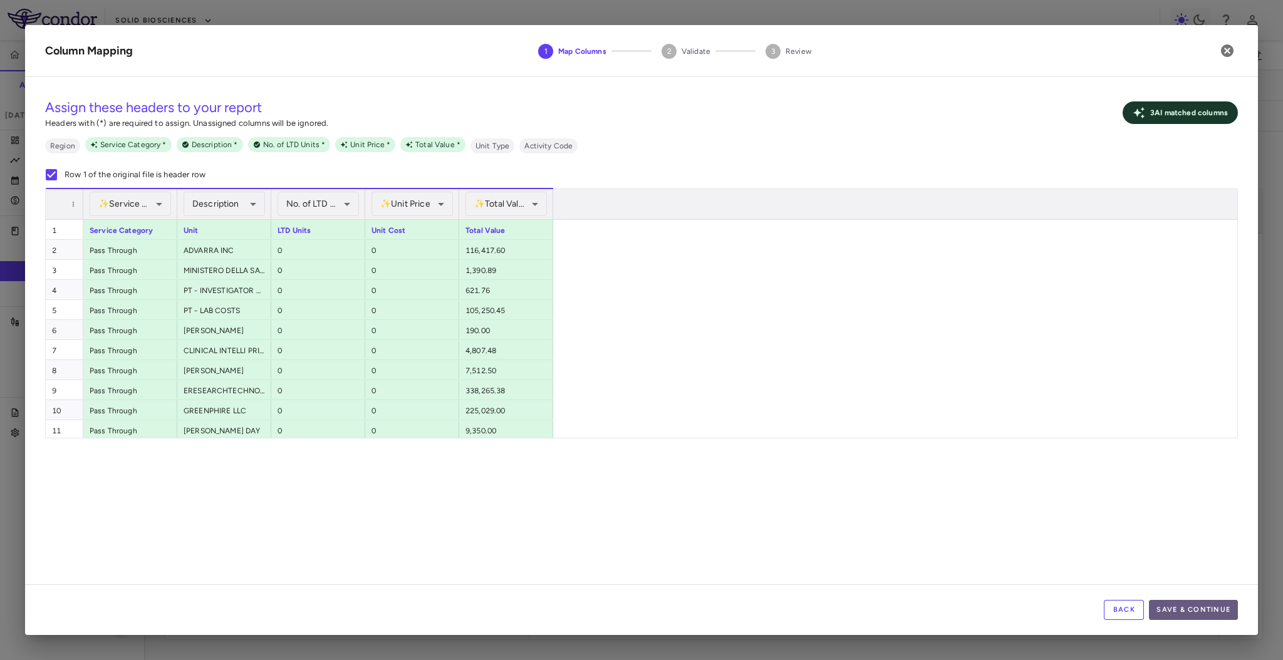
click at [1191, 601] on button "Save & Continue" at bounding box center [1193, 610] width 89 height 20
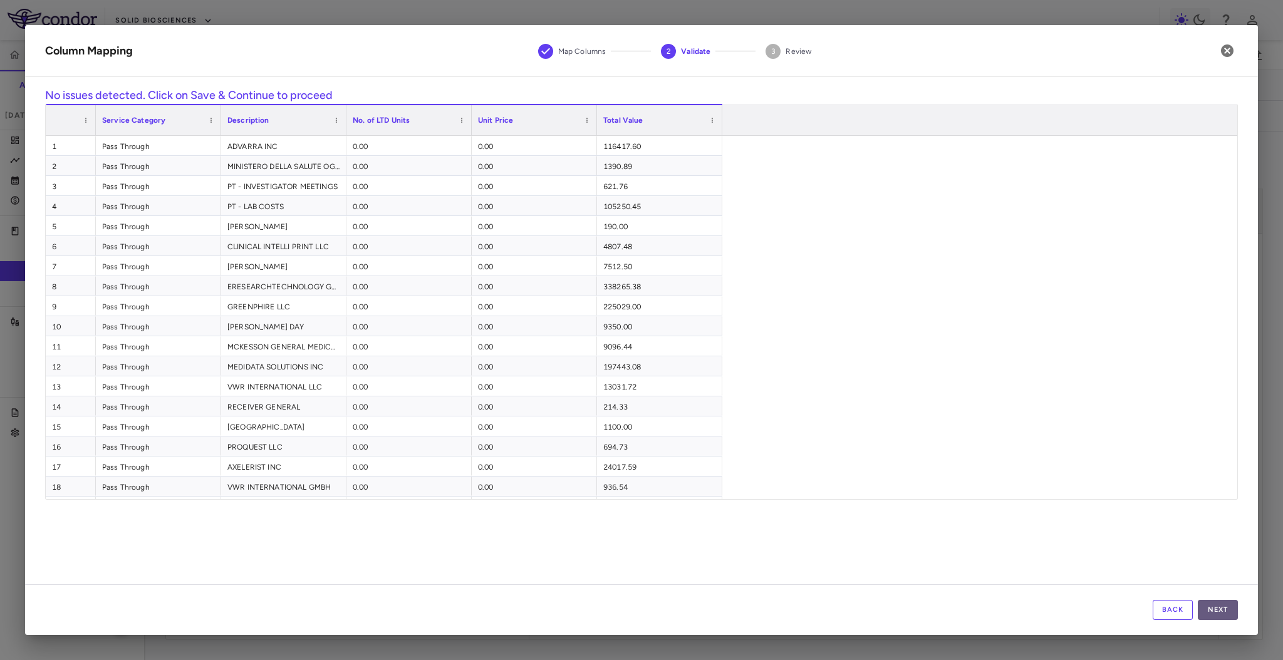
click at [1229, 611] on button "Next" at bounding box center [1218, 610] width 40 height 20
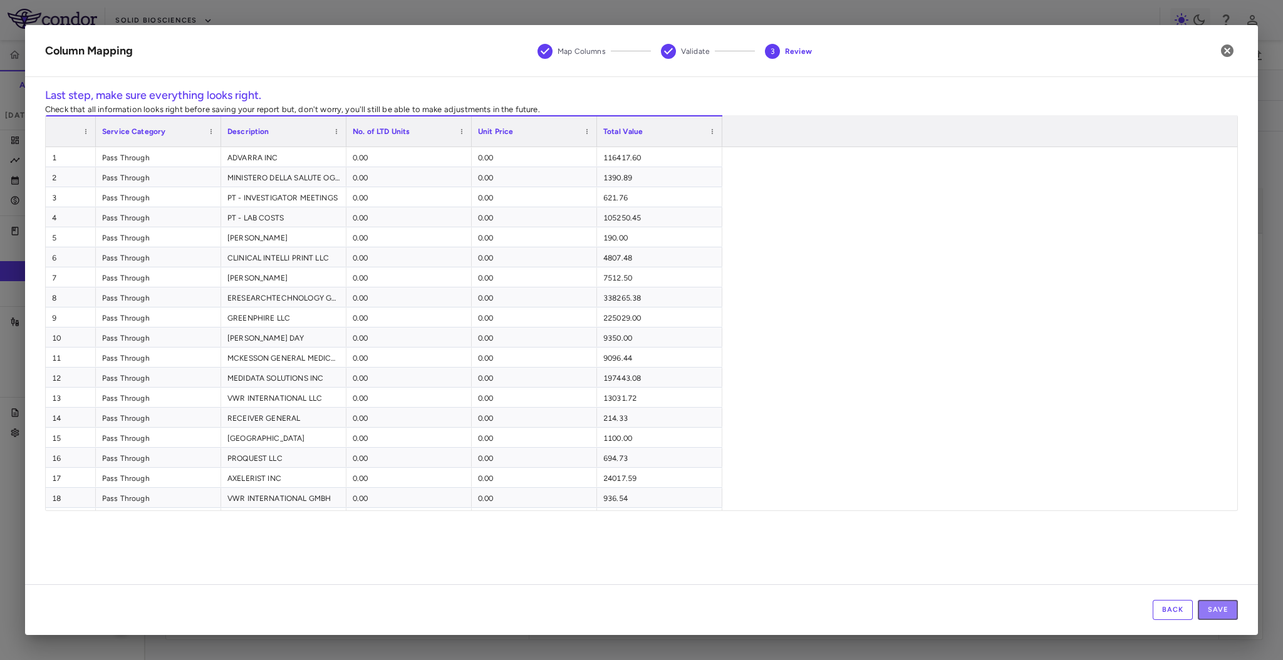
click at [1229, 611] on button "Save" at bounding box center [1218, 610] width 40 height 20
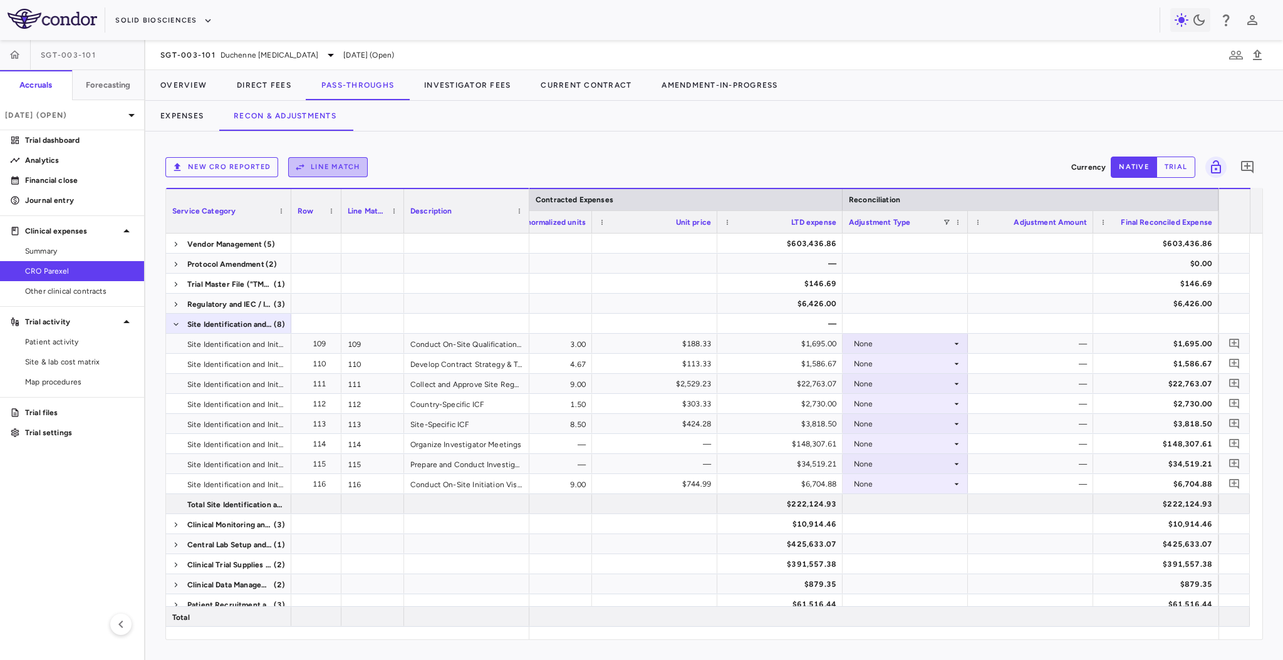
click at [343, 169] on button "Line Match" at bounding box center [328, 167] width 80 height 20
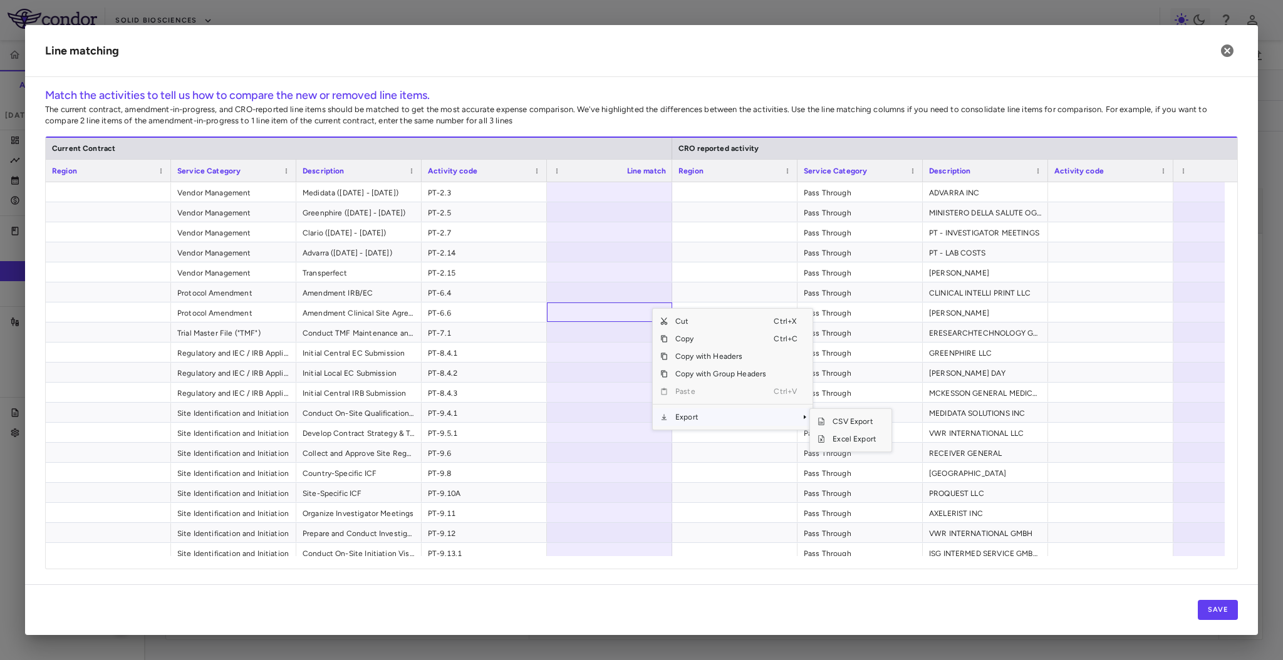
click at [708, 424] on span "Export" at bounding box center [721, 418] width 106 height 18
click at [806, 419] on span "Context Menu" at bounding box center [805, 418] width 8 height 8
click at [831, 439] on span "Excel Export" at bounding box center [854, 440] width 59 height 18
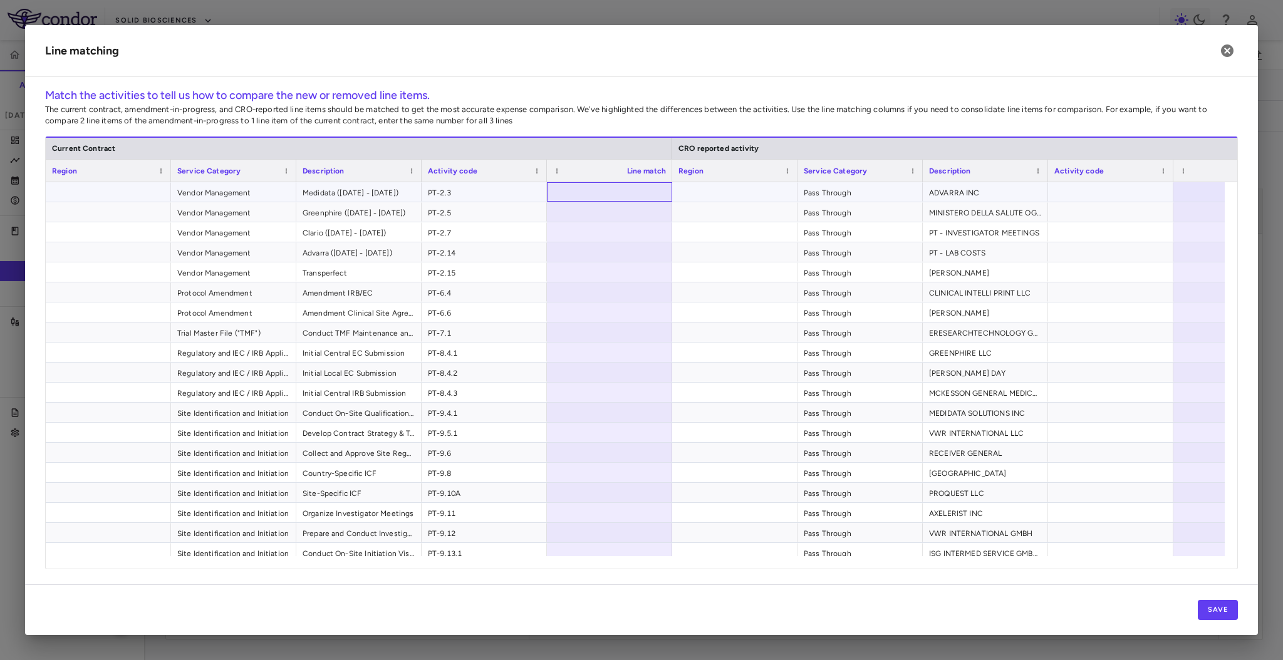
click at [602, 193] on div at bounding box center [609, 191] width 125 height 19
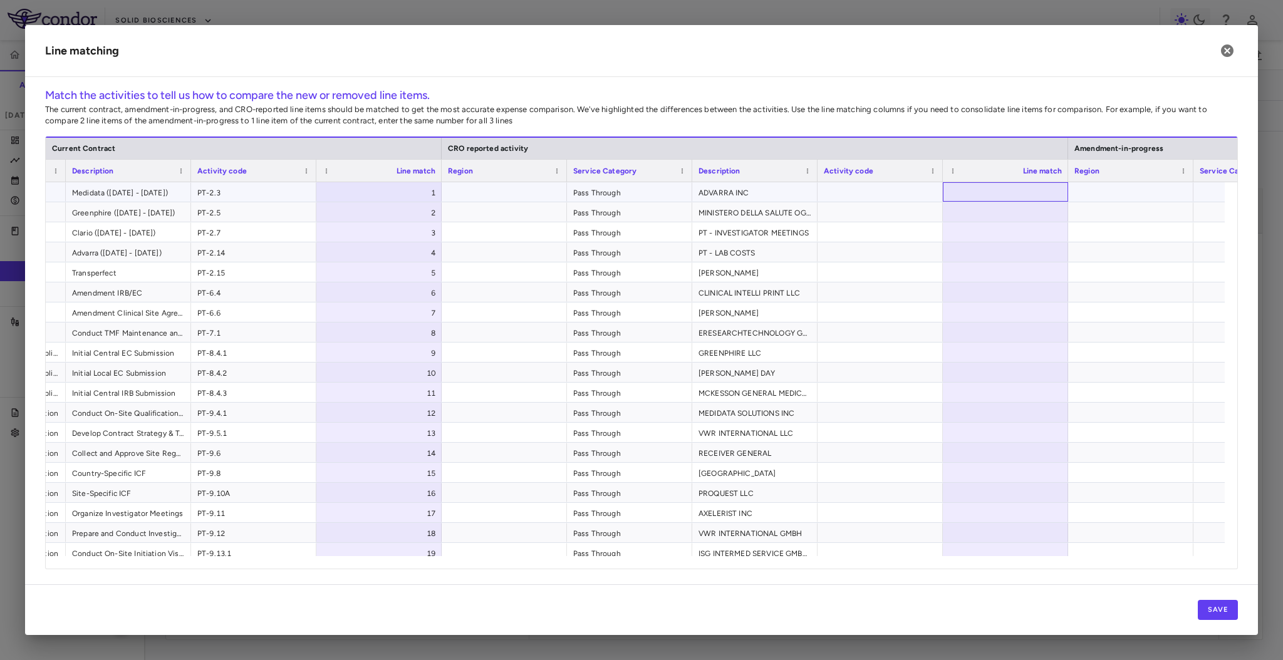
click at [1000, 185] on div at bounding box center [1005, 191] width 125 height 19
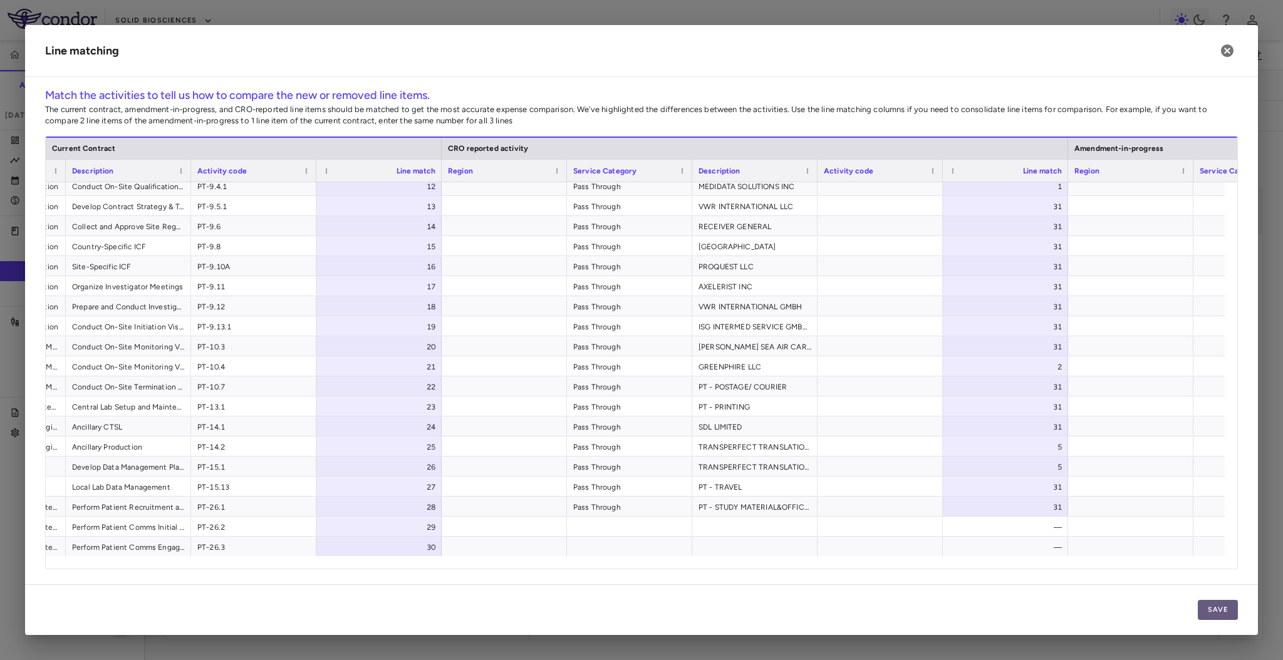
click at [1214, 610] on button "Save" at bounding box center [1218, 610] width 40 height 20
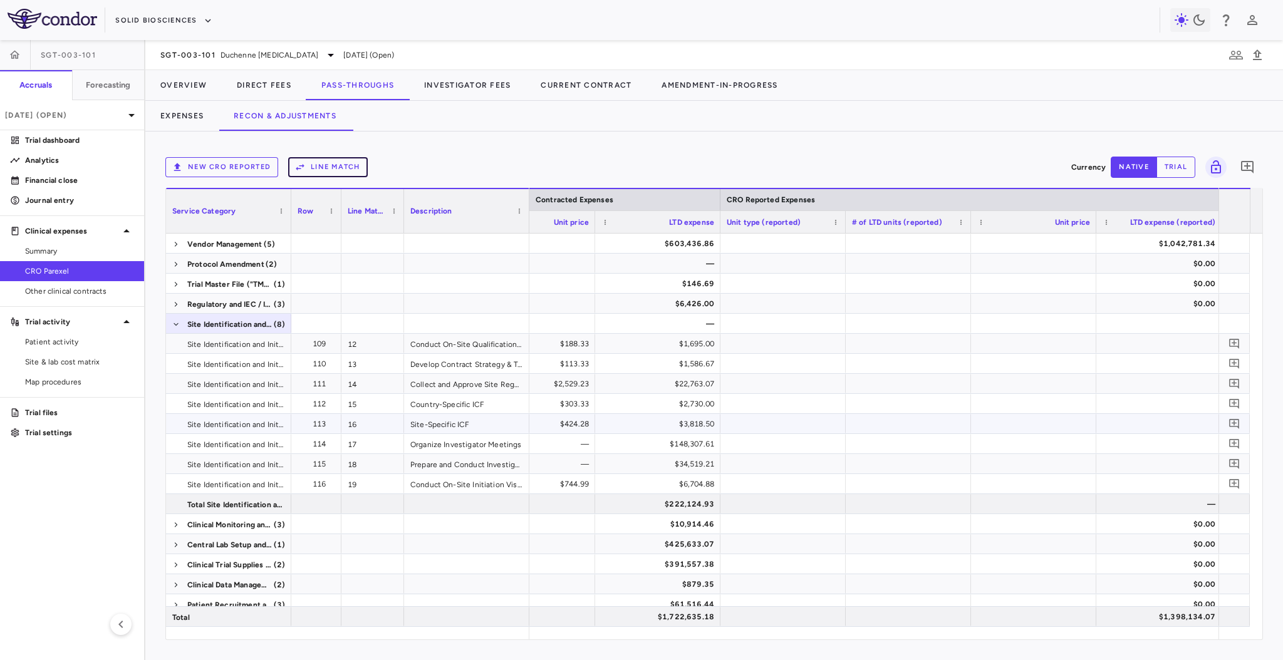
scroll to position [0, 0]
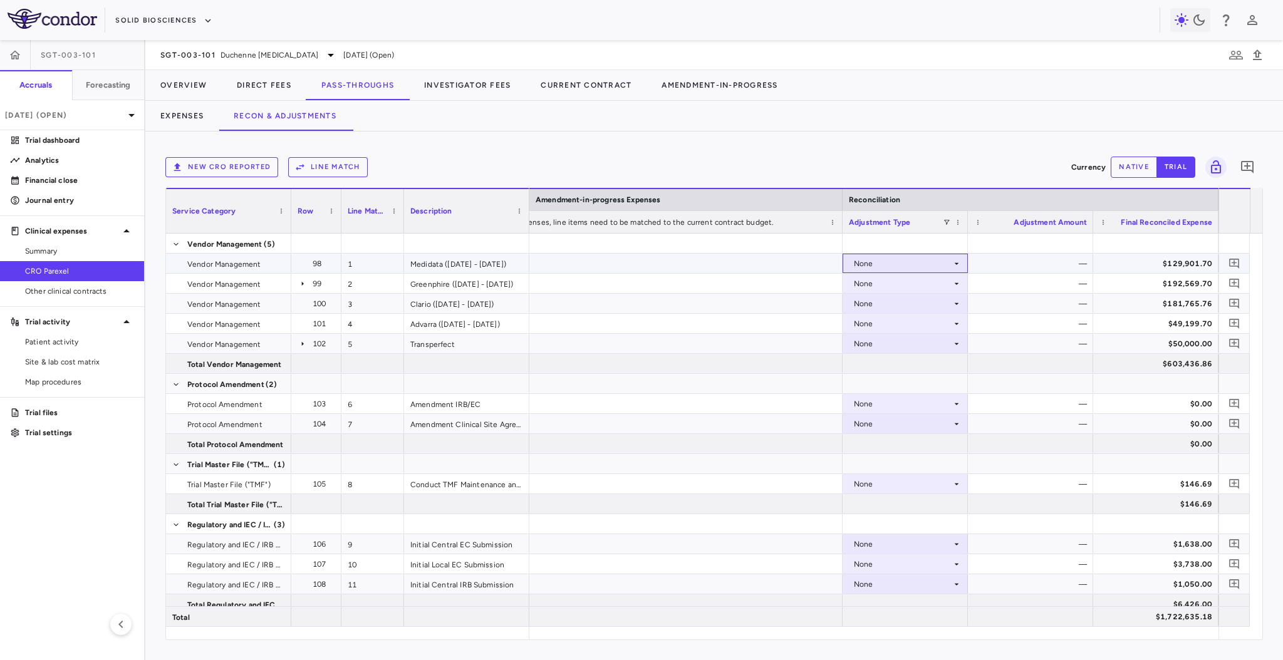
click at [941, 264] on div "None" at bounding box center [903, 264] width 98 height 20
click at [941, 156] on div at bounding box center [641, 330] width 1283 height 660
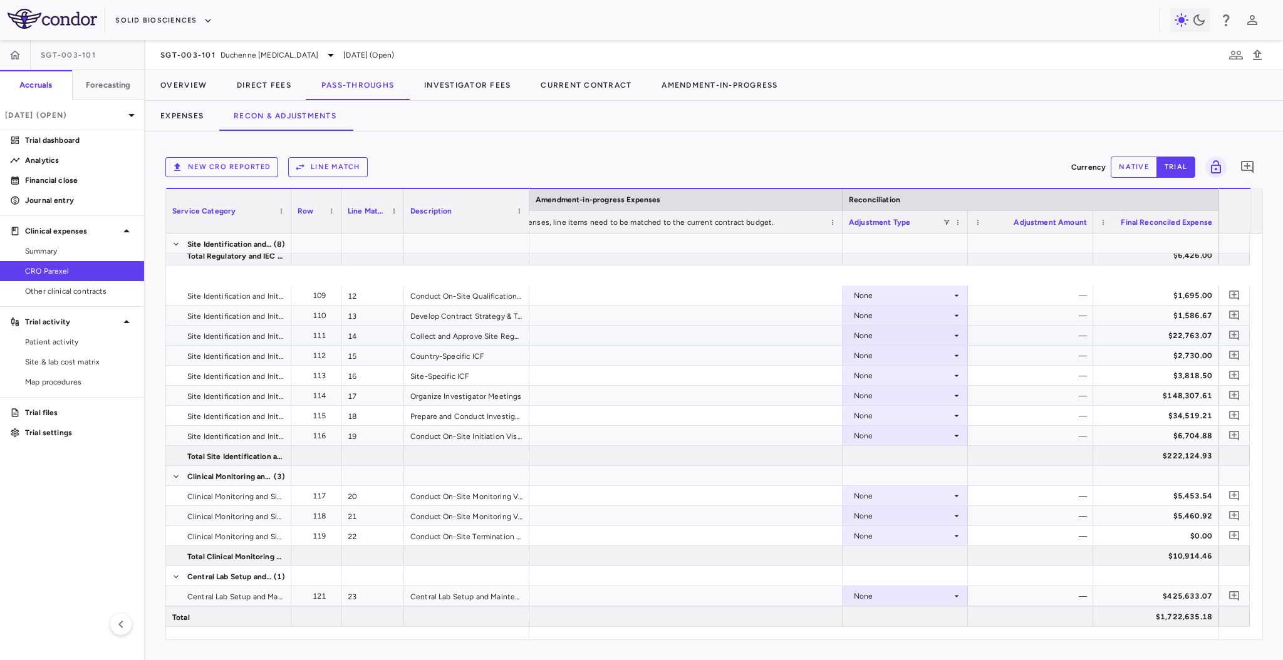
scroll to position [411, 0]
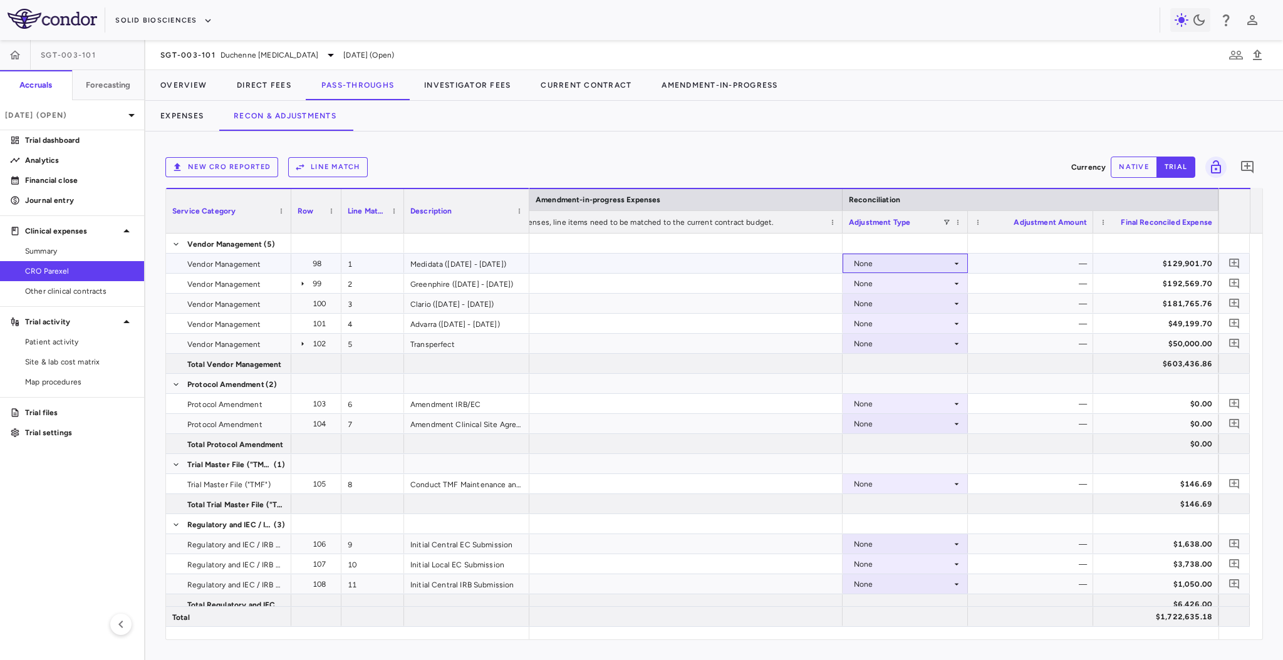
click at [937, 269] on div "None" at bounding box center [903, 264] width 98 height 20
click at [929, 306] on li "CRO Reported" at bounding box center [905, 307] width 124 height 19
click at [945, 283] on div "None" at bounding box center [903, 284] width 98 height 20
click at [931, 326] on li "CRO Reported" at bounding box center [905, 327] width 124 height 19
click at [944, 304] on div "None" at bounding box center [903, 304] width 98 height 20
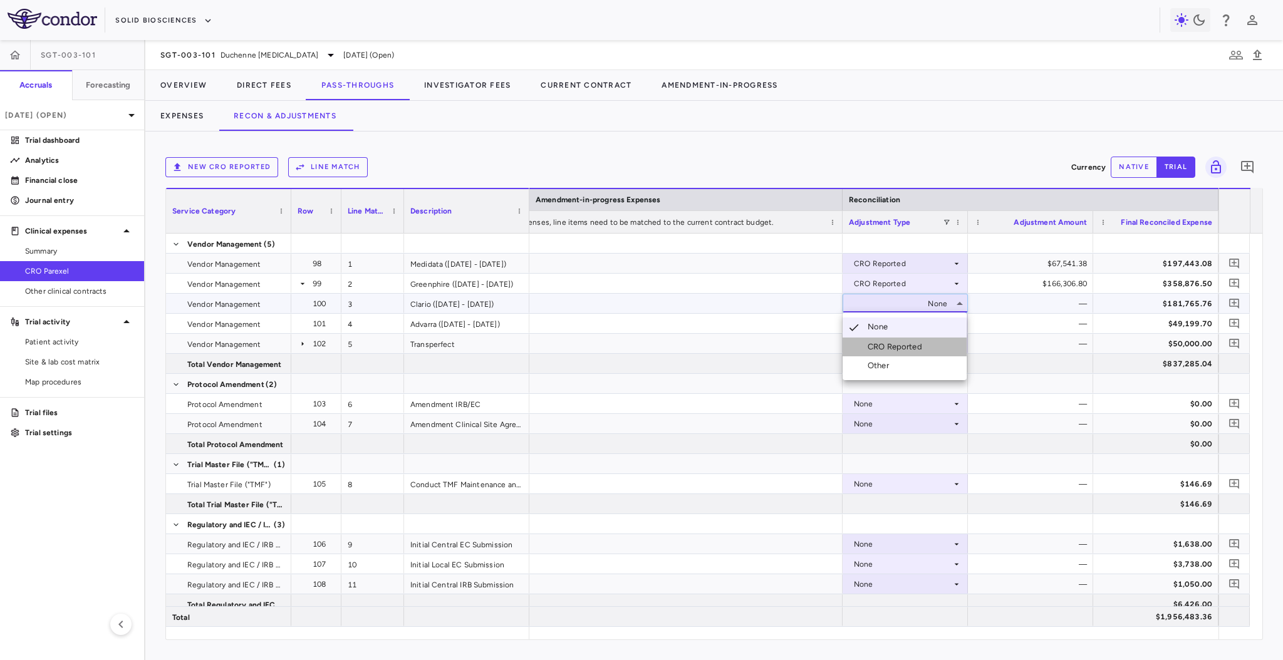
click at [928, 348] on li "CRO Reported" at bounding box center [905, 347] width 124 height 19
click at [939, 324] on div "None" at bounding box center [903, 324] width 98 height 20
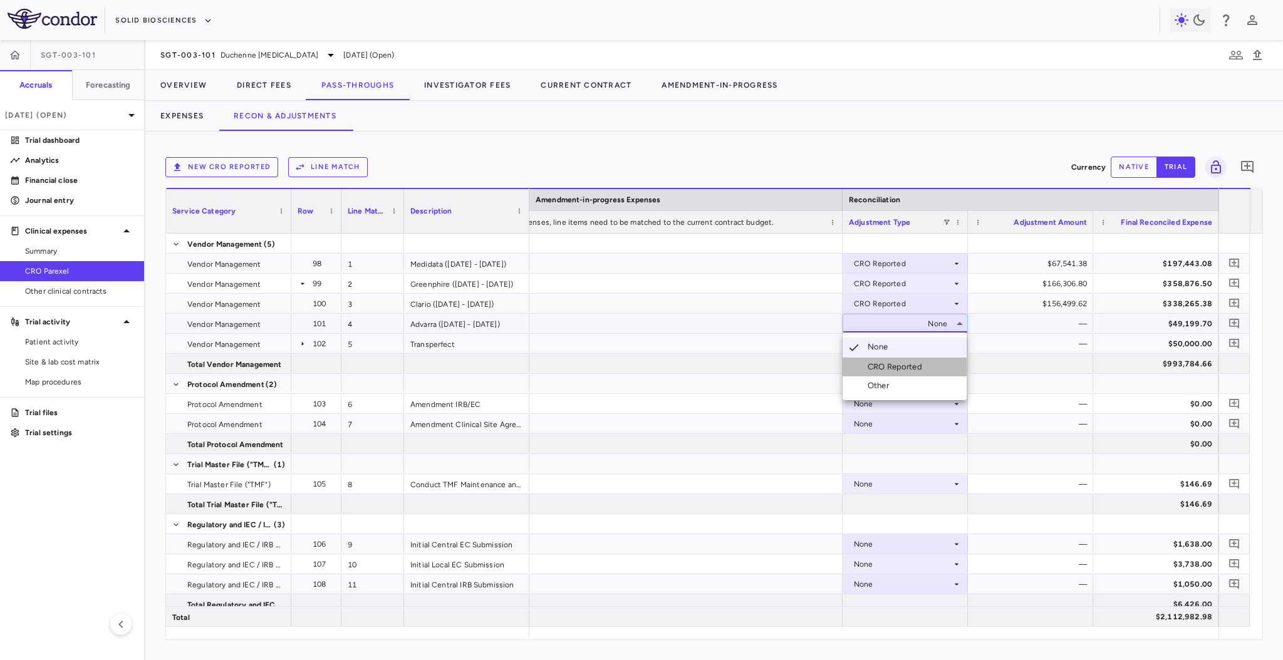
click at [929, 367] on li "CRO Reported" at bounding box center [905, 367] width 124 height 19
click at [946, 343] on div "None" at bounding box center [903, 344] width 98 height 20
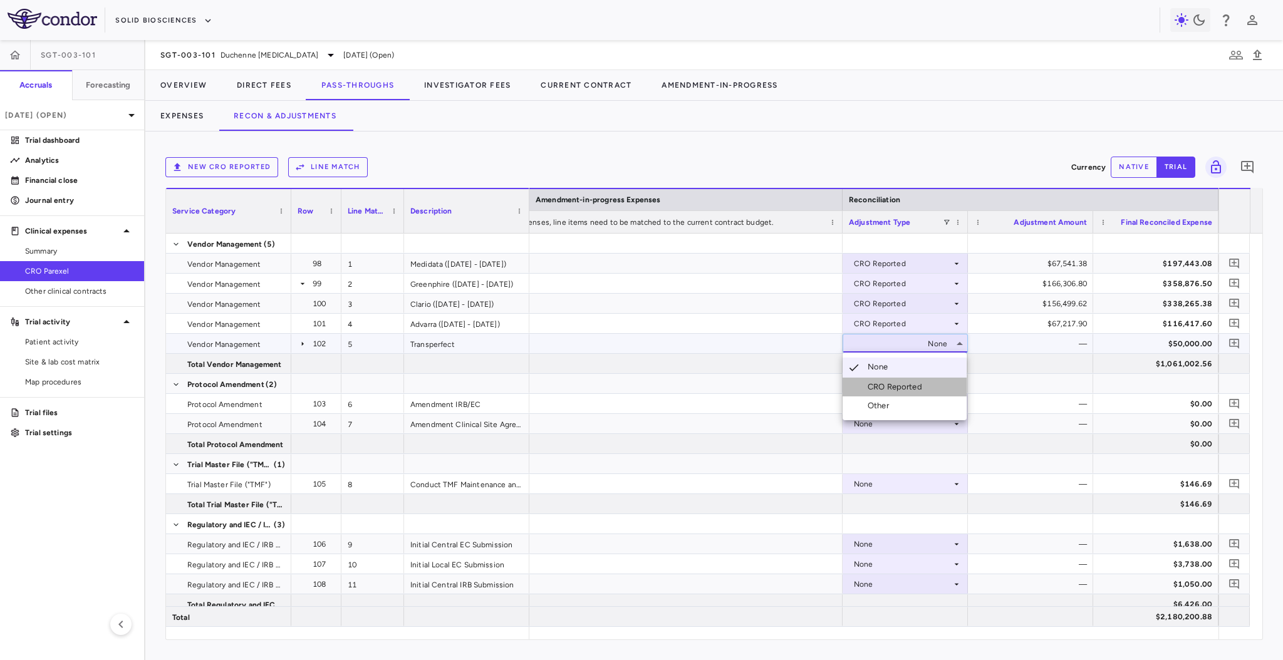
click at [931, 388] on li "CRO Reported" at bounding box center [905, 387] width 124 height 19
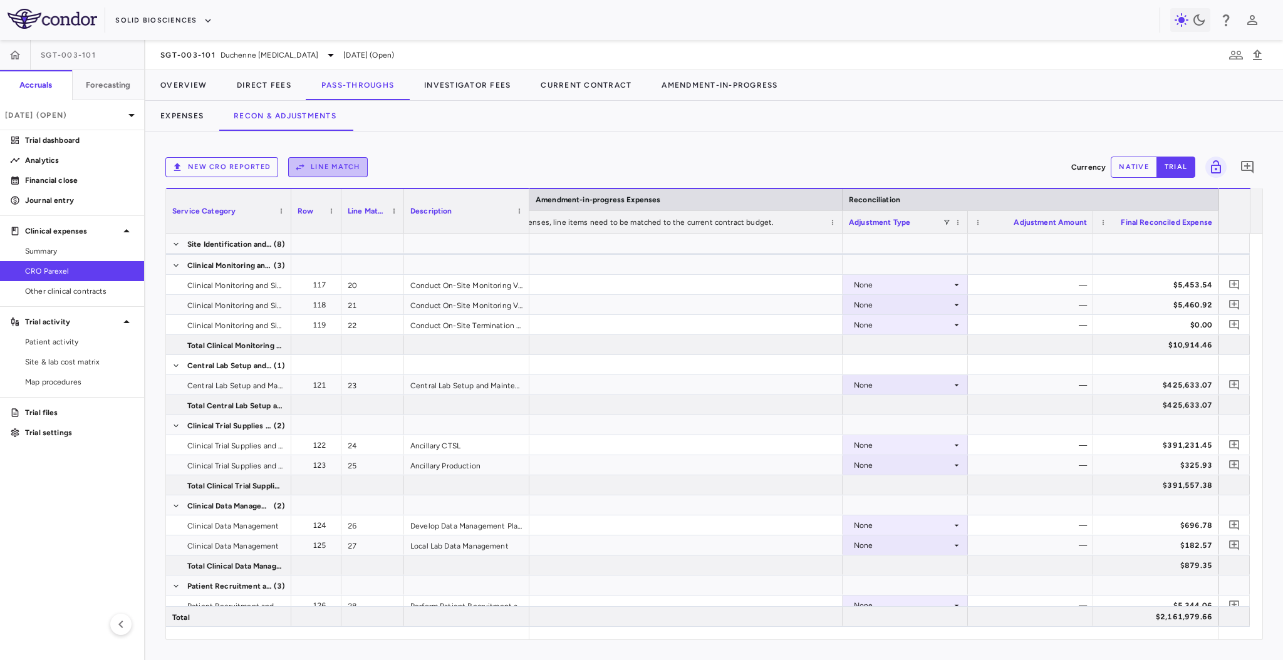
click at [311, 167] on button "Line Match" at bounding box center [328, 167] width 80 height 20
click at [328, 162] on button "Line Match" at bounding box center [328, 167] width 80 height 20
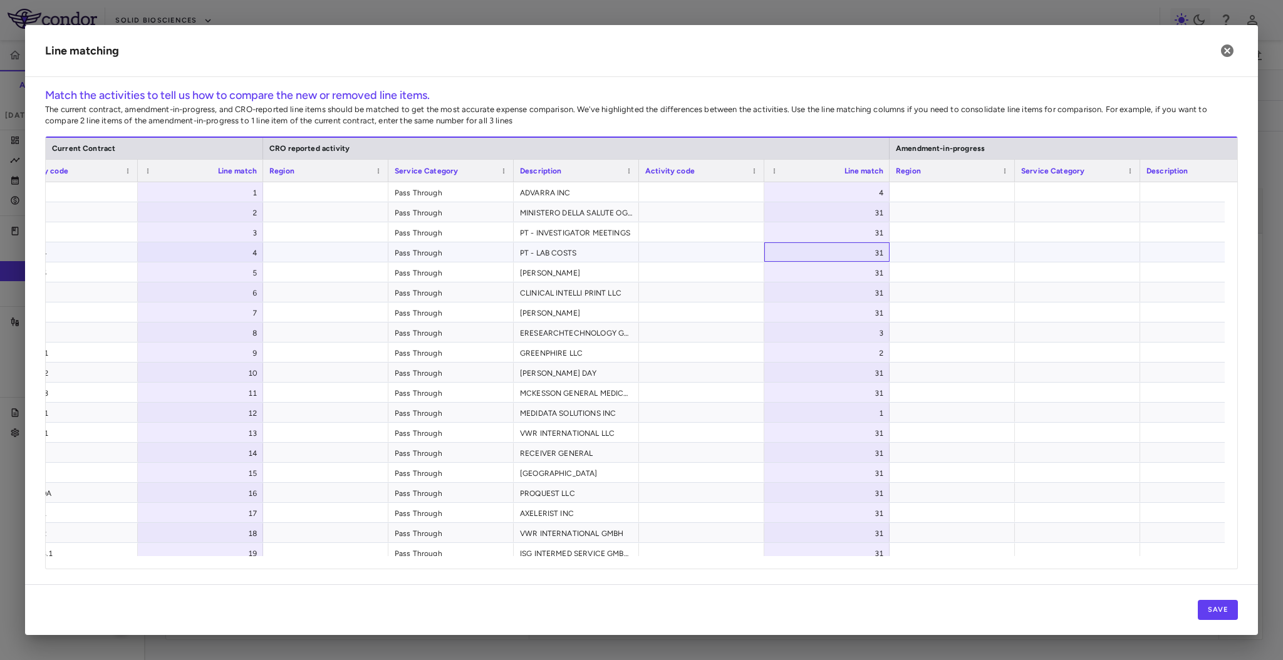
click at [850, 248] on div "31" at bounding box center [830, 253] width 108 height 20
drag, startPoint x: 846, startPoint y: 249, endPoint x: 914, endPoint y: 251, distance: 67.7
click at [914, 251] on div "Advarra (06 August 2024 - 06 August 2030) PT-2.14 4 Pass Through PT - LAB COSTS…" at bounding box center [577, 253] width 1880 height 20
type input "**"
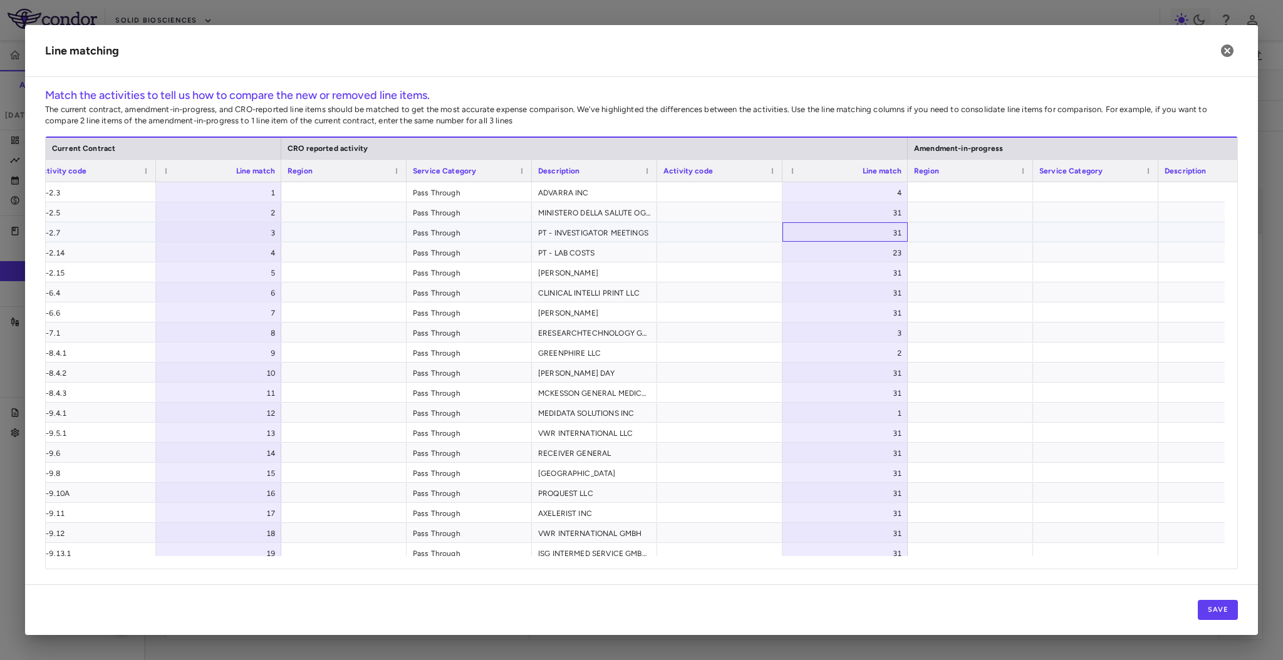
click at [870, 231] on div "31" at bounding box center [848, 233] width 108 height 20
drag, startPoint x: 869, startPoint y: 231, endPoint x: 929, endPoint y: 232, distance: 59.5
click at [929, 232] on div "Clario (21 September 2023 - 02 June 2031) PT-2.7 3 Pass Through PT - INVESTIGAT…" at bounding box center [595, 232] width 1880 height 20
type input "**"
click at [1218, 614] on button "Save" at bounding box center [1218, 610] width 40 height 20
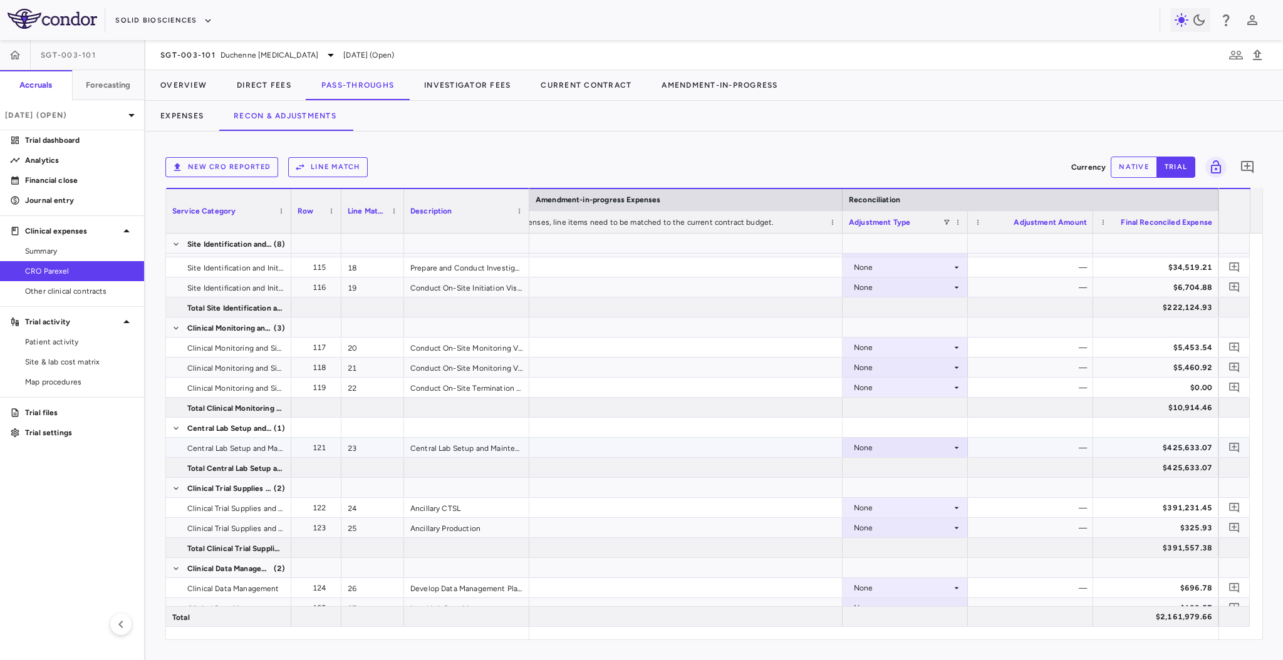
click at [954, 440] on div "None" at bounding box center [905, 448] width 113 height 18
click at [934, 486] on li "CRO Reported" at bounding box center [905, 490] width 124 height 19
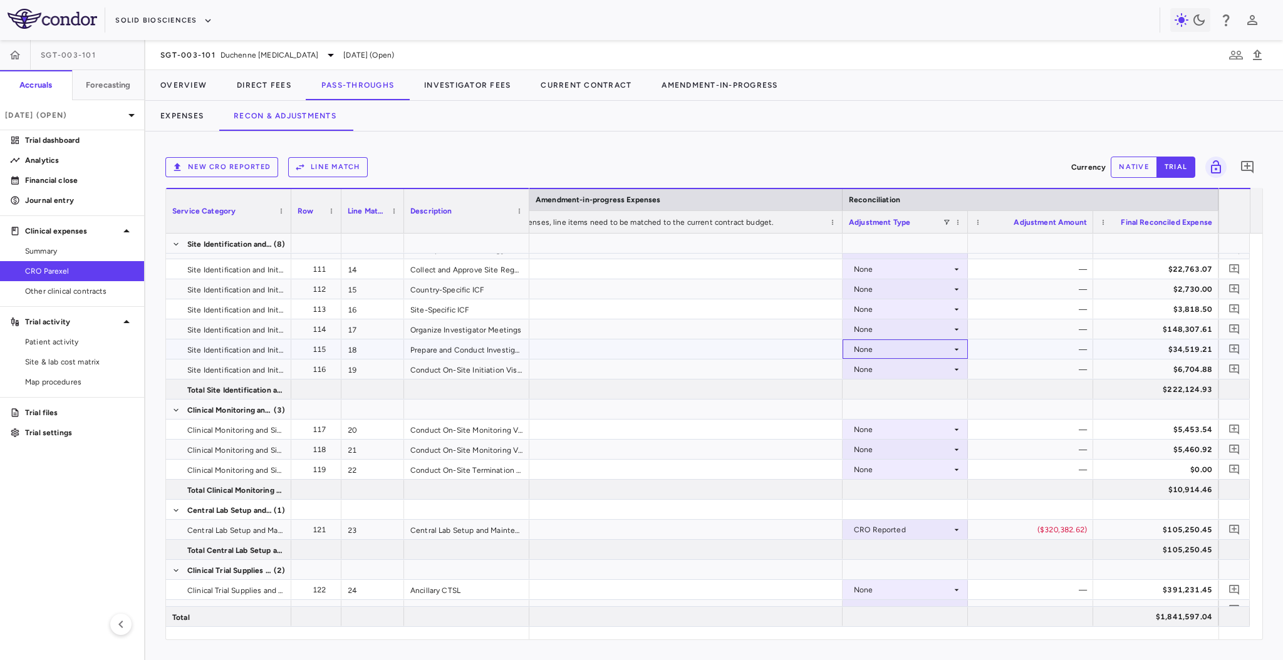
click at [936, 342] on div "None" at bounding box center [903, 350] width 98 height 20
click at [929, 392] on li "CRO Reported" at bounding box center [905, 393] width 124 height 19
click at [949, 345] on div "CRO Reported" at bounding box center [903, 350] width 98 height 20
click at [921, 370] on li "None" at bounding box center [905, 372] width 124 height 19
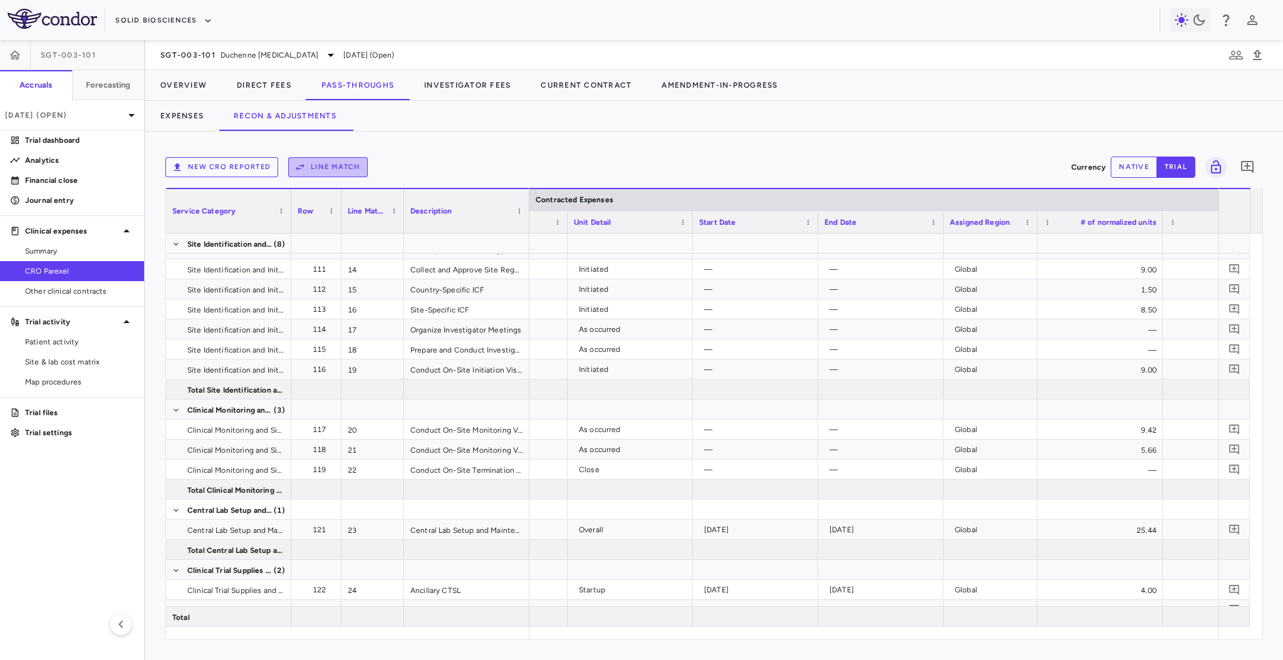
click at [316, 168] on button "Line Match" at bounding box center [328, 167] width 80 height 20
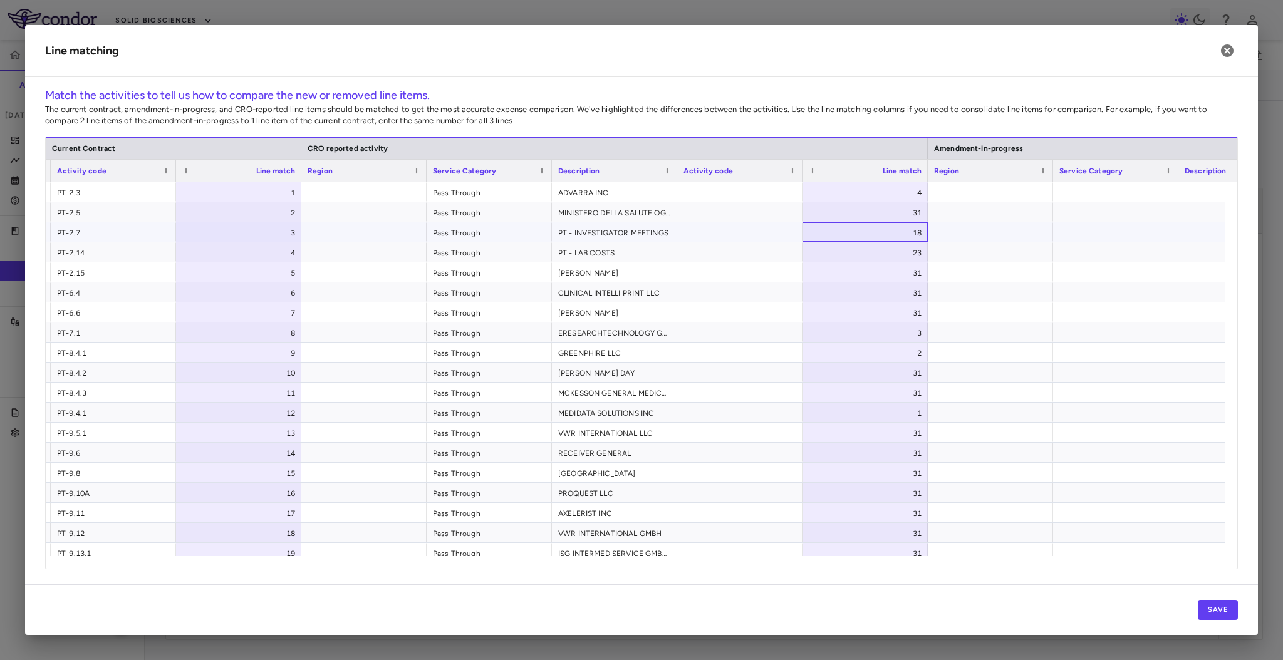
click at [890, 226] on div "18" at bounding box center [868, 233] width 108 height 20
drag, startPoint x: 890, startPoint y: 228, endPoint x: 979, endPoint y: 228, distance: 88.4
click at [979, 228] on div "Vendor Management Clario (21 September 2023 - 02 June 2031) PT-2.7 3 Pass Throu…" at bounding box center [615, 232] width 1880 height 20
type input "**"
click at [1221, 617] on button "Save" at bounding box center [1218, 610] width 40 height 20
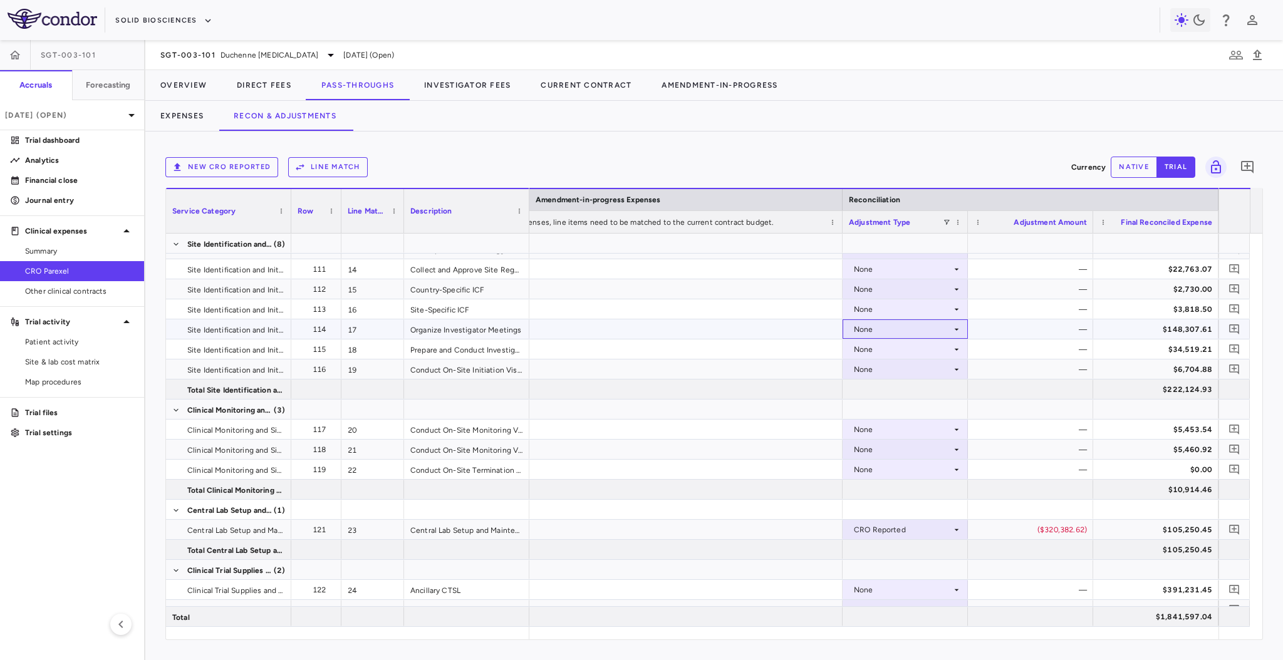
click at [932, 326] on div "None" at bounding box center [903, 330] width 98 height 20
click at [902, 372] on div "CRO Reported" at bounding box center [898, 372] width 60 height 11
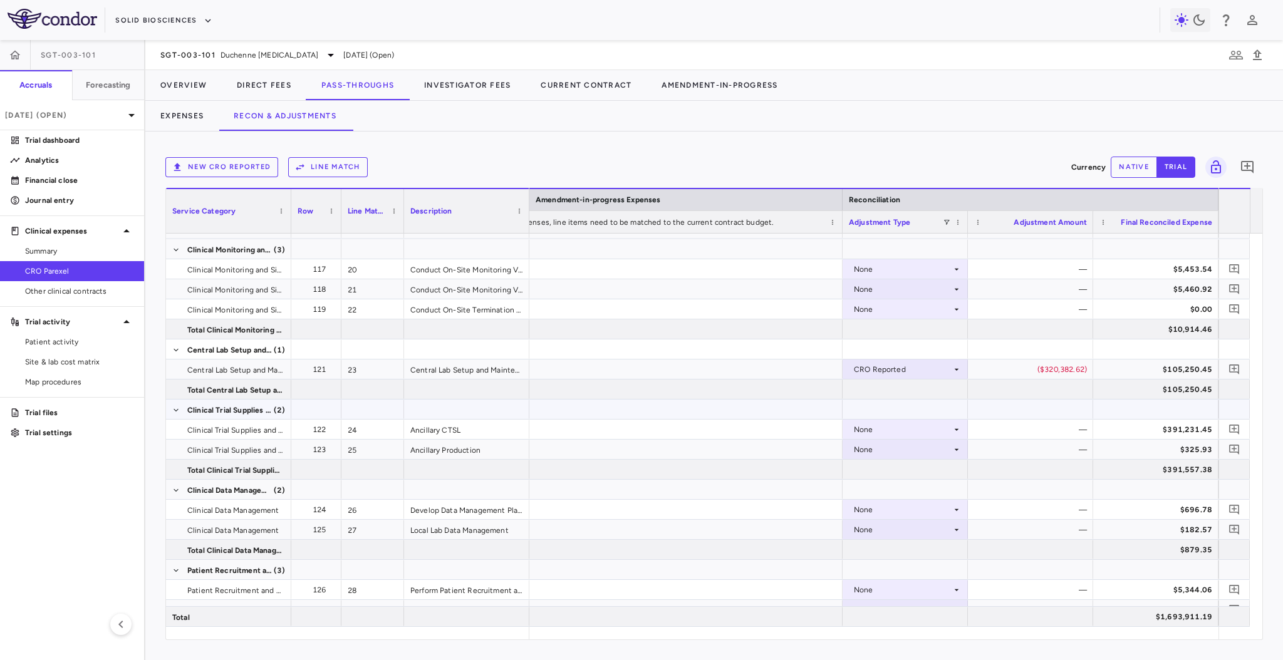
click at [914, 425] on div "None" at bounding box center [903, 430] width 98 height 20
click at [793, 432] on div at bounding box center [641, 330] width 1283 height 660
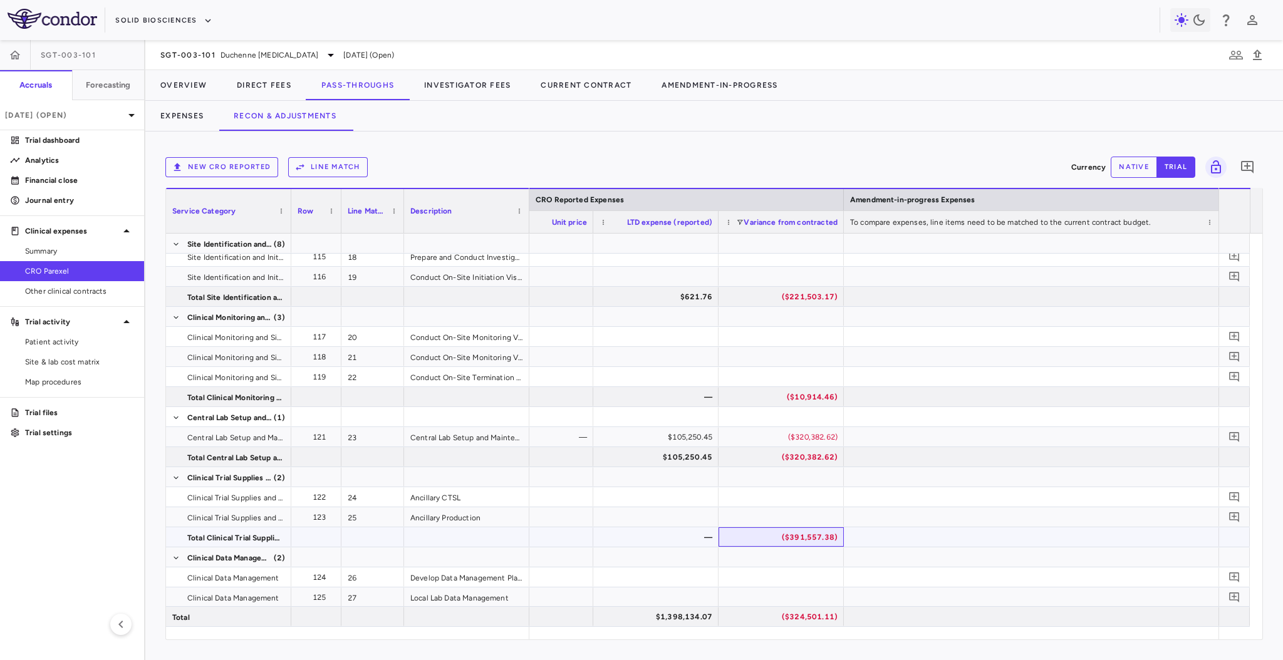
click at [775, 541] on div "($391,557.38)" at bounding box center [784, 538] width 108 height 20
click at [783, 462] on div "($320,382.62)" at bounding box center [784, 457] width 108 height 20
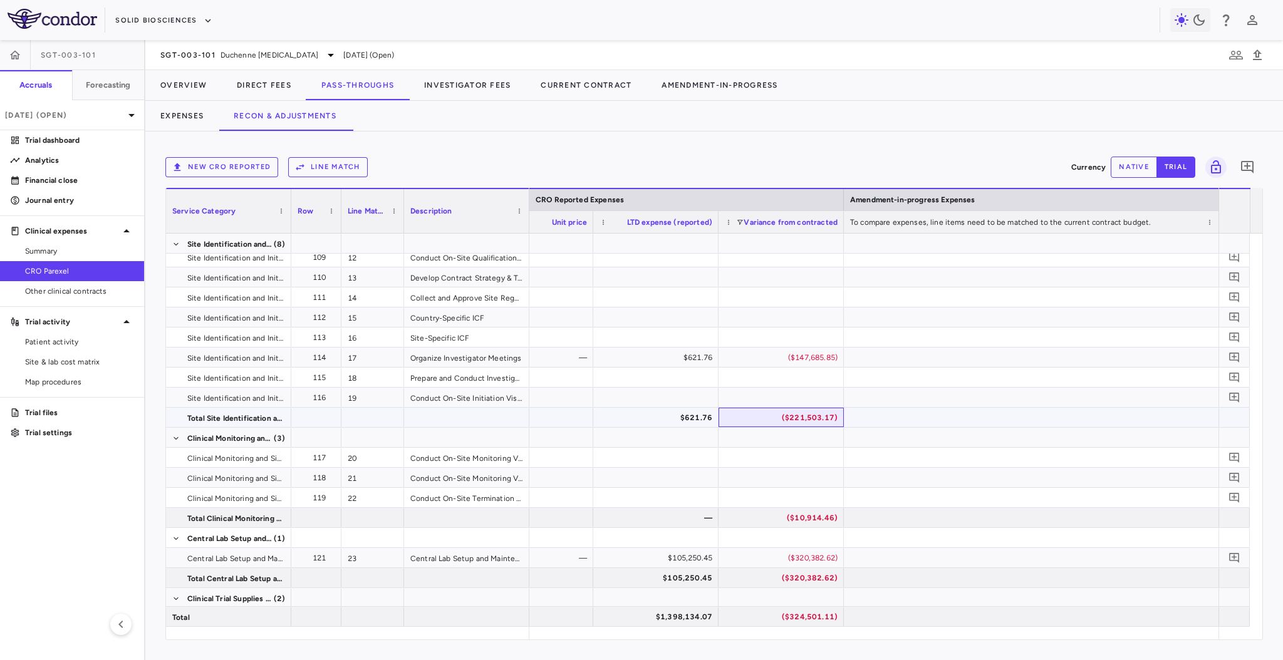
click at [818, 421] on div "($221,503.17)" at bounding box center [784, 418] width 108 height 20
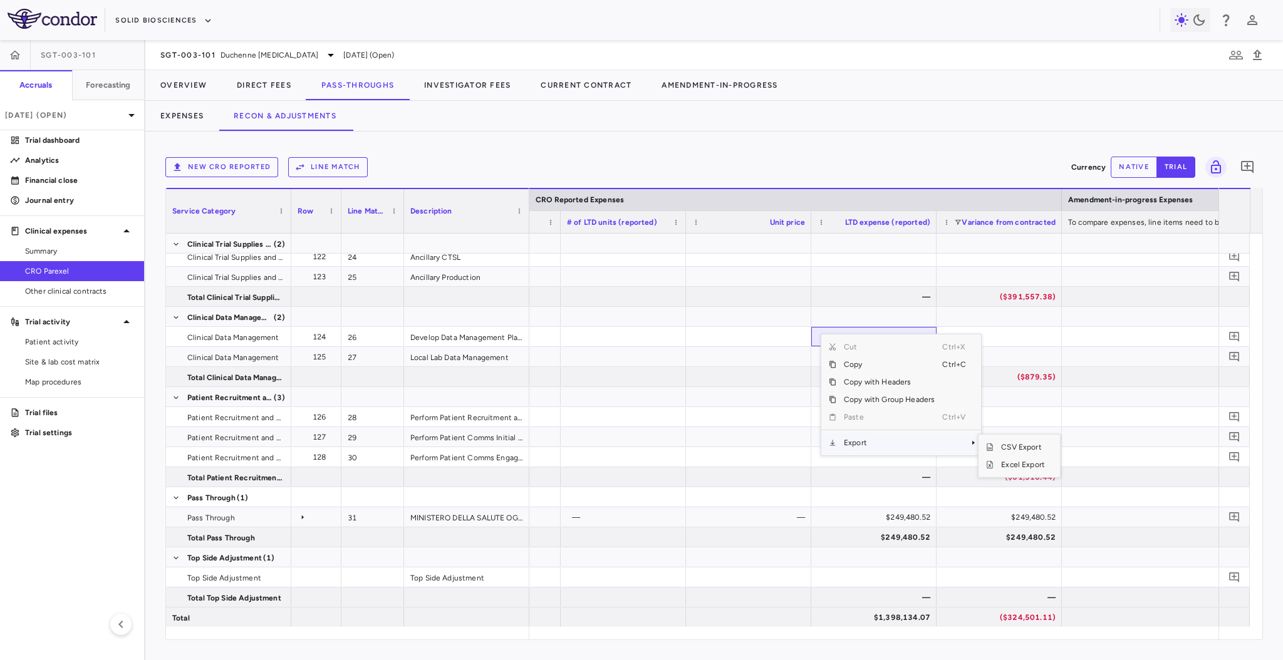
click at [865, 442] on span "Export" at bounding box center [890, 443] width 106 height 18
click at [1020, 464] on span "Excel Export" at bounding box center [1023, 465] width 59 height 18
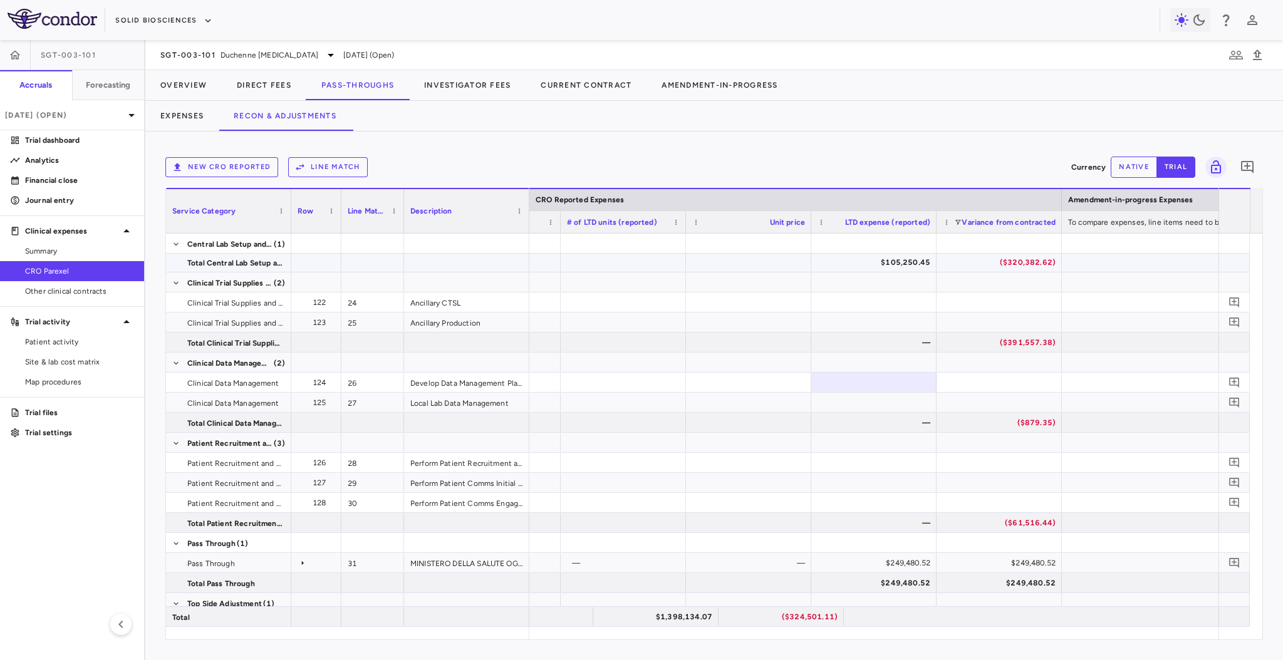
scroll to position [686, 0]
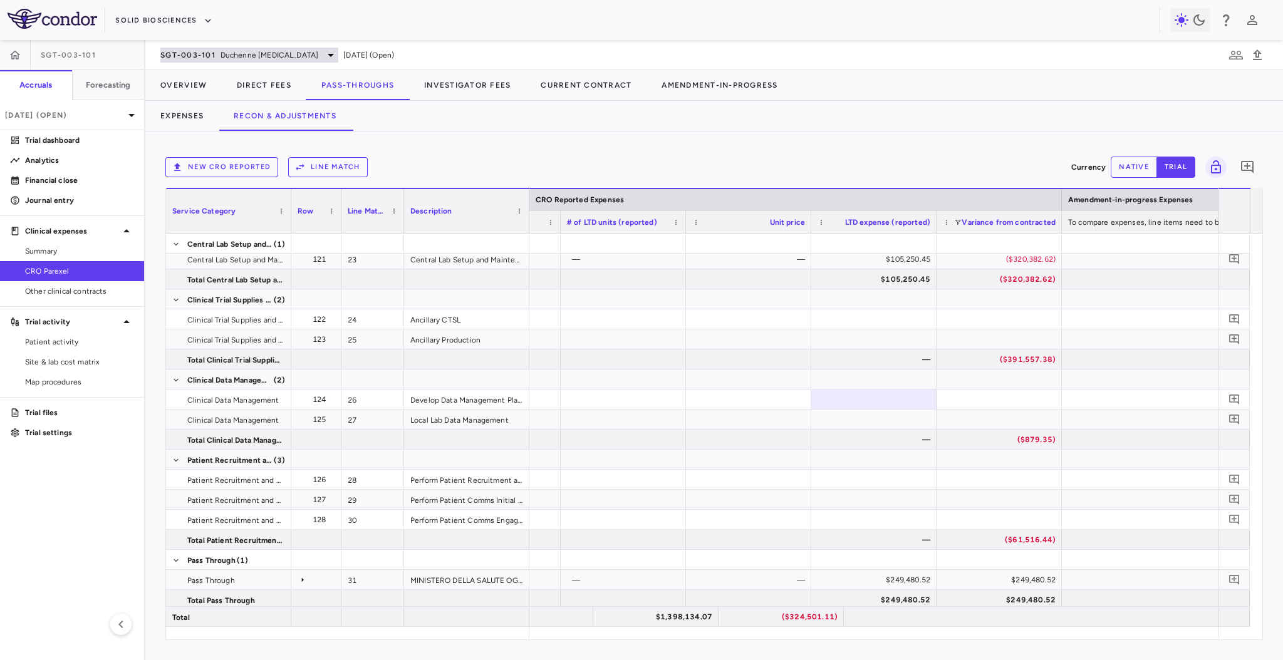
click at [318, 51] on span "Duchenne [MEDICAL_DATA]" at bounding box center [270, 55] width 98 height 11
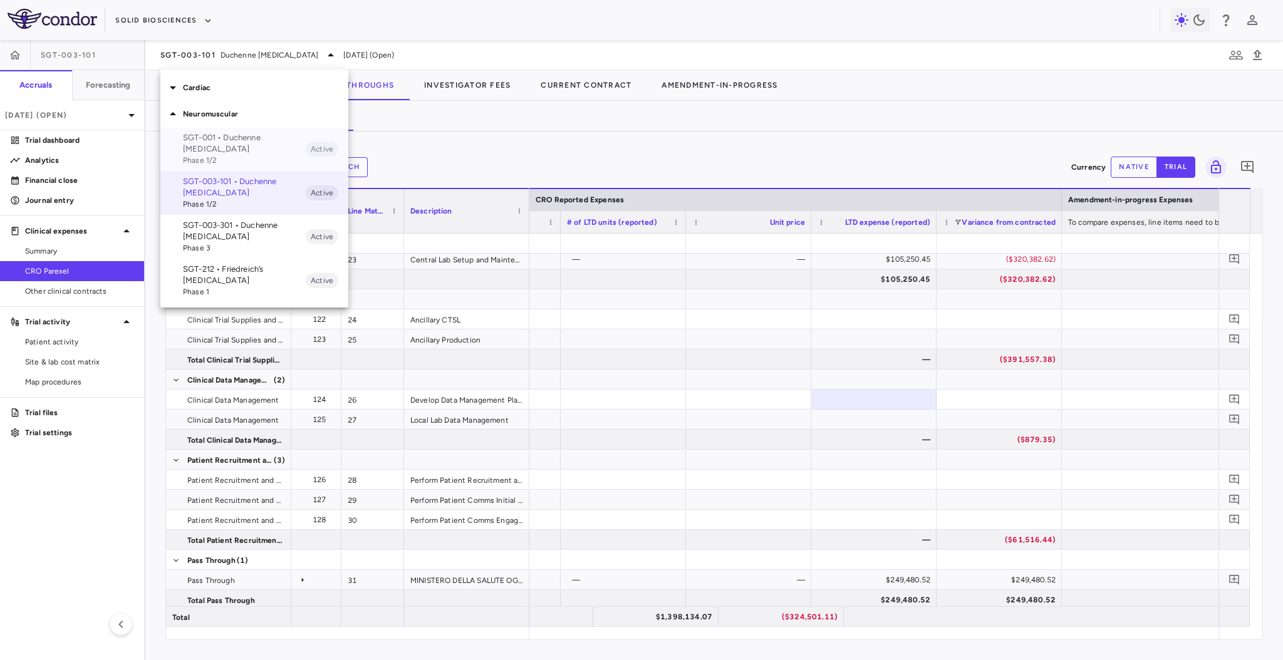
click at [283, 137] on p "SGT-001 • Duchenne muscular dystrophy" at bounding box center [244, 143] width 123 height 23
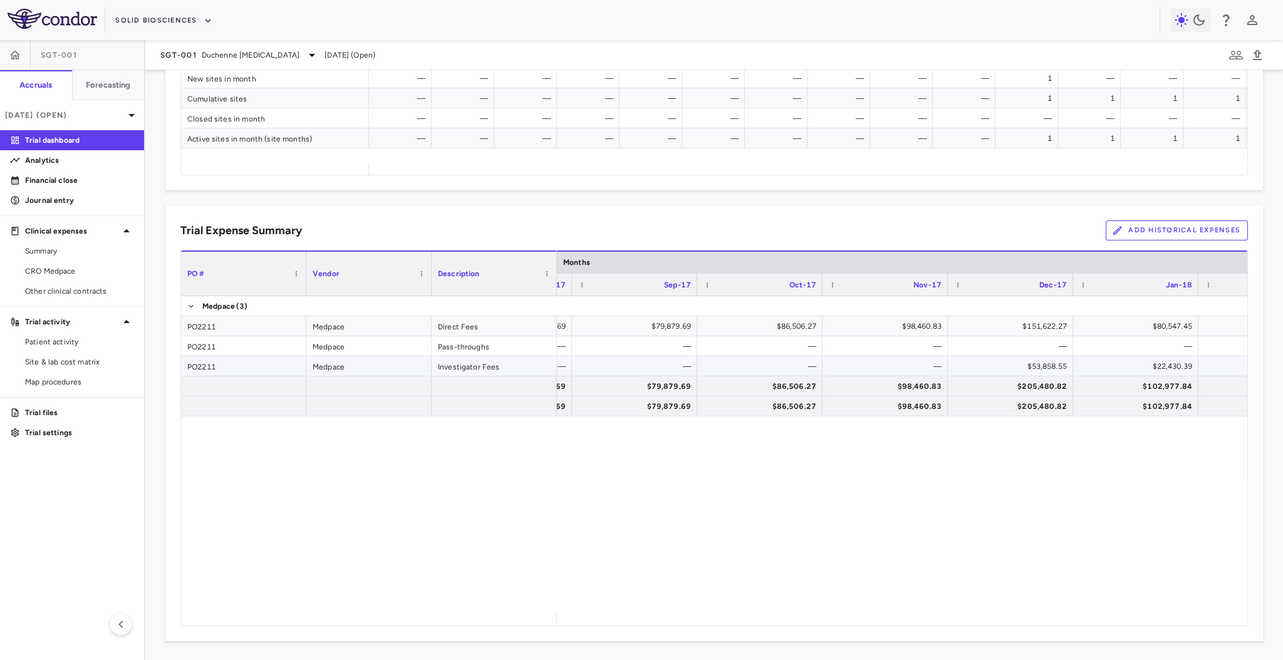
scroll to position [0, 1357]
click at [55, 274] on span "CRO Medpace" at bounding box center [79, 271] width 109 height 11
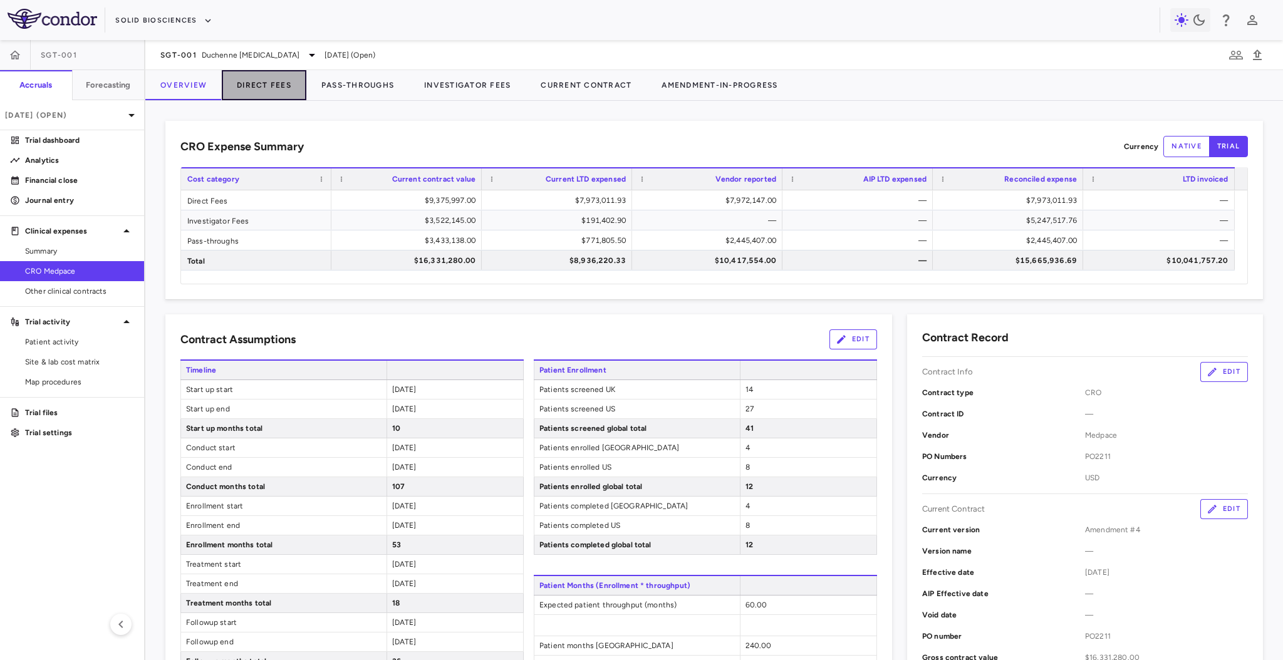
click at [286, 81] on button "Direct Fees" at bounding box center [264, 85] width 85 height 30
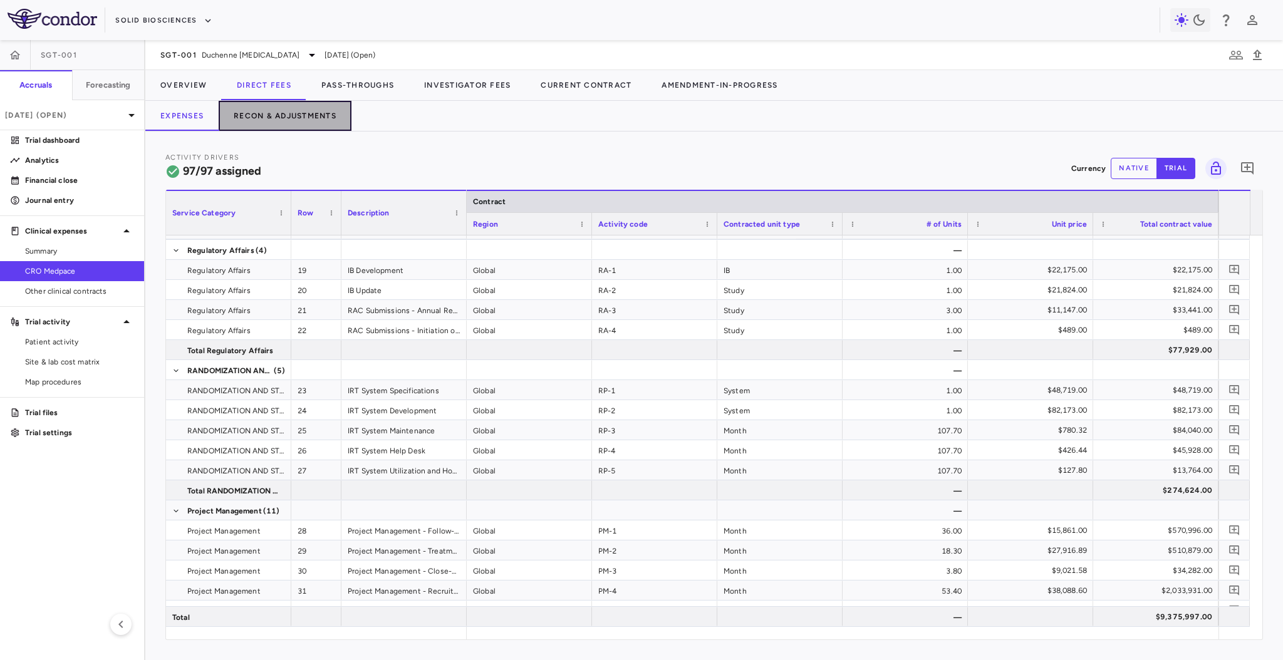
click at [284, 113] on button "Recon & Adjustments" at bounding box center [285, 116] width 133 height 30
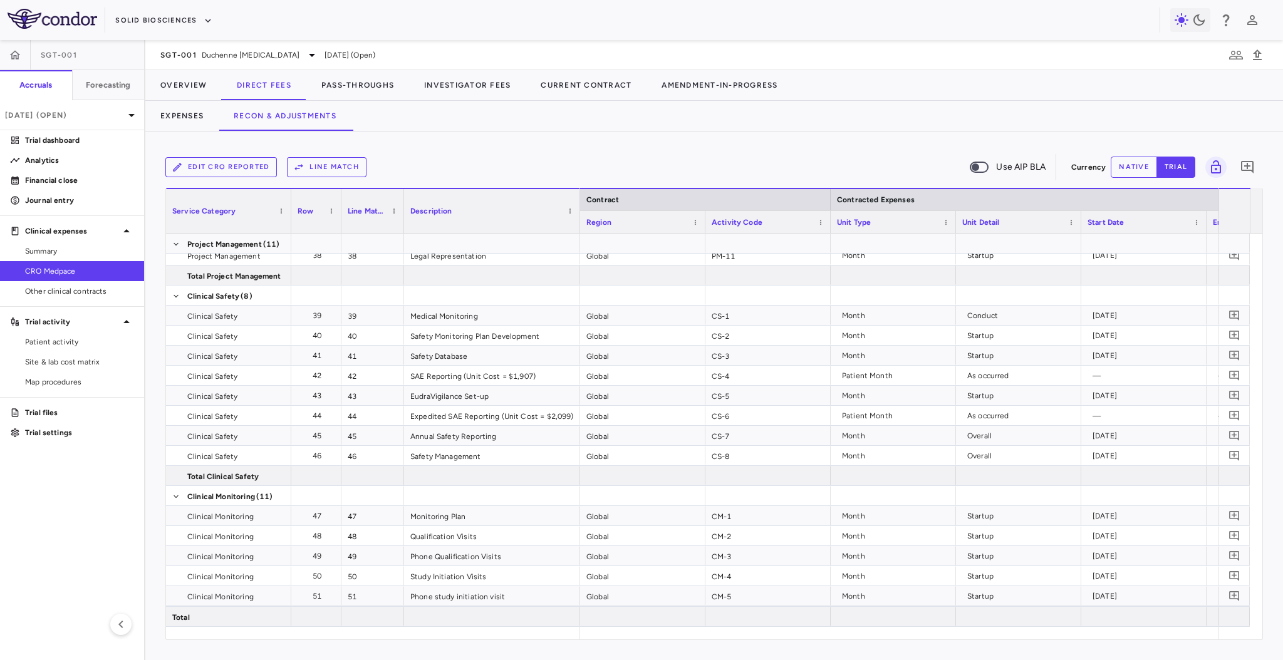
drag, startPoint x: 526, startPoint y: 221, endPoint x: 577, endPoint y: 228, distance: 51.3
click at [577, 228] on div at bounding box center [579, 211] width 5 height 44
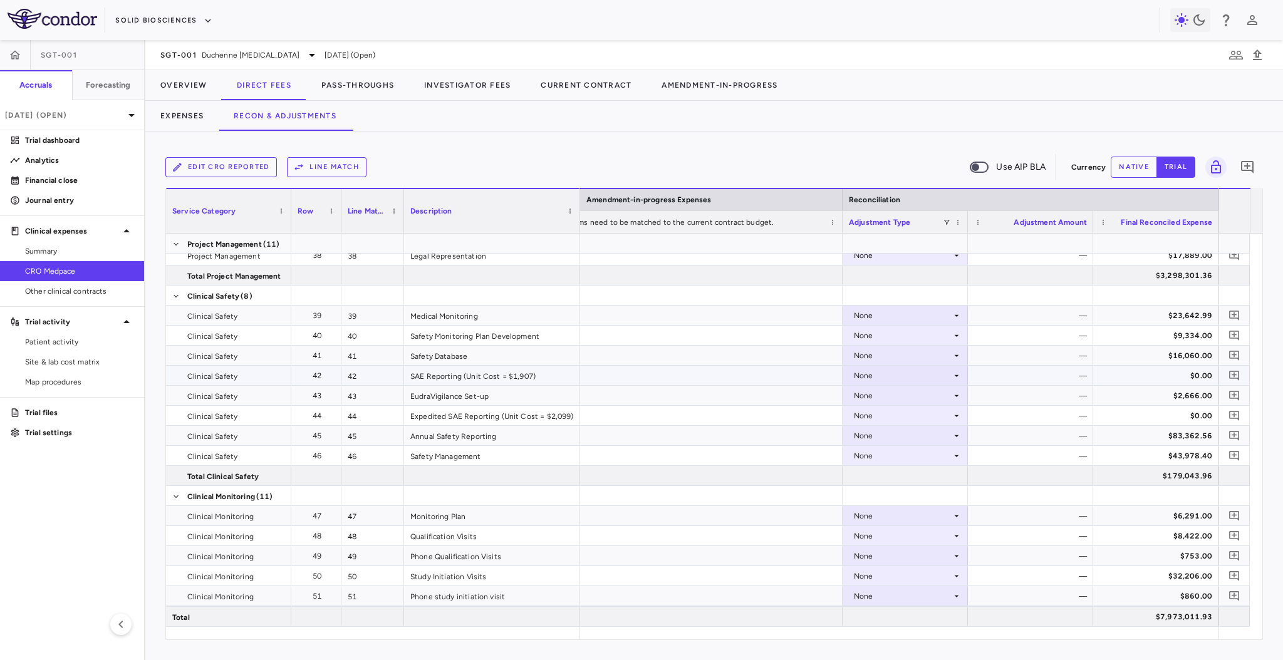
click at [874, 379] on div "None" at bounding box center [903, 376] width 98 height 20
click at [887, 418] on div "CRO Reported" at bounding box center [898, 418] width 60 height 11
click at [874, 418] on div "None" at bounding box center [903, 416] width 98 height 20
click at [895, 419] on div "None" at bounding box center [903, 416] width 98 height 20
click at [900, 456] on div "CRO Reported" at bounding box center [898, 458] width 60 height 11
